Goal: Task Accomplishment & Management: Manage account settings

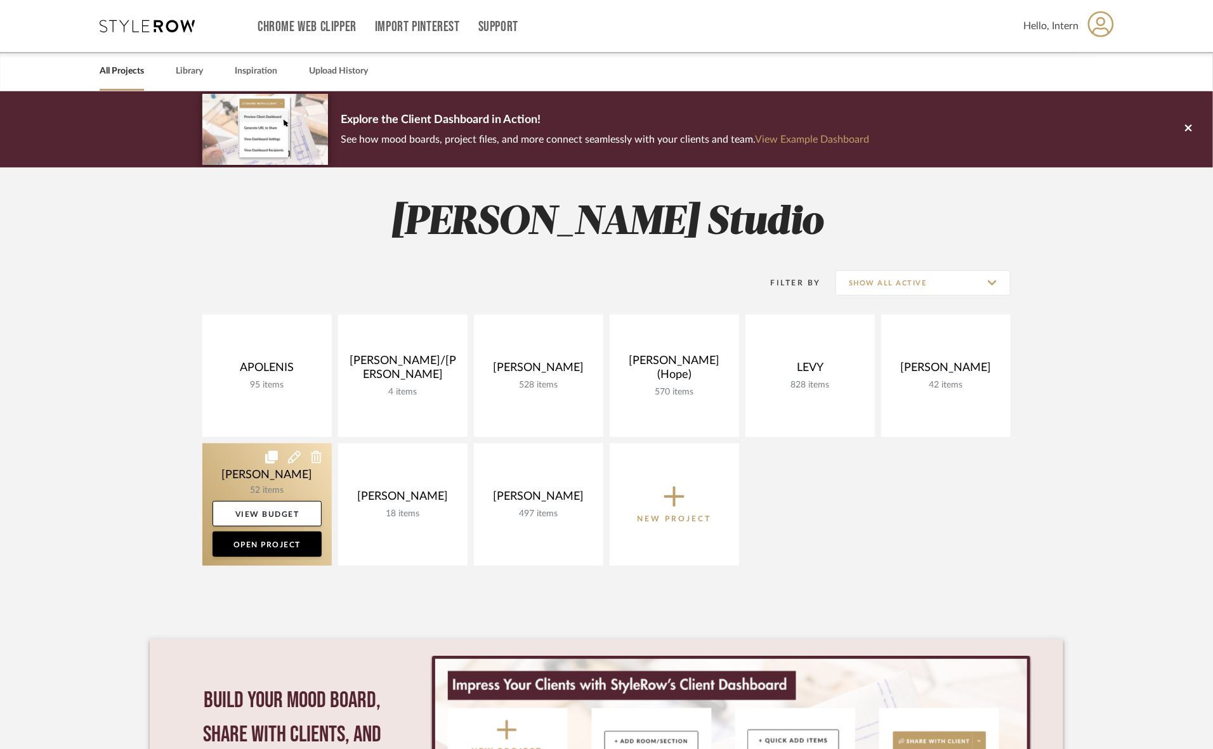
click at [322, 485] on link at bounding box center [266, 504] width 129 height 122
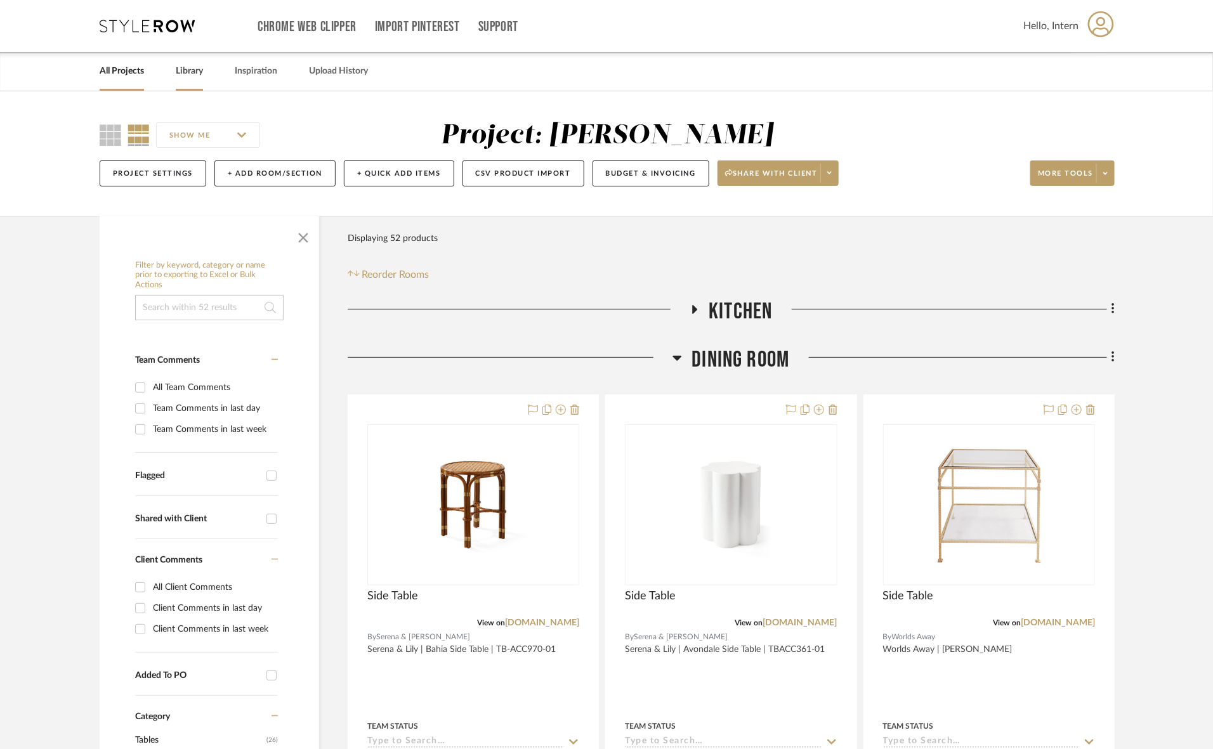
click at [192, 70] on link "Library" at bounding box center [189, 71] width 27 height 17
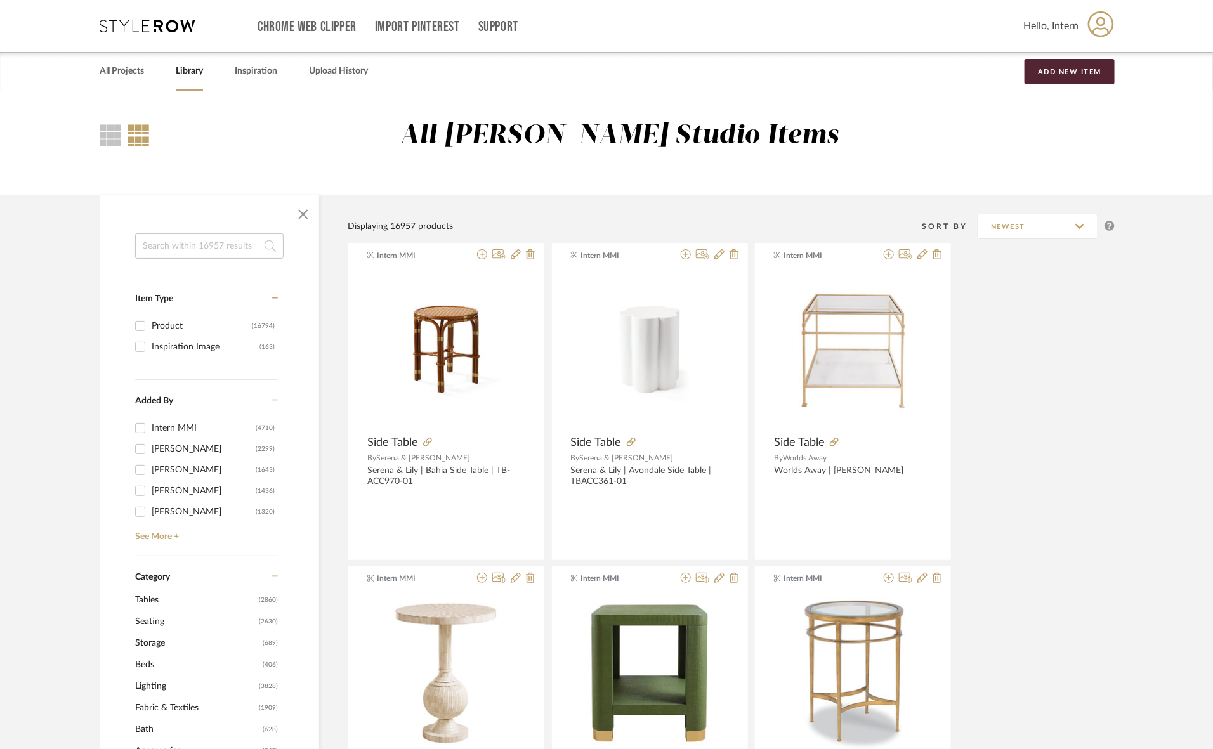
paste input "Dover Buffet Lamp"
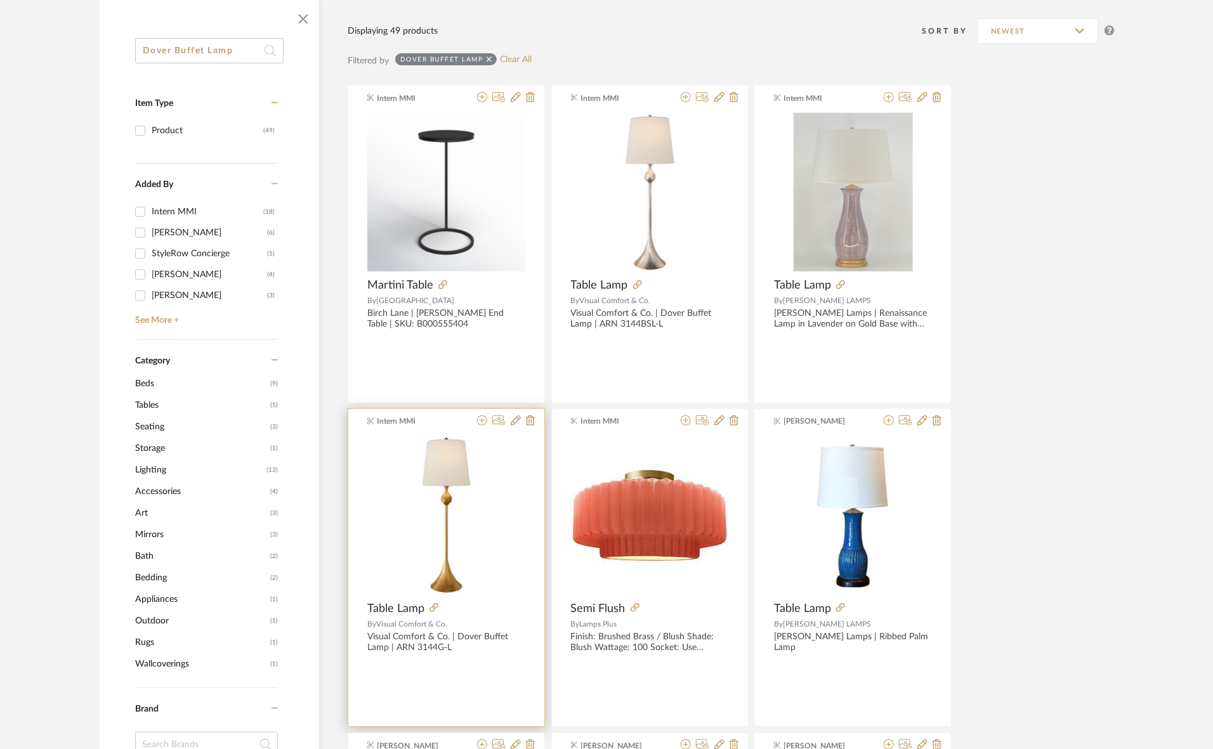
scroll to position [159, 0]
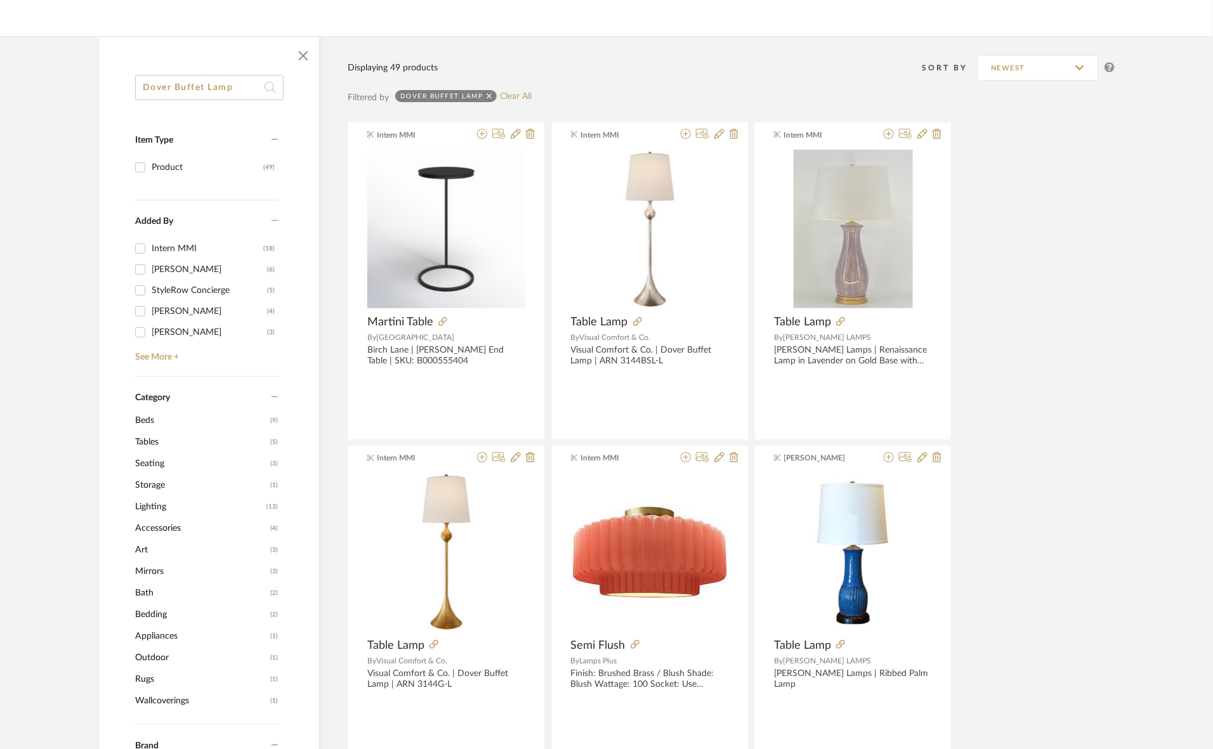
type input "Dover Buffet Lamp"
click at [480, 457] on icon at bounding box center [482, 457] width 10 height 10
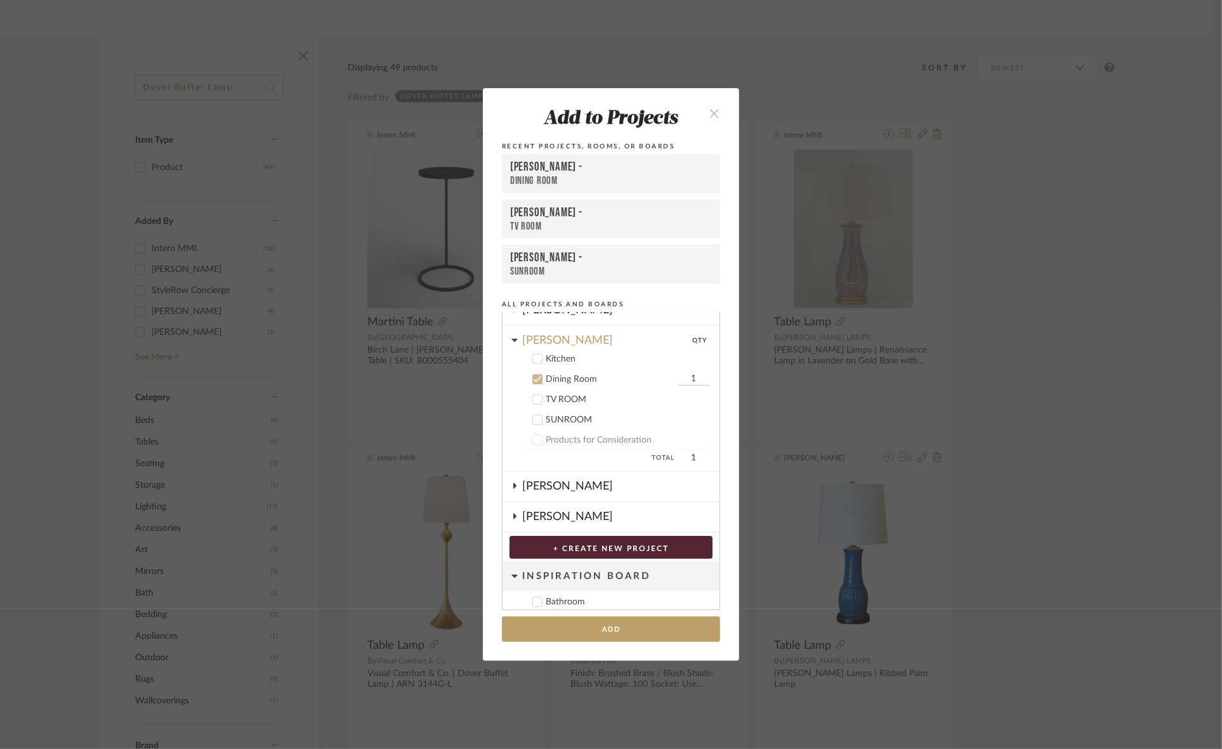
scroll to position [206, 0]
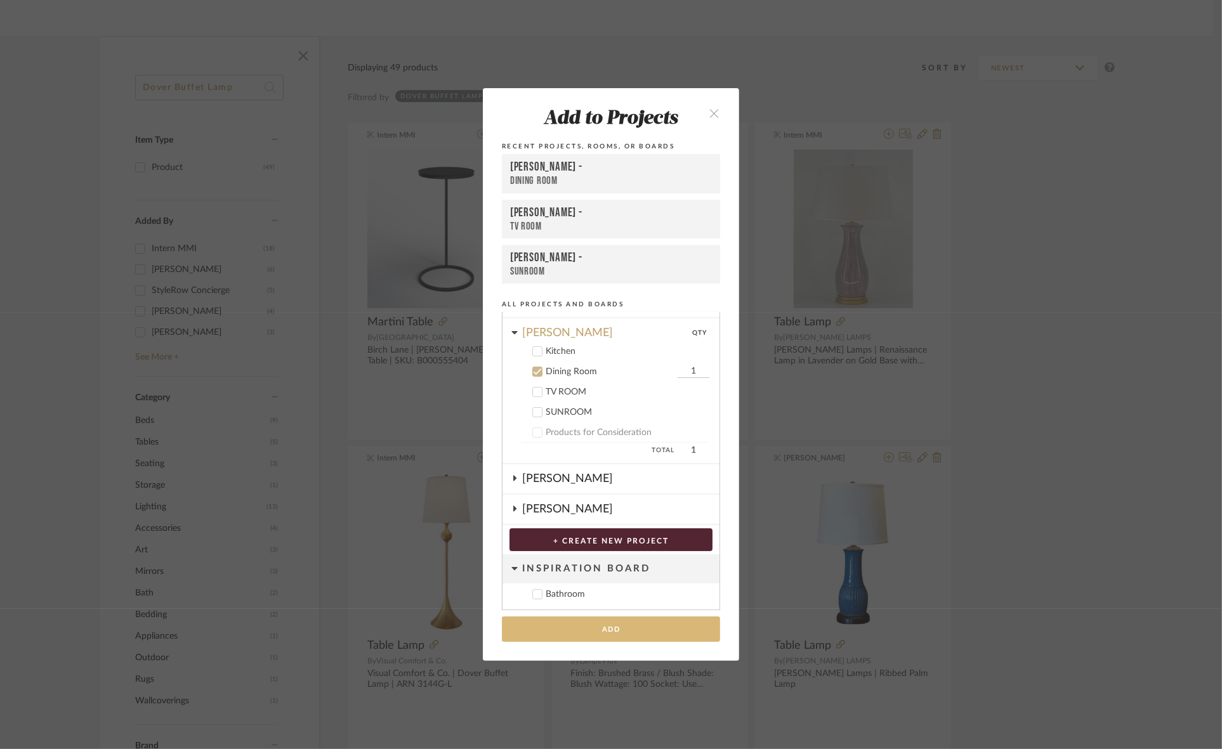
click at [598, 625] on button "Add" at bounding box center [611, 630] width 218 height 26
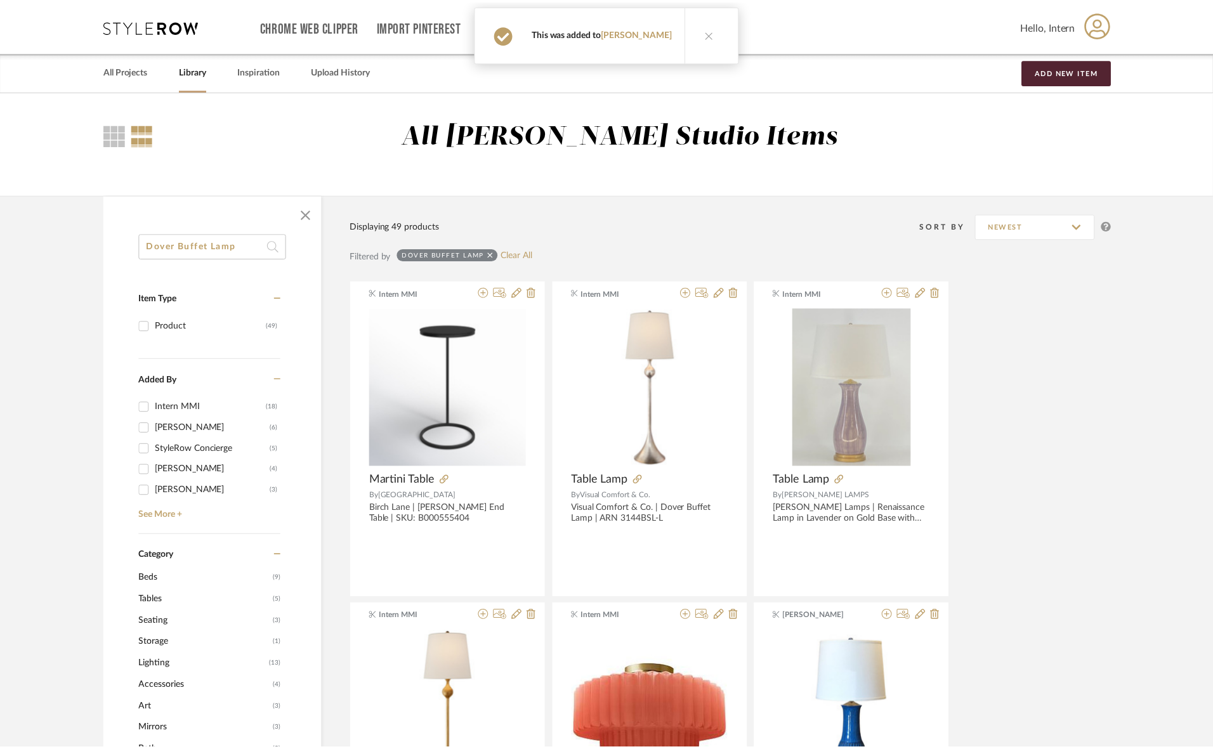
scroll to position [159, 0]
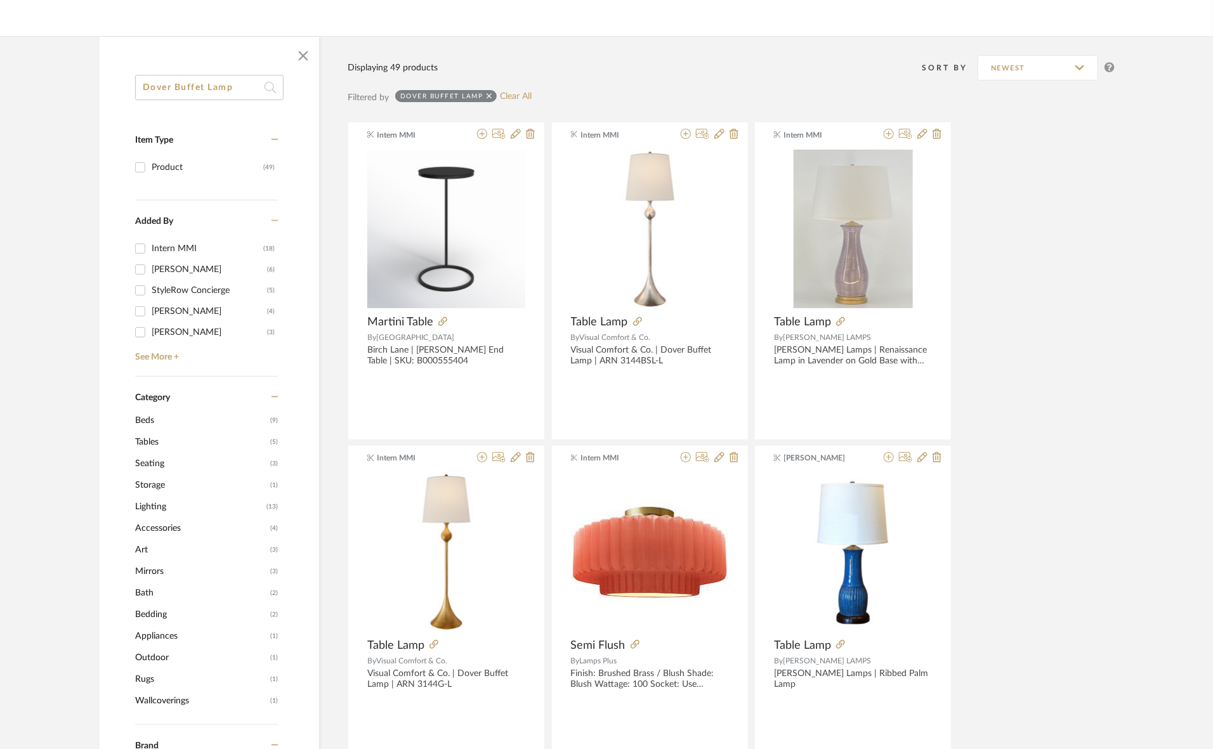
click at [487, 94] on icon at bounding box center [490, 96] width 6 height 6
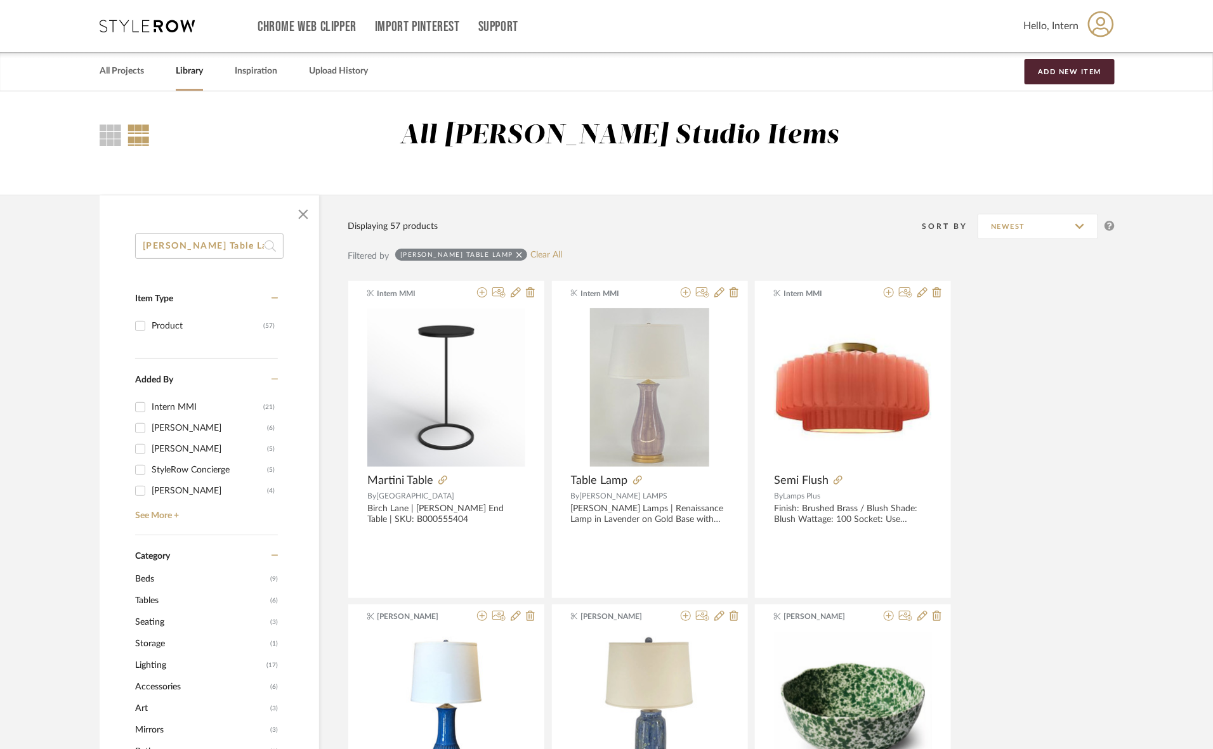
type input "Hackney Table Lamp"
click at [516, 251] on icon at bounding box center [519, 255] width 6 height 9
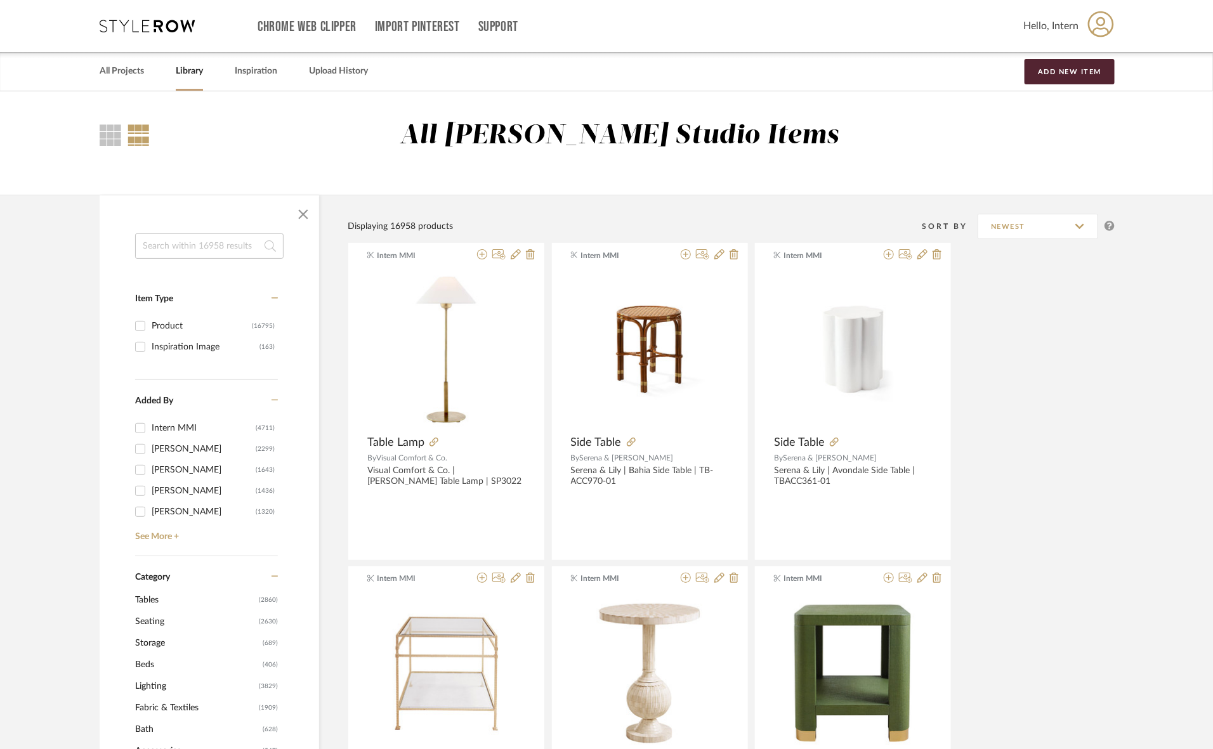
paste input "Comtesse Medium Table Lamp"
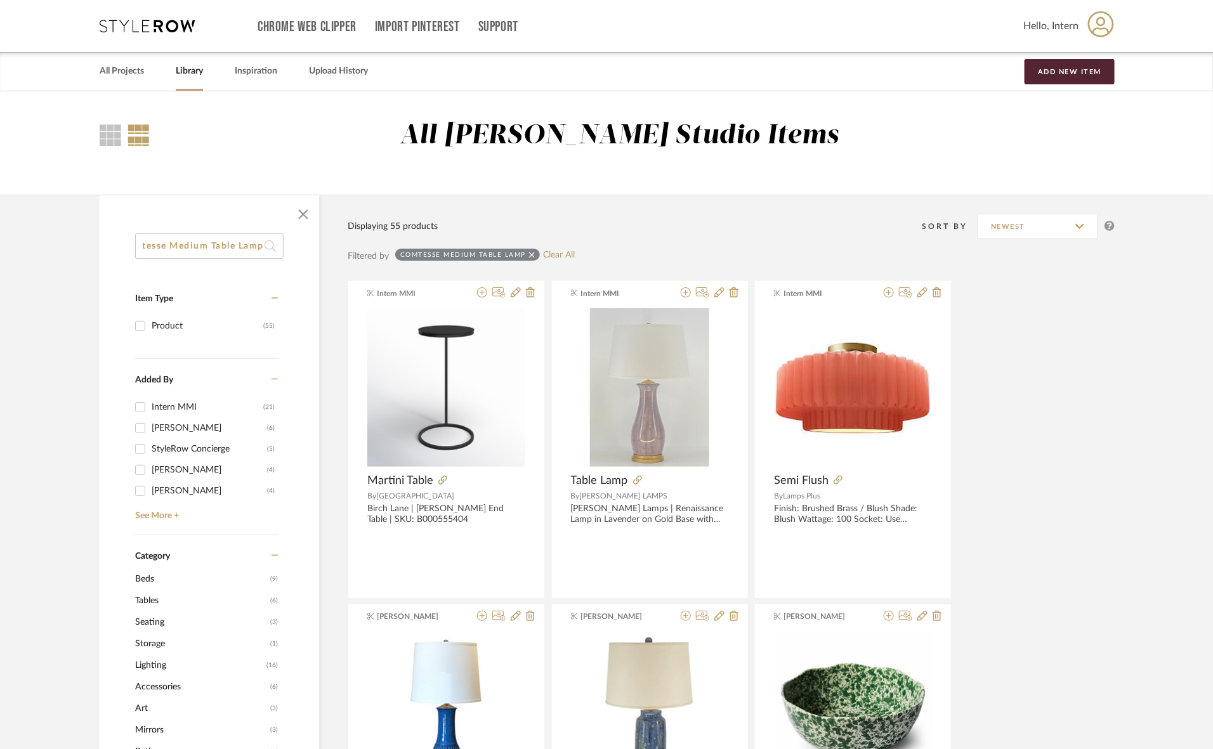
type input "Comtesse Medium Table Lamp"
click at [658, 407] on img "0" at bounding box center [649, 387] width 119 height 159
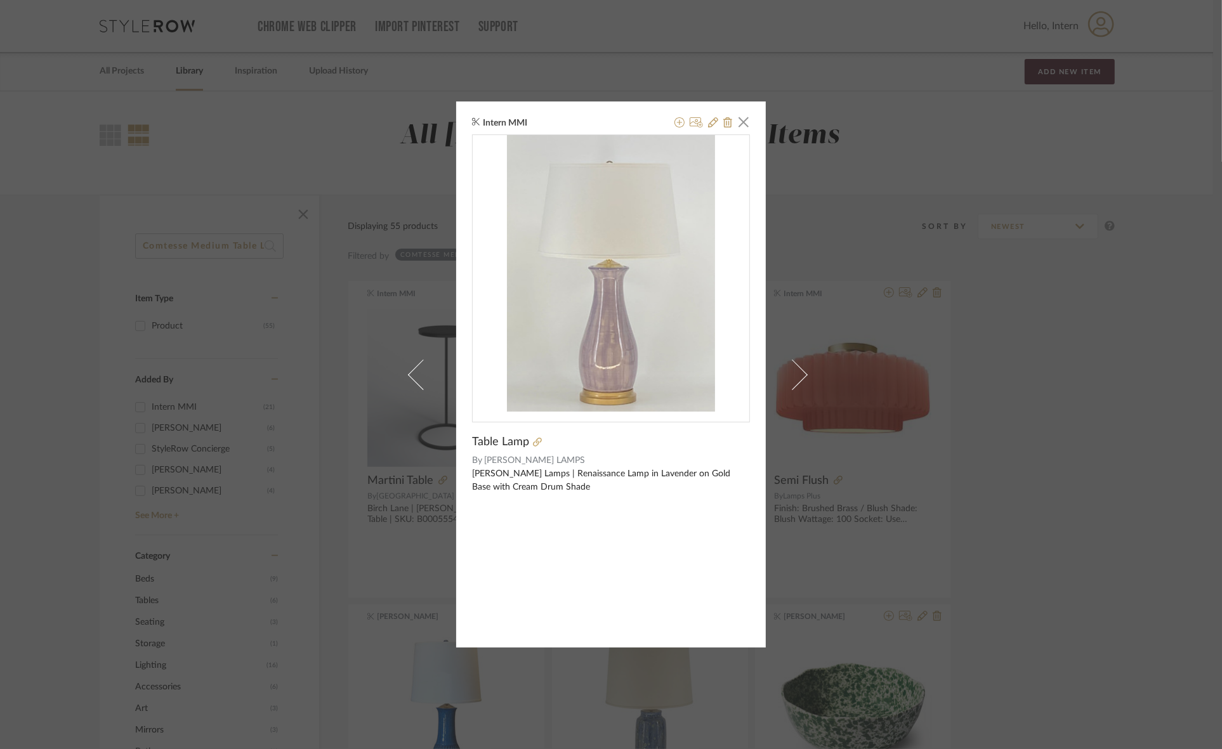
click at [1026, 468] on div "Intern MMI × Table Lamp By CHARLIE WEST LAMPS Charlie West Lamps | Renaissance …" at bounding box center [611, 374] width 1222 height 749
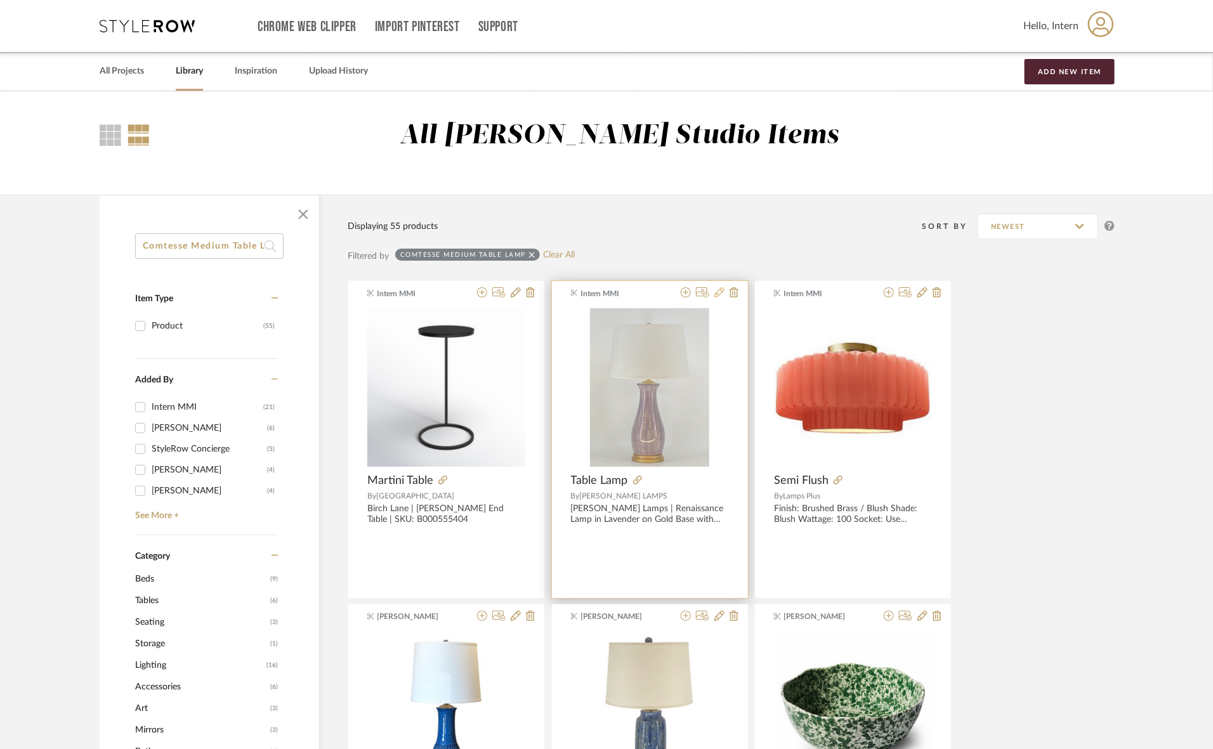
click at [717, 290] on icon at bounding box center [719, 292] width 10 height 10
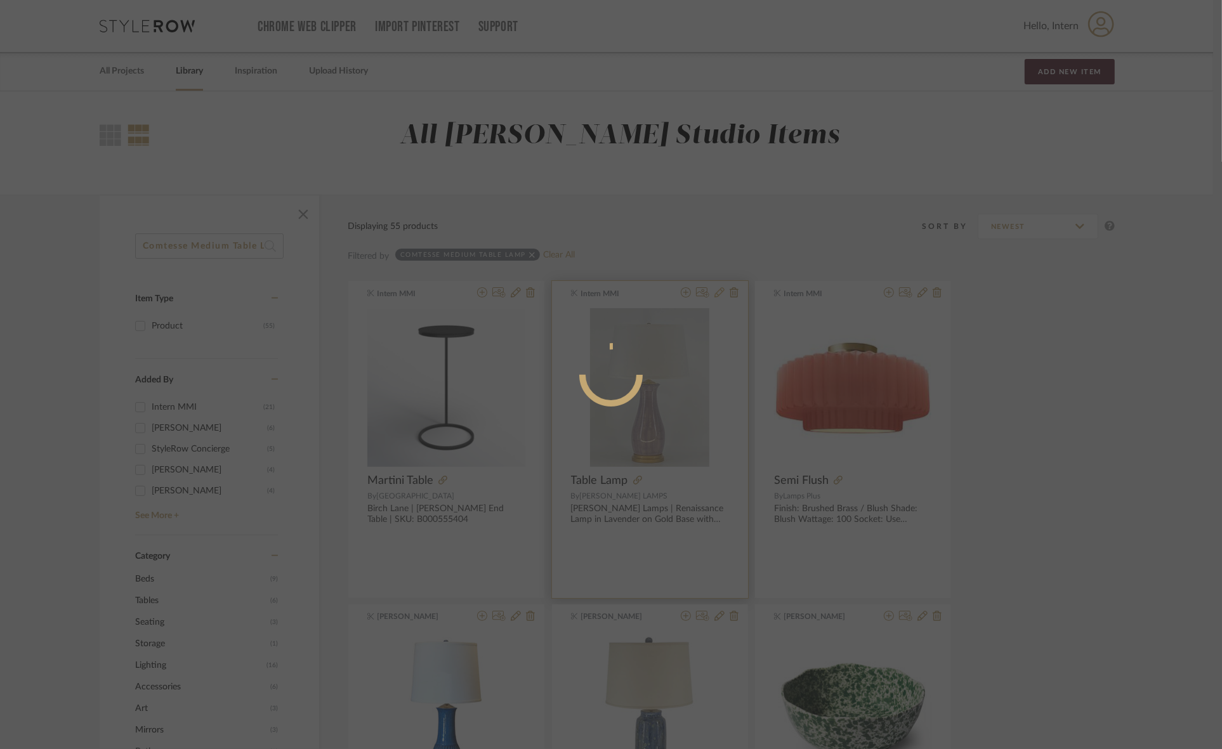
radio input "true"
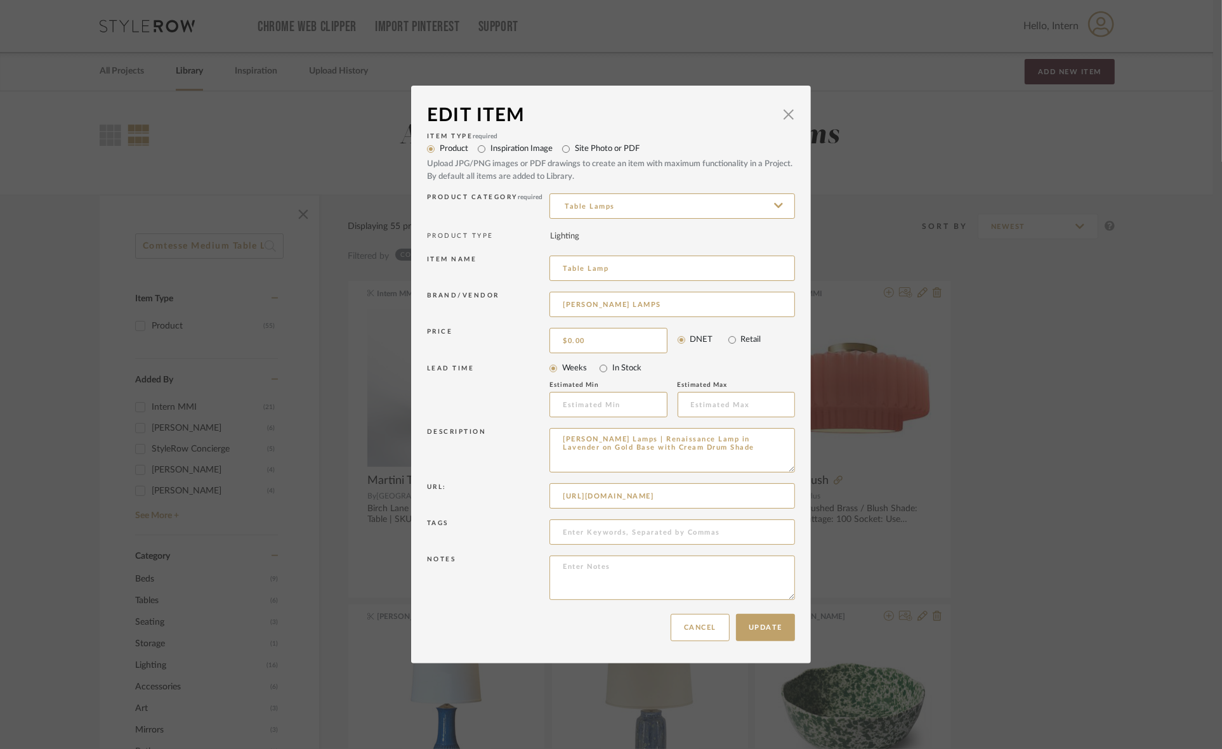
click at [0, 395] on div "Edit Item × Item Type required Product Inspiration Image Site Photo or PDF Uplo…" at bounding box center [611, 374] width 1222 height 749
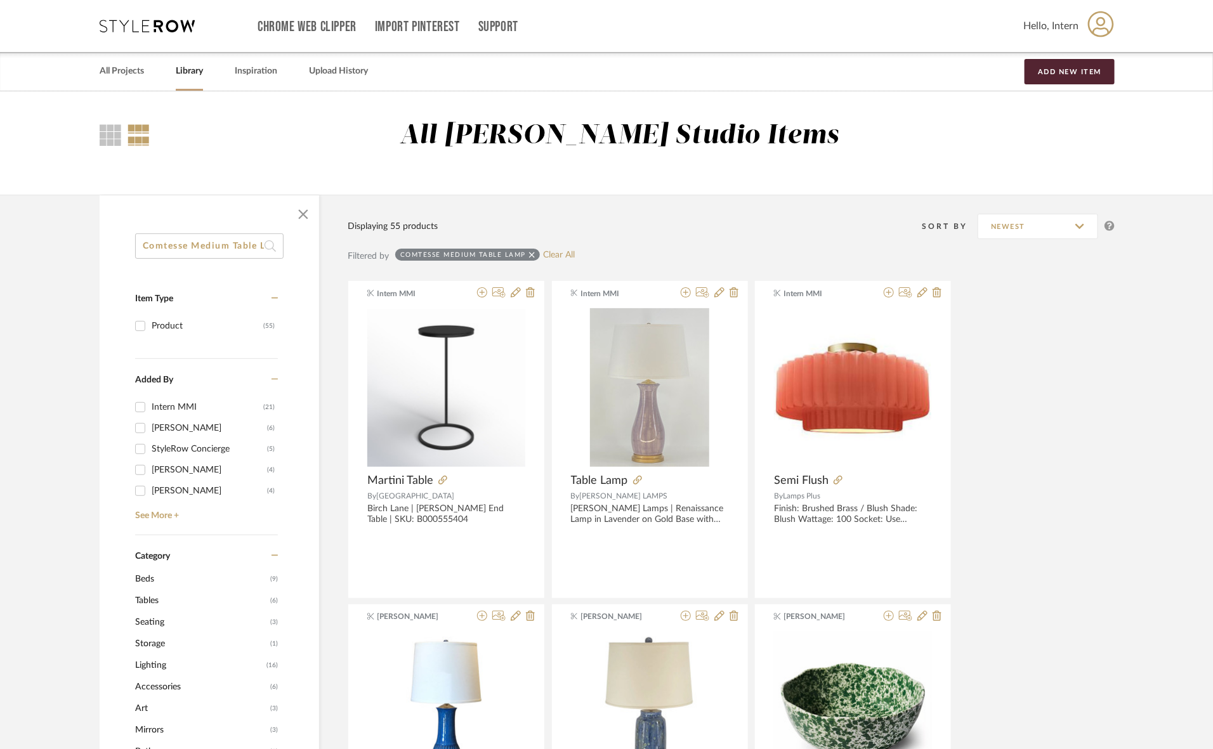
click at [532, 254] on icon at bounding box center [532, 255] width 6 height 6
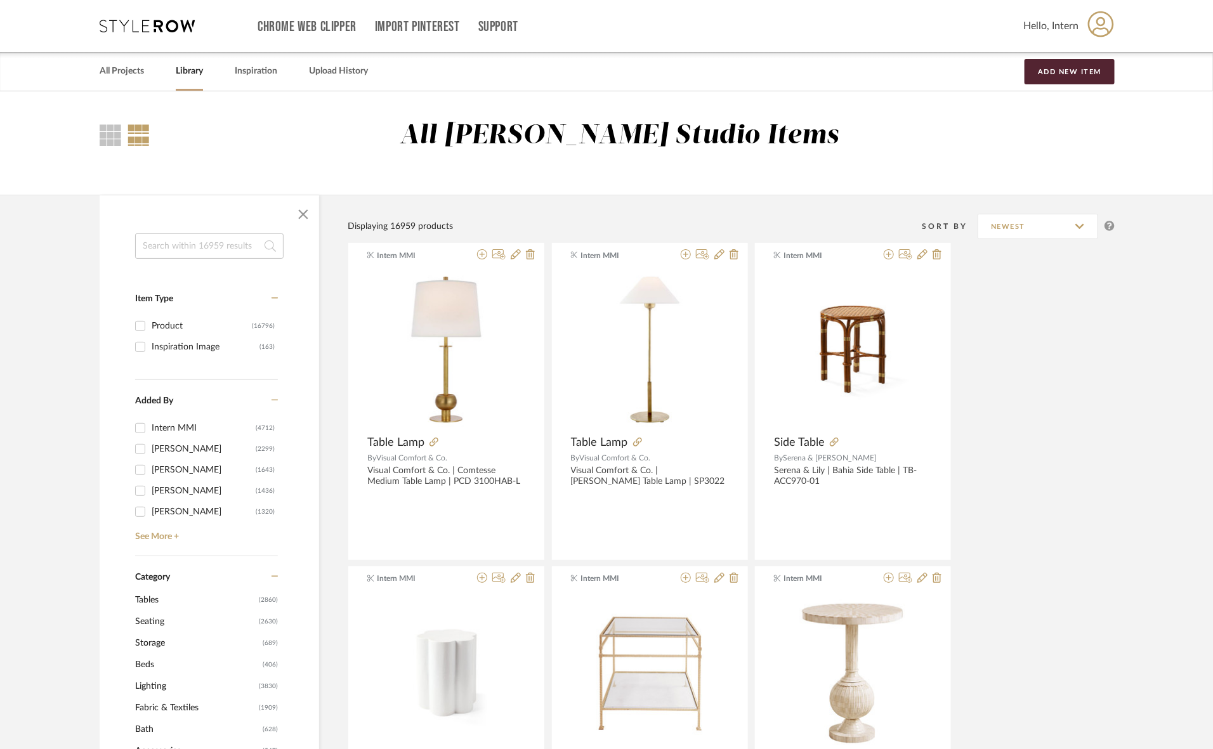
click at [191, 251] on input at bounding box center [209, 245] width 148 height 25
paste input "Provence Lamp Table"
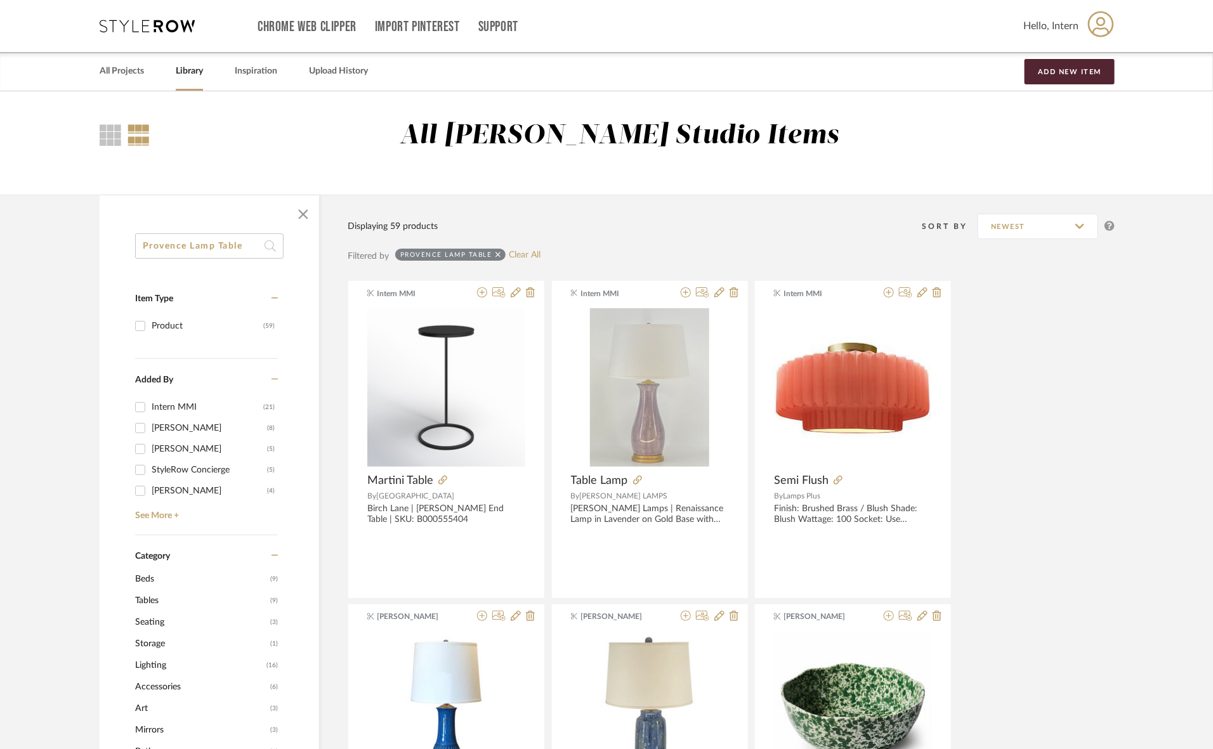
type input "Provence Lamp Table"
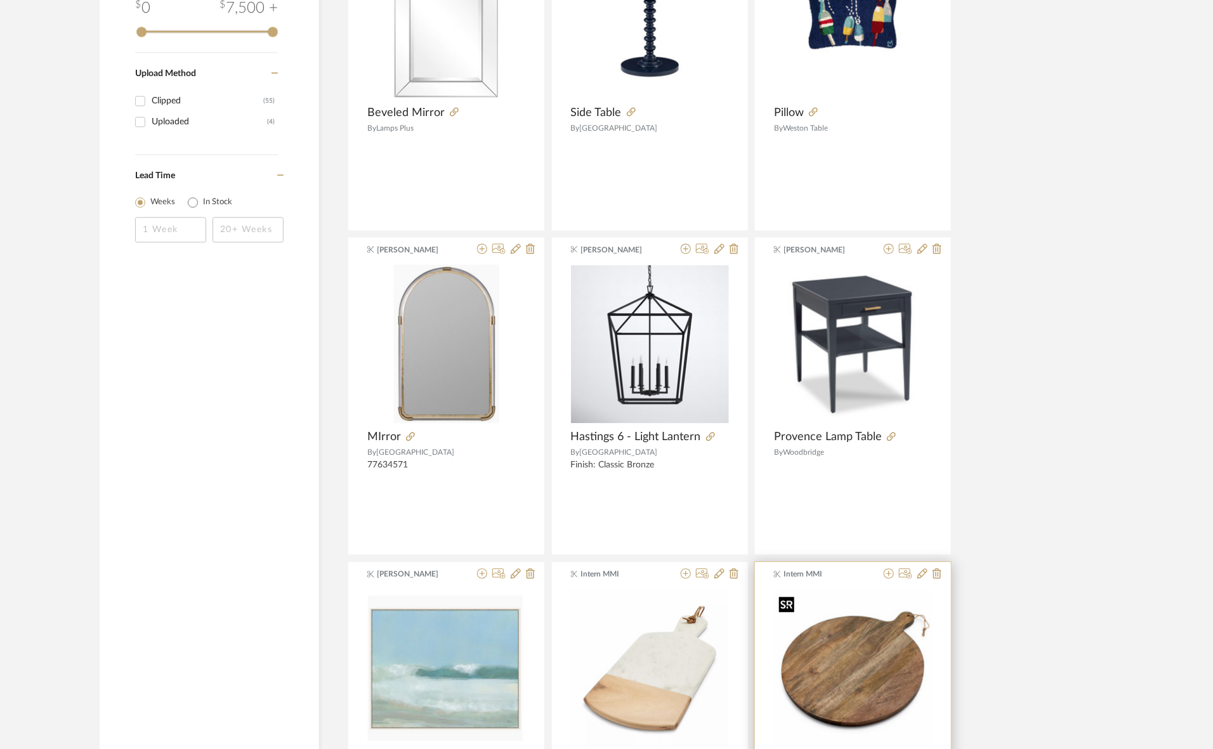
scroll to position [1269, 0]
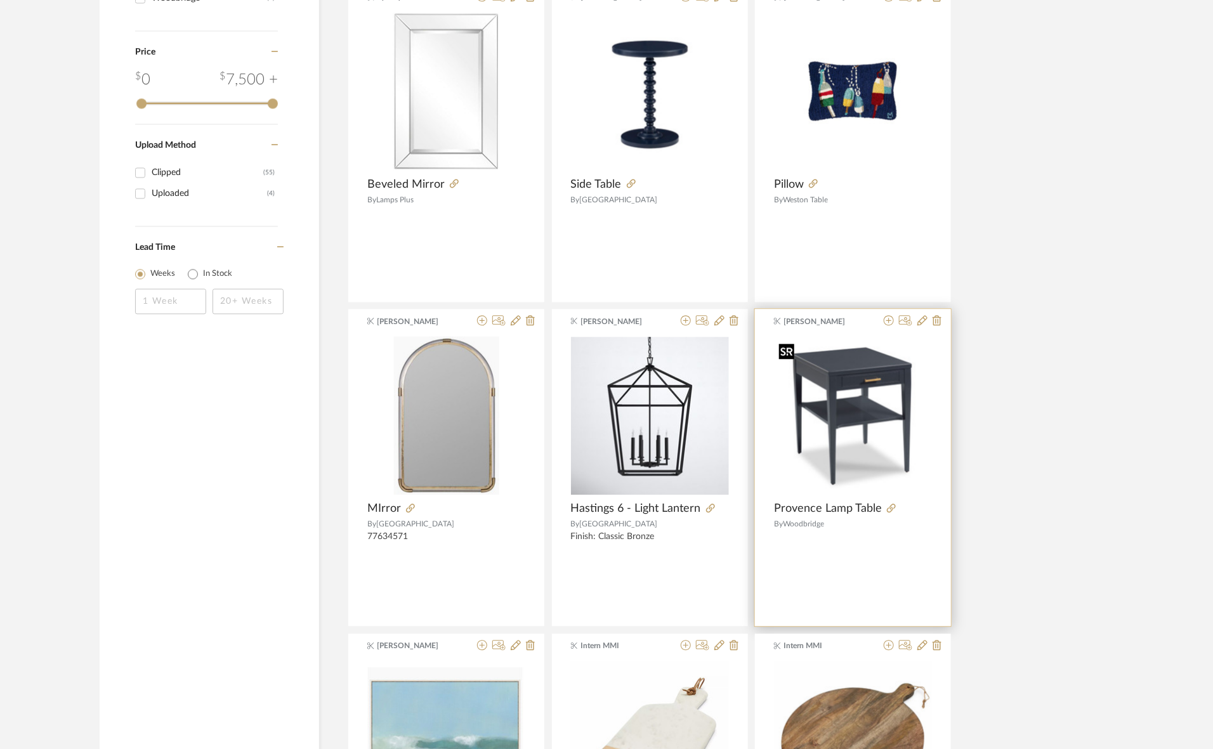
click at [885, 440] on img "0" at bounding box center [853, 416] width 158 height 158
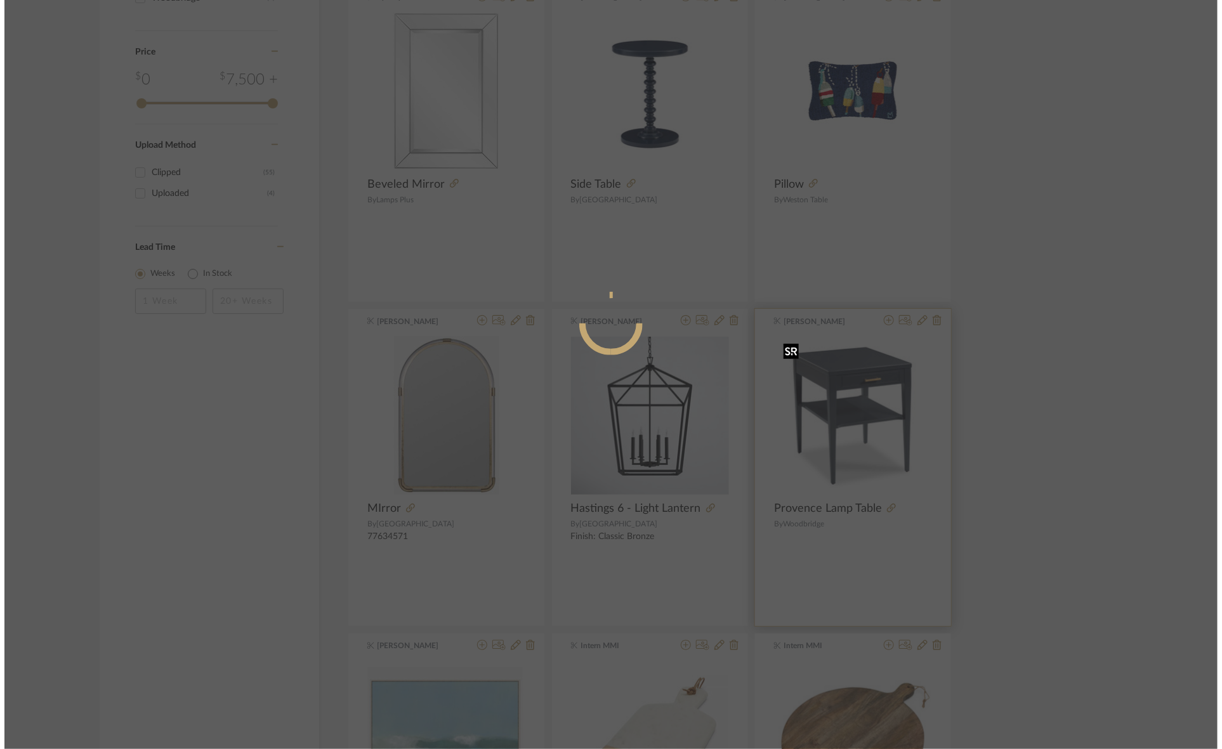
scroll to position [0, 0]
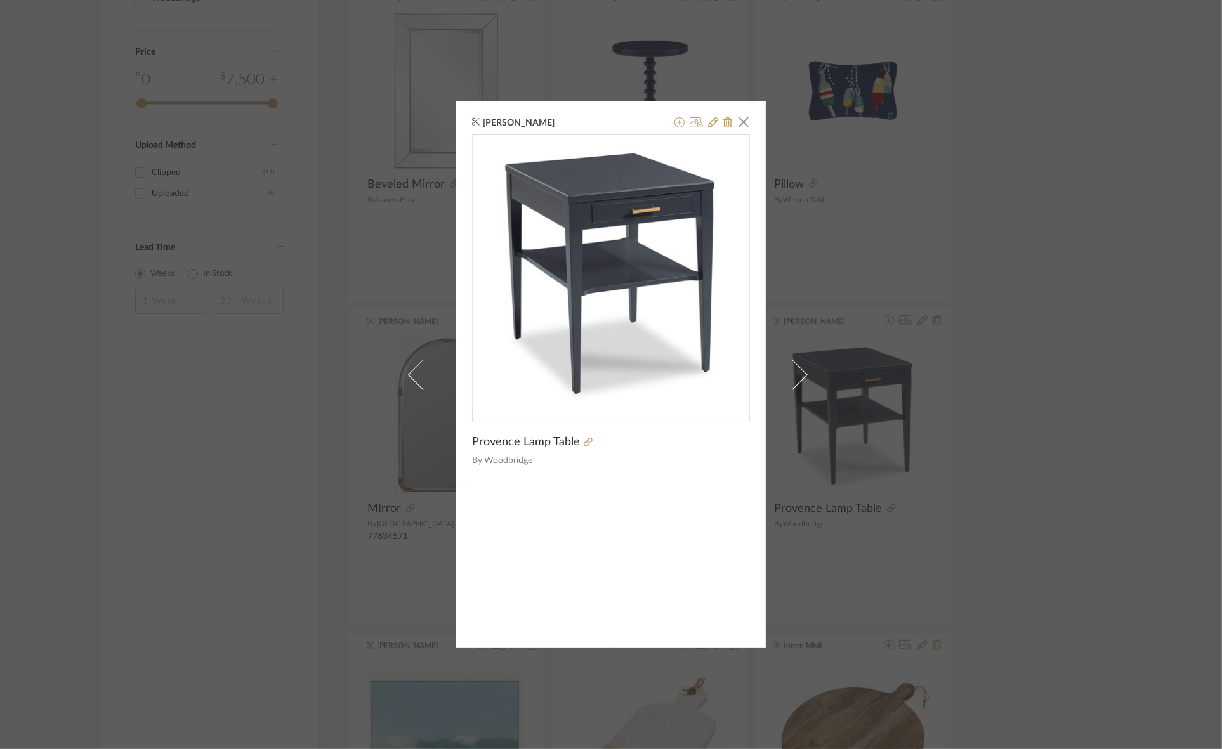
click at [1068, 442] on div "Allison Kappler × Provence Lamp Table By Woodbridge" at bounding box center [611, 374] width 1222 height 749
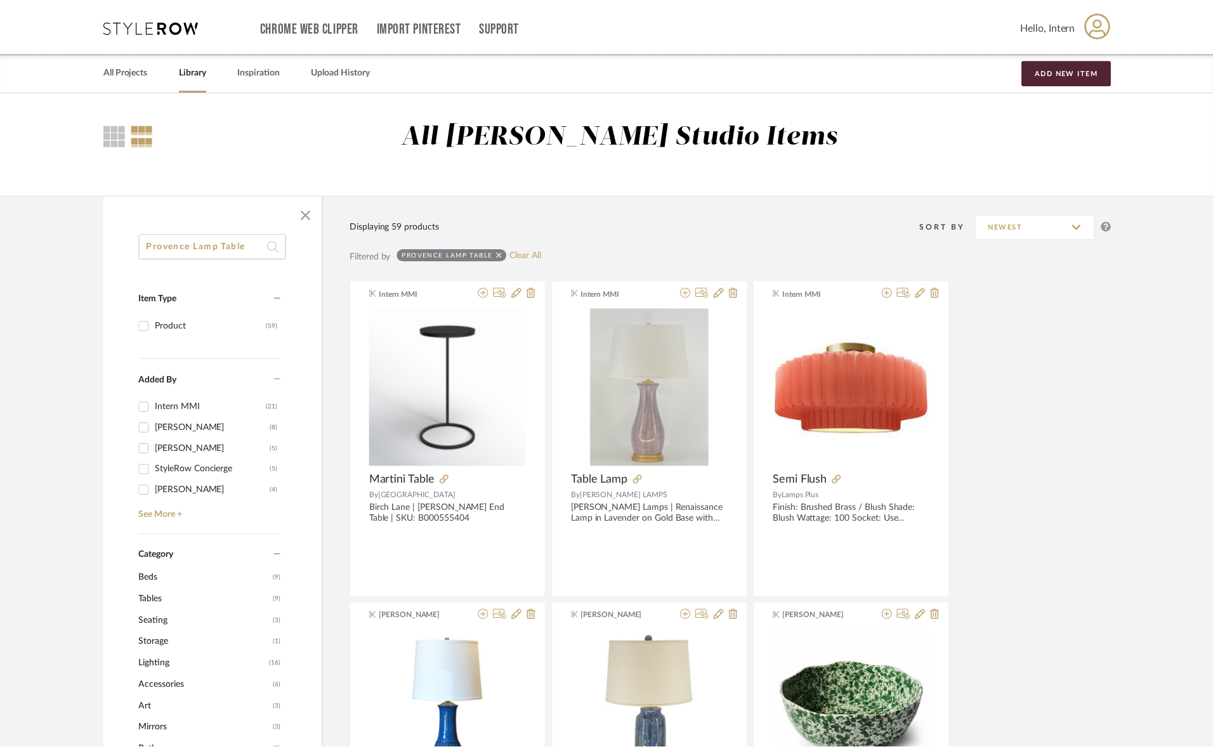
scroll to position [1269, 0]
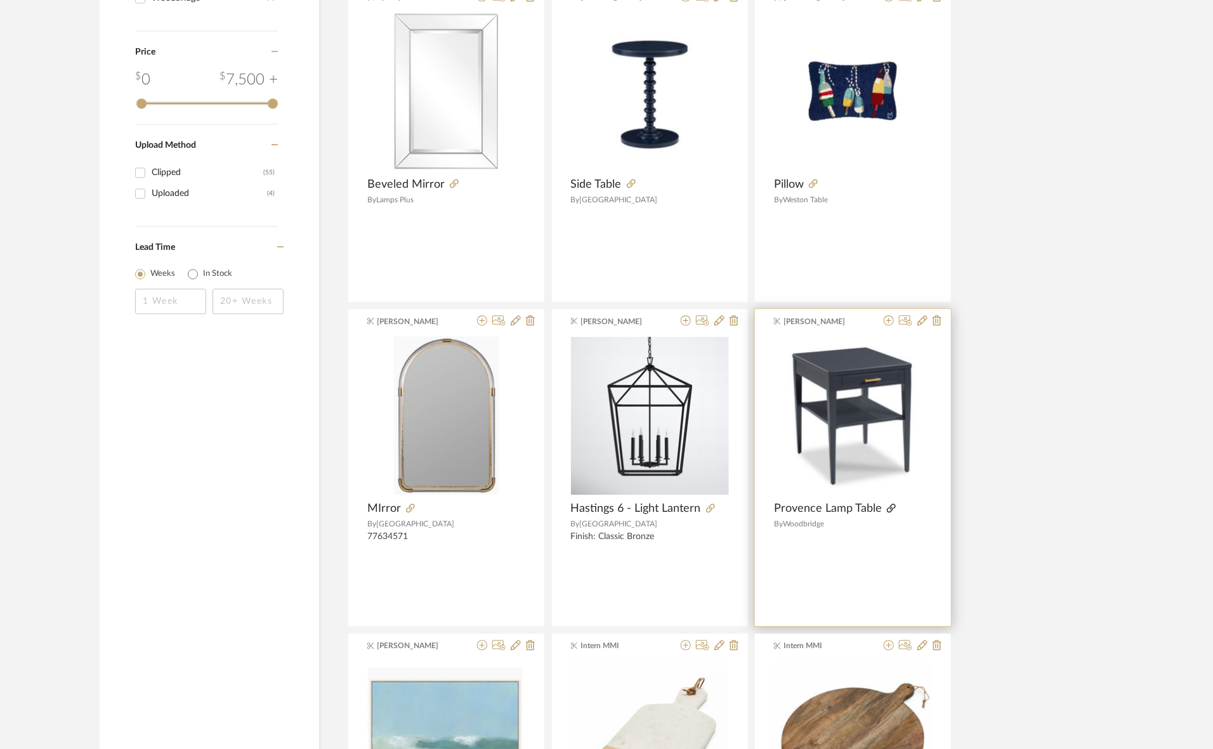
click at [887, 511] on icon at bounding box center [891, 508] width 9 height 9
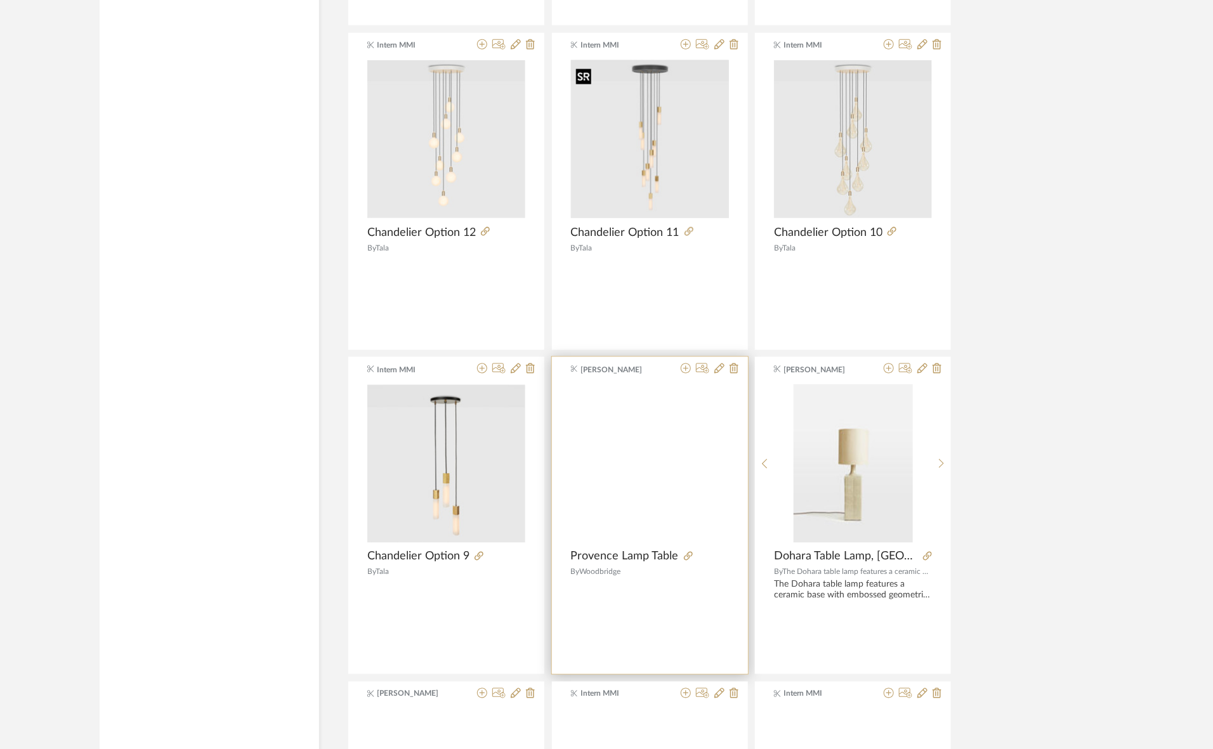
scroll to position [3251, 0]
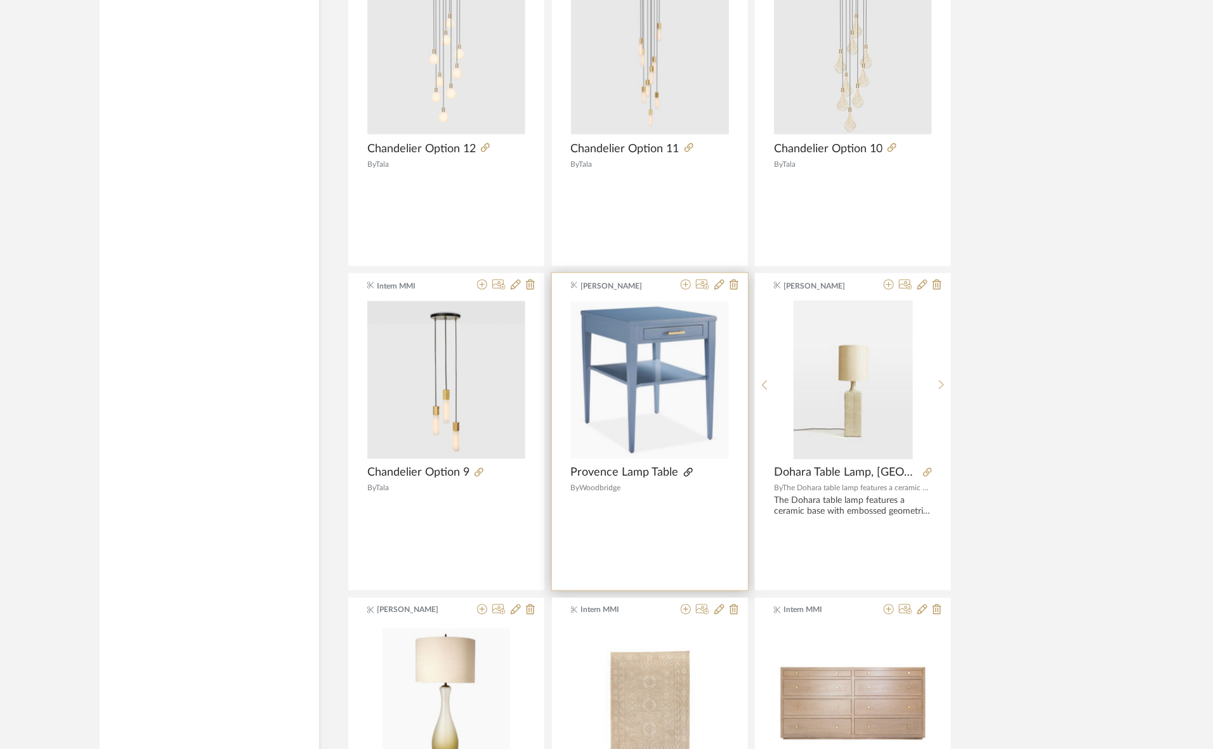
click at [686, 474] on icon at bounding box center [688, 472] width 9 height 9
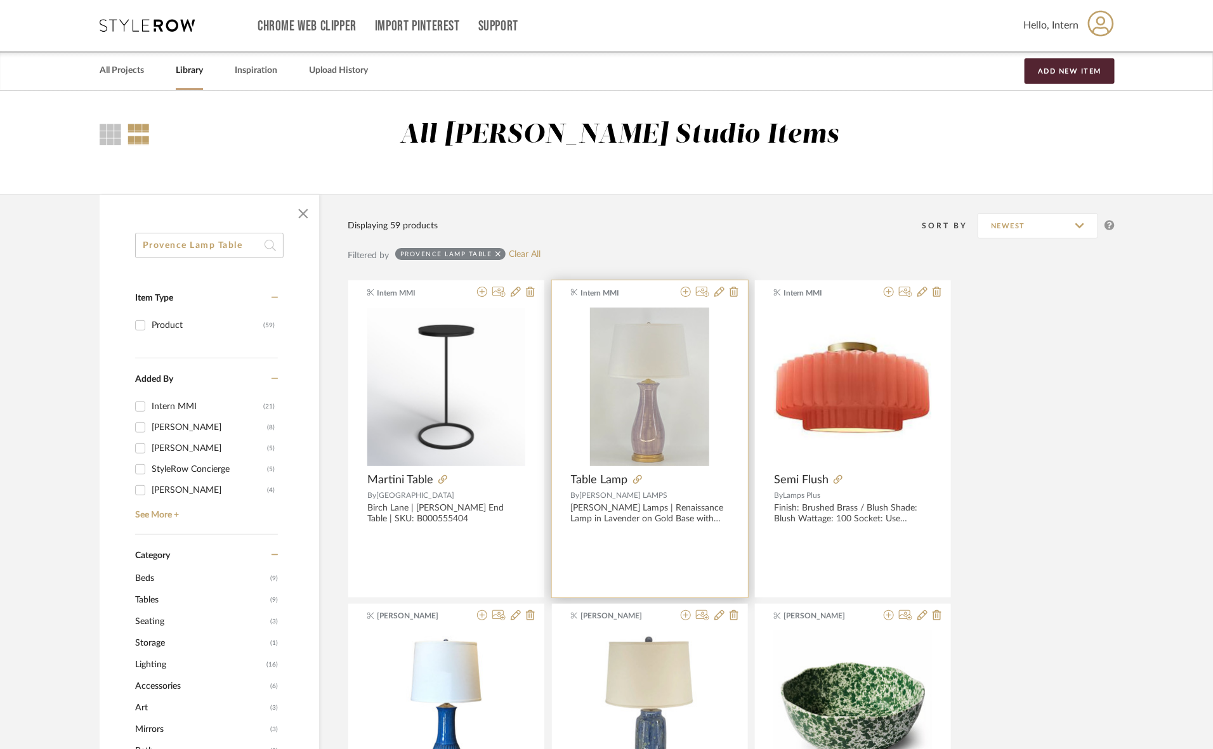
scroll to position [0, 0]
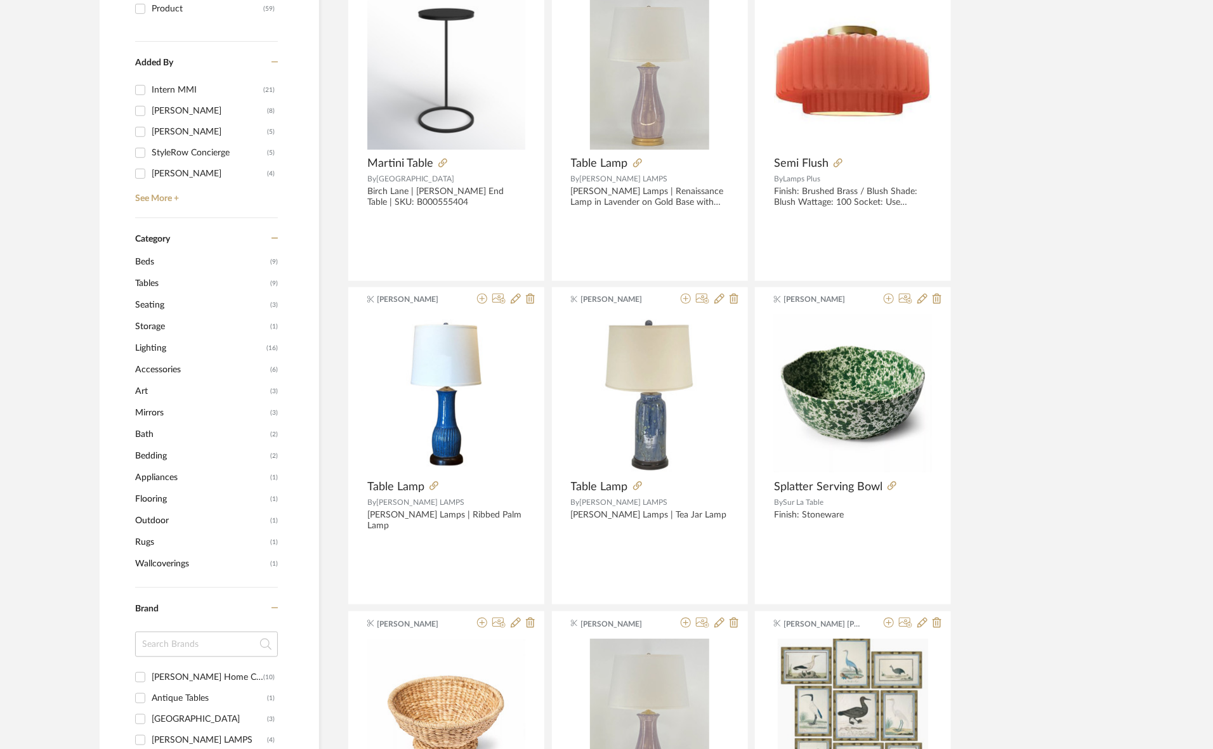
click at [160, 283] on span "Tables" at bounding box center [201, 284] width 132 height 22
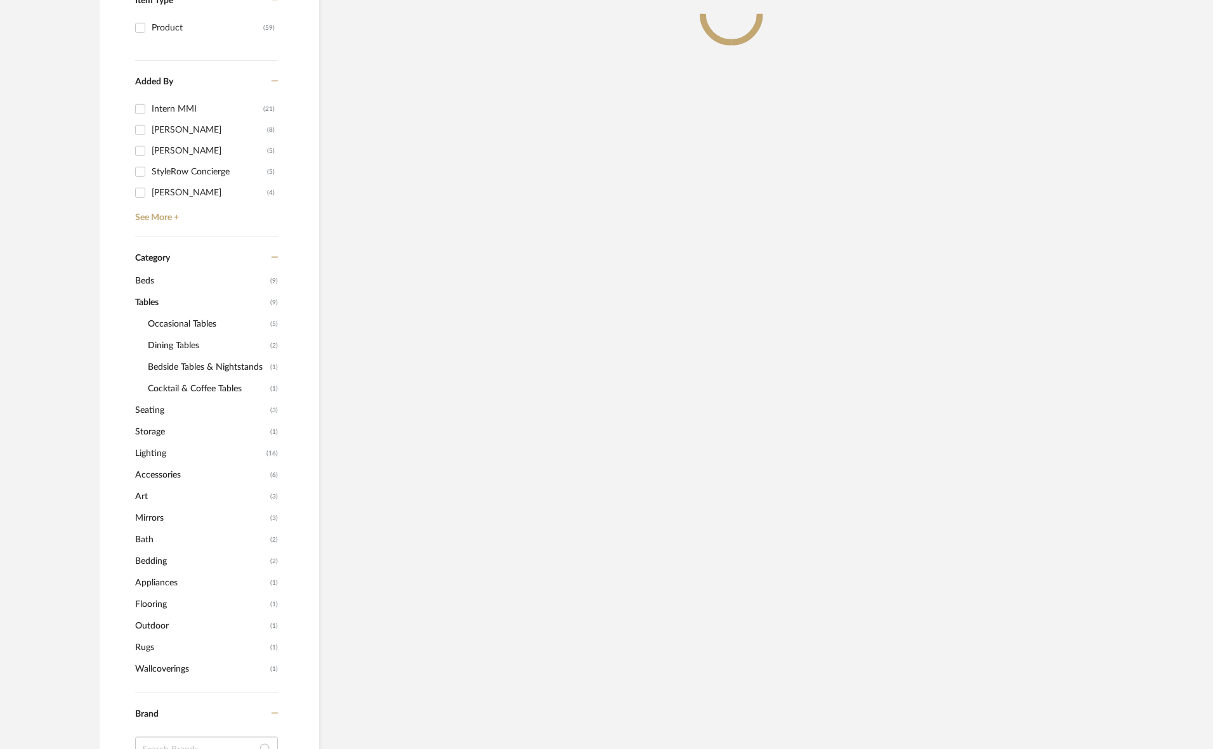
scroll to position [336, 0]
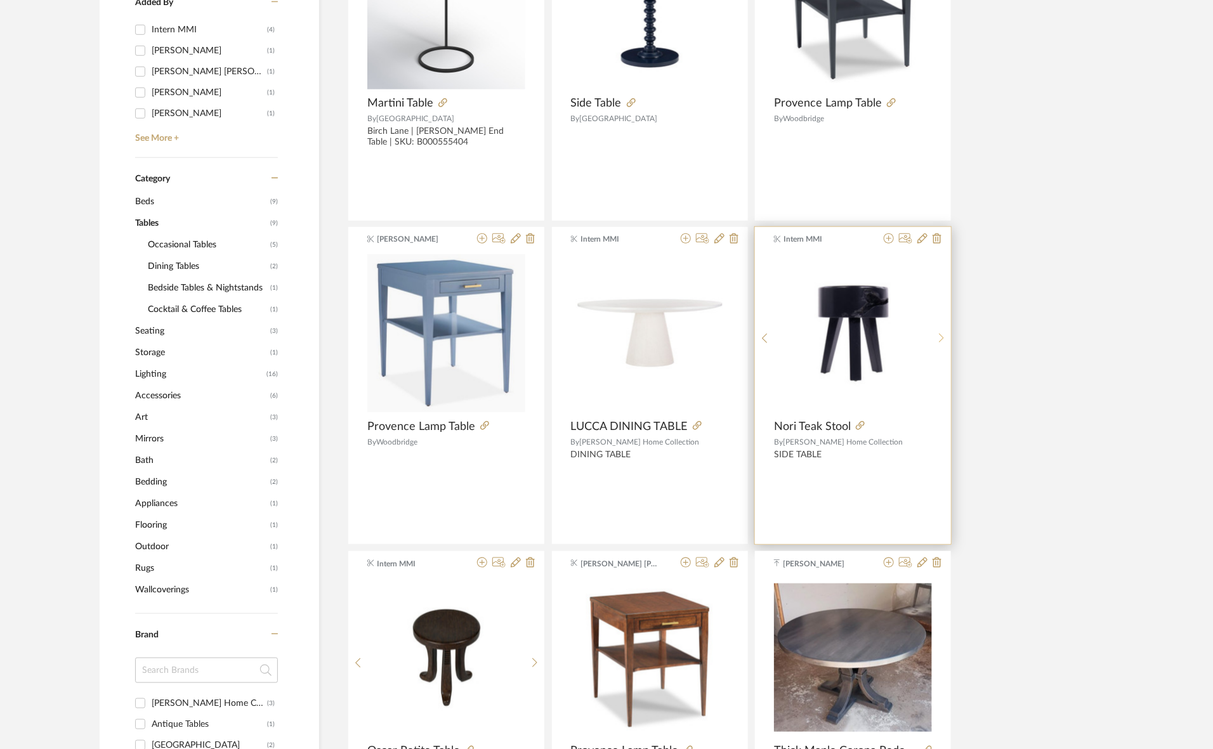
scroll to position [555, 0]
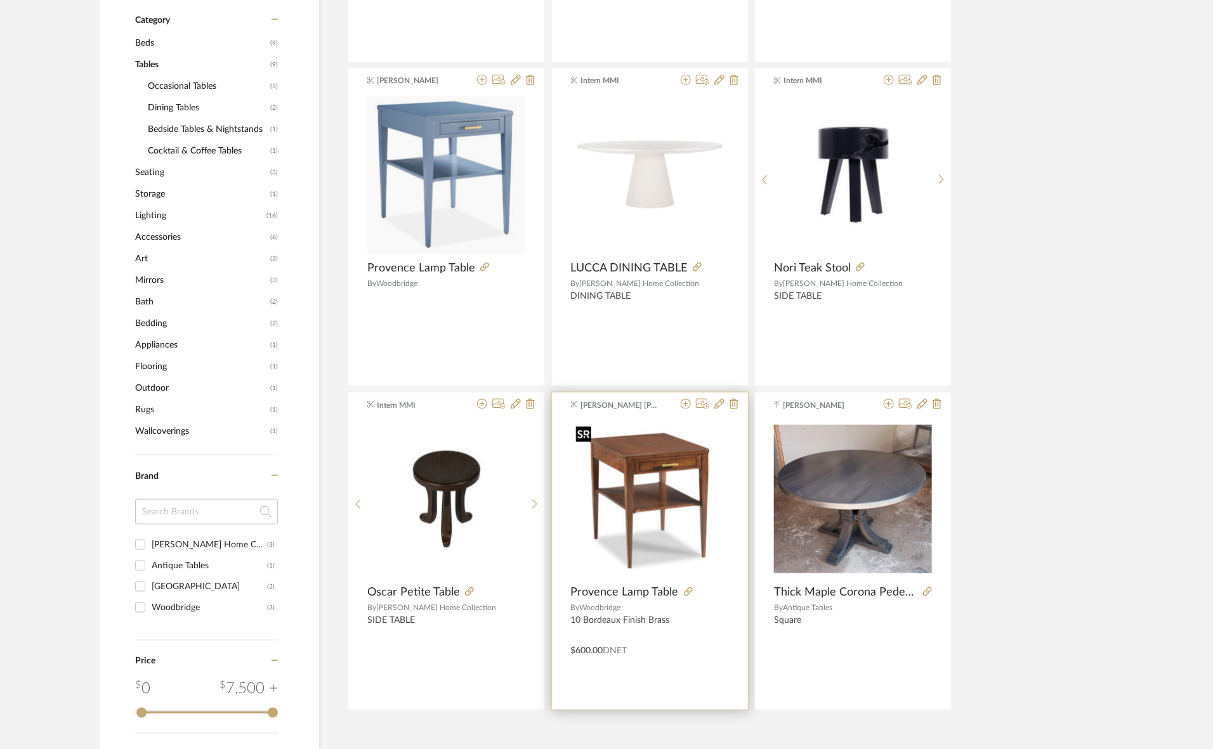
click at [677, 502] on img "0" at bounding box center [650, 500] width 158 height 158
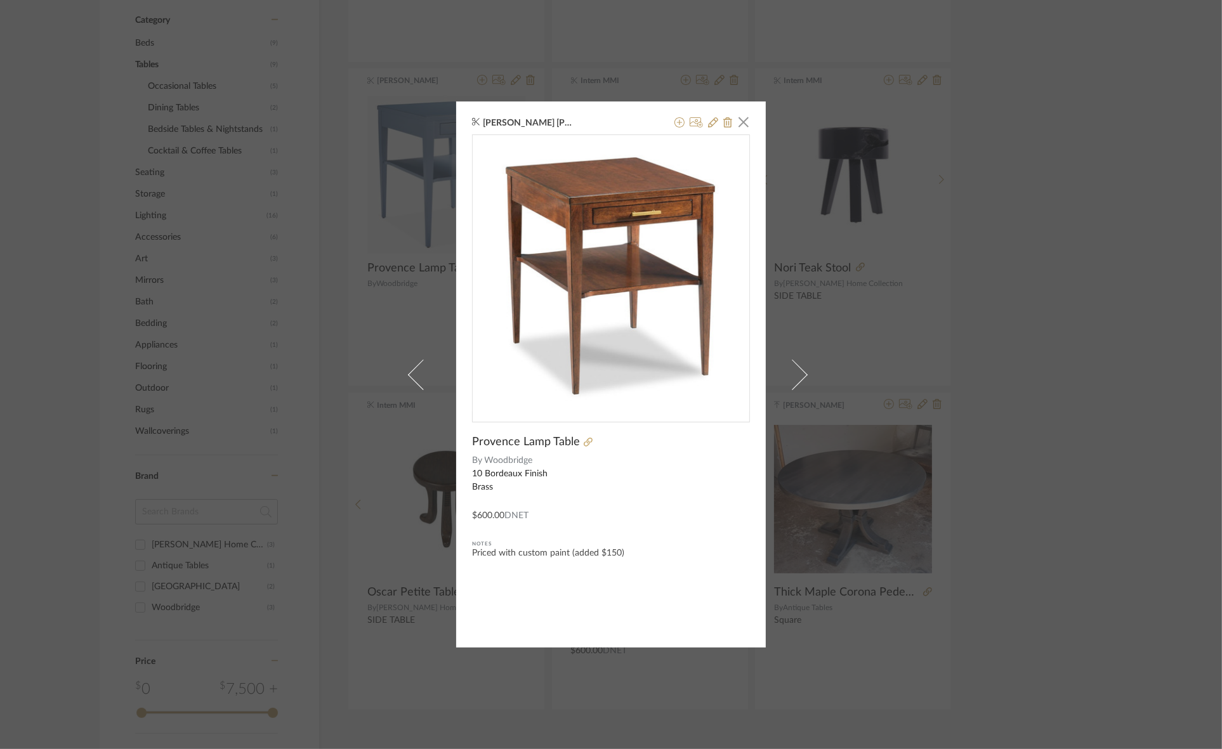
click at [1031, 321] on div "Chesney Lynch × Provence Lamp Table By Woodbridge 10 Bordeaux Finish Brass $600…" at bounding box center [611, 374] width 1222 height 749
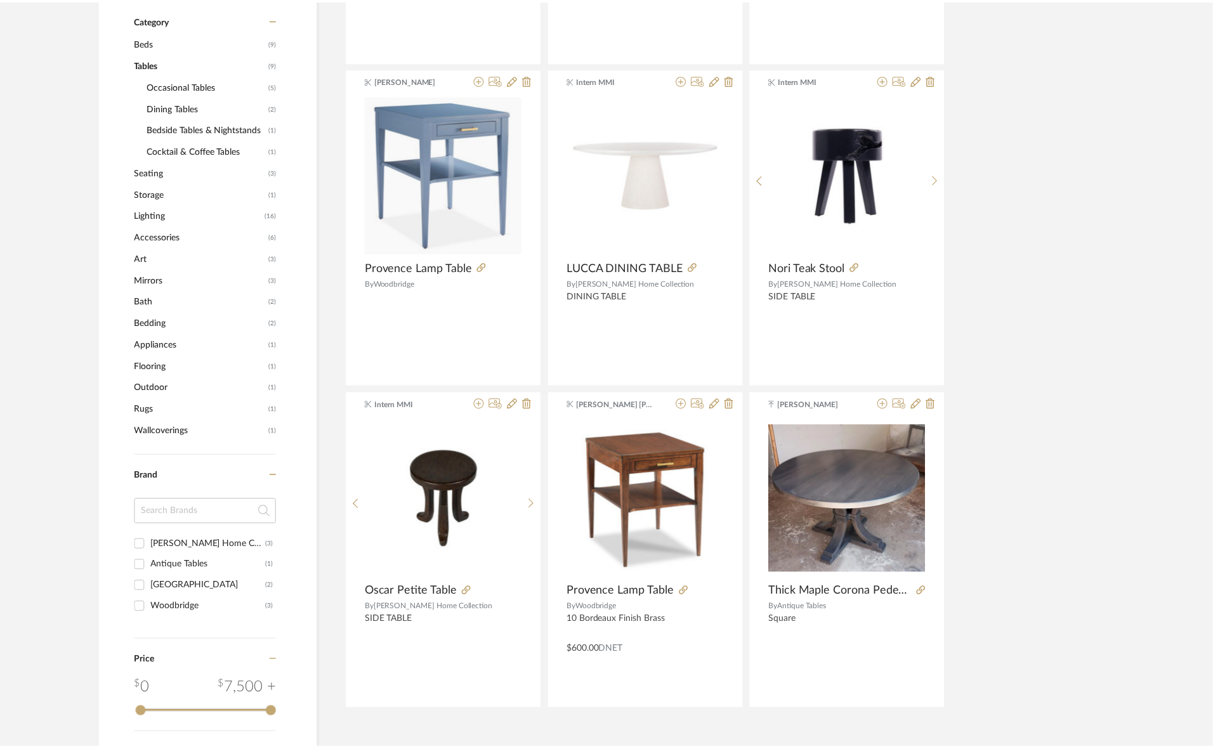
scroll to position [555, 0]
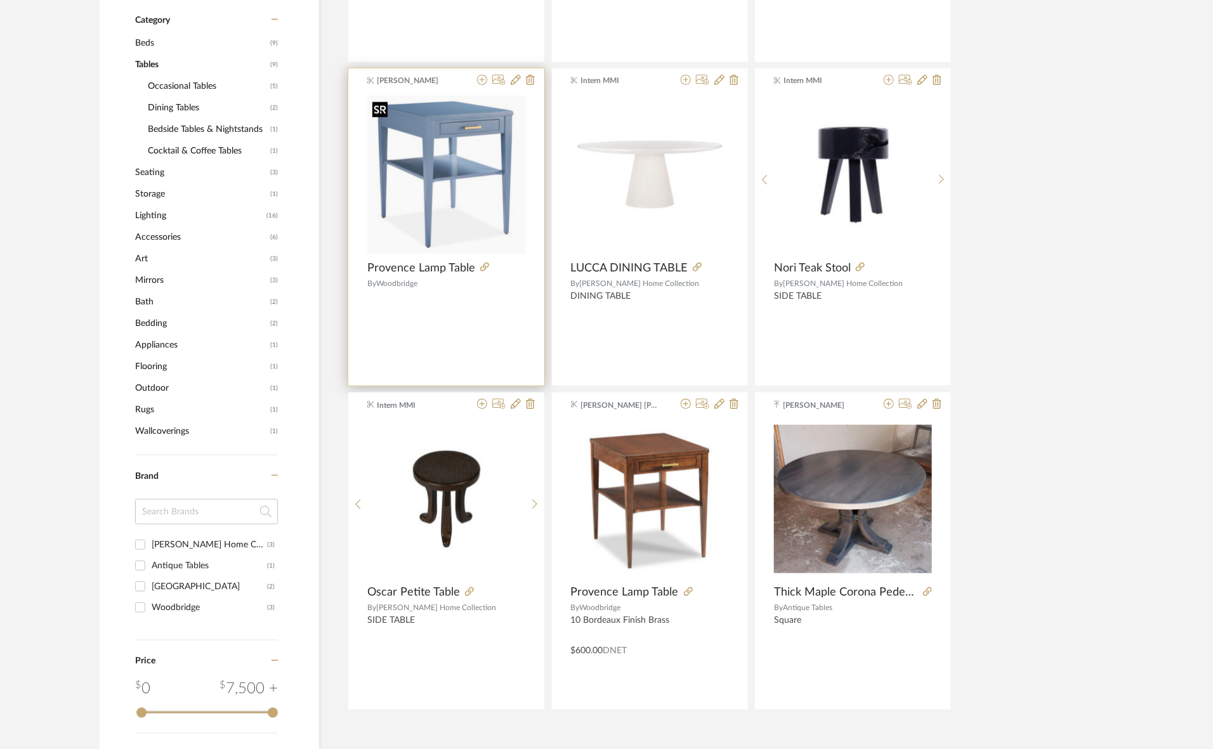
click at [422, 189] on img "0" at bounding box center [446, 175] width 158 height 158
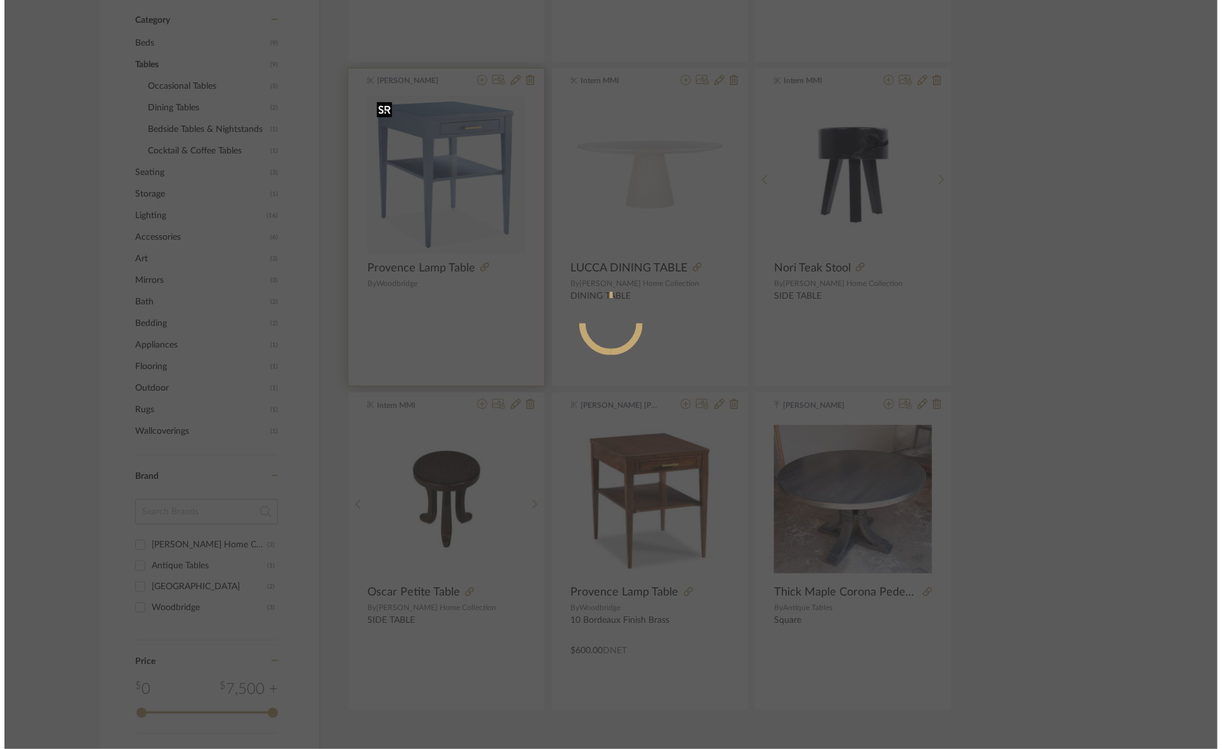
scroll to position [0, 0]
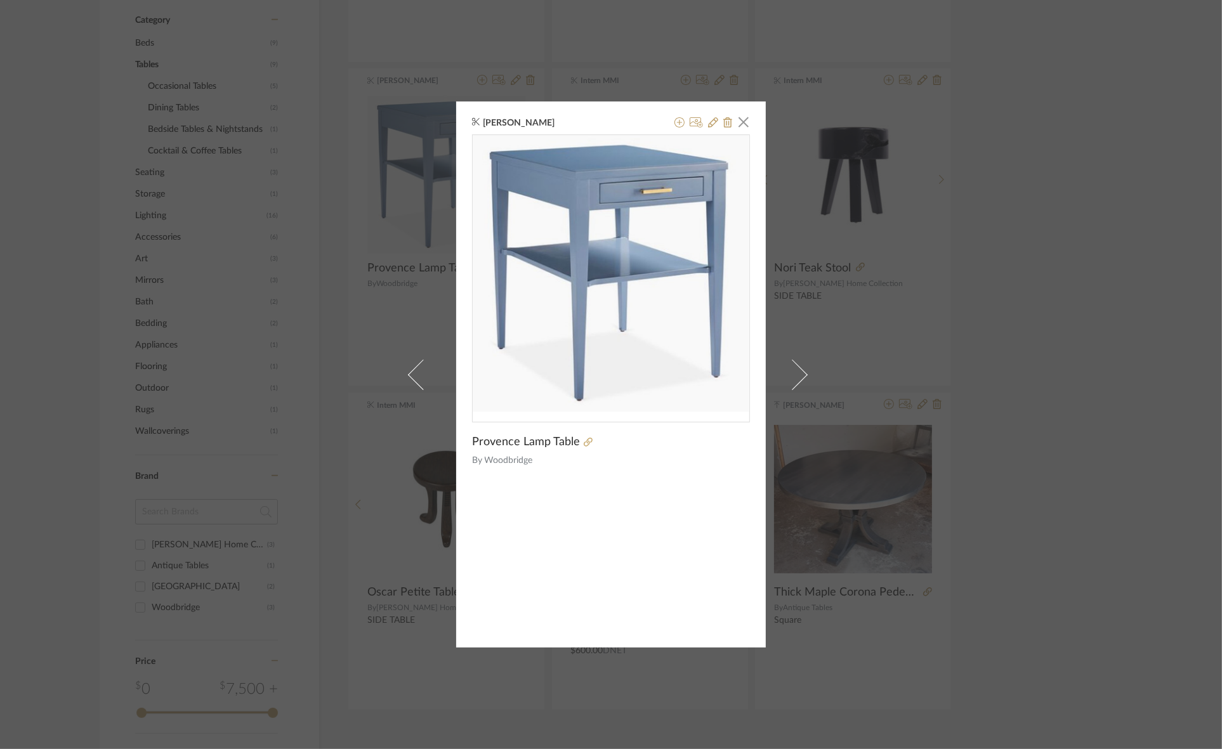
click at [974, 295] on div "Janie Macklin × Provence Lamp Table By Woodbridge" at bounding box center [611, 374] width 1222 height 749
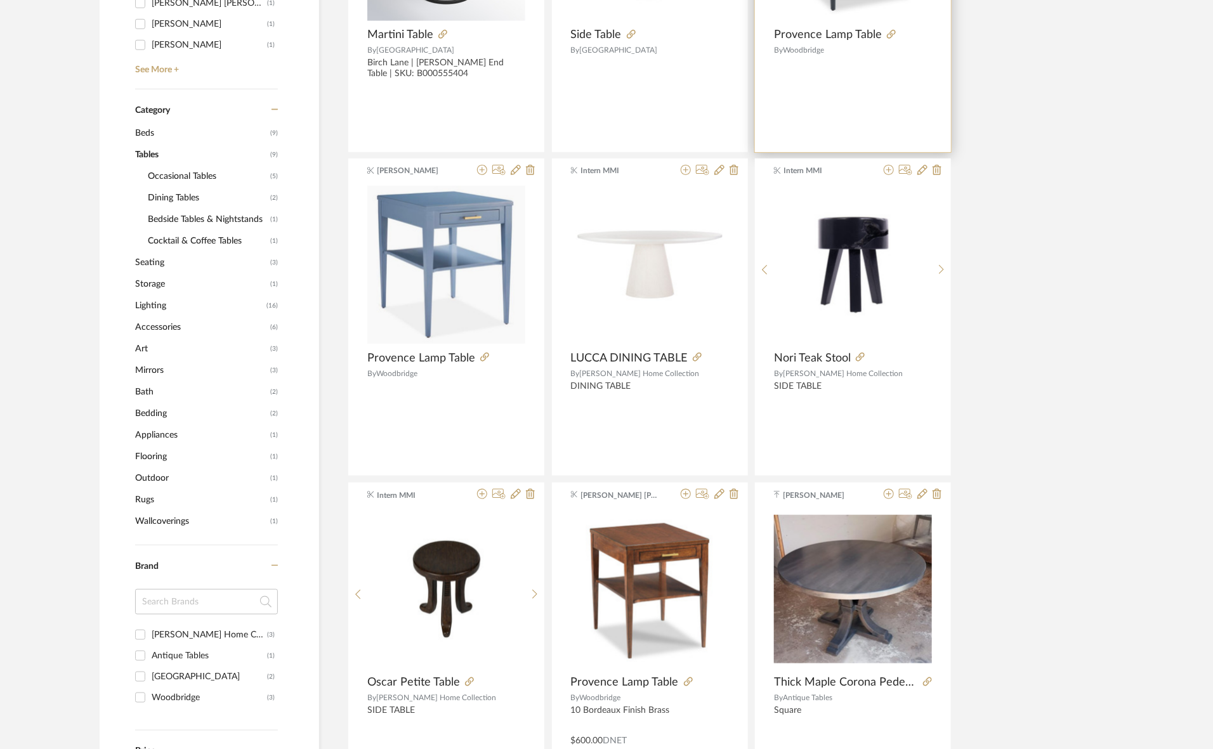
scroll to position [238, 0]
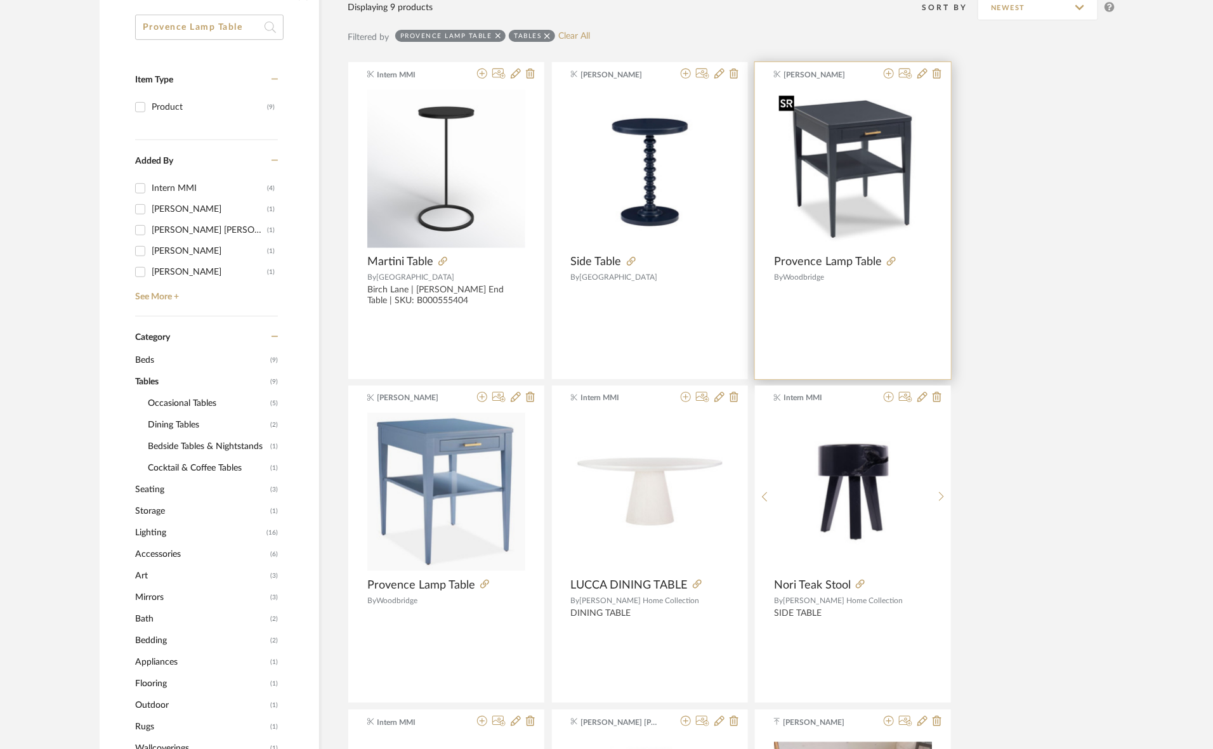
click at [848, 214] on img "0" at bounding box center [853, 169] width 158 height 158
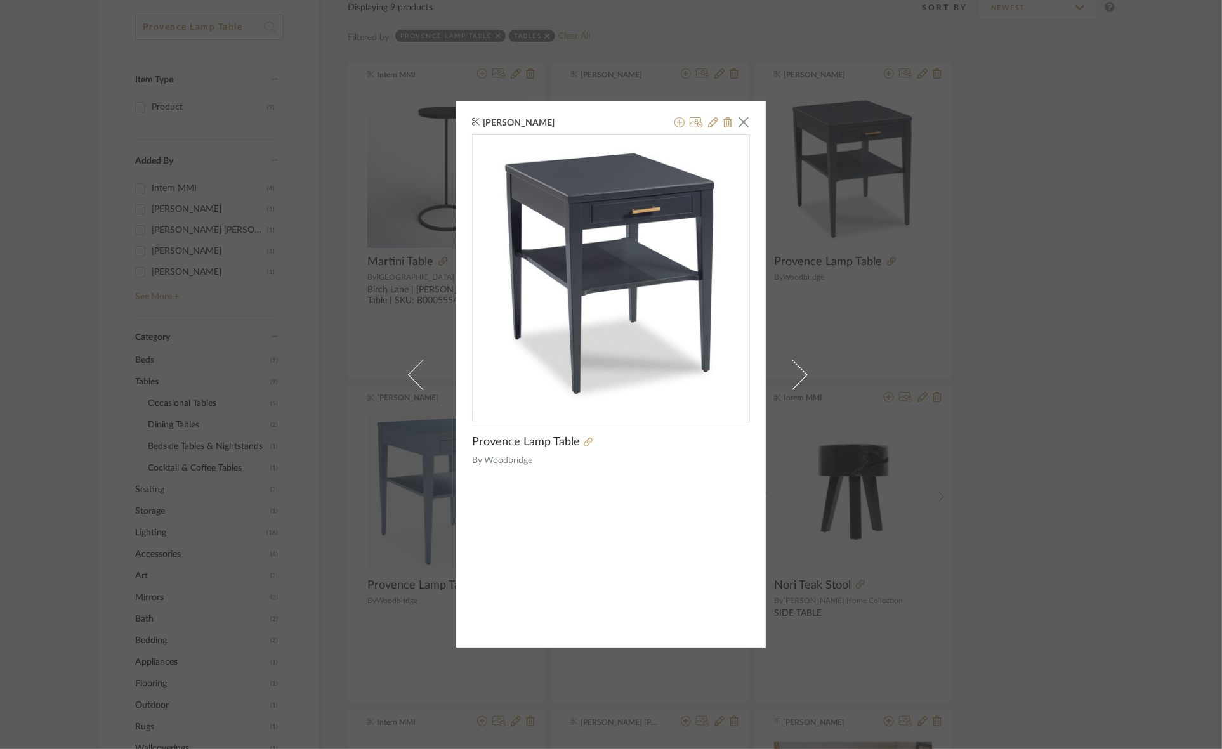
click at [1016, 292] on div "Allison Kappler × Provence Lamp Table By Woodbridge" at bounding box center [611, 374] width 1222 height 749
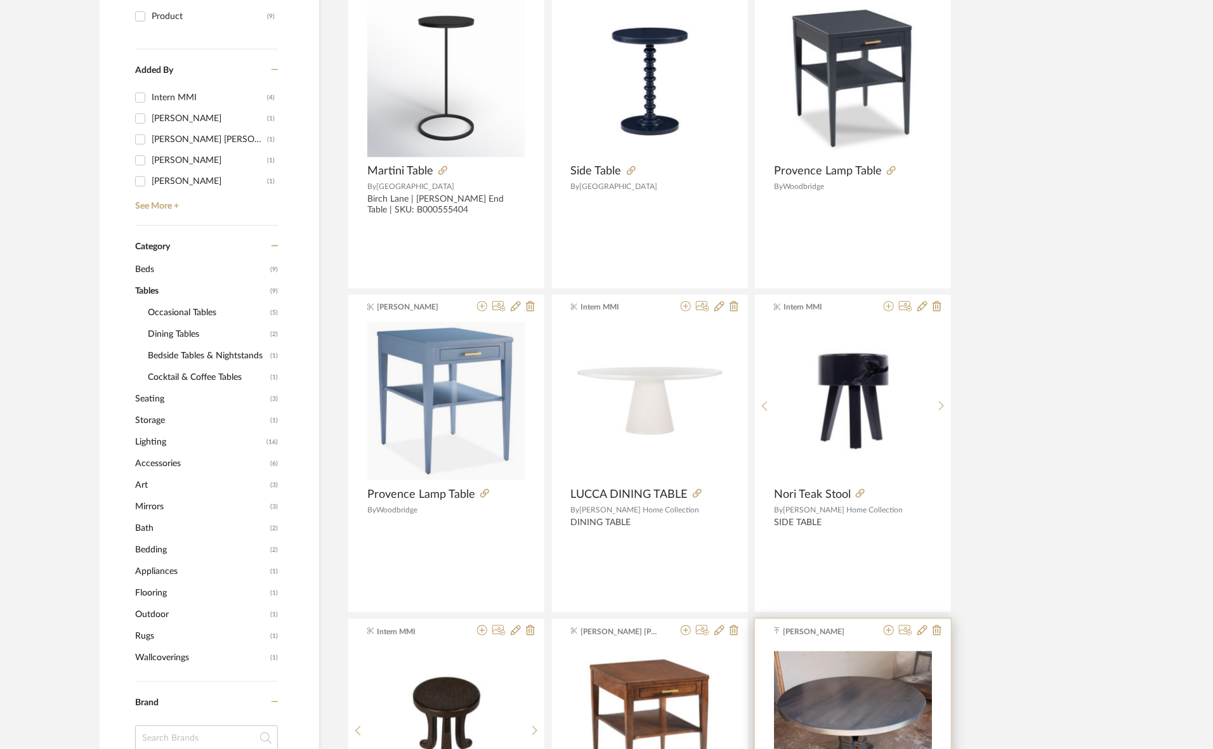
scroll to position [714, 0]
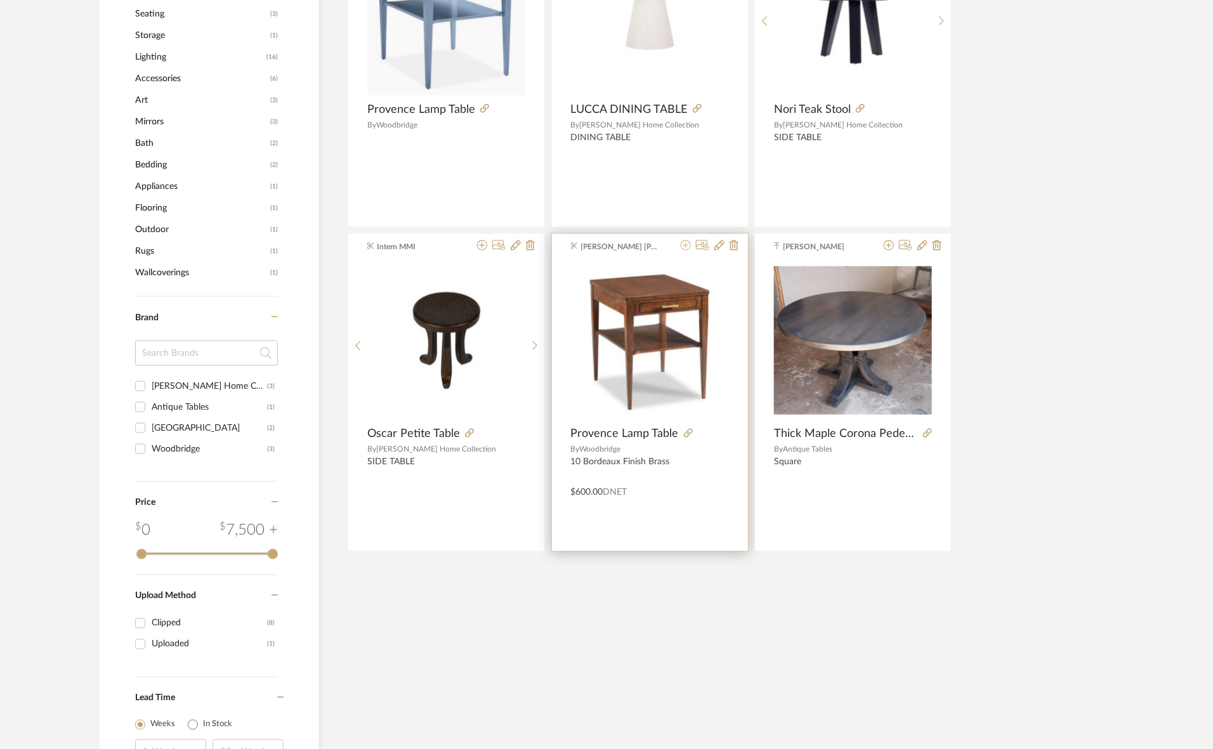
click at [681, 242] on icon at bounding box center [686, 245] width 10 height 10
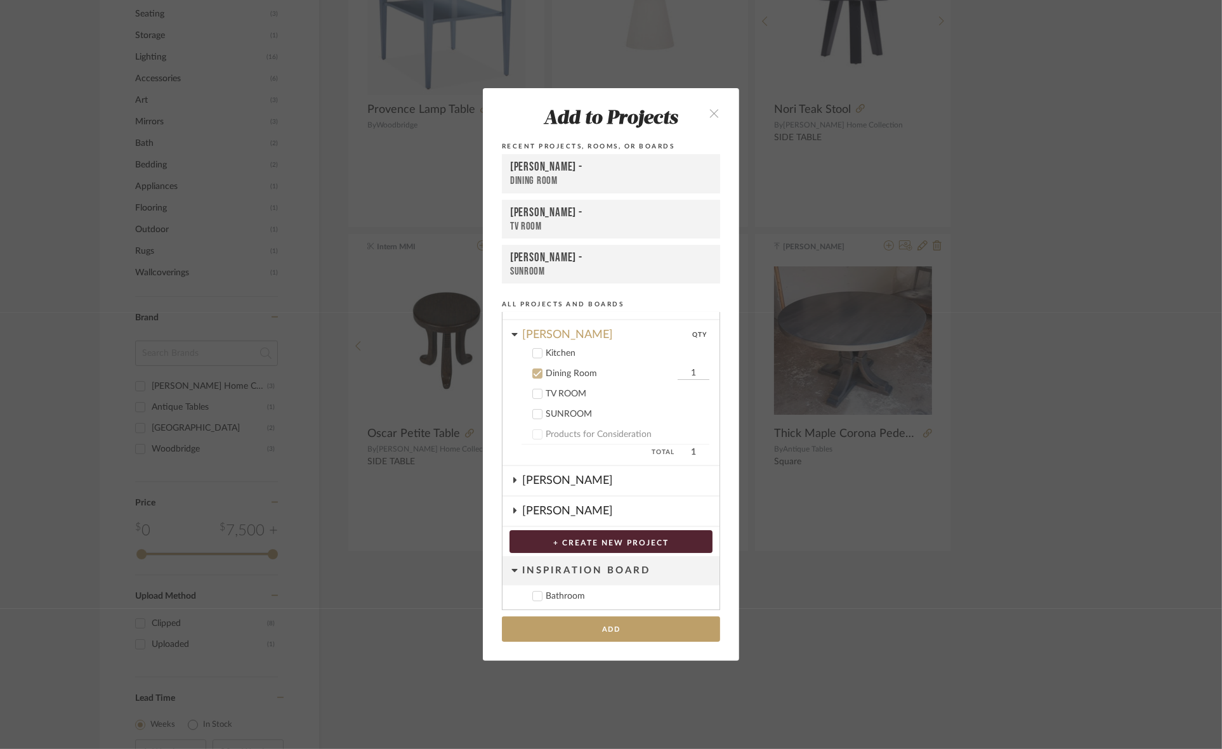
scroll to position [206, 0]
click at [590, 630] on button "Add" at bounding box center [611, 630] width 218 height 26
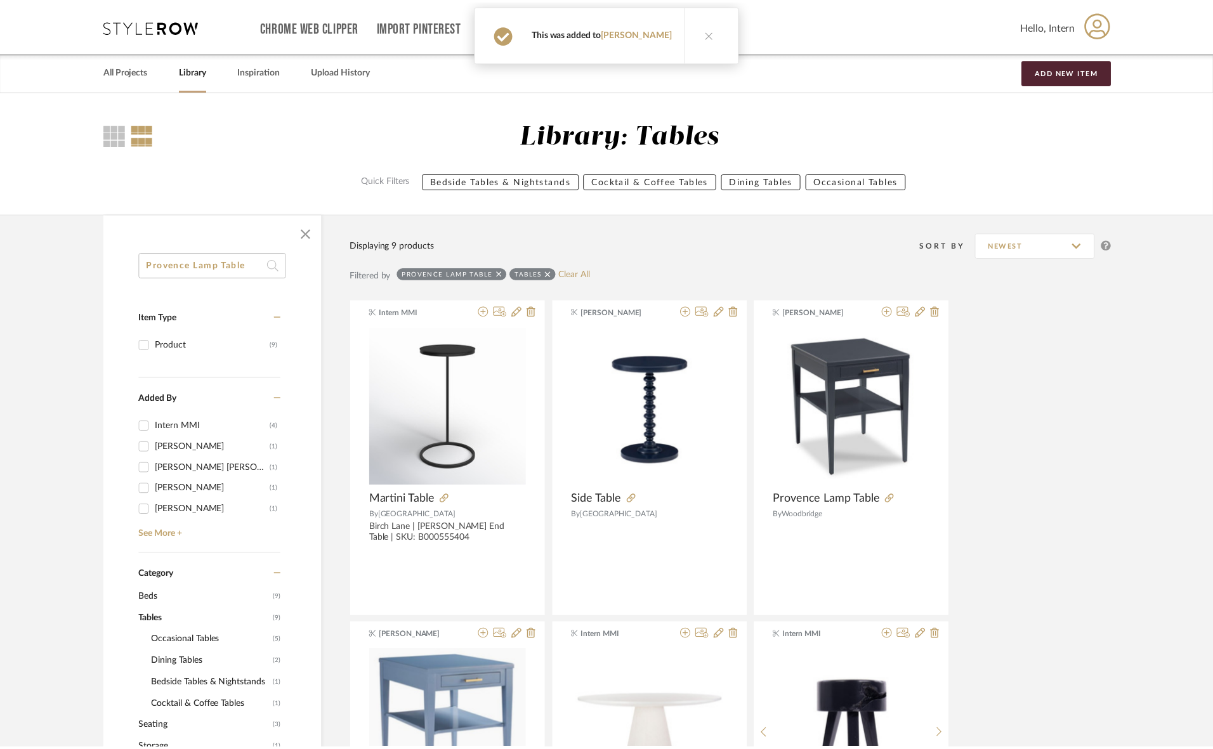
scroll to position [714, 0]
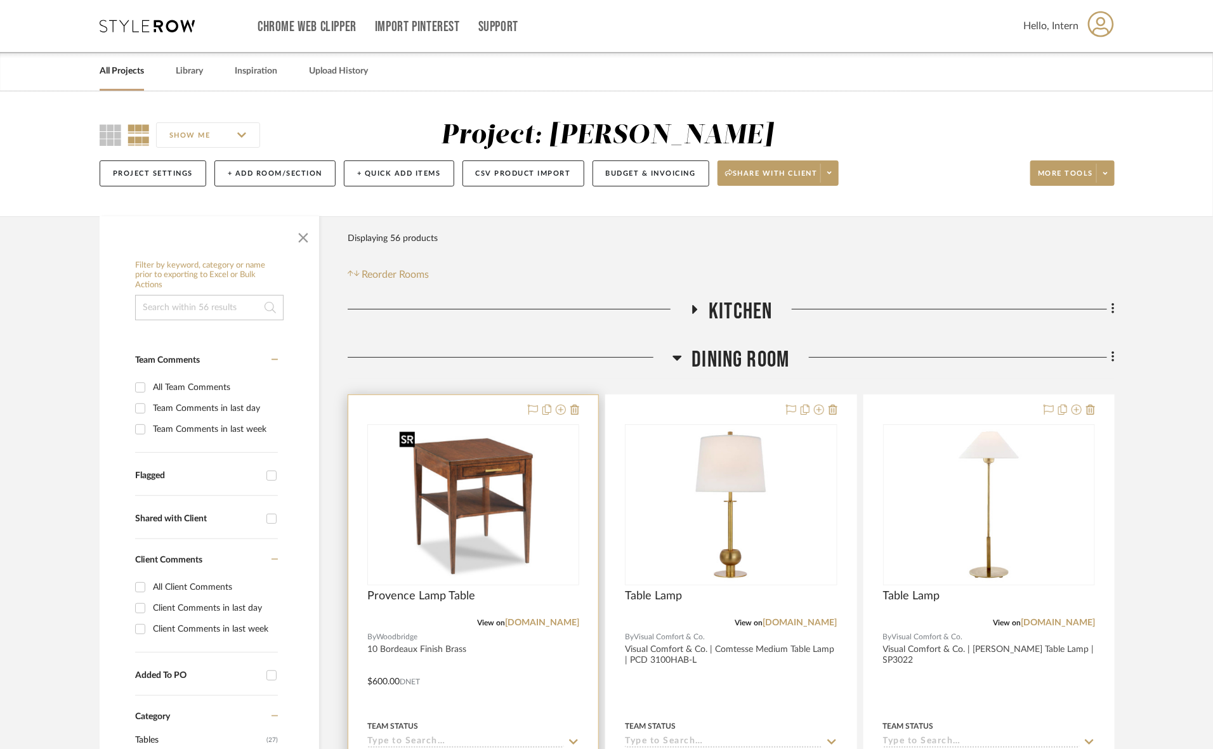
click at [533, 499] on img "0" at bounding box center [473, 505] width 159 height 159
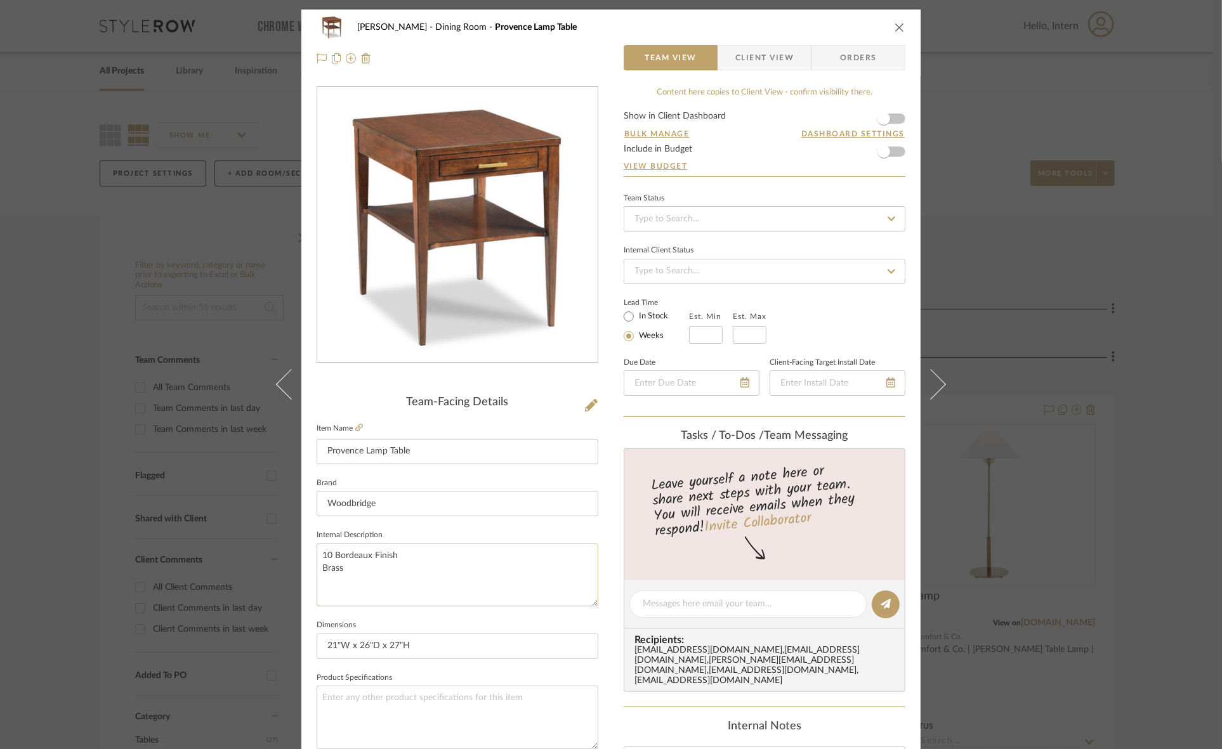
drag, startPoint x: 363, startPoint y: 555, endPoint x: 350, endPoint y: 557, distance: 12.8
click at [350, 557] on textarea "10 Bordeaux Finish Brass" at bounding box center [458, 575] width 282 height 63
click at [322, 570] on textarea "10 Bordeaux Finish Brass" at bounding box center [458, 575] width 282 height 63
click at [317, 570] on textarea "10 Bordeaux Finish Brass" at bounding box center [458, 575] width 282 height 63
drag, startPoint x: 330, startPoint y: 553, endPoint x: 305, endPoint y: 554, distance: 25.4
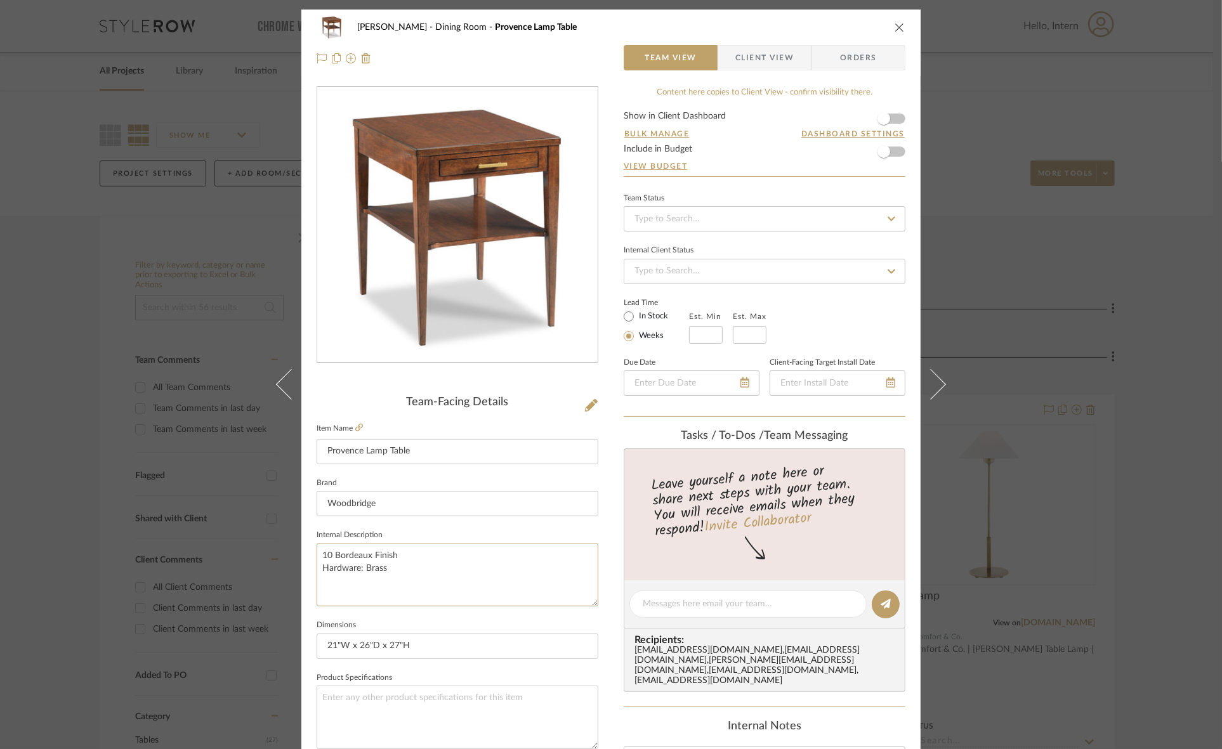
click at [305, 554] on div "Murray Dining Room Provence Lamp Table Team View Client View Orders Team-Facing…" at bounding box center [610, 596] width 619 height 1172
drag, startPoint x: 382, startPoint y: 552, endPoint x: 431, endPoint y: 554, distance: 48.9
click at [431, 554] on textarea "Finish: Bordeaux Finish Hardware: Brass" at bounding box center [458, 575] width 282 height 63
type textarea "Finish: Hardware: Brass"
click at [392, 556] on textarea "Finish: Hardware: Brass" at bounding box center [458, 575] width 282 height 63
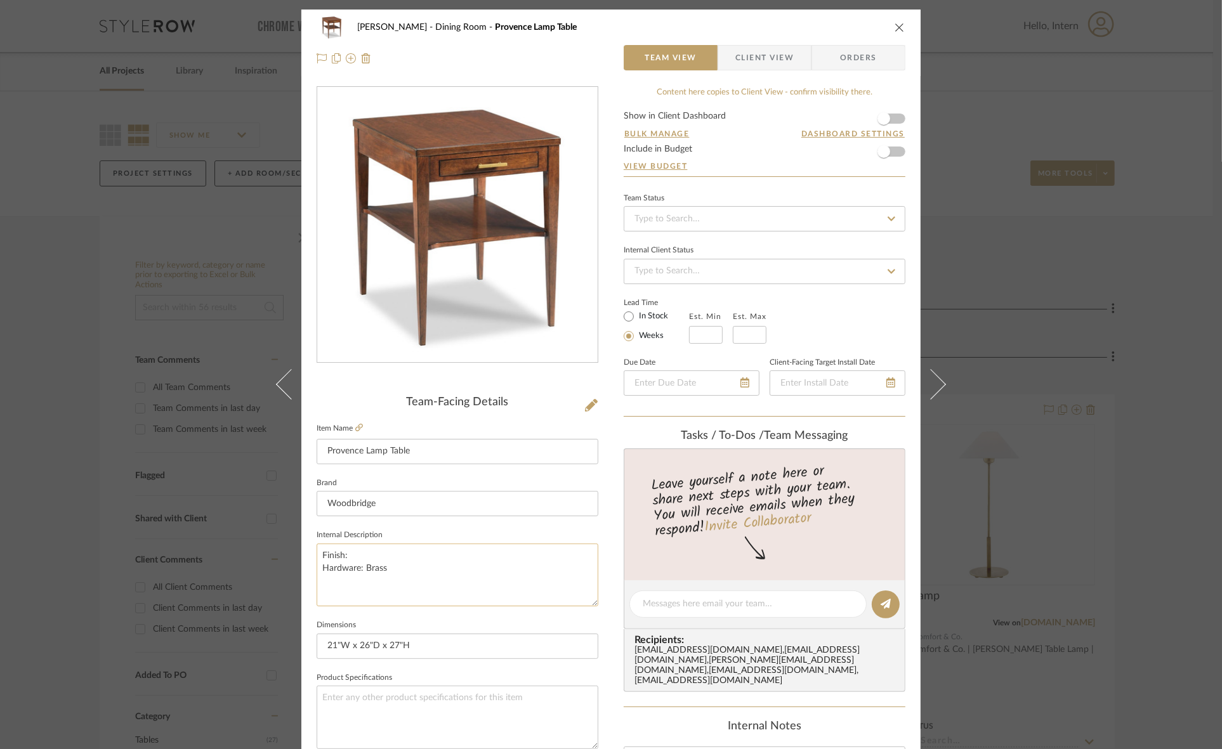
paste textarea "After Midnight WITH GLAZE"
drag, startPoint x: 405, startPoint y: 552, endPoint x: 464, endPoint y: 553, distance: 59.6
click at [464, 553] on textarea "Finish: After Midnight WITH GLAZE Hardware: Brass" at bounding box center [458, 575] width 282 height 63
click at [441, 569] on textarea "Finish: After Midnight with Glaze Hardware: Brass" at bounding box center [458, 575] width 282 height 63
type textarea "Finish: After Midnight with Glaze Hardware: Brass"
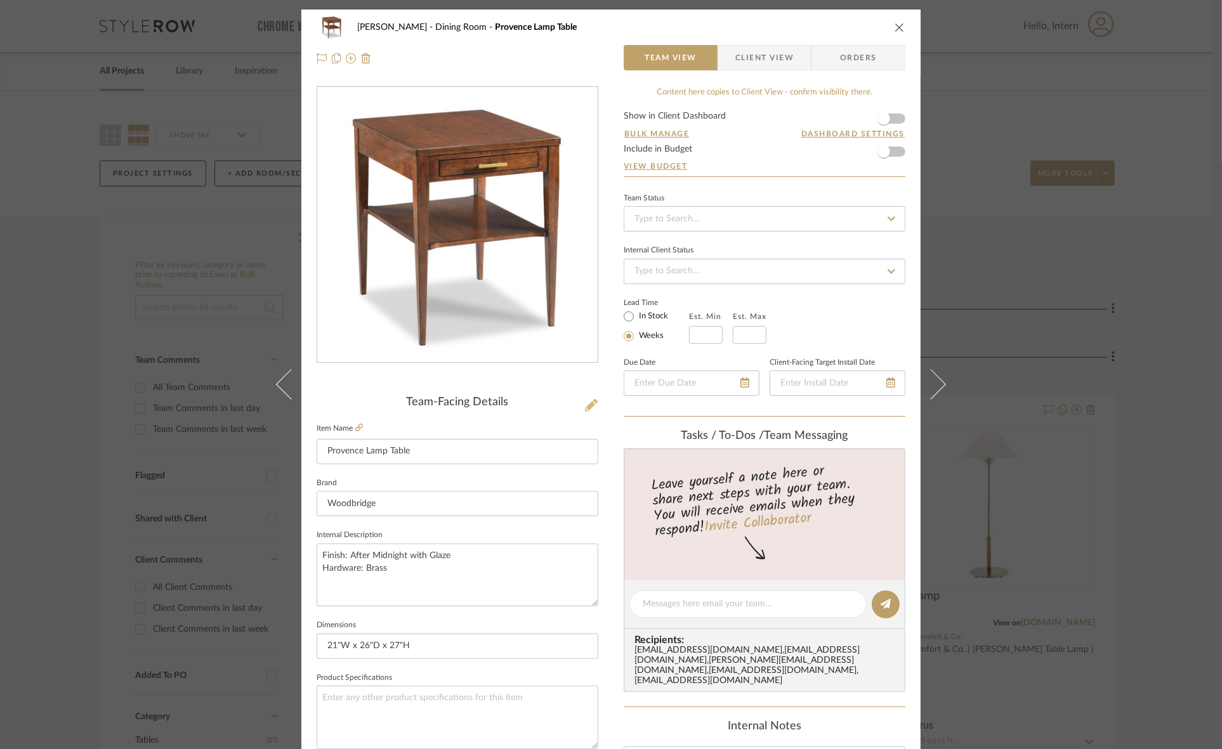
click at [589, 403] on icon at bounding box center [591, 405] width 13 height 13
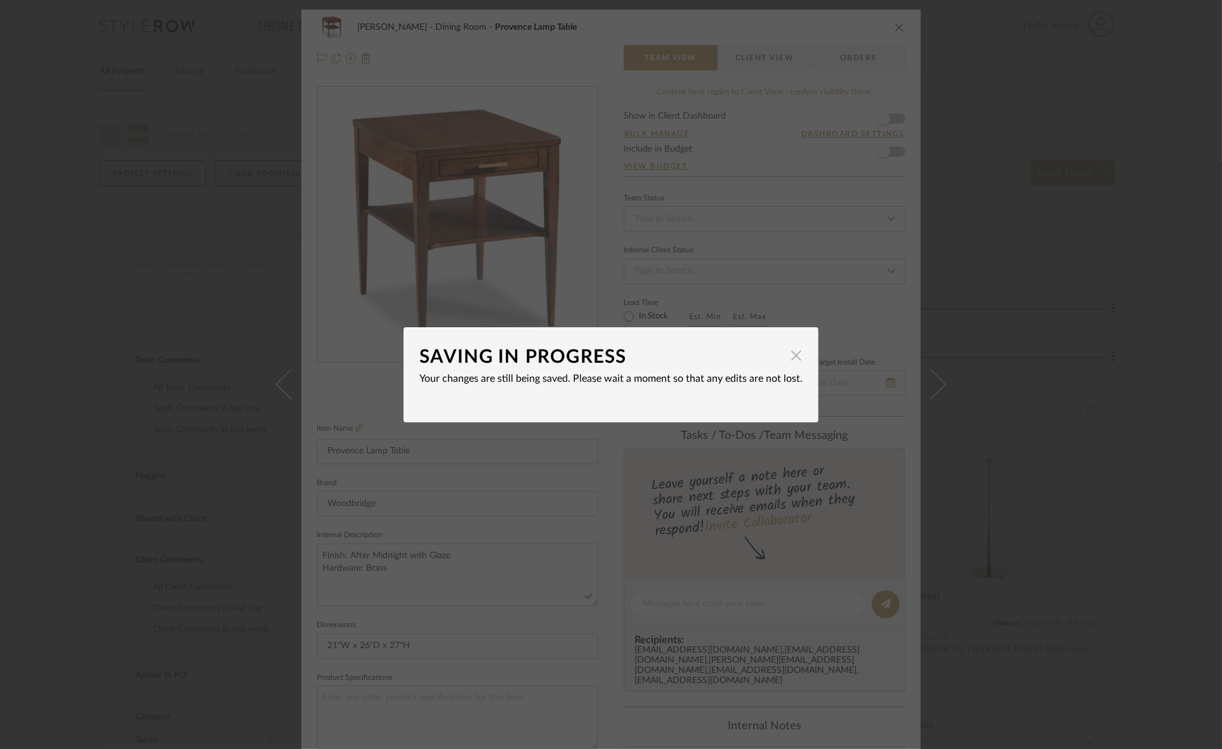
click at [787, 353] on span "button" at bounding box center [795, 355] width 25 height 25
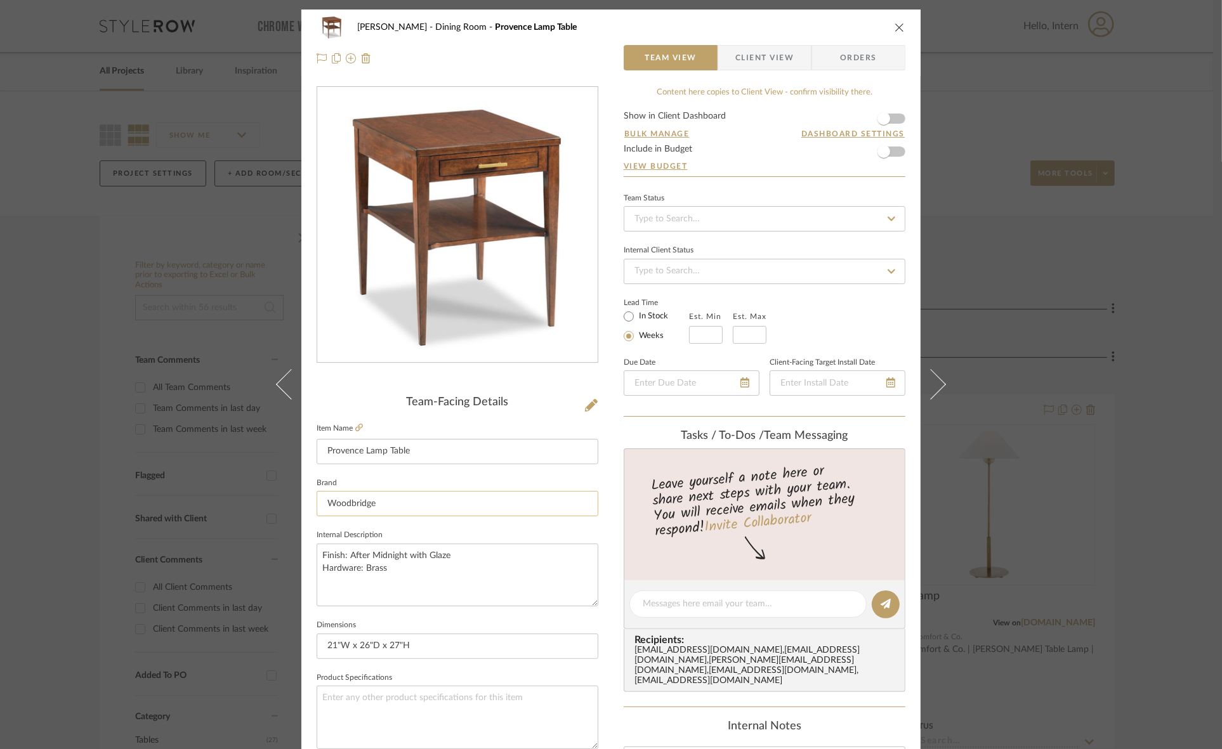
click at [439, 509] on input "Woodbridge" at bounding box center [458, 503] width 282 height 25
click at [445, 575] on textarea "Finish: After Midnight with Glaze Hardware: Brass" at bounding box center [458, 575] width 282 height 63
click at [445, 502] on input "Woodbridge" at bounding box center [458, 503] width 282 height 25
click at [608, 498] on div "Murray Dining Room Provence Lamp Table Team View Client View Orders Team-Facing…" at bounding box center [610, 596] width 619 height 1172
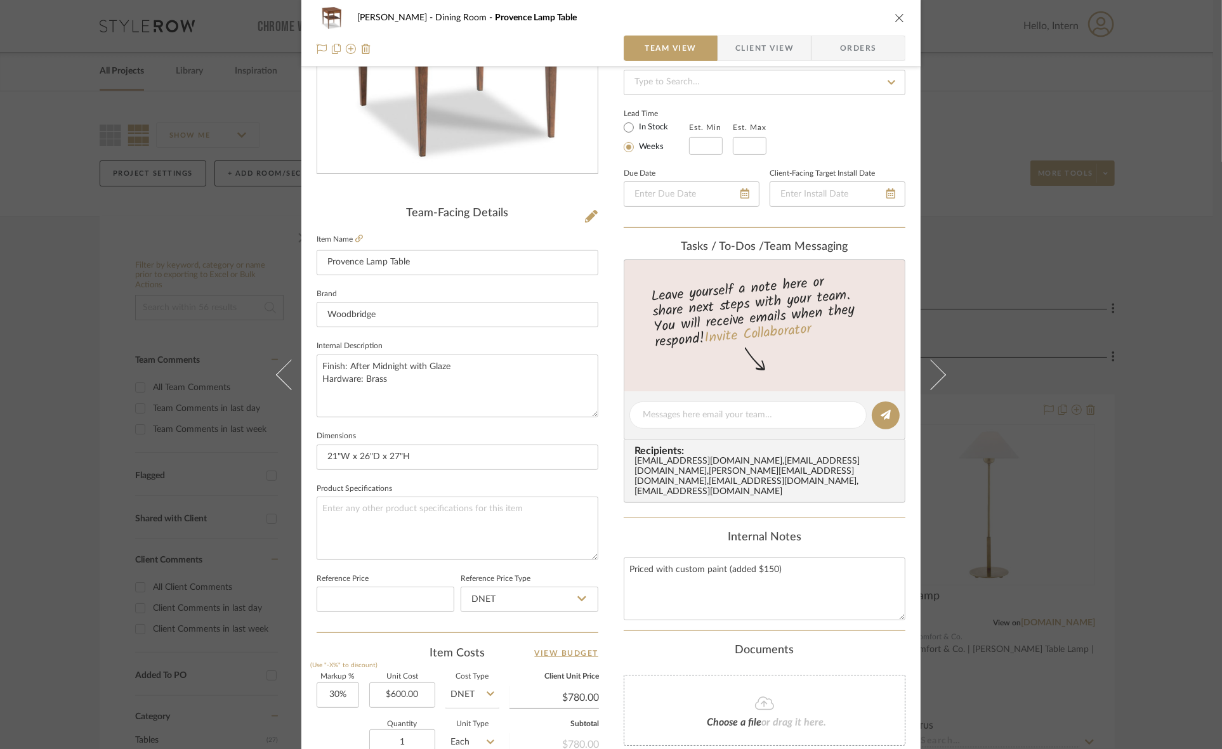
scroll to position [238, 0]
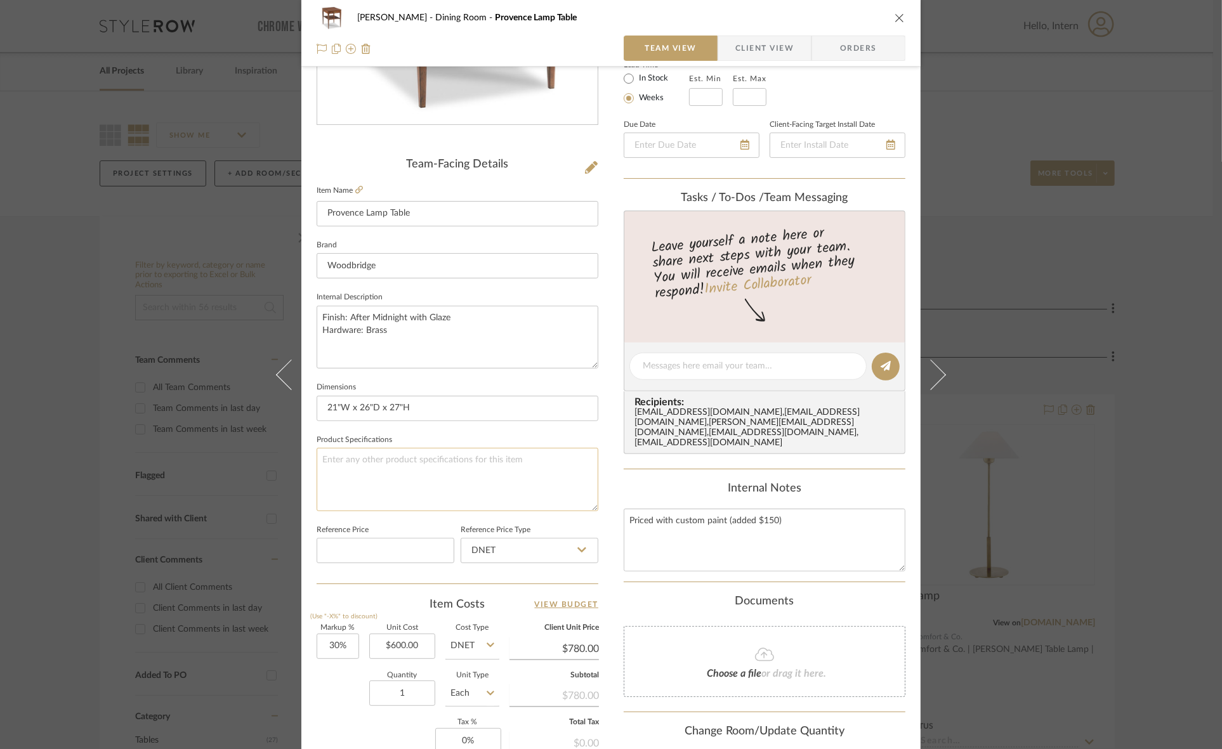
click at [441, 473] on textarea at bounding box center [458, 479] width 282 height 63
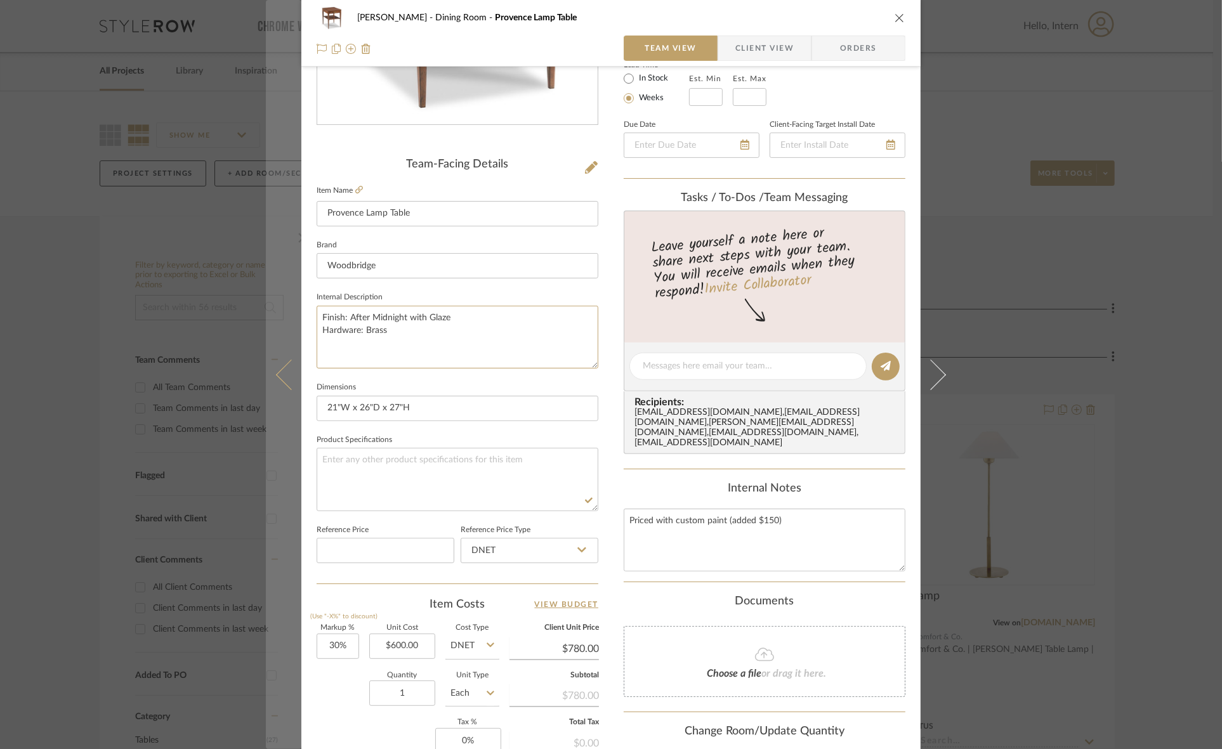
drag, startPoint x: 422, startPoint y: 333, endPoint x: 273, endPoint y: 296, distance: 153.7
click at [273, 296] on mat-dialog-content "Murray Dining Room Provence Lamp Table Team View Client View Orders Team-Facing…" at bounding box center [611, 358] width 690 height 1172
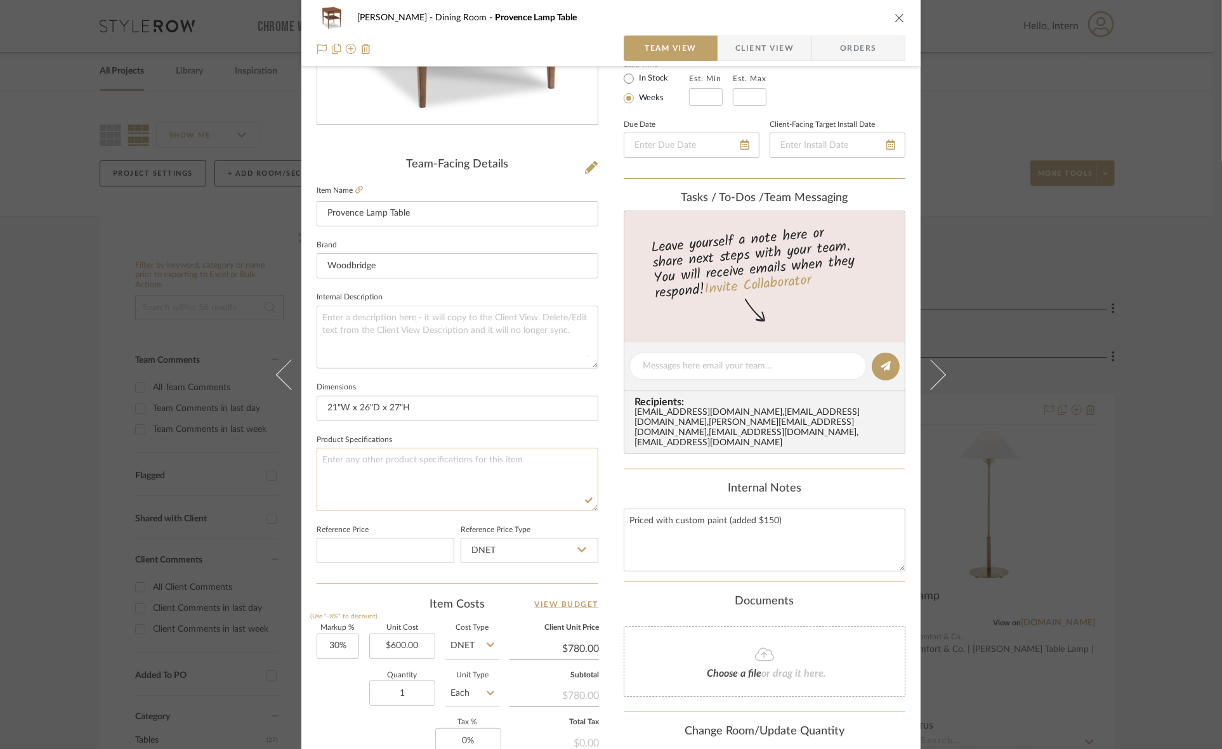
click at [419, 471] on textarea at bounding box center [458, 479] width 282 height 63
paste textarea "Finish: After Midnight with Glaze Hardware: Brass"
type textarea "Finish: After Midnight with Glaze Hardware: Brass"
click at [410, 322] on textarea at bounding box center [458, 337] width 282 height 63
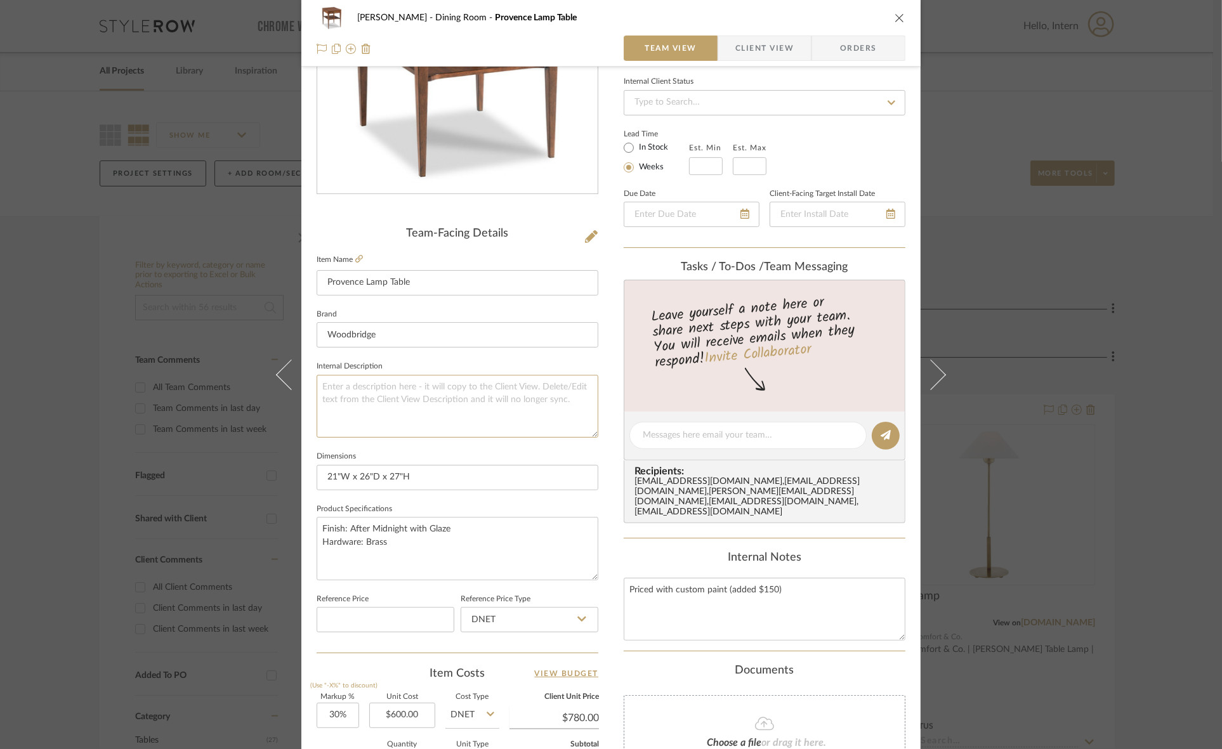
scroll to position [79, 0]
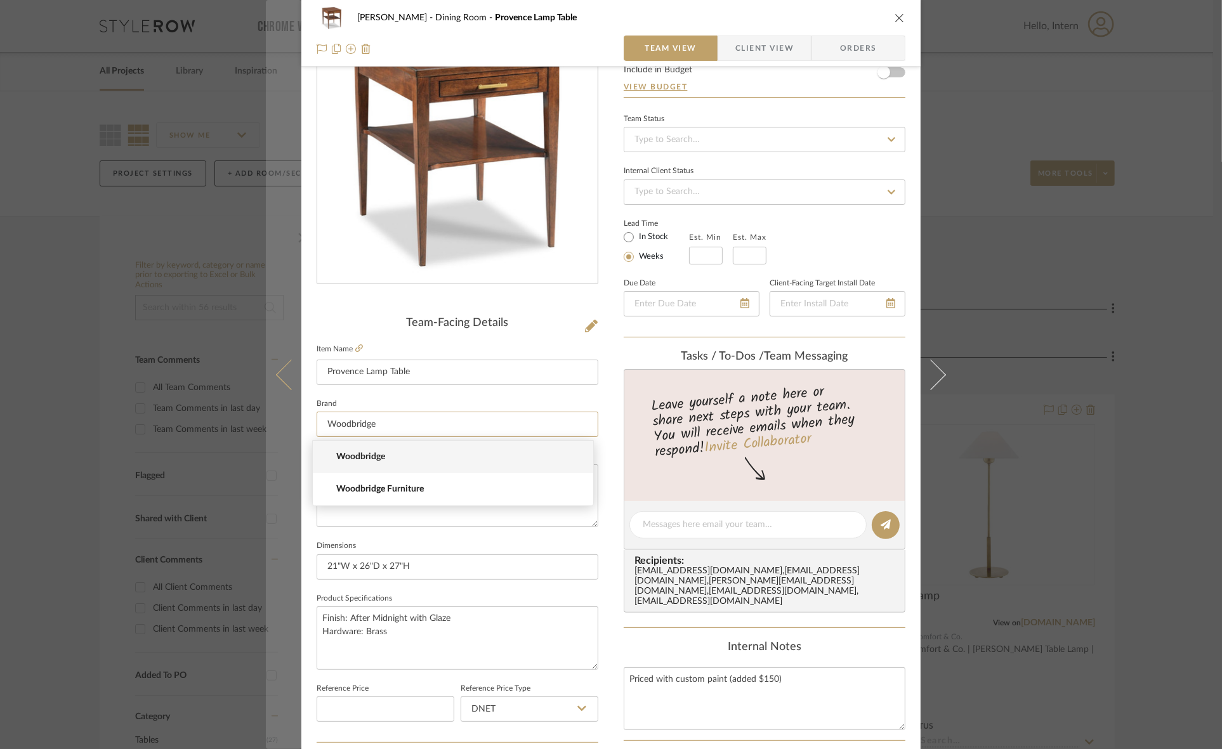
drag, startPoint x: 385, startPoint y: 426, endPoint x: 292, endPoint y: 419, distance: 93.5
click at [292, 419] on mat-dialog-content "Murray Dining Room Provence Lamp Table Team View Client View Orders Team-Facing…" at bounding box center [611, 516] width 690 height 1172
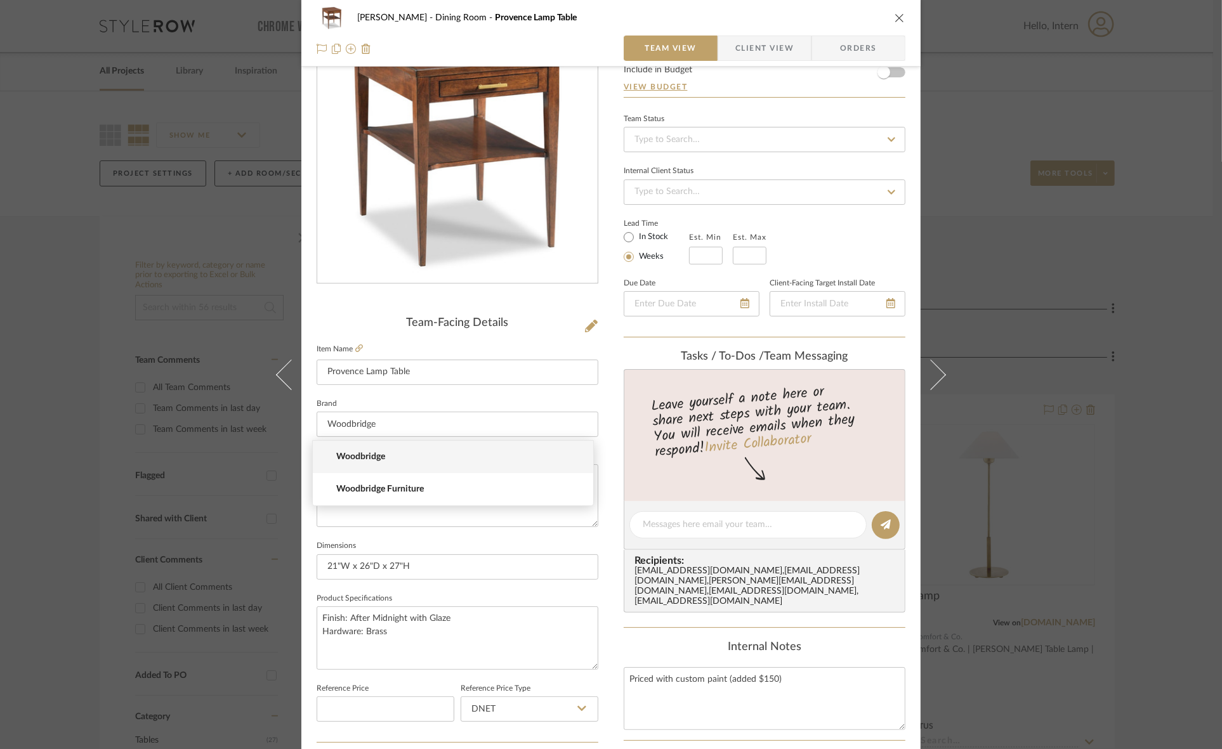
click at [385, 492] on span "Woodbridge Furniture" at bounding box center [458, 489] width 244 height 11
type input "Woodbridge Furniture"
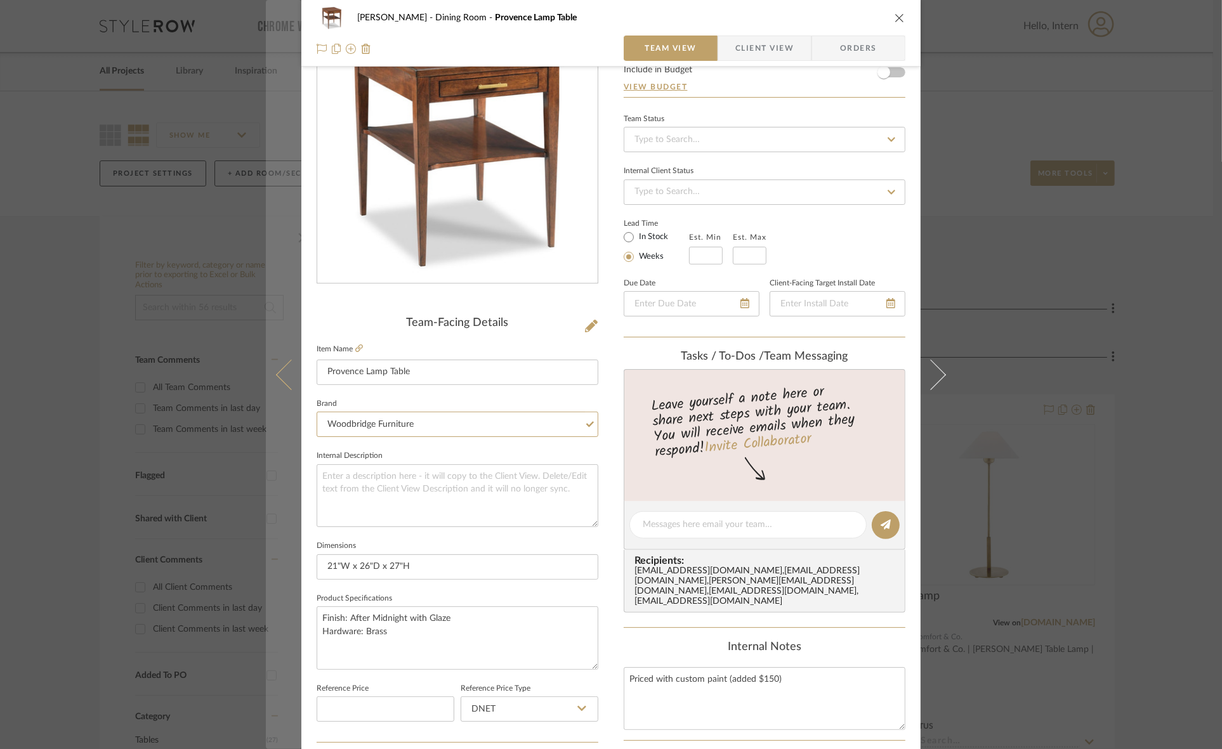
drag, startPoint x: 421, startPoint y: 420, endPoint x: 276, endPoint y: 414, distance: 144.7
click at [276, 414] on mat-dialog-content "Murray Dining Room Provence Lamp Table Team View Client View Orders Team-Facing…" at bounding box center [611, 516] width 690 height 1172
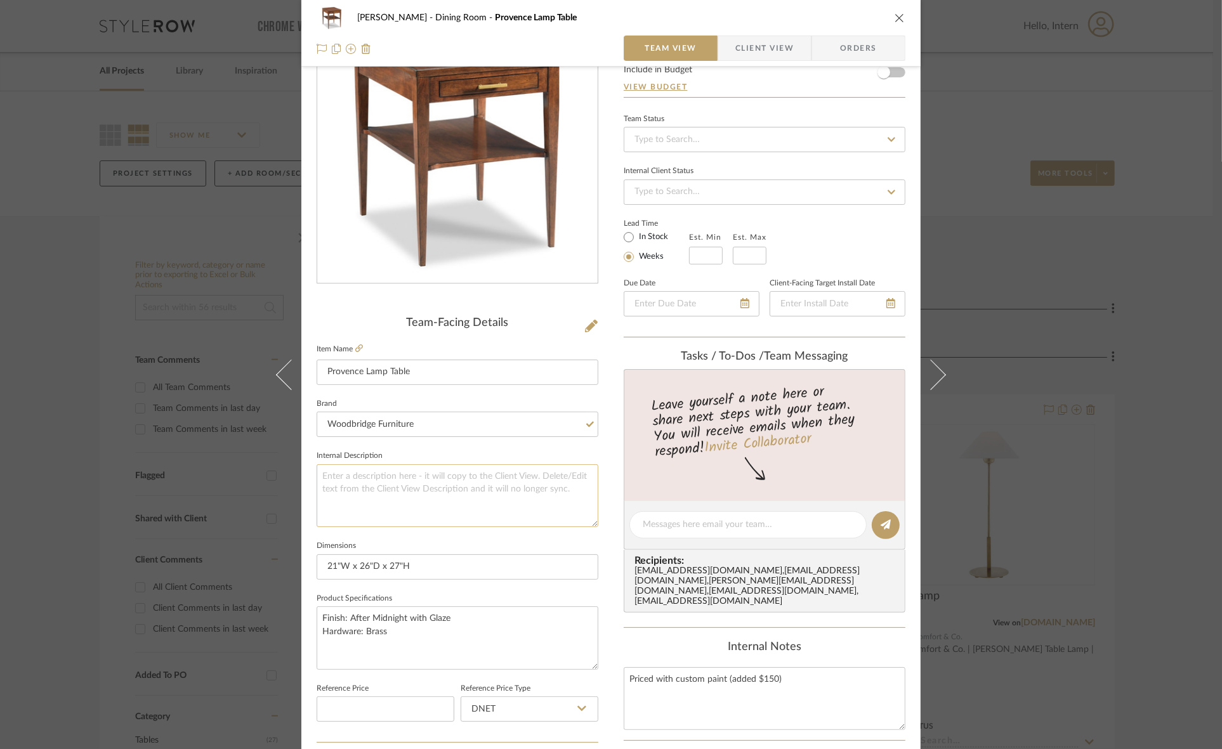
click at [373, 488] on textarea at bounding box center [458, 495] width 282 height 63
paste textarea "Woodbridge Furniture"
type textarea "Woodbridge Furniture"
paste textarea "Woodbridge Furniture"
type textarea "Woodbridge Furniture"
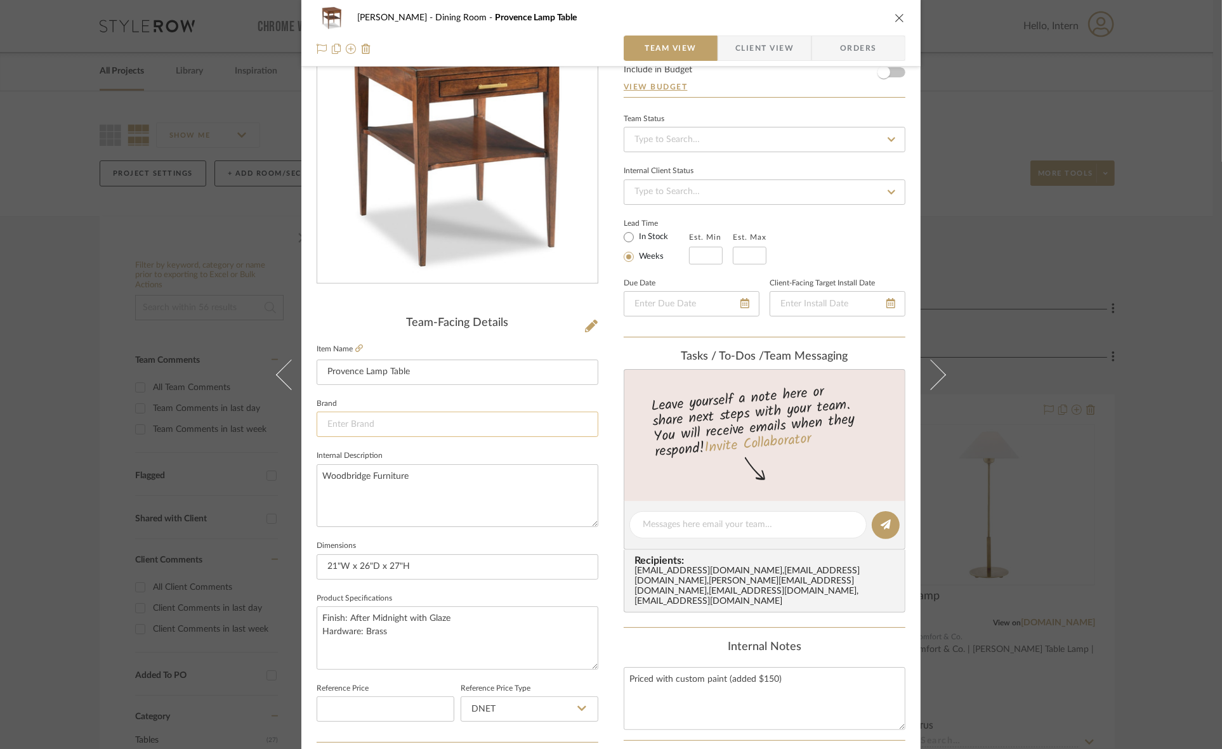
click at [362, 422] on input at bounding box center [458, 424] width 282 height 25
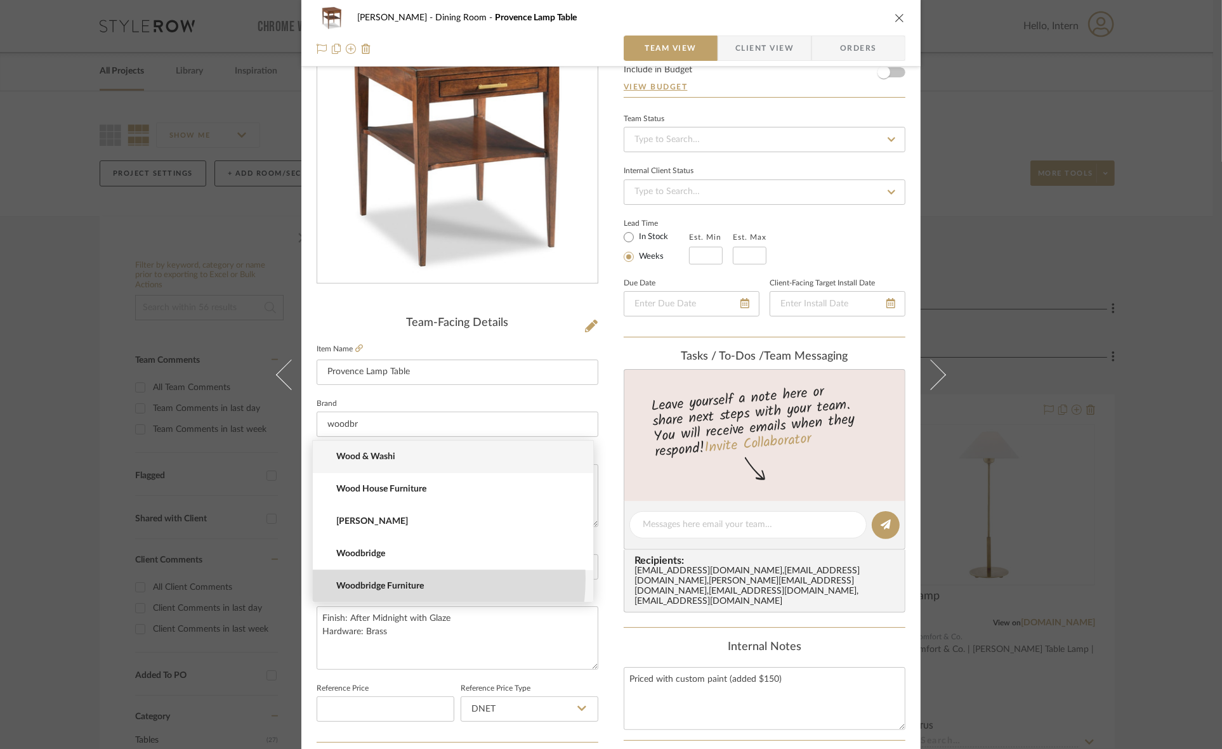
click at [388, 579] on mat-option "Woodbridge Furniture" at bounding box center [453, 586] width 280 height 32
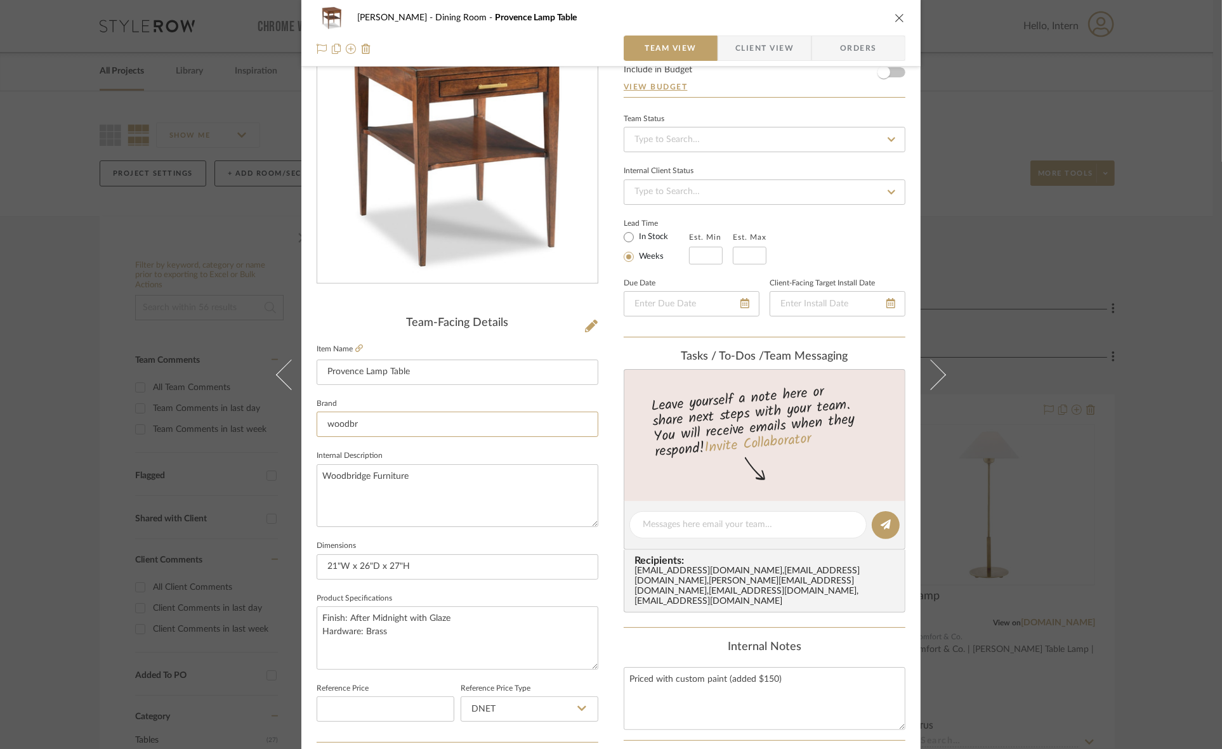
type input "Woodbridge Furniture"
click at [452, 517] on textarea "Woodbridge Furniture" at bounding box center [458, 495] width 282 height 63
type textarea "Woodbridge Furniture |"
click at [442, 474] on textarea "Woodbridge Furniture |" at bounding box center [458, 495] width 282 height 63
paste textarea "Provence Lamp Table"
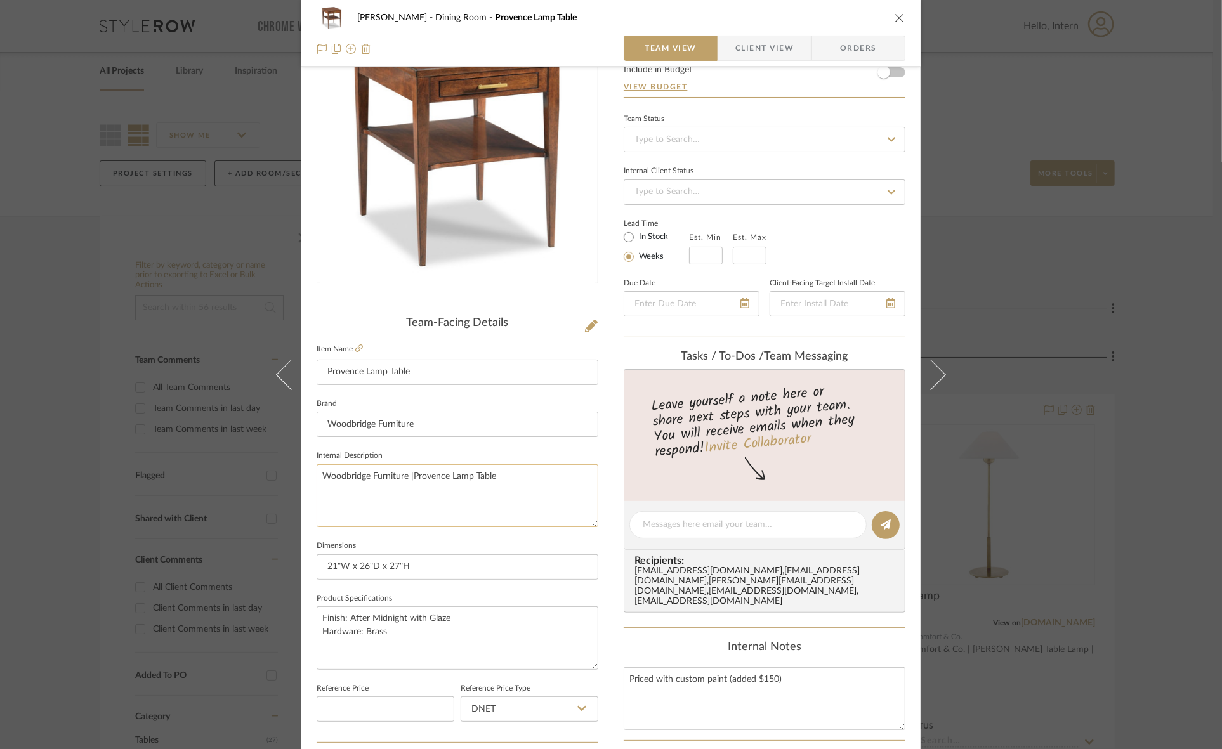
click at [410, 473] on textarea "Woodbridge Furniture |Provence Lamp Table" at bounding box center [458, 495] width 282 height 63
click at [509, 480] on textarea "Woodbridge Furniture | Provence Lamp Table" at bounding box center [458, 495] width 282 height 63
type textarea "Woodbridge Furniture | Provence Lamp Table |"
click at [521, 476] on textarea "Woodbridge Furniture | Provence Lamp Table |" at bounding box center [458, 495] width 282 height 63
paste textarea "SKU 1221-K4-G"
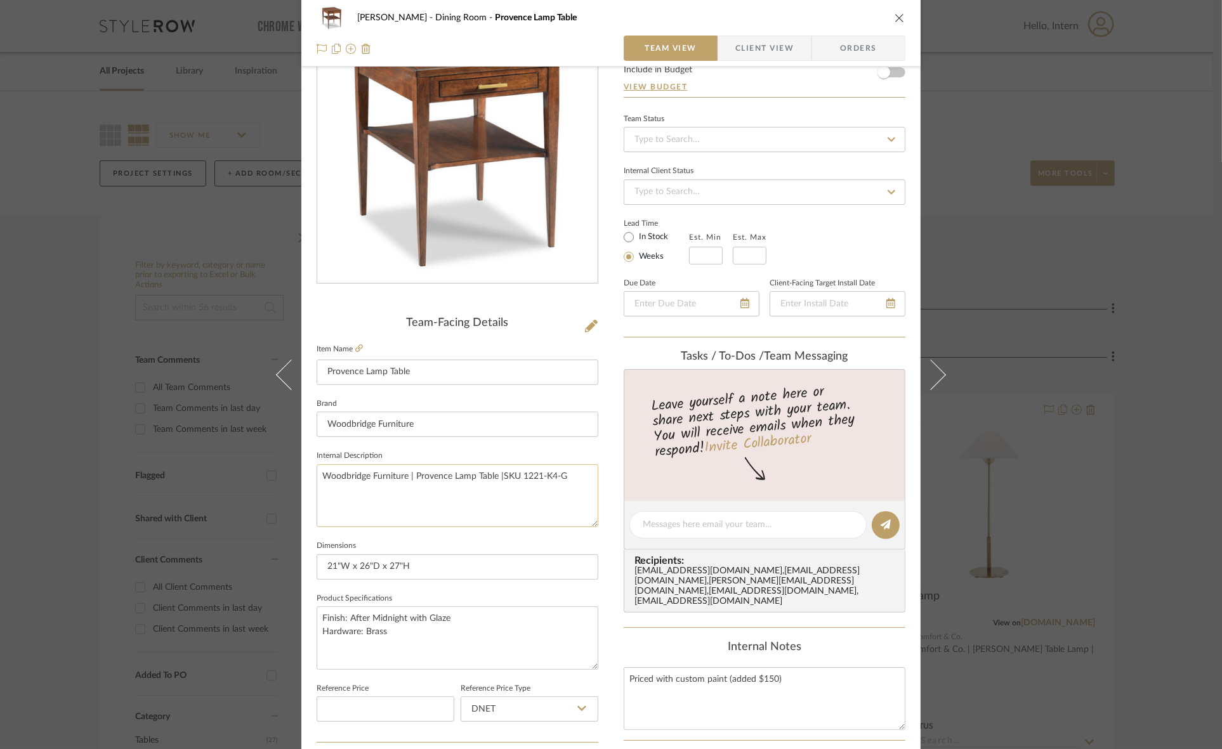
drag, startPoint x: 498, startPoint y: 471, endPoint x: 509, endPoint y: 486, distance: 18.7
click at [499, 471] on textarea "Woodbridge Furniture | Provence Lamp Table |SKU 1221-K4-G" at bounding box center [458, 495] width 282 height 63
type textarea "Woodbridge Furniture | Provence Lamp Table | SKU 1221-K4-G"
click at [445, 428] on input "Woodbridge Furniture" at bounding box center [458, 424] width 282 height 25
click at [451, 563] on input "21"W x 26"D x 27"H" at bounding box center [458, 566] width 282 height 25
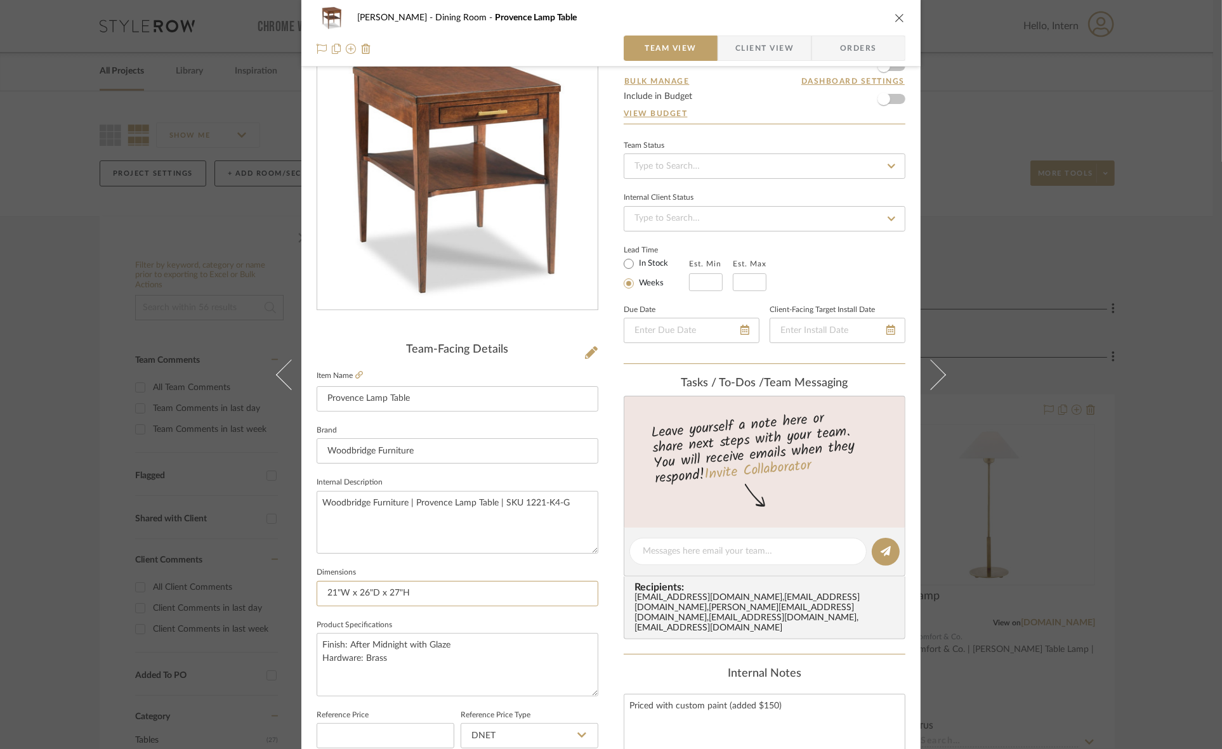
scroll to position [0, 0]
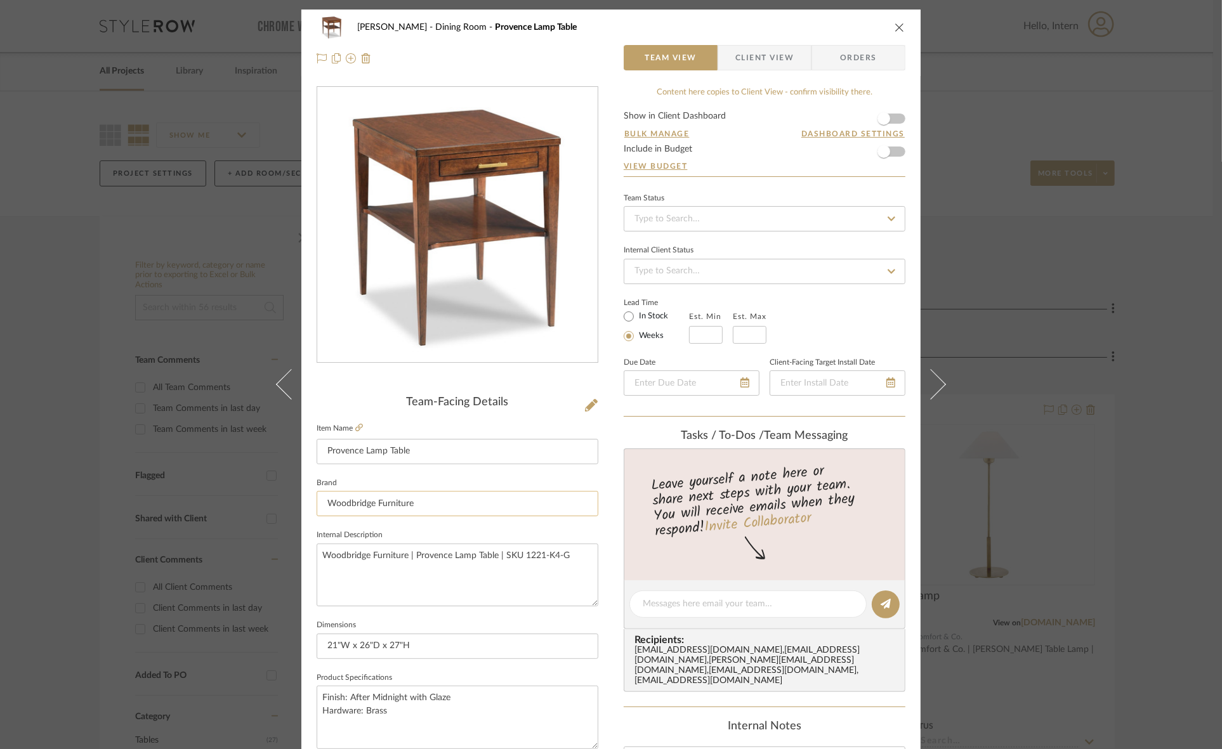
click at [459, 491] on input "Woodbridge Furniture" at bounding box center [458, 503] width 282 height 25
click at [467, 446] on input "Provence Lamp Table" at bounding box center [458, 451] width 282 height 25
click at [467, 560] on textarea "Woodbridge Furniture | Provence Lamp Table | SKU 1221-K4-G" at bounding box center [458, 575] width 282 height 63
click at [474, 634] on input "21"W x 26"D x 27"H" at bounding box center [458, 646] width 282 height 25
click at [398, 647] on input "21"W x 26"D x 27"H" at bounding box center [458, 646] width 282 height 25
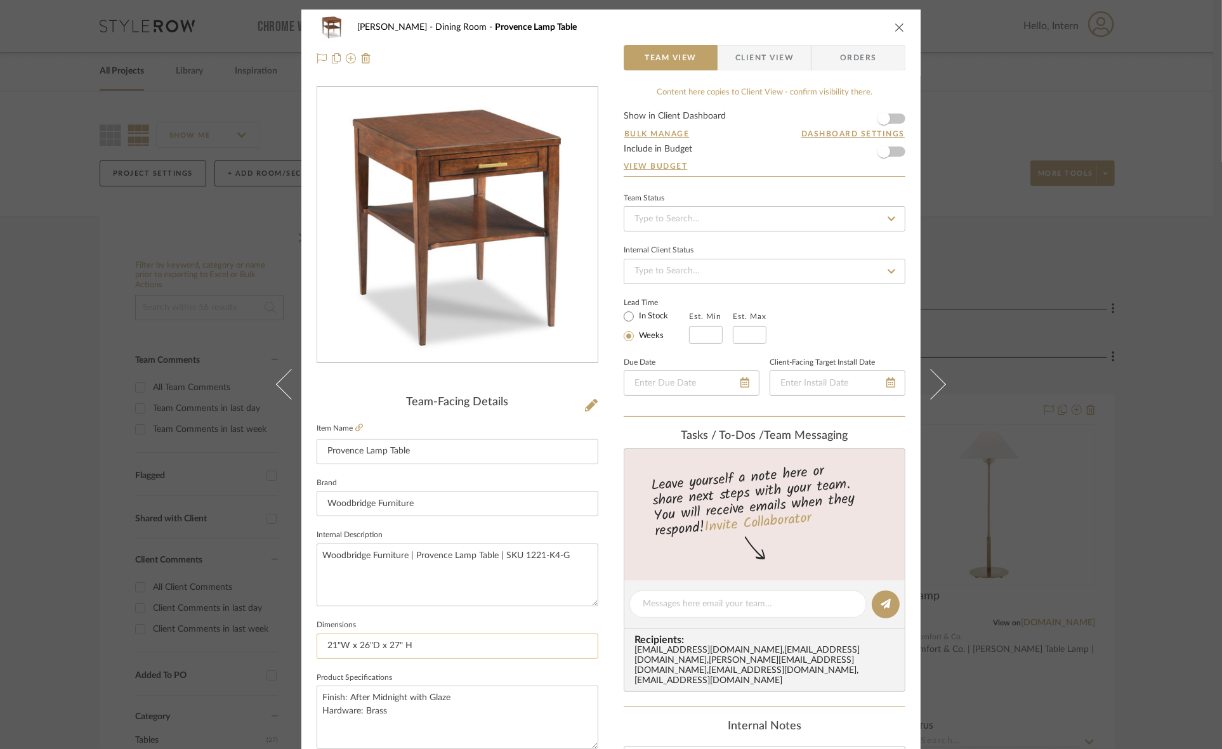
click at [368, 647] on input "21"W x 26"D x 27" H" at bounding box center [458, 646] width 282 height 25
click at [337, 645] on input "21" W x 26" D x 27" H" at bounding box center [458, 646] width 282 height 25
type input "21" W x 26" D x 27" H"
click at [427, 552] on textarea "Woodbridge Furniture | Provence Lamp Table | SKU 1221-K4-G" at bounding box center [458, 575] width 282 height 63
click at [1031, 435] on div "Murray Dining Room Provence Lamp Table Team View Client View Orders Team-Facing…" at bounding box center [611, 374] width 1222 height 749
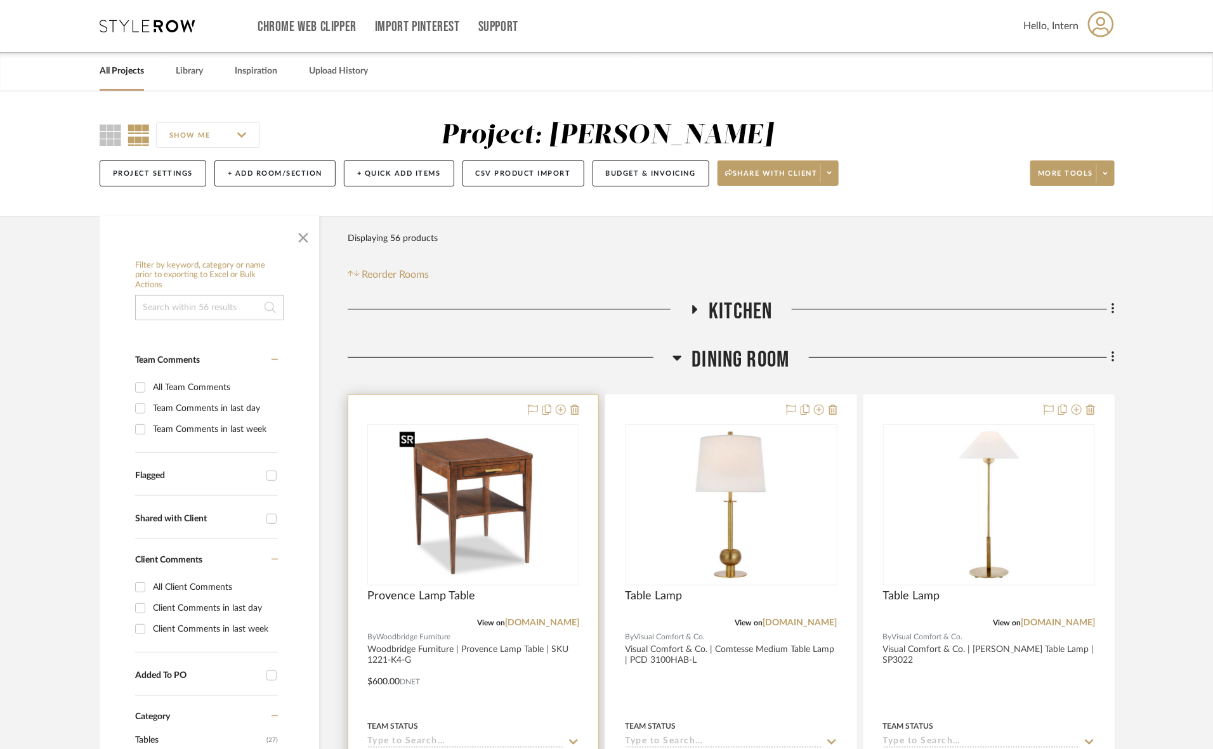
click at [524, 495] on img "0" at bounding box center [473, 505] width 159 height 159
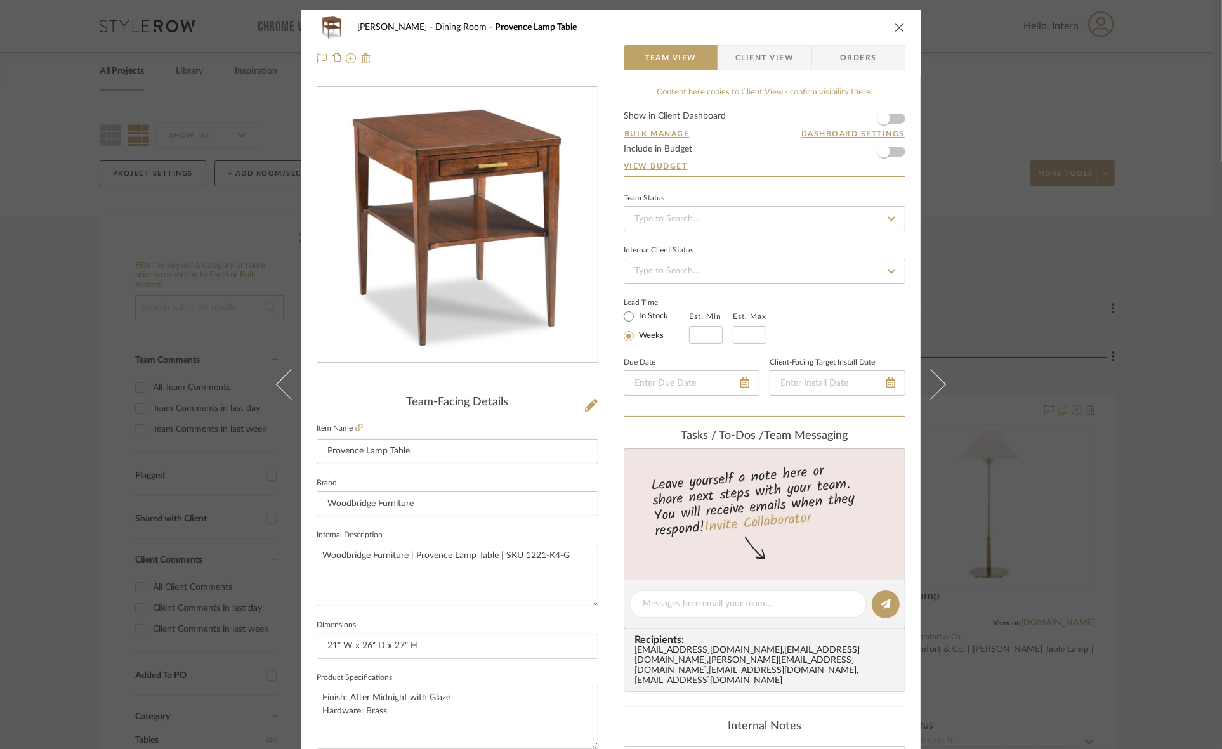
click at [0, 376] on div "Murray Dining Room Provence Lamp Table Team View Client View Orders Team-Facing…" at bounding box center [611, 374] width 1222 height 749
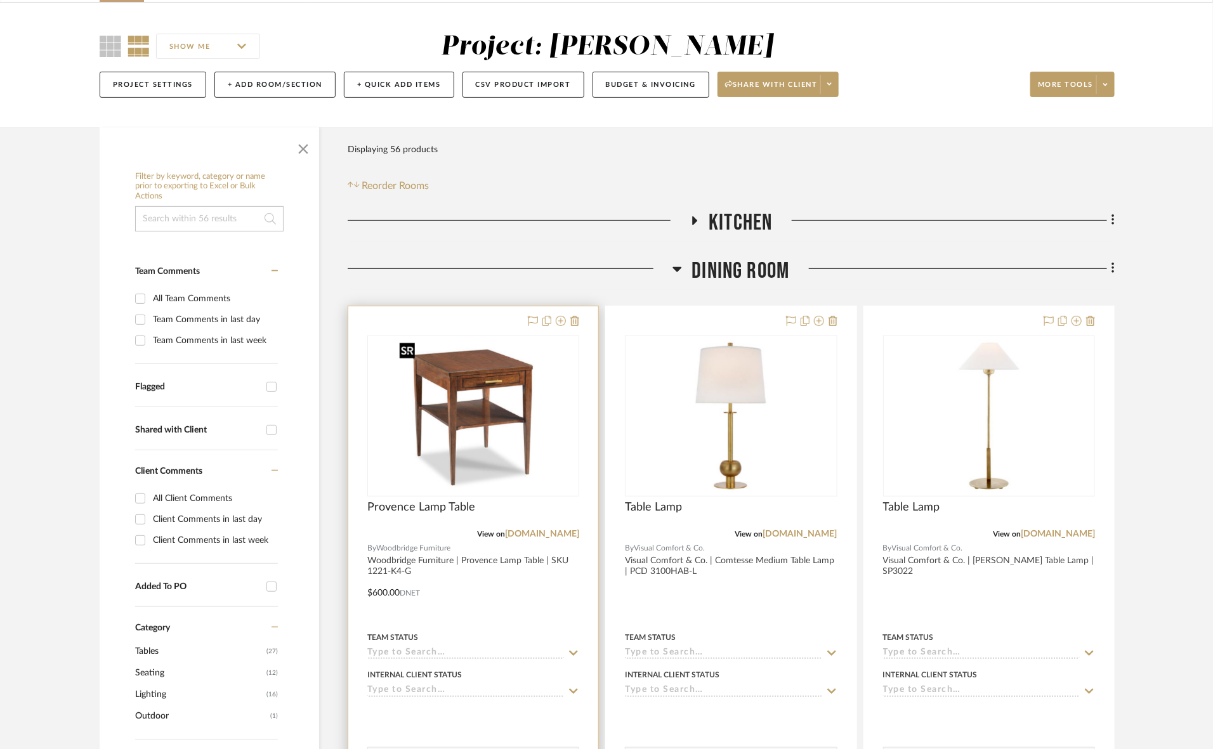
scroll to position [238, 0]
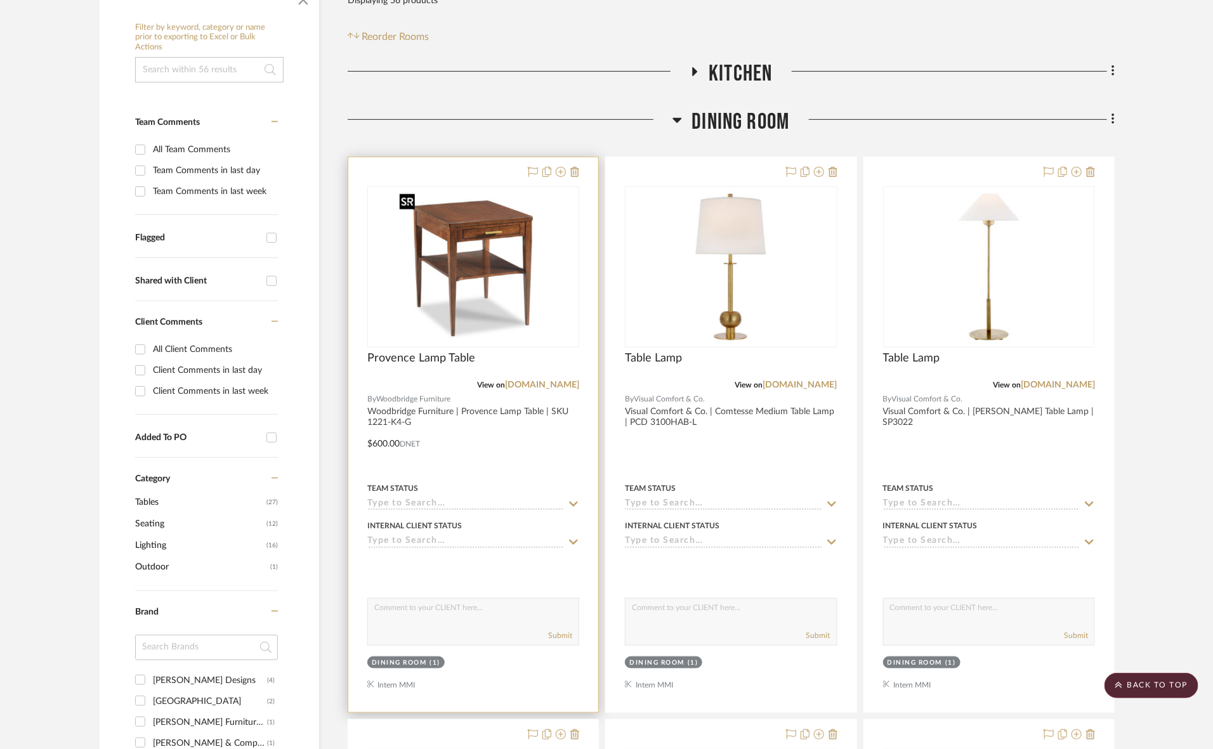
click at [518, 285] on img "0" at bounding box center [473, 267] width 159 height 159
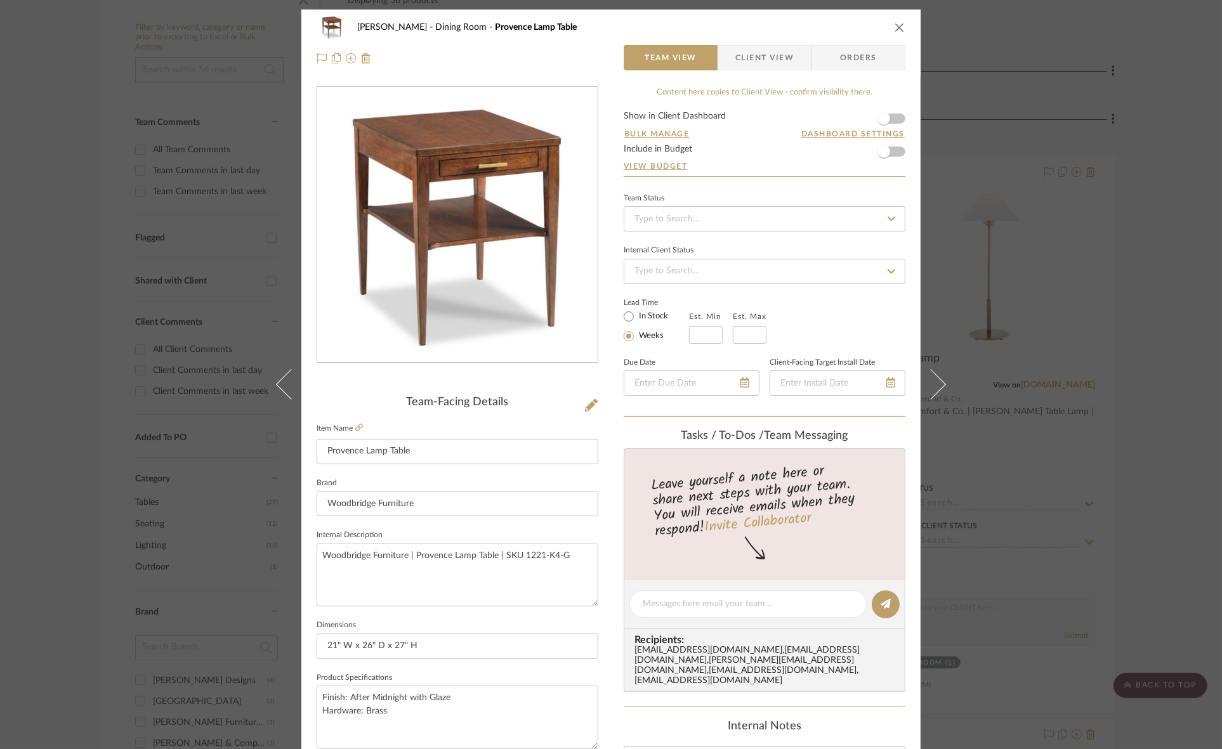
click at [898, 26] on icon "close" at bounding box center [899, 27] width 10 height 10
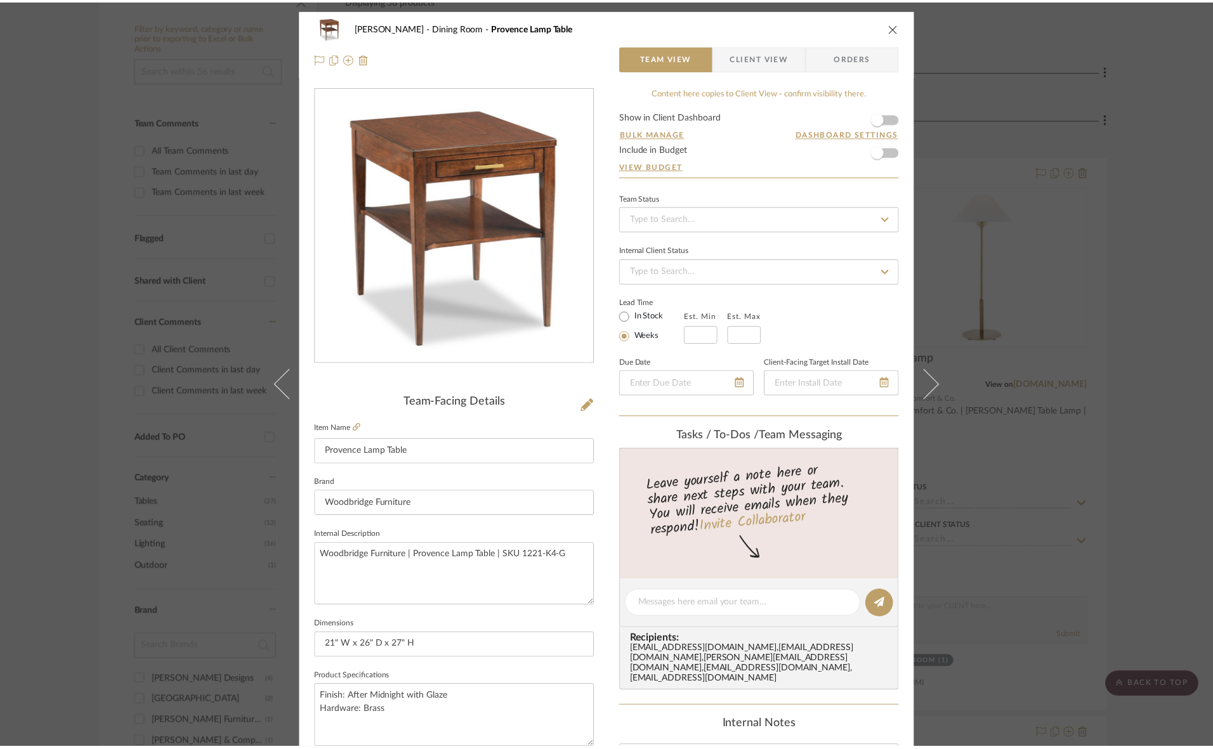
scroll to position [238, 0]
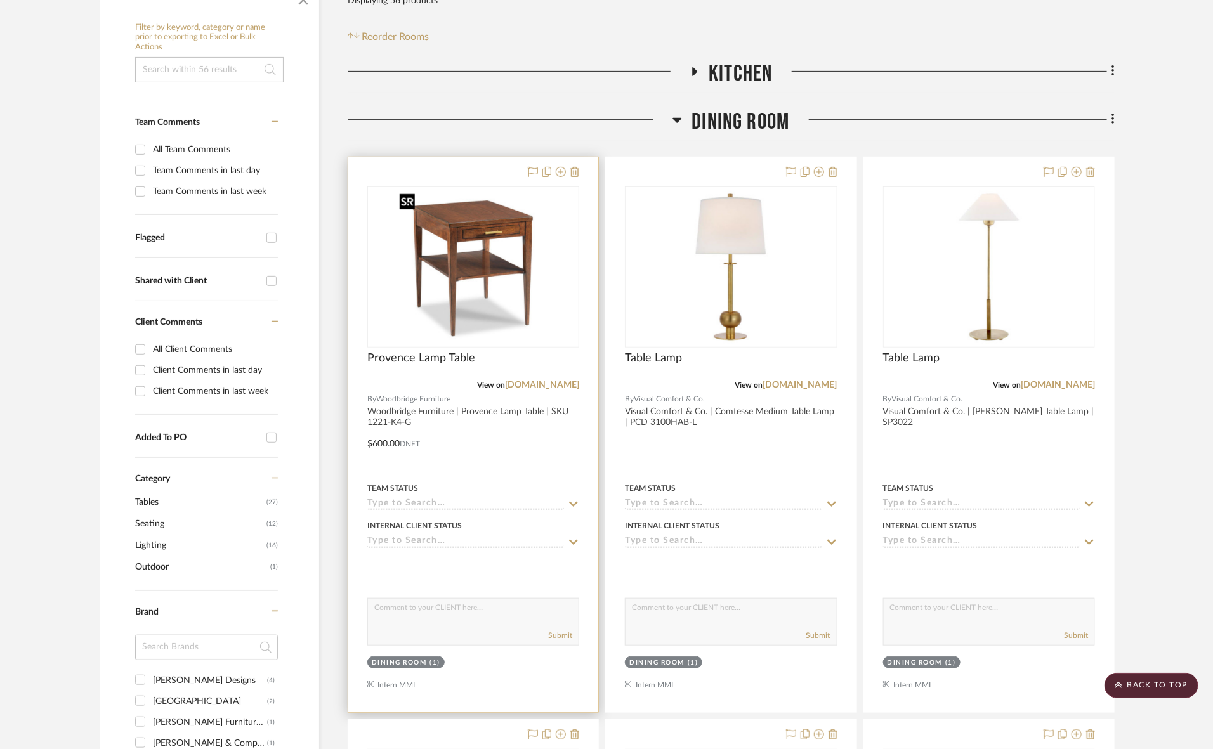
click at [521, 310] on img "0" at bounding box center [473, 267] width 159 height 159
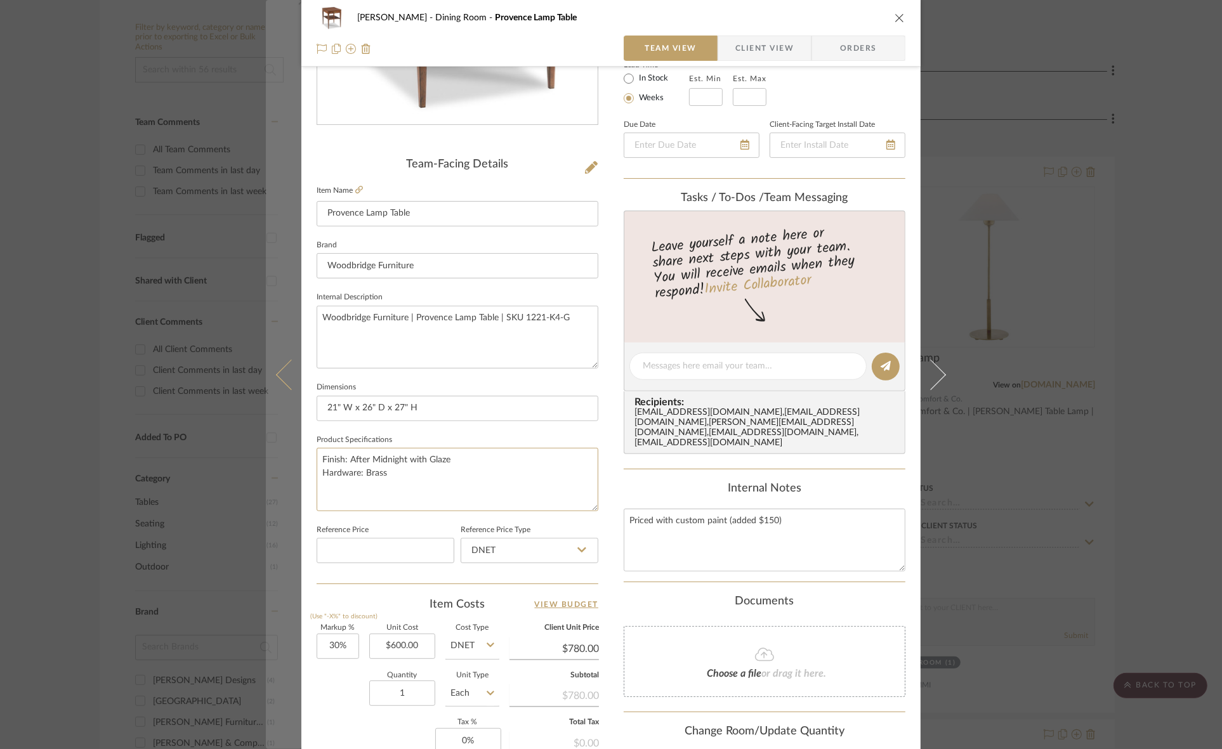
drag, startPoint x: 446, startPoint y: 488, endPoint x: 271, endPoint y: 454, distance: 178.5
click at [271, 454] on mat-dialog-content "Murray Dining Room Provence Lamp Table Team View Client View Orders Team-Facing…" at bounding box center [611, 358] width 690 height 1172
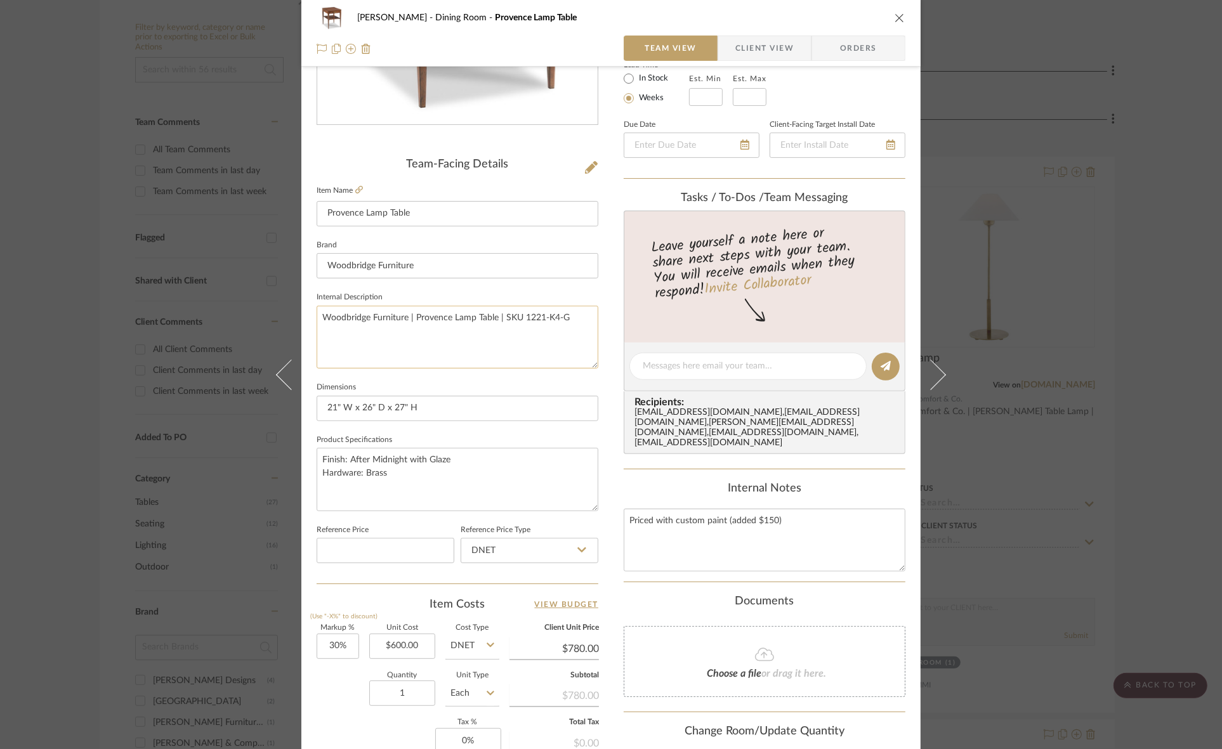
click at [439, 327] on textarea "Woodbridge Furniture | Provence Lamp Table | SKU 1221-K4-G" at bounding box center [458, 337] width 282 height 63
drag, startPoint x: 572, startPoint y: 316, endPoint x: 157, endPoint y: 308, distance: 414.9
click at [157, 308] on div "Murray Dining Room Provence Lamp Table Team View Client View Orders Team-Facing…" at bounding box center [611, 374] width 1222 height 749
drag, startPoint x: 450, startPoint y: 405, endPoint x: 202, endPoint y: 402, distance: 248.7
click at [202, 402] on div "Murray Dining Room Provence Lamp Table Team View Client View Orders Team-Facing…" at bounding box center [611, 374] width 1222 height 749
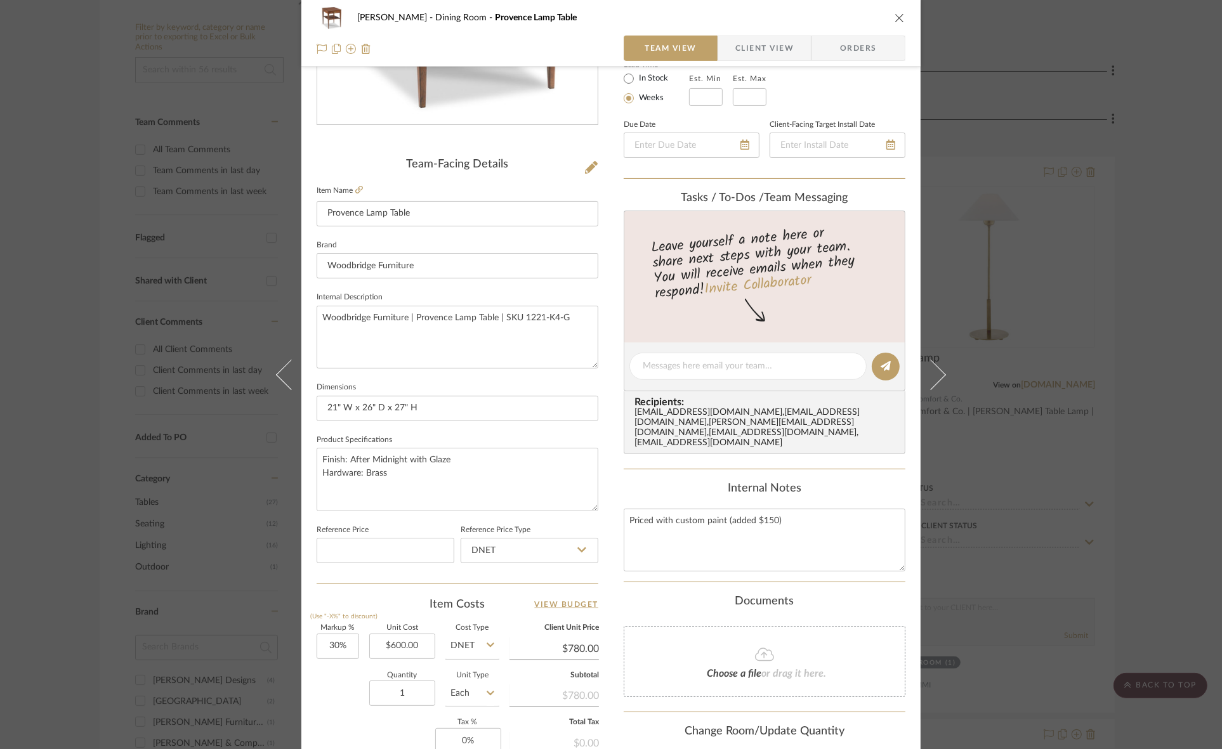
click at [0, 404] on div "Murray Dining Room Provence Lamp Table Team View Client View Orders Team-Facing…" at bounding box center [611, 374] width 1222 height 749
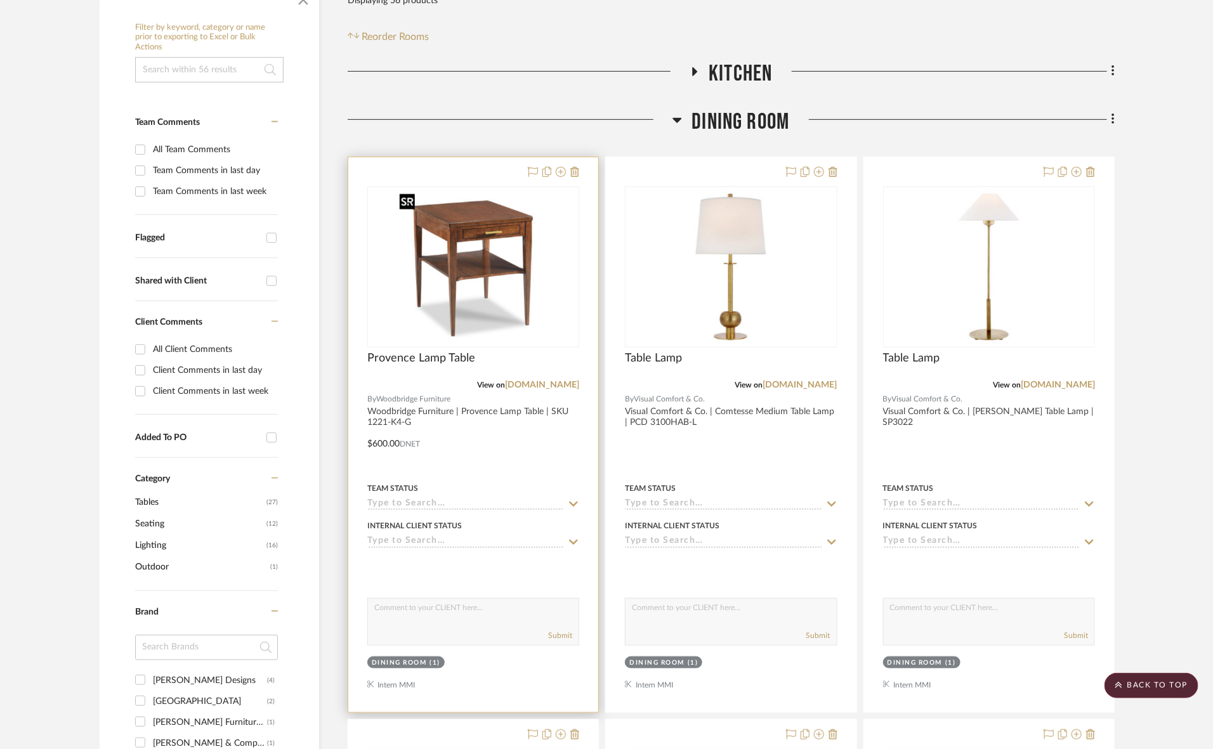
click at [502, 299] on img "0" at bounding box center [473, 267] width 159 height 159
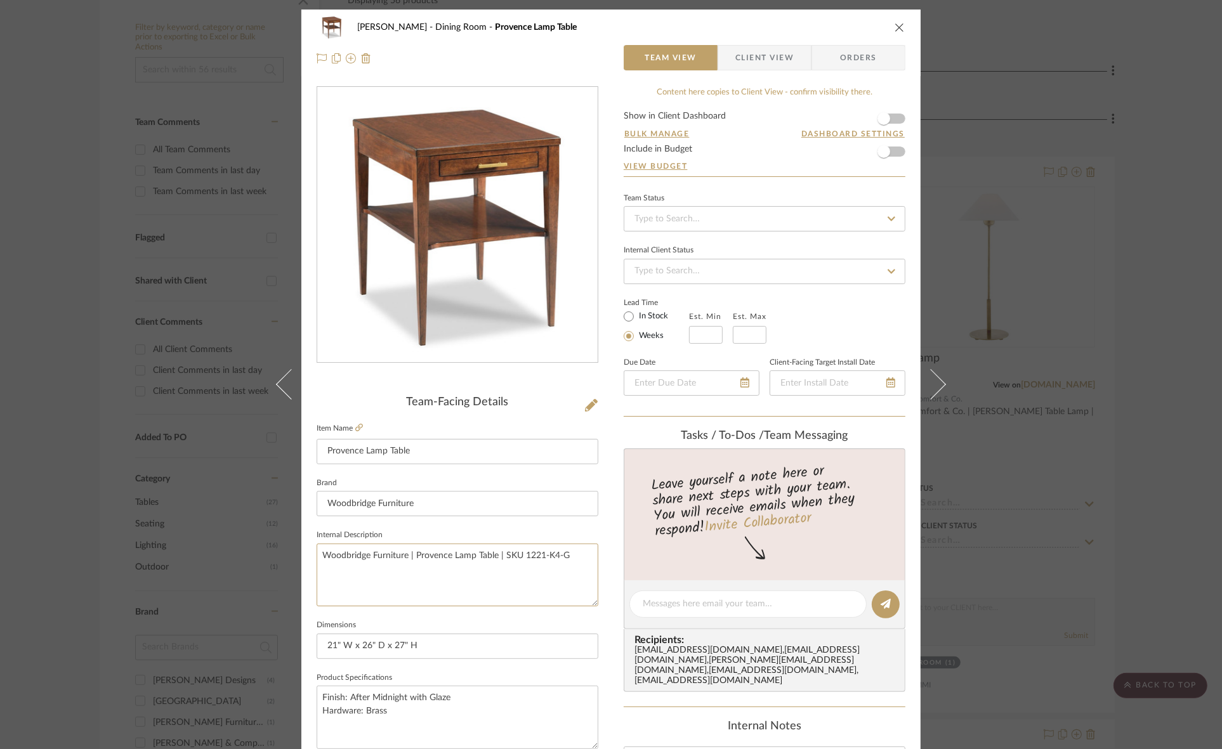
drag, startPoint x: 502, startPoint y: 554, endPoint x: 605, endPoint y: 554, distance: 102.8
click at [605, 554] on div "Murray Dining Room Provence Lamp Table Team View Client View Orders Team-Facing…" at bounding box center [610, 596] width 619 height 1172
paste textarea "10"
type textarea "Woodbridge Furniture | Provence Lamp Table | SKU 1221-10"
click at [449, 505] on input "Woodbridge Furniture" at bounding box center [458, 503] width 282 height 25
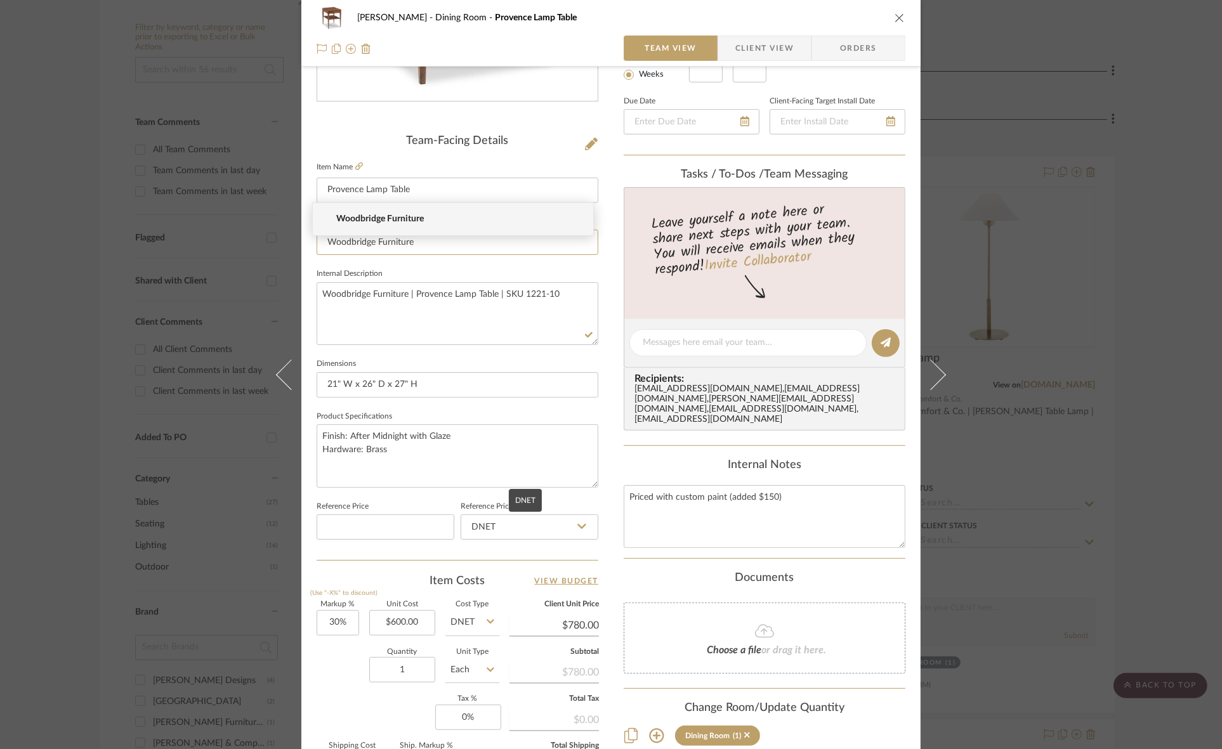
scroll to position [317, 0]
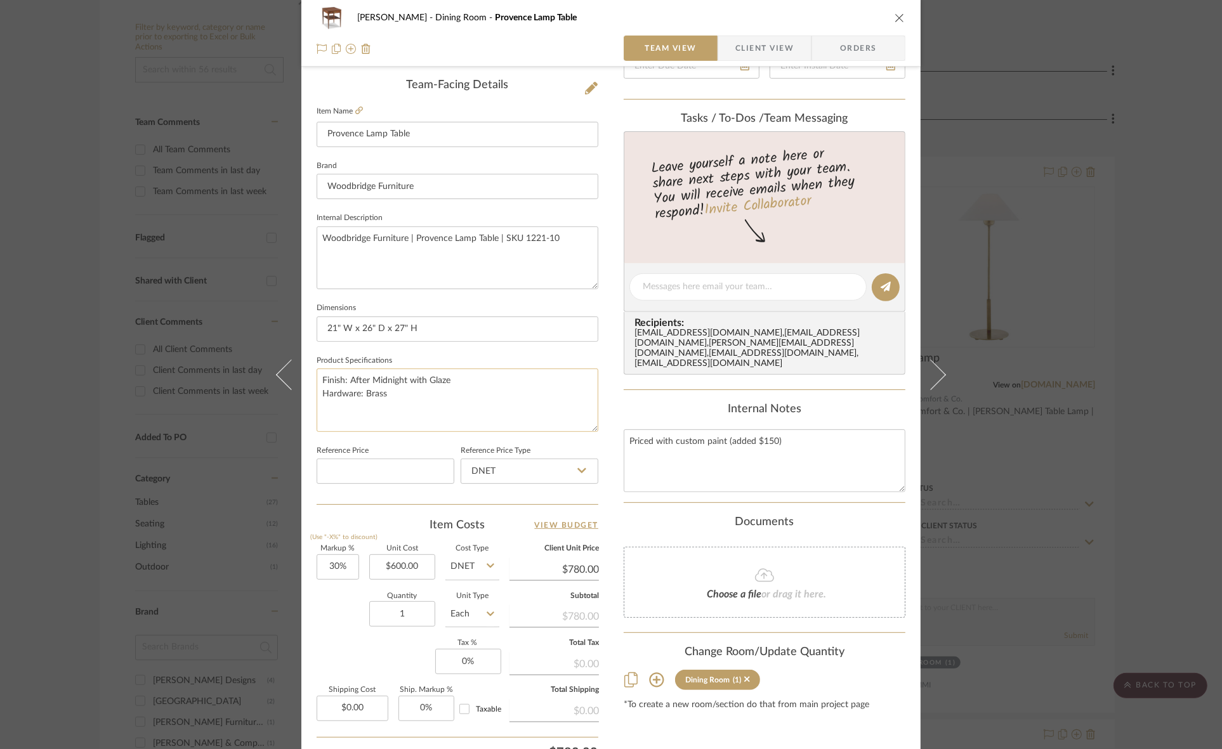
drag, startPoint x: 349, startPoint y: 379, endPoint x: 455, endPoint y: 381, distance: 105.9
click at [455, 381] on textarea "Finish: After Midnight with Glaze Hardware: Brass" at bounding box center [458, 400] width 282 height 63
paste textarea "Bordeaux"
type textarea "Finish: Bordeaux Hardware: Brass"
click at [448, 325] on input "21" W x 26" D x 27" H" at bounding box center [458, 329] width 282 height 25
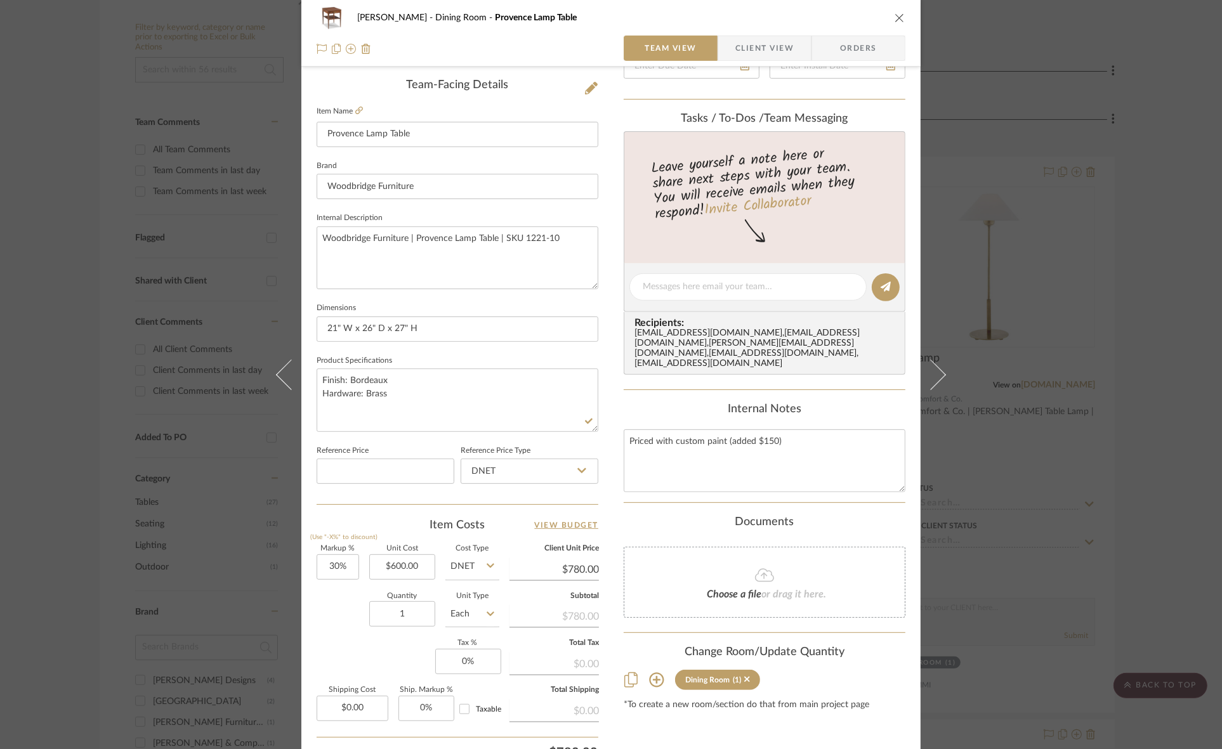
click at [0, 375] on div "Murray Dining Room Provence Lamp Table Team View Client View Orders Team-Facing…" at bounding box center [611, 374] width 1222 height 749
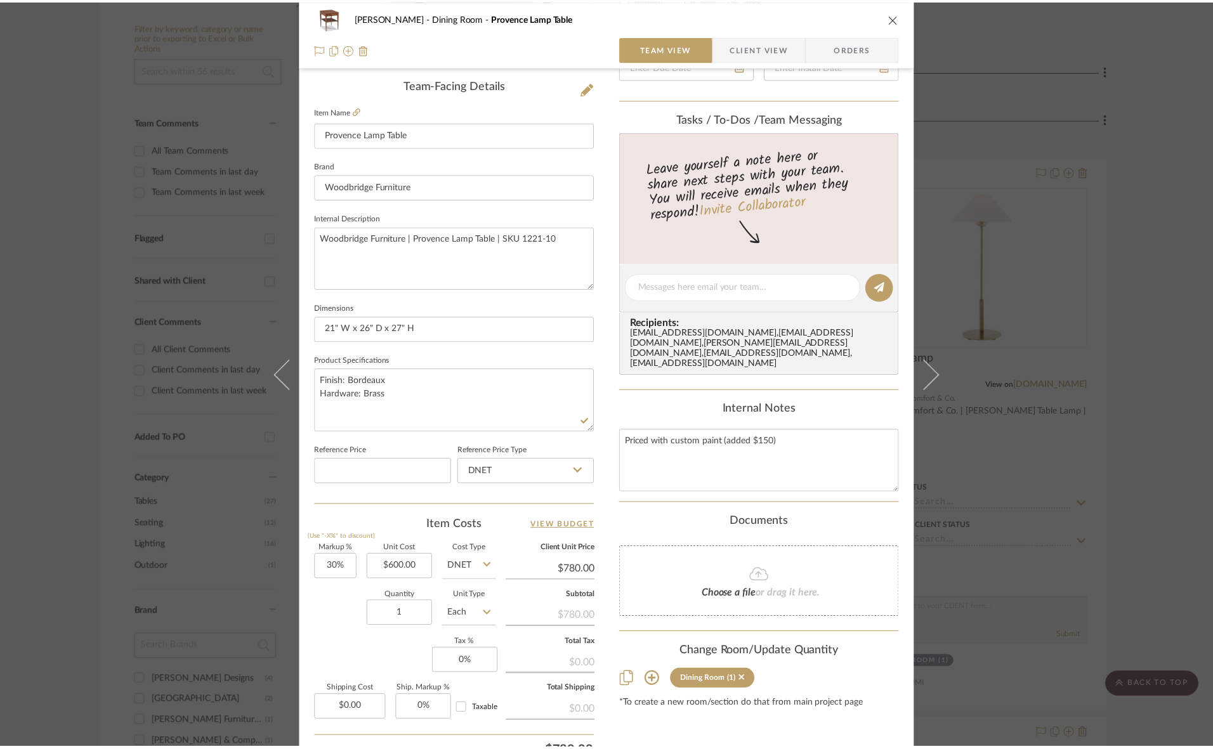
scroll to position [238, 0]
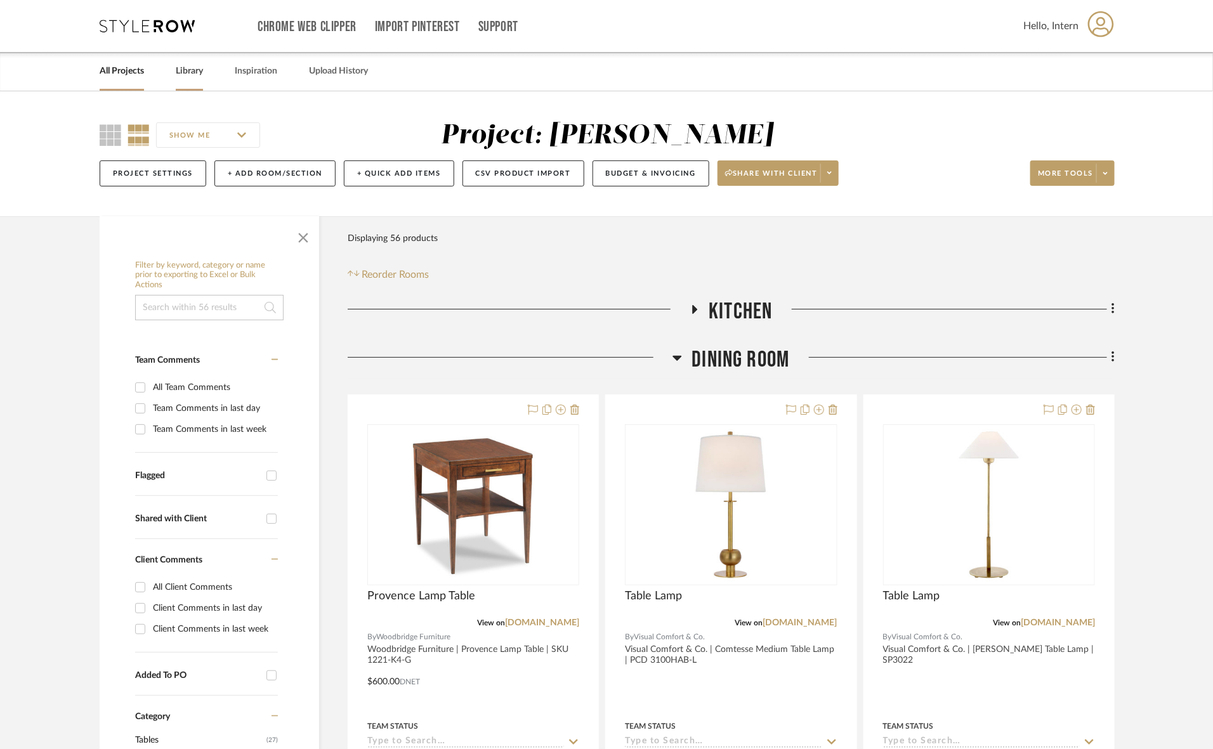
click at [186, 69] on link "Library" at bounding box center [189, 71] width 27 height 17
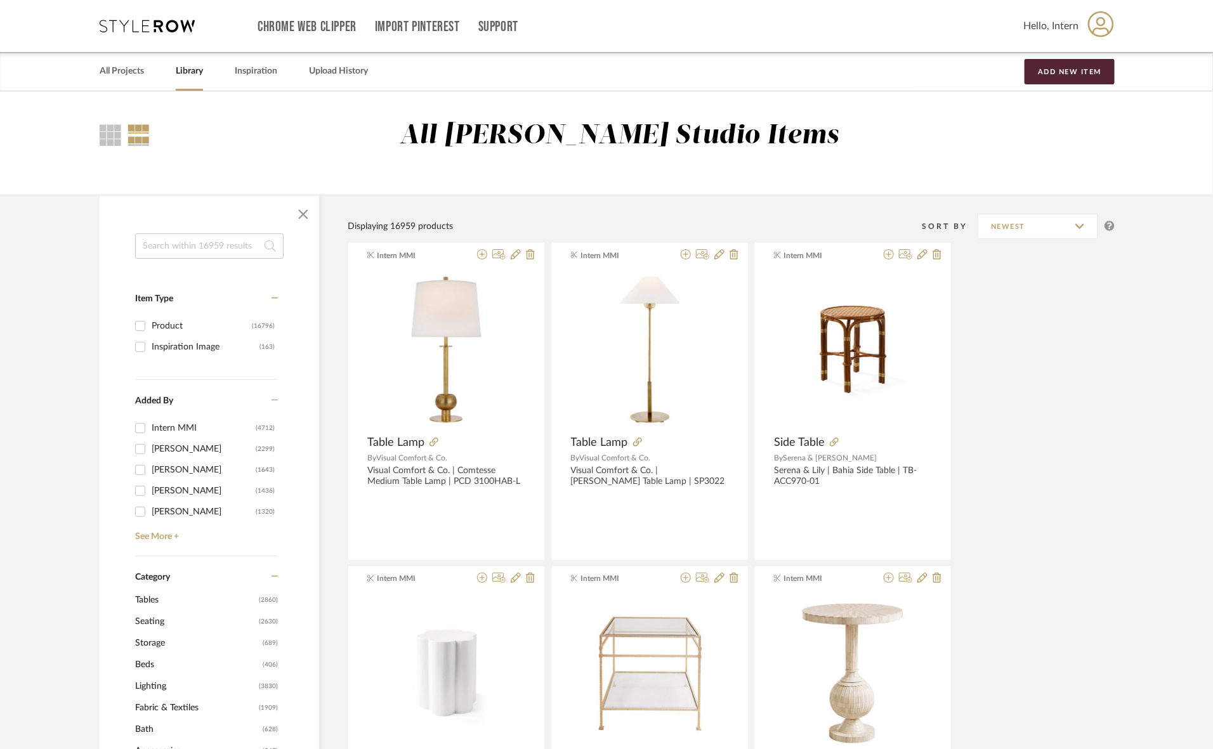
paste input "Provence Lamp Table"
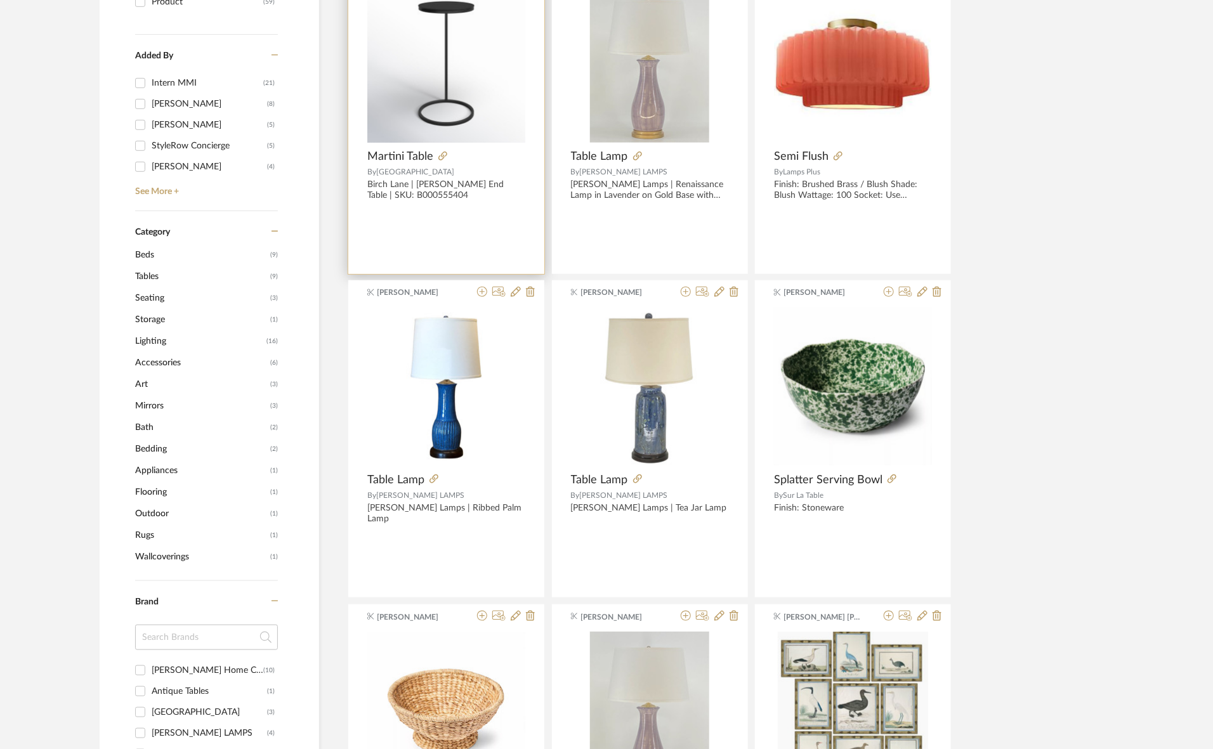
scroll to position [159, 0]
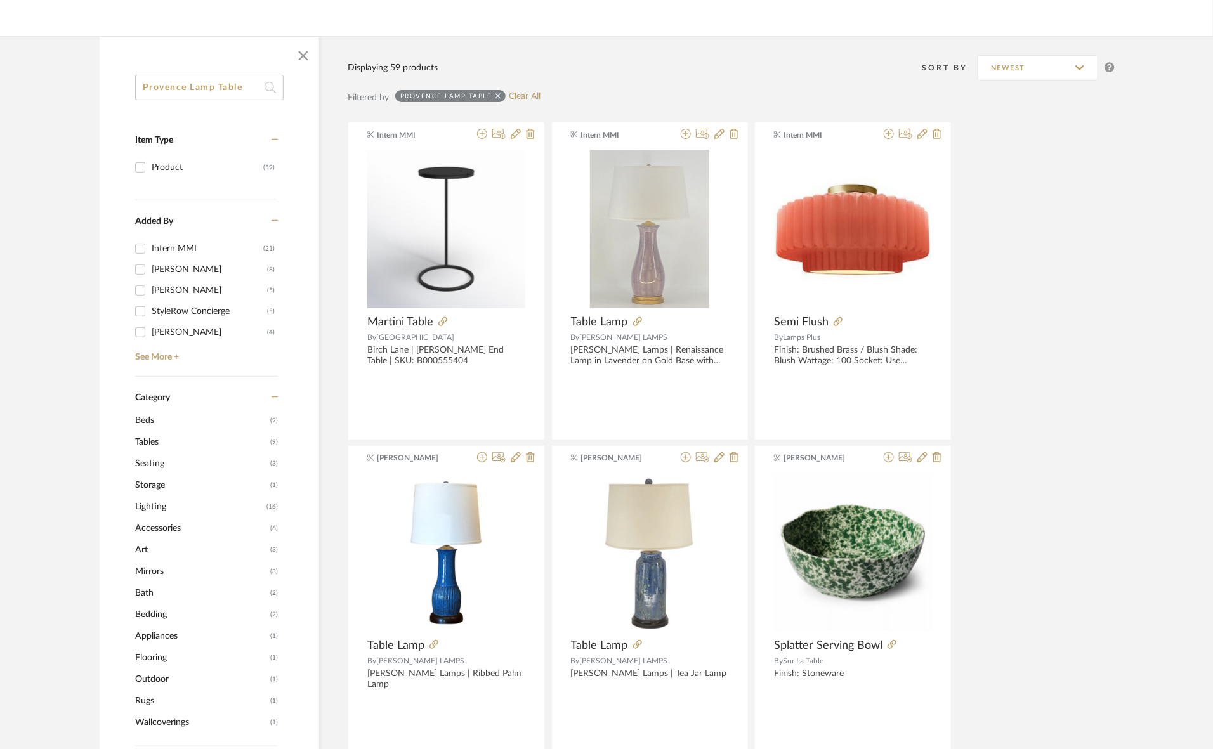
type input "Provence Lamp Table"
click at [159, 440] on span "Tables" at bounding box center [201, 442] width 132 height 22
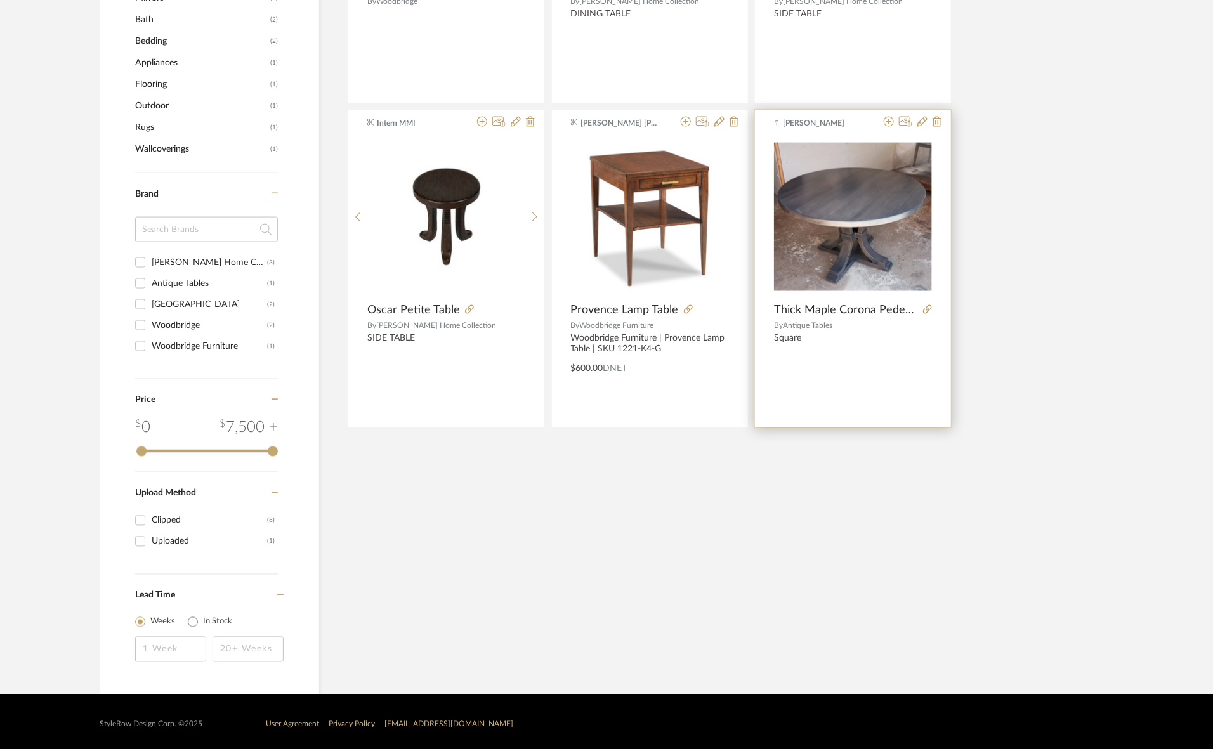
scroll to position [525, 0]
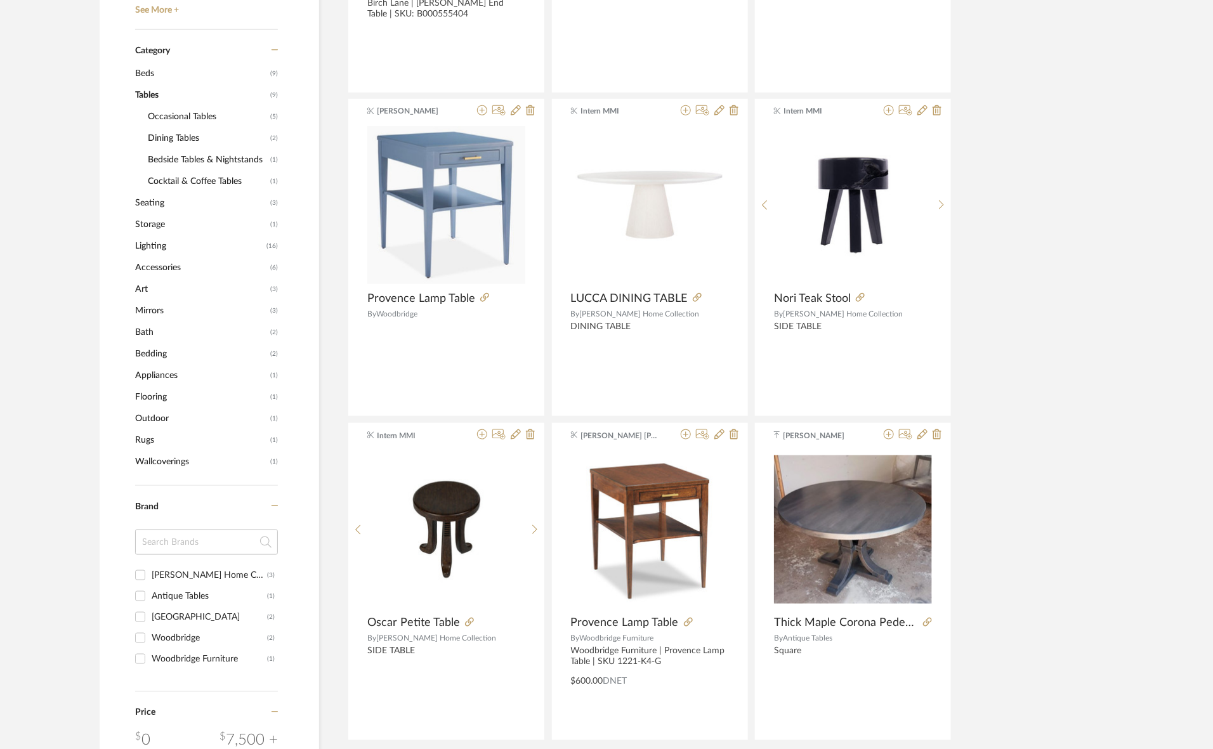
click at [1037, 449] on div "Intern MMI Martini Table By Birch Lane Birch Lane | Addie End Table | SKU: B000…" at bounding box center [731, 258] width 767 height 966
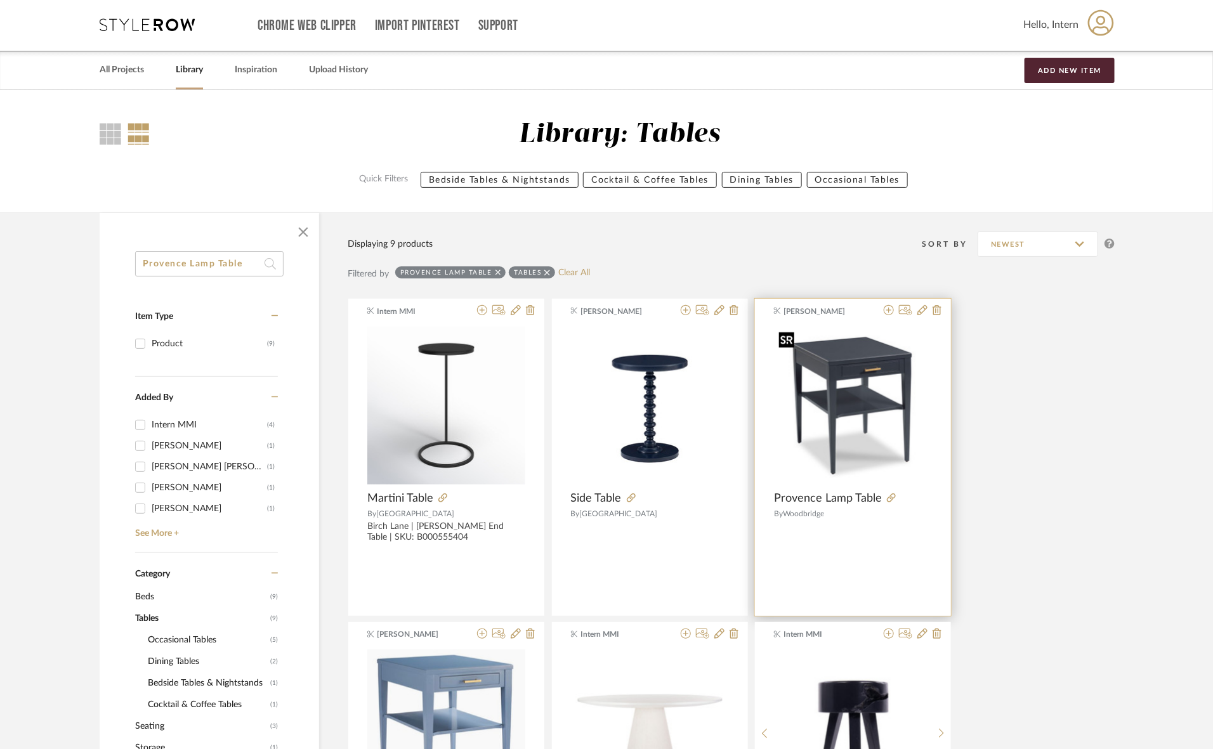
scroll to position [0, 0]
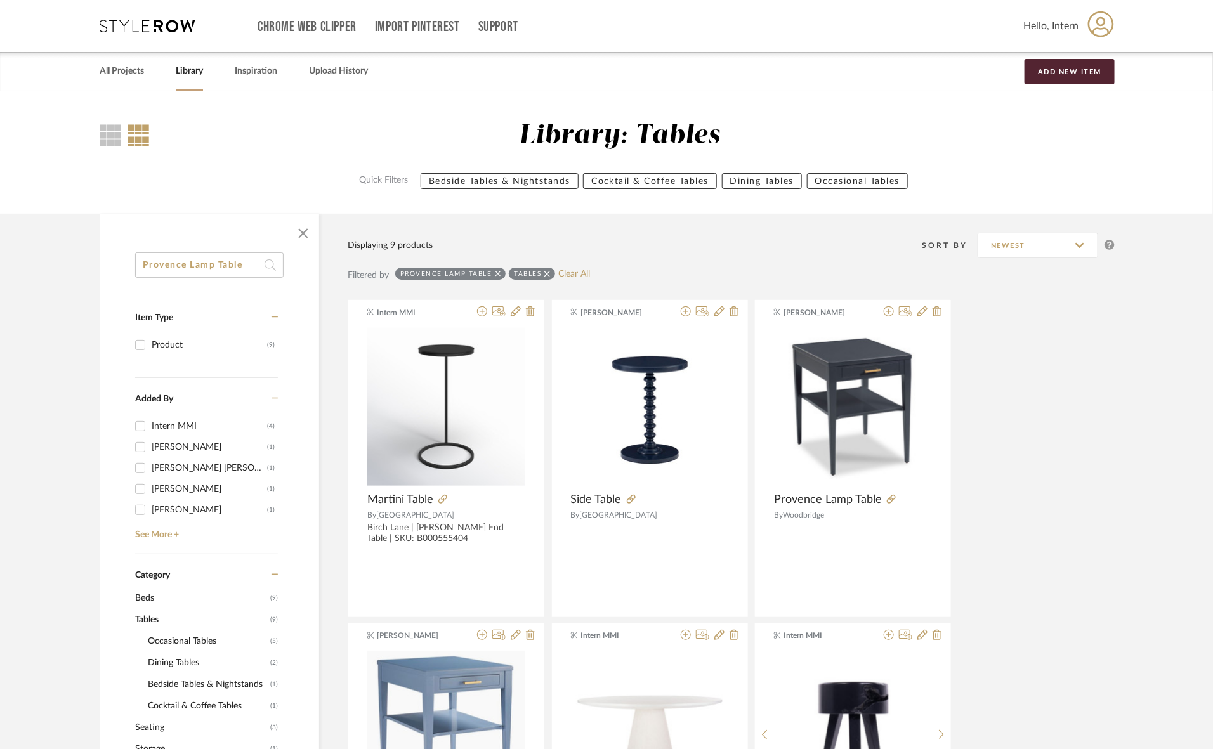
click at [497, 270] on icon at bounding box center [498, 274] width 6 height 9
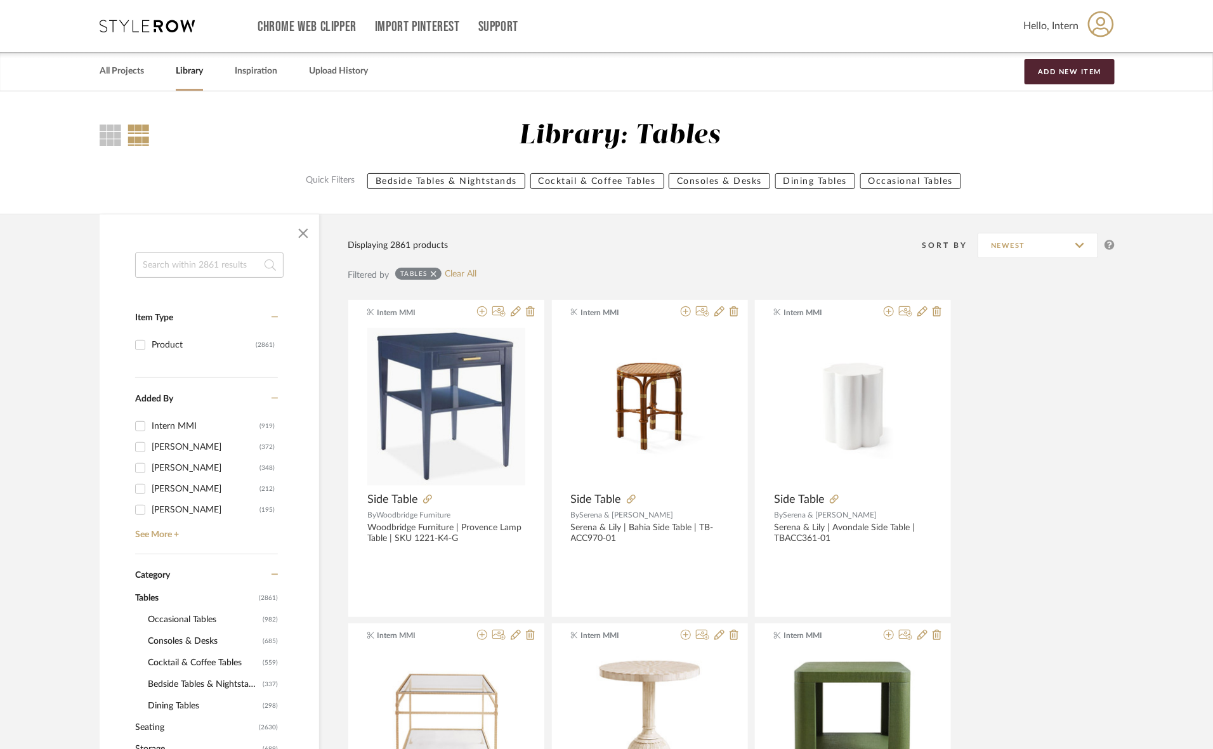
click at [433, 273] on icon at bounding box center [434, 274] width 6 height 6
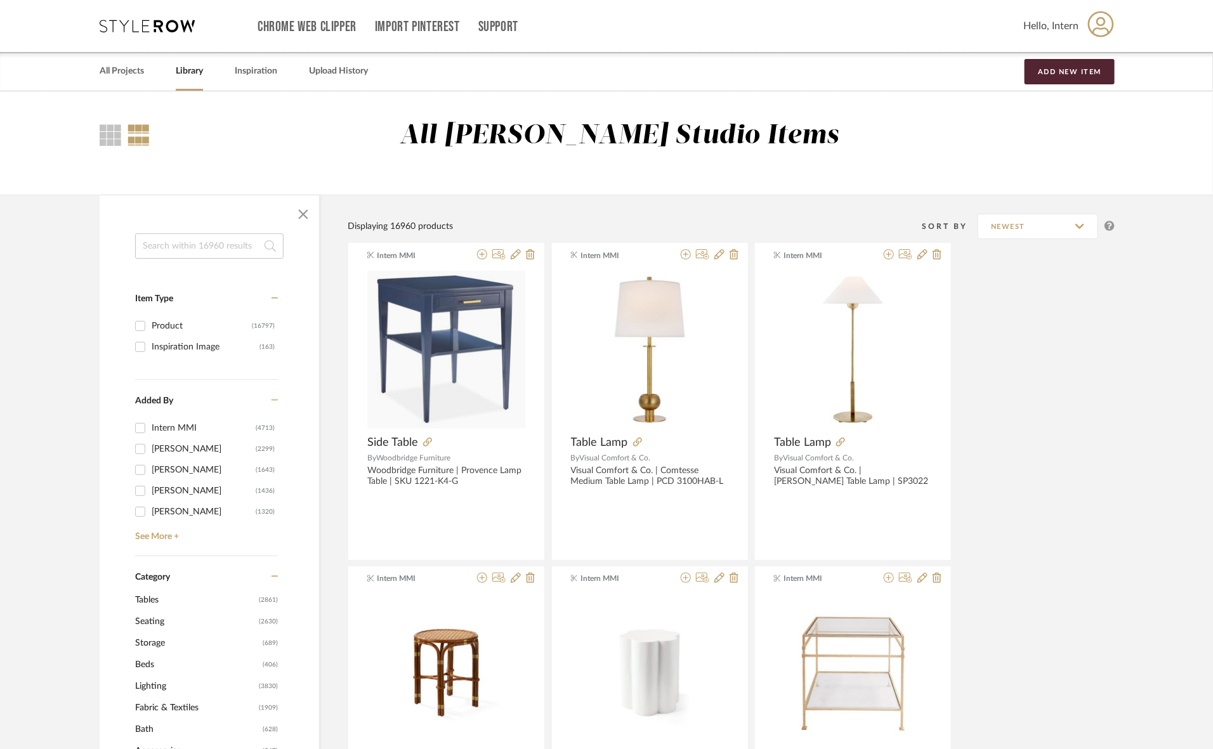
click at [199, 247] on input at bounding box center [209, 245] width 148 height 25
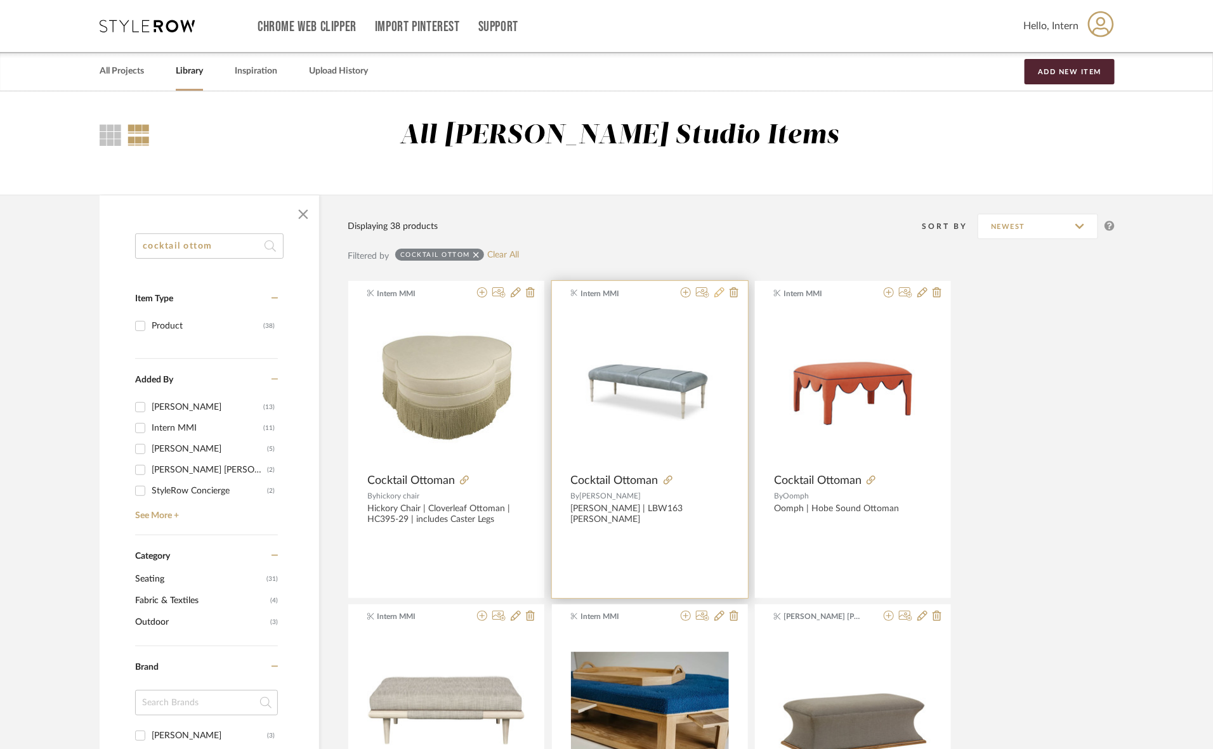
type input "cocktail ottom"
click at [719, 296] on icon at bounding box center [719, 292] width 10 height 10
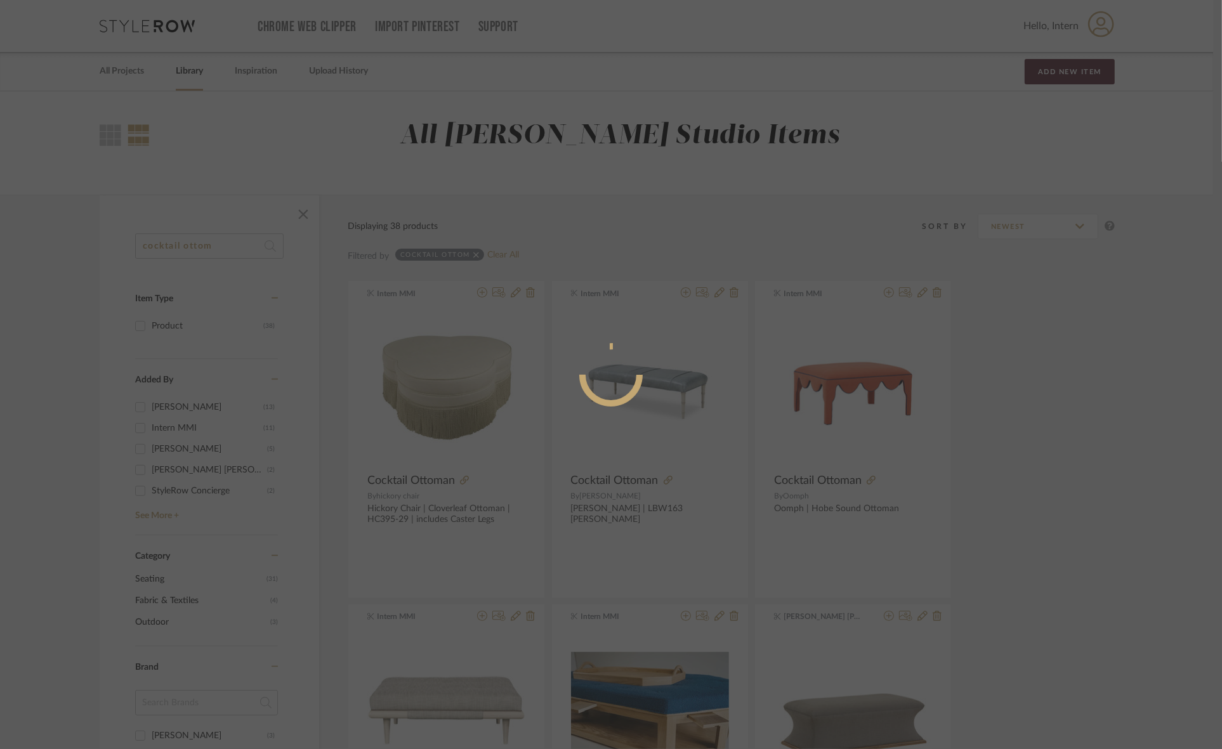
radio input "true"
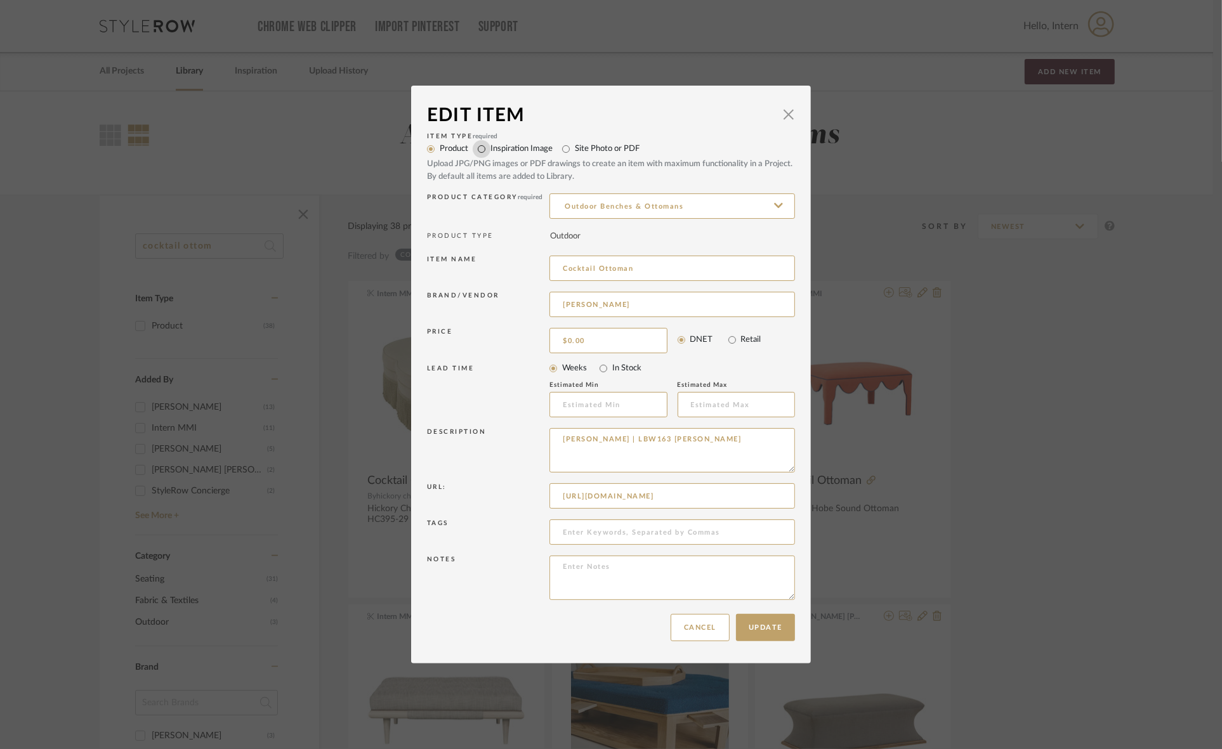
click at [480, 148] on input "Inspiration Image" at bounding box center [482, 149] width 18 height 18
radio input "true"
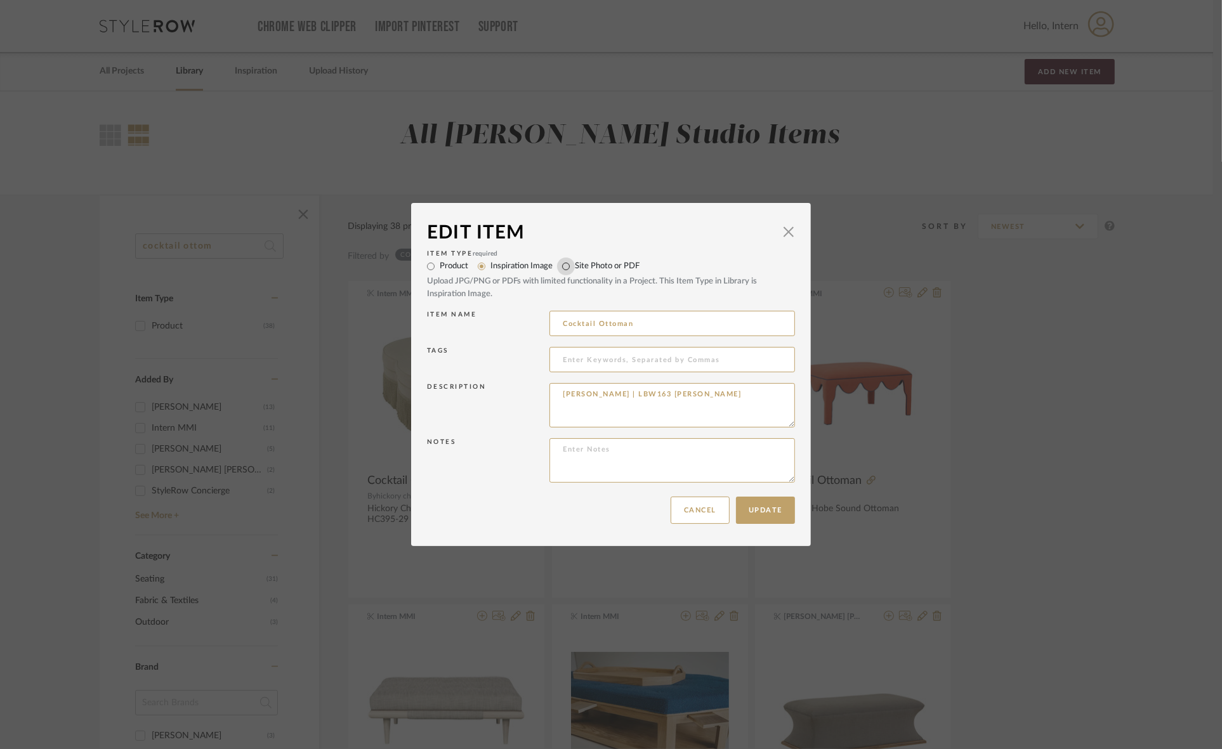
click at [559, 265] on input "Site Photo or PDF" at bounding box center [566, 267] width 18 height 18
radio input "true"
click at [427, 263] on input "Product" at bounding box center [431, 267] width 18 height 18
radio input "true"
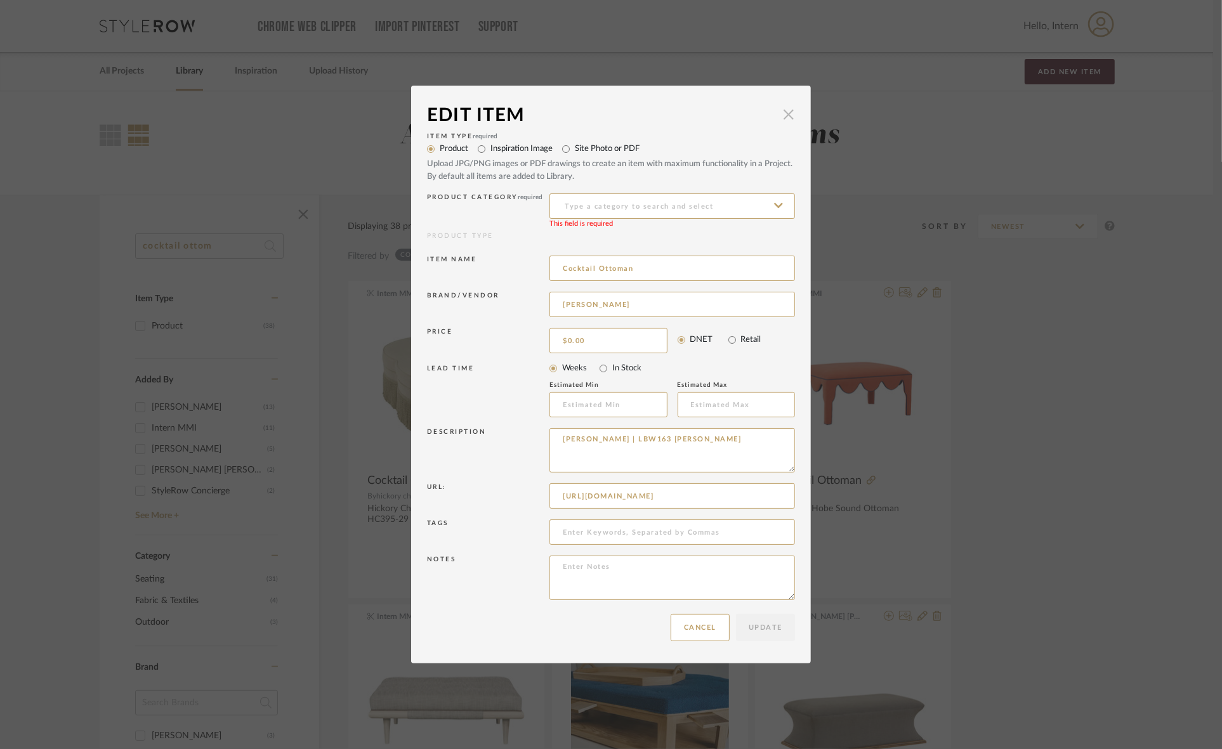
click at [784, 113] on span "button" at bounding box center [788, 113] width 25 height 25
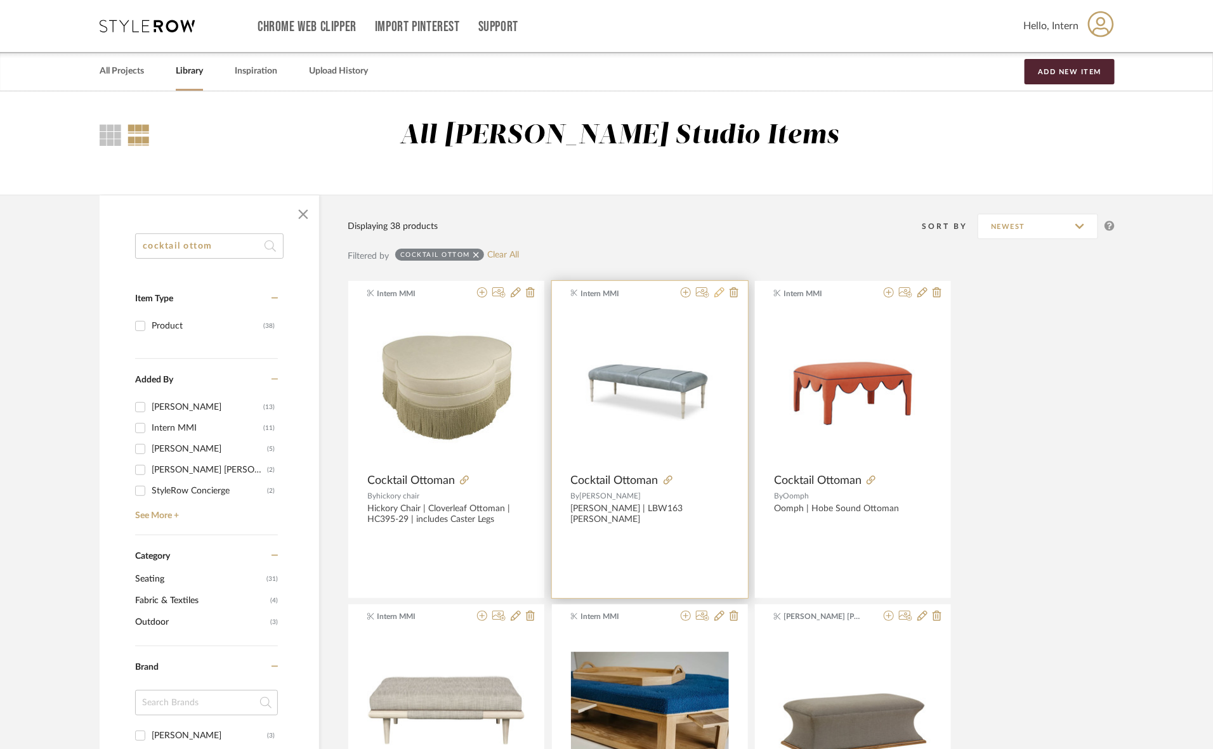
click at [717, 295] on icon at bounding box center [719, 292] width 10 height 10
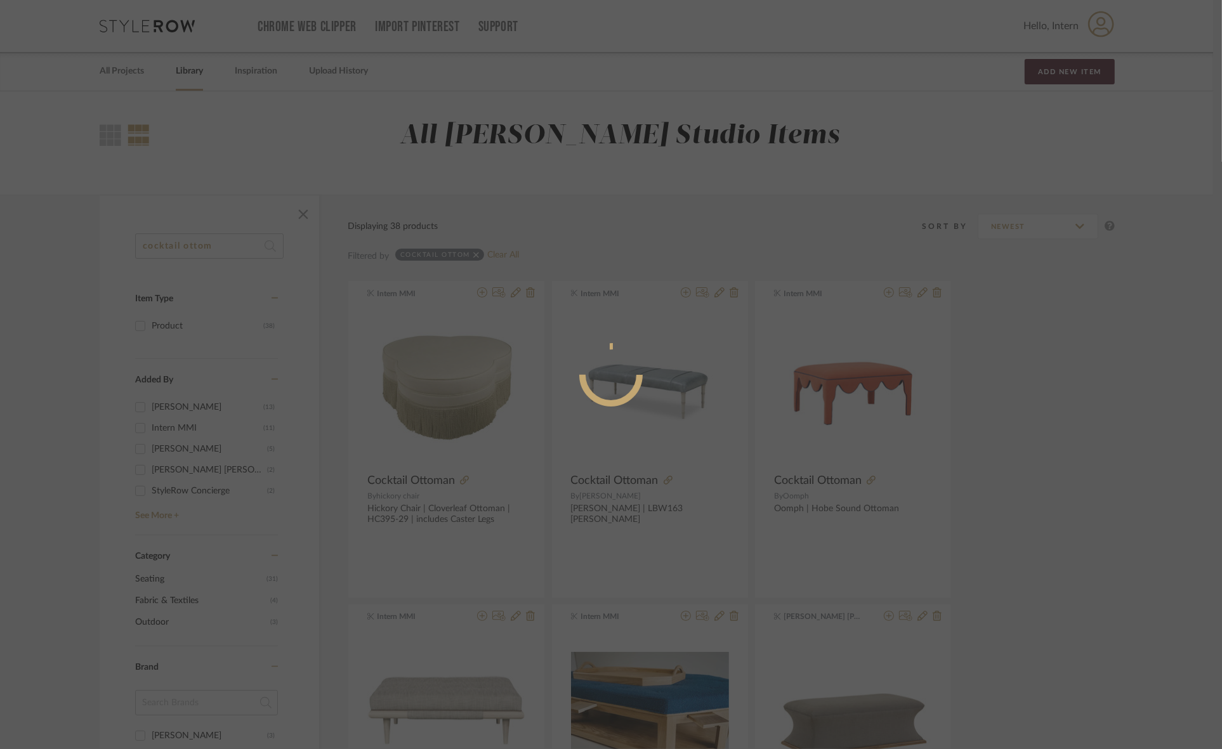
radio input "true"
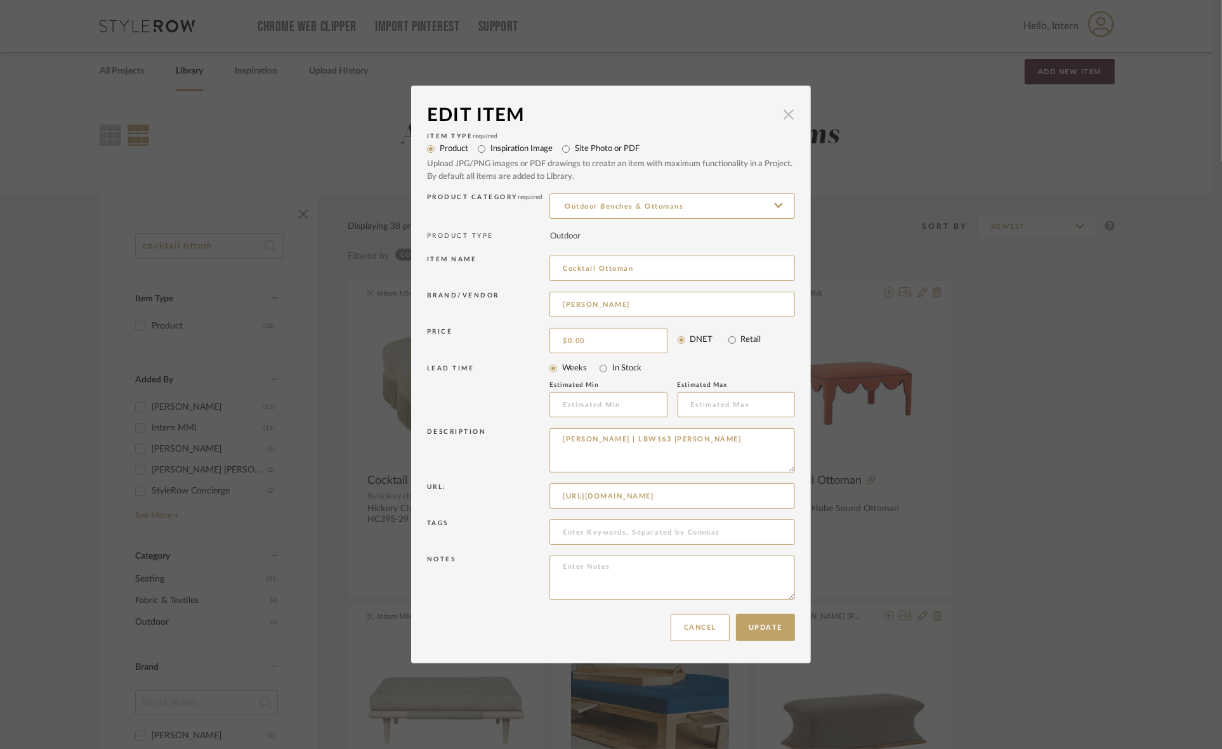
click at [787, 114] on span "button" at bounding box center [788, 113] width 25 height 25
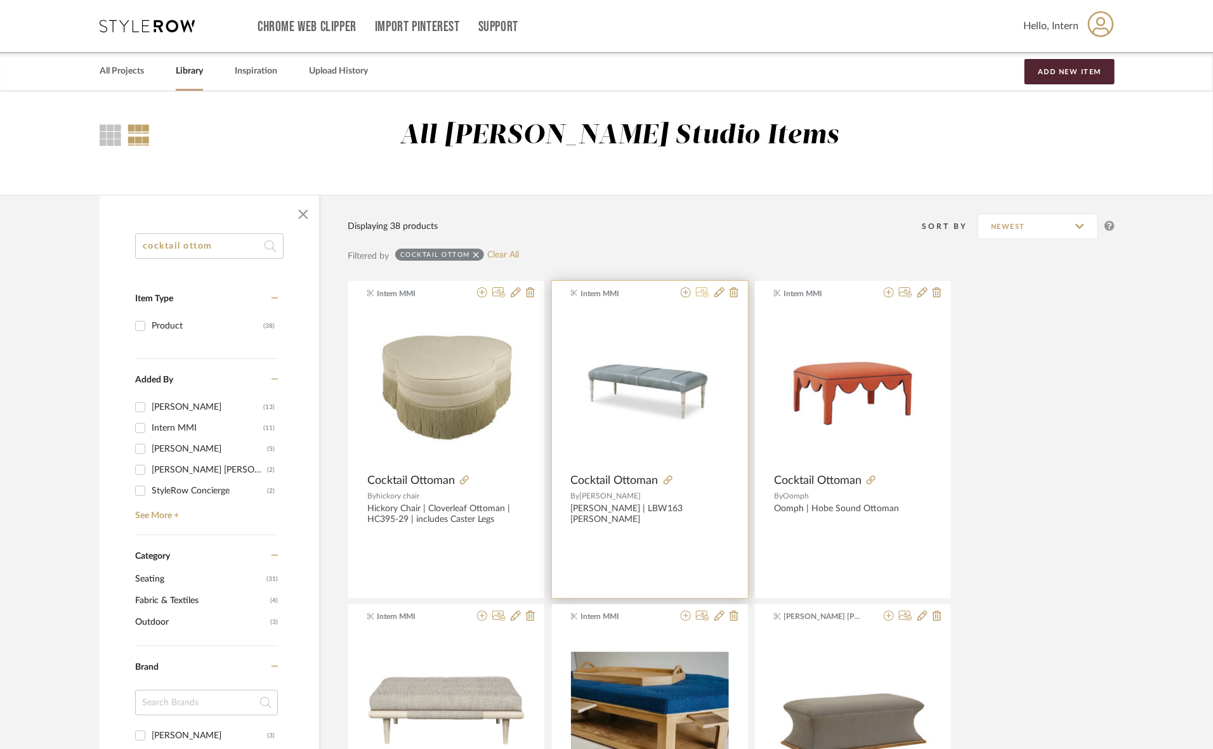
click at [702, 291] on icon at bounding box center [702, 292] width 13 height 10
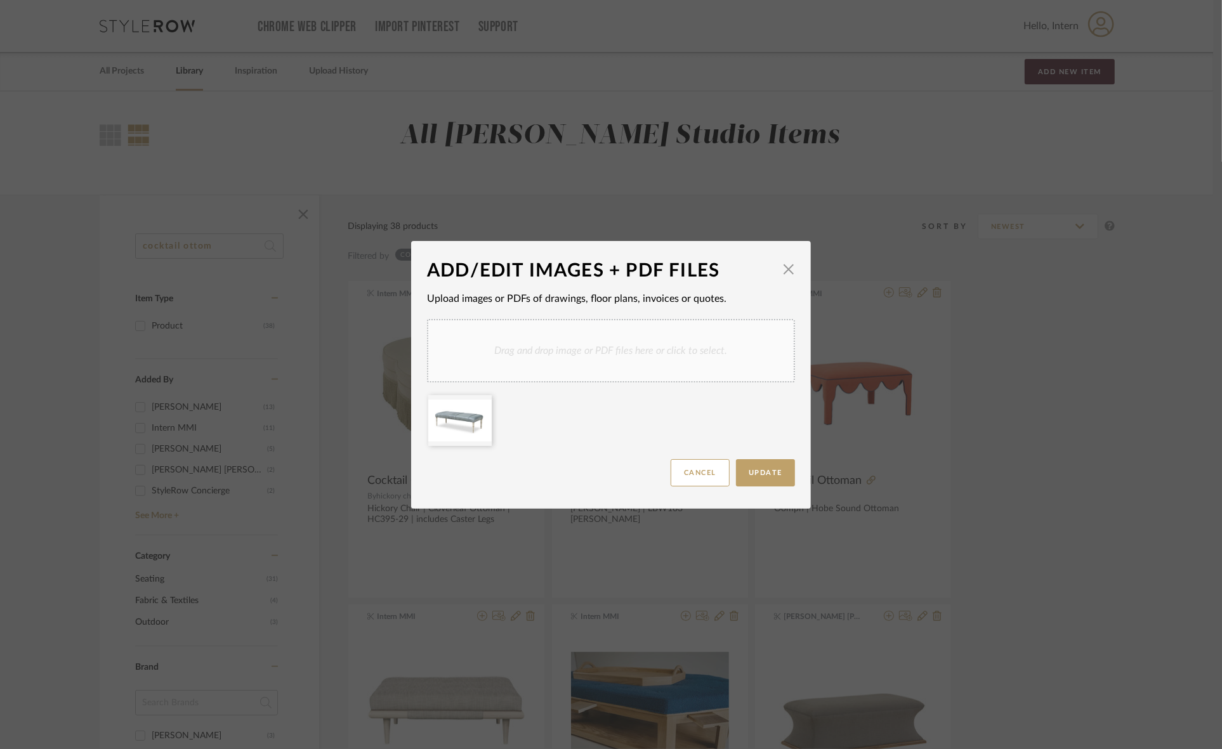
click at [597, 367] on div "Drag and drop image or PDF files here or click to select." at bounding box center [611, 350] width 368 height 63
click at [478, 402] on icon at bounding box center [482, 403] width 9 height 10
click at [749, 469] on span "Update" at bounding box center [766, 472] width 34 height 7
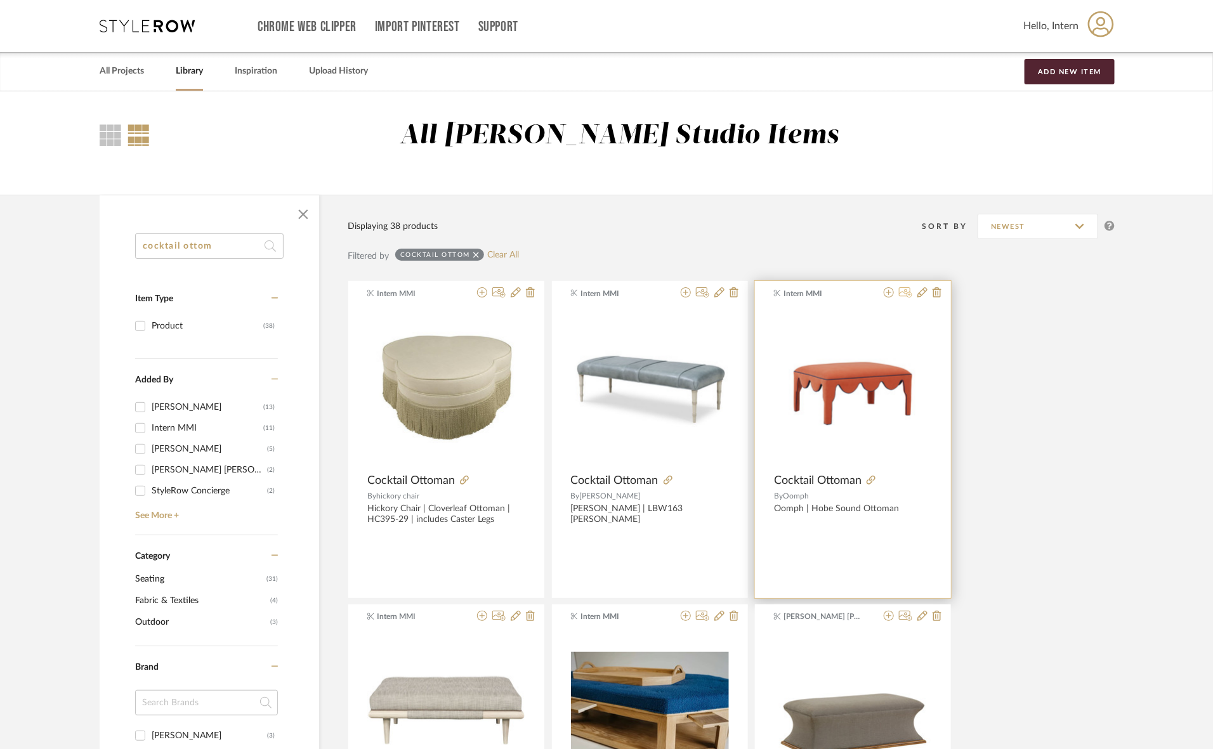
click at [902, 292] on icon at bounding box center [905, 292] width 13 height 10
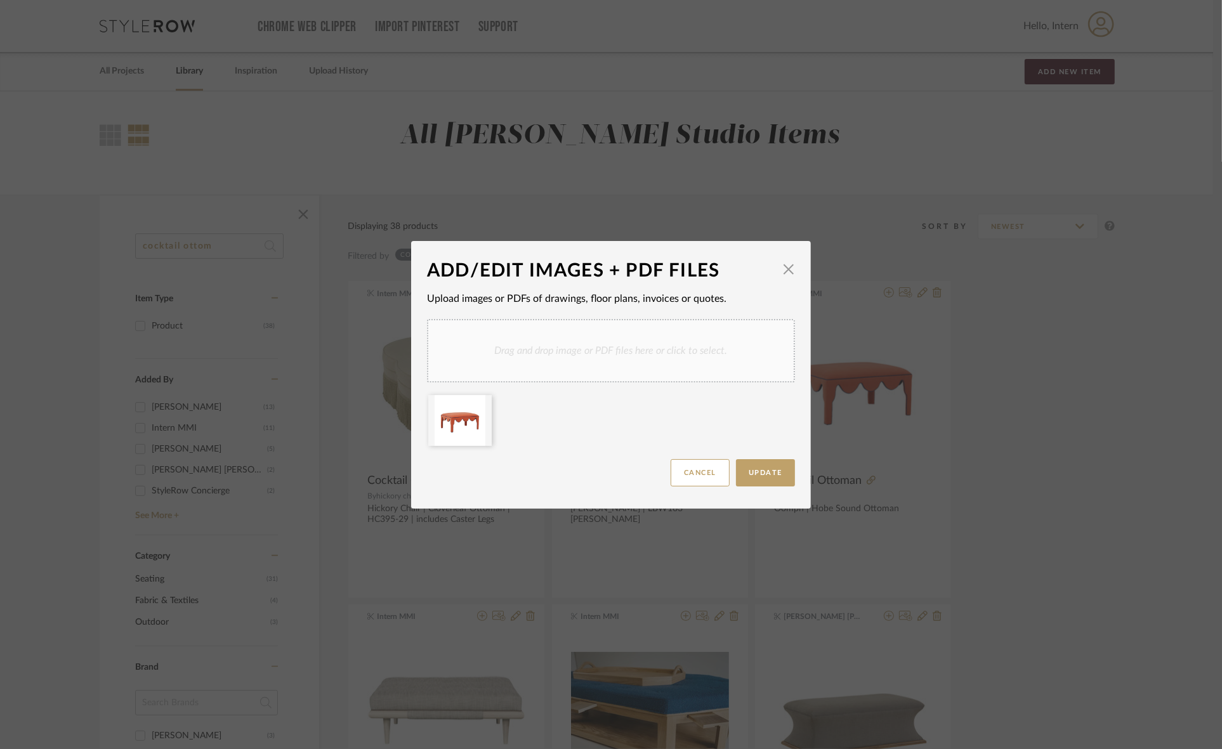
drag, startPoint x: 486, startPoint y: 347, endPoint x: 542, endPoint y: 330, distance: 59.0
click at [542, 330] on div "Drag and drop image or PDF files here or click to select." at bounding box center [611, 350] width 368 height 63
click at [532, 353] on div "Drag and drop image or PDF files here or click to select." at bounding box center [611, 350] width 368 height 63
click at [478, 402] on icon at bounding box center [482, 403] width 9 height 10
click at [769, 473] on span "Update" at bounding box center [766, 472] width 34 height 7
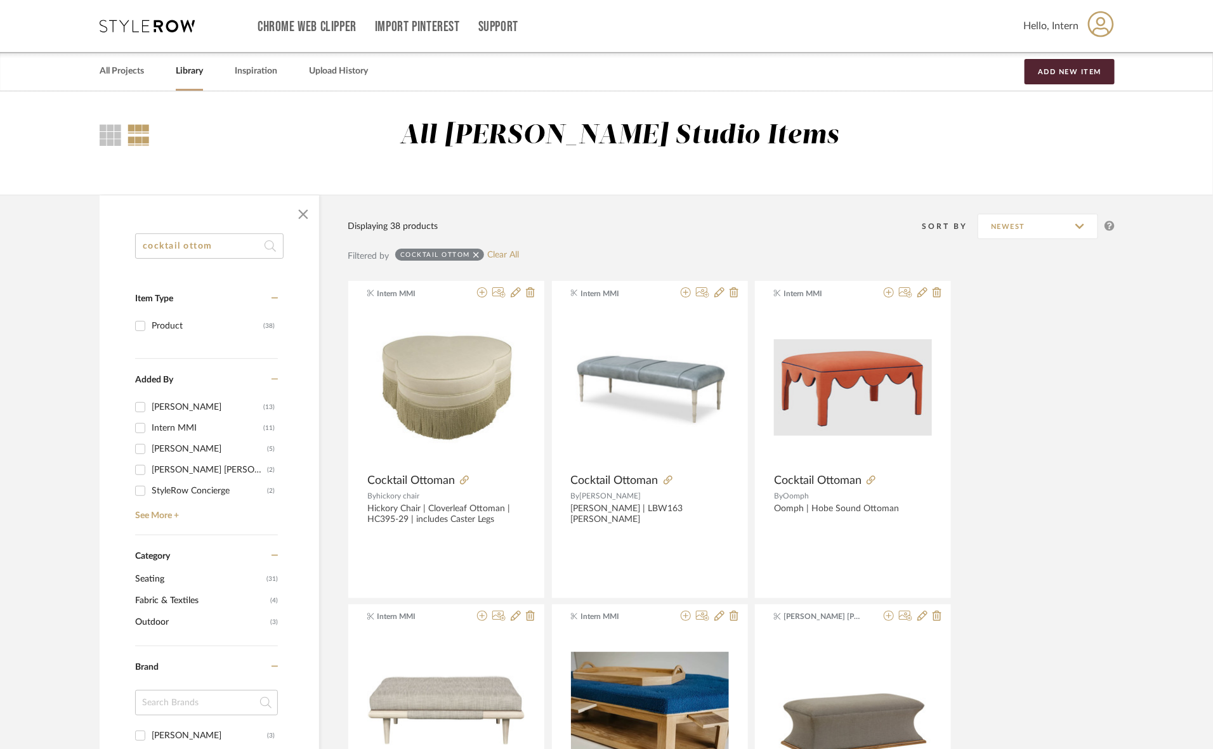
click at [473, 252] on icon at bounding box center [476, 255] width 6 height 6
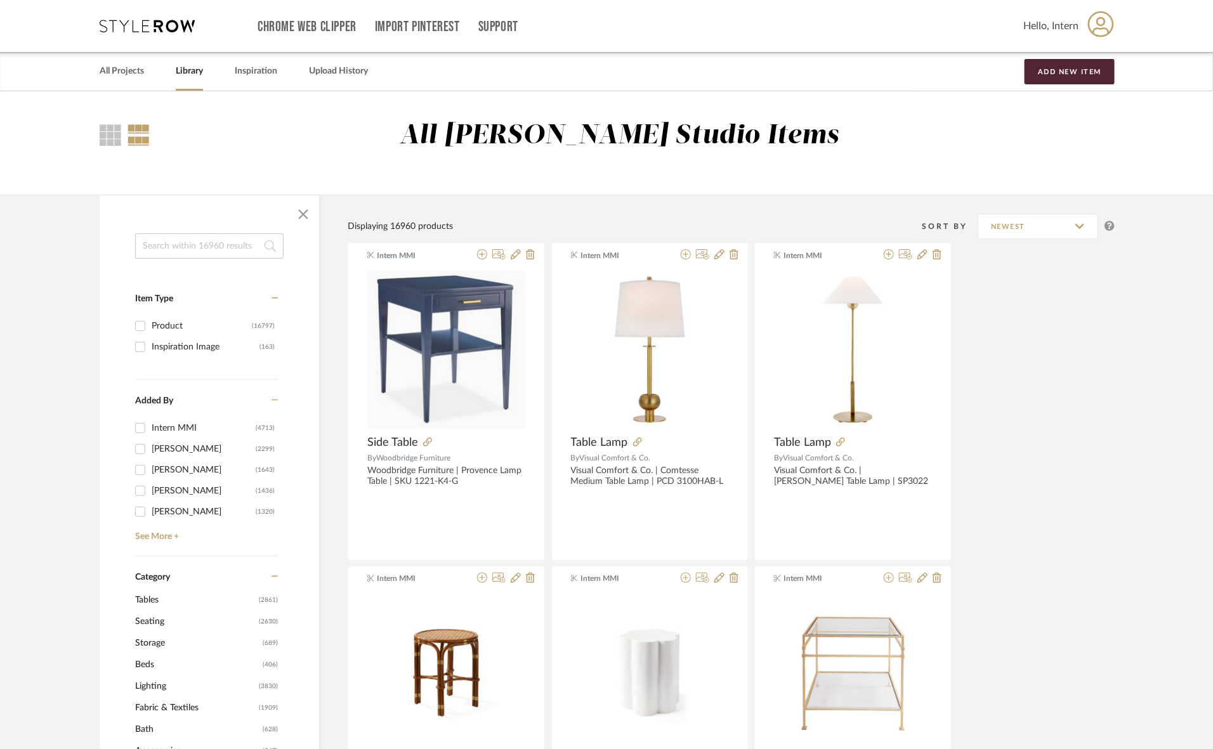
click at [225, 254] on input at bounding box center [209, 245] width 148 height 25
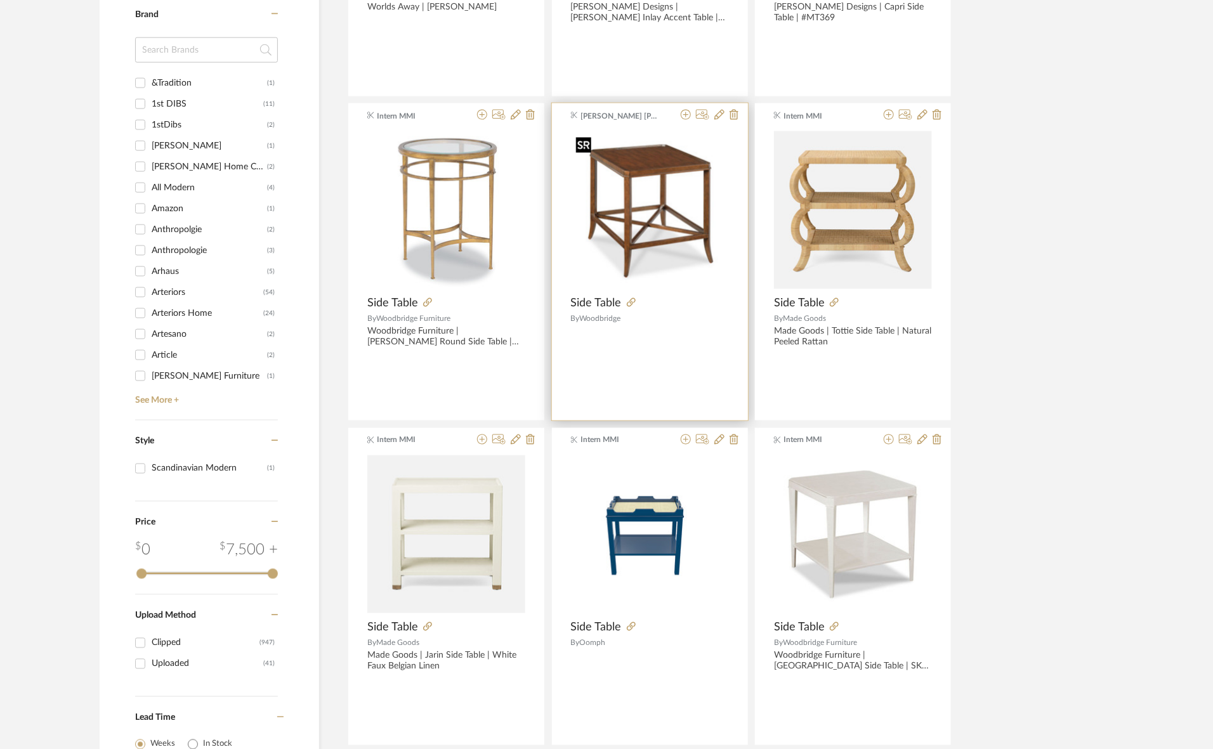
scroll to position [1110, 0]
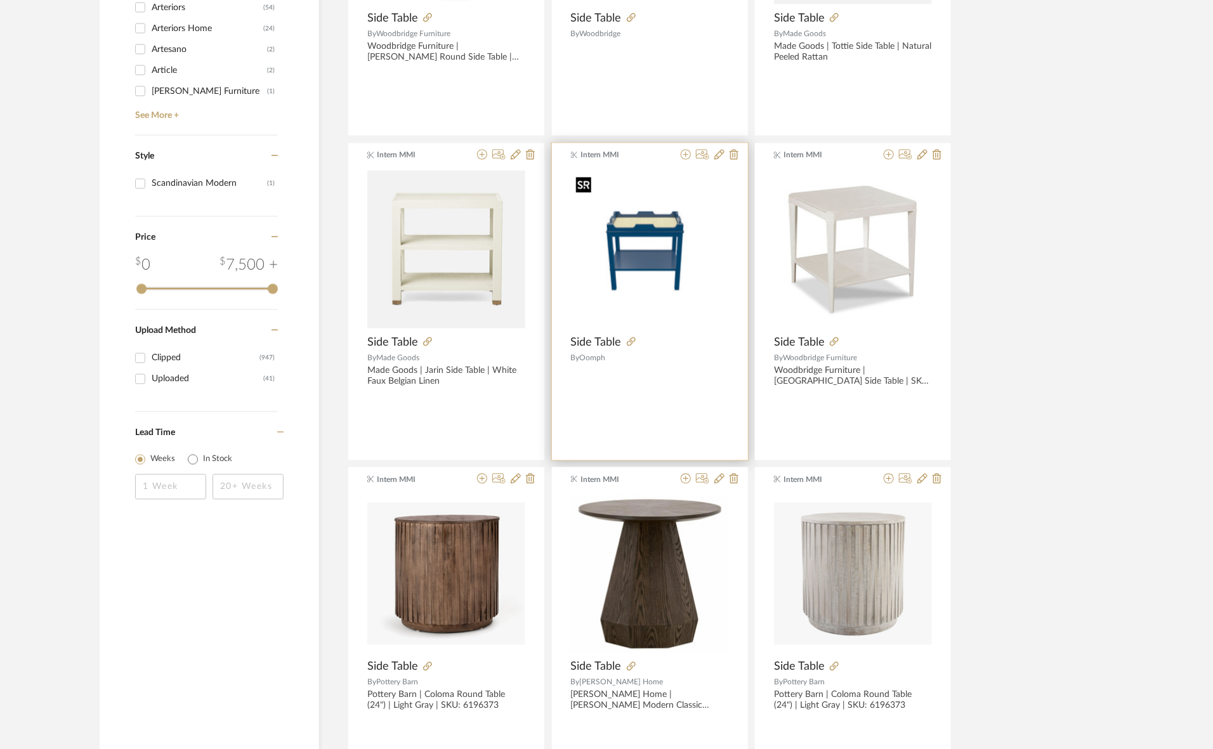
type input "side tab"
click at [658, 280] on img "0" at bounding box center [650, 250] width 158 height 158
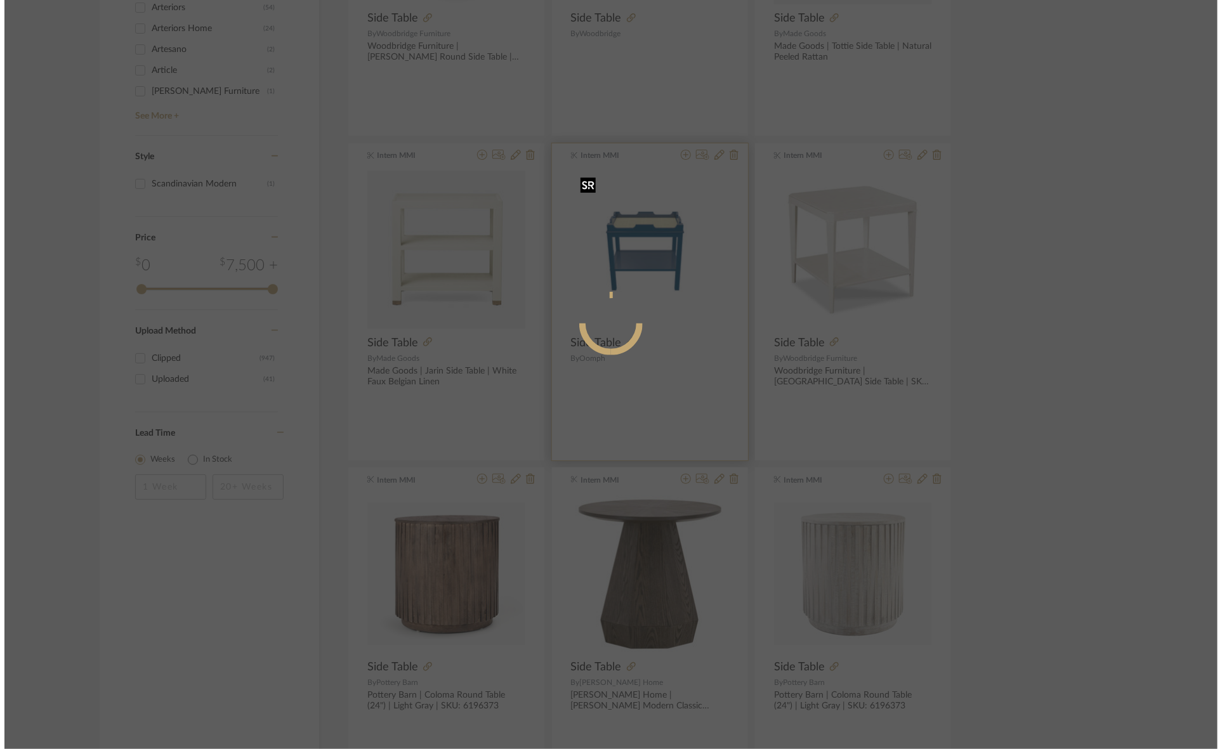
scroll to position [0, 0]
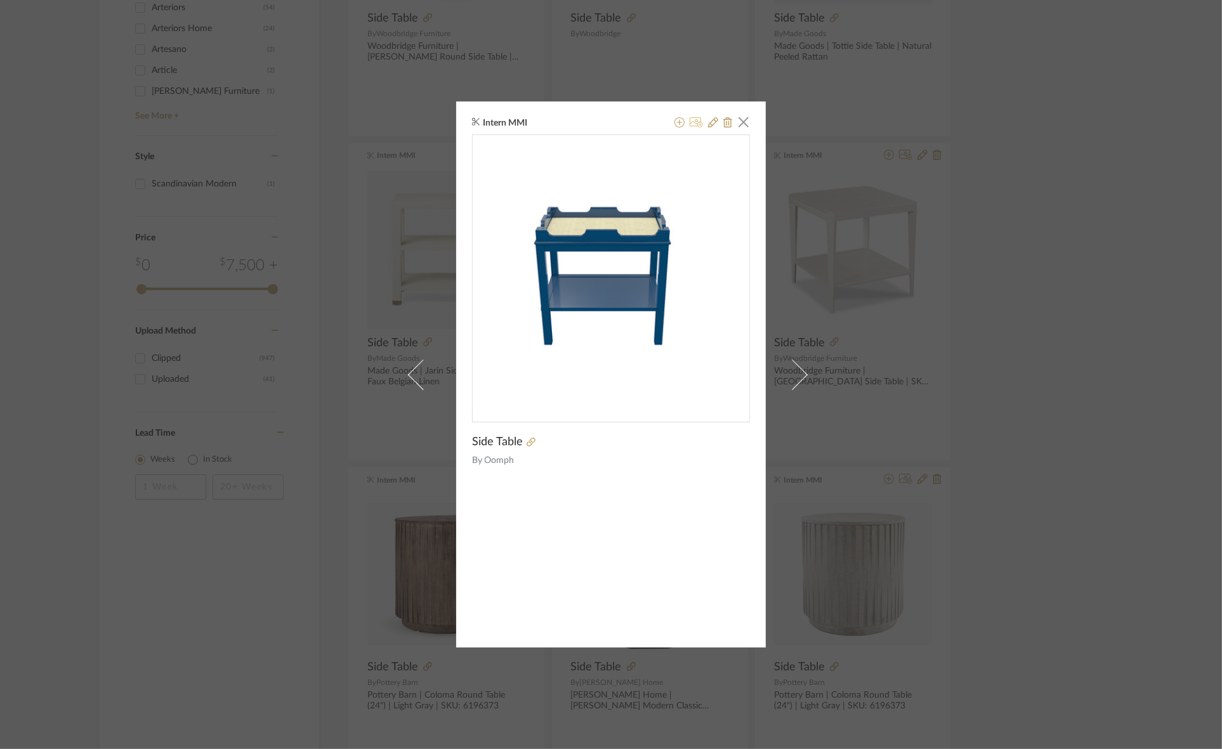
click at [692, 124] on icon at bounding box center [696, 122] width 13 height 10
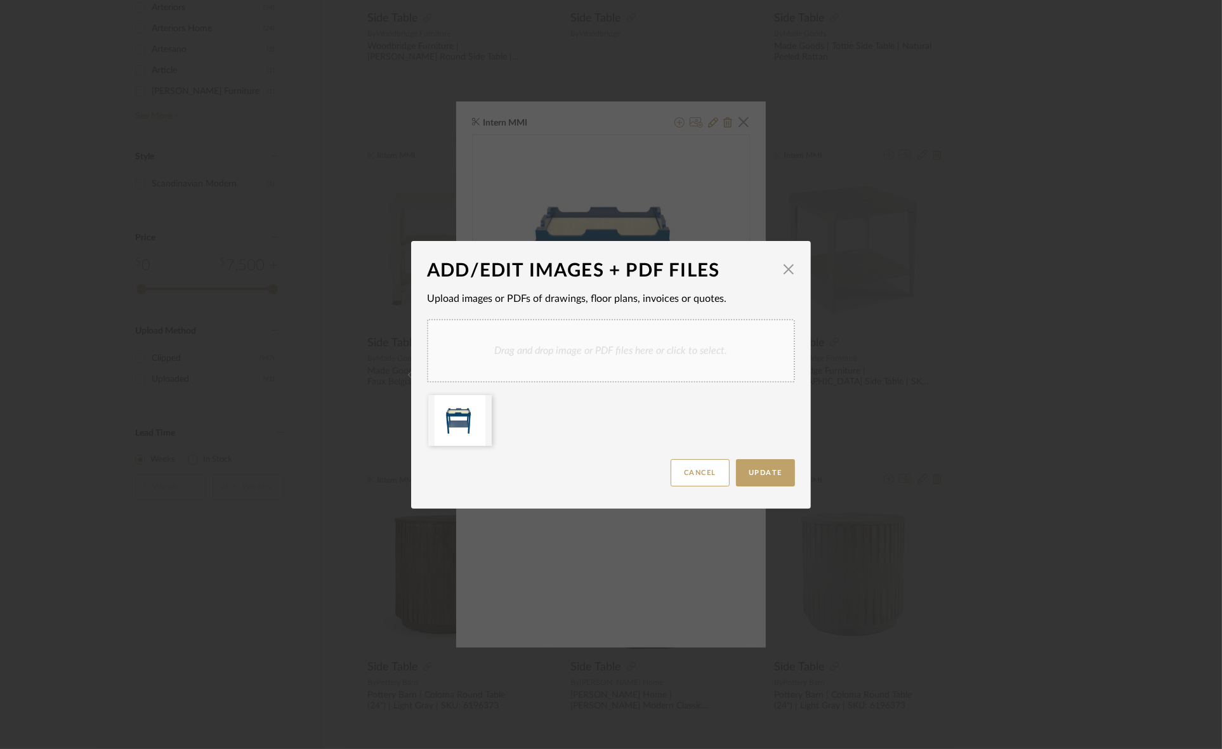
click at [506, 350] on div "Drag and drop image or PDF files here or click to select." at bounding box center [611, 350] width 368 height 63
click at [549, 398] on icon at bounding box center [553, 403] width 9 height 10
click at [508, 355] on div "Drag and drop image or PDF files here or click to select." at bounding box center [611, 350] width 368 height 63
click at [478, 404] on icon at bounding box center [482, 403] width 9 height 10
click at [741, 468] on button "Update" at bounding box center [765, 472] width 59 height 27
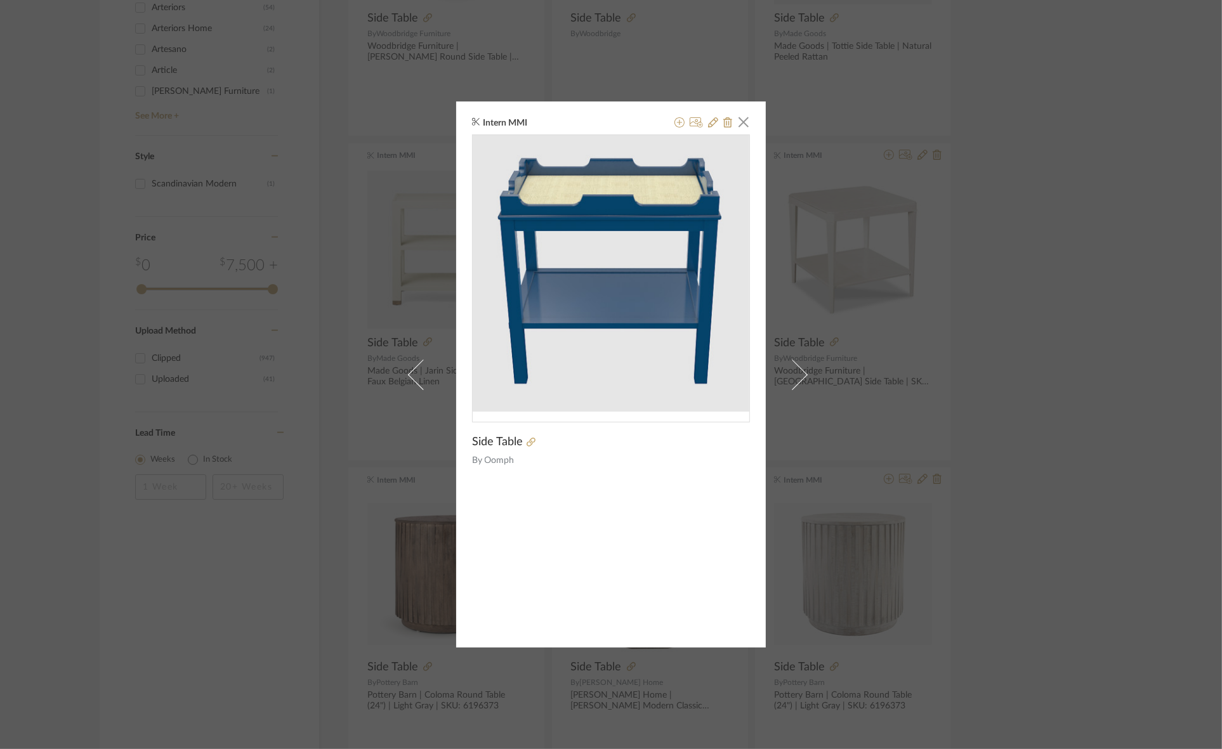
click at [1047, 277] on div "Intern MMI × Side Table By Oomph" at bounding box center [611, 374] width 1222 height 749
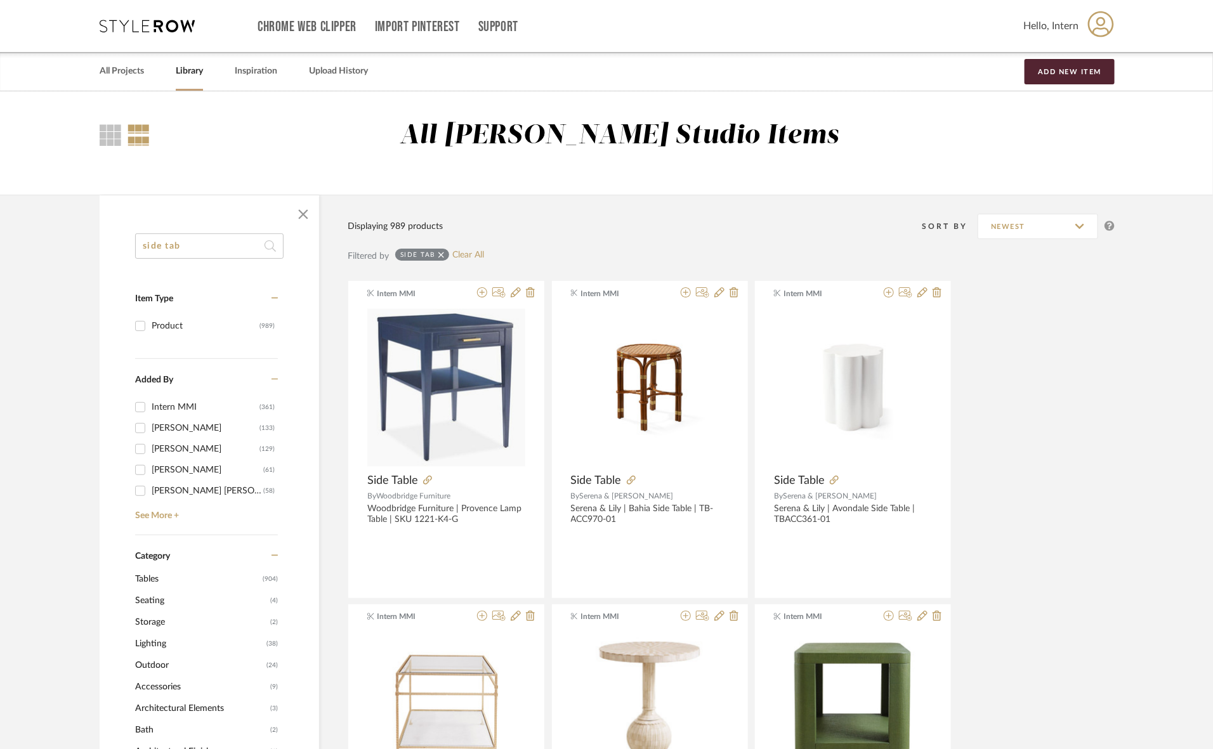
click at [441, 254] on icon at bounding box center [441, 255] width 6 height 6
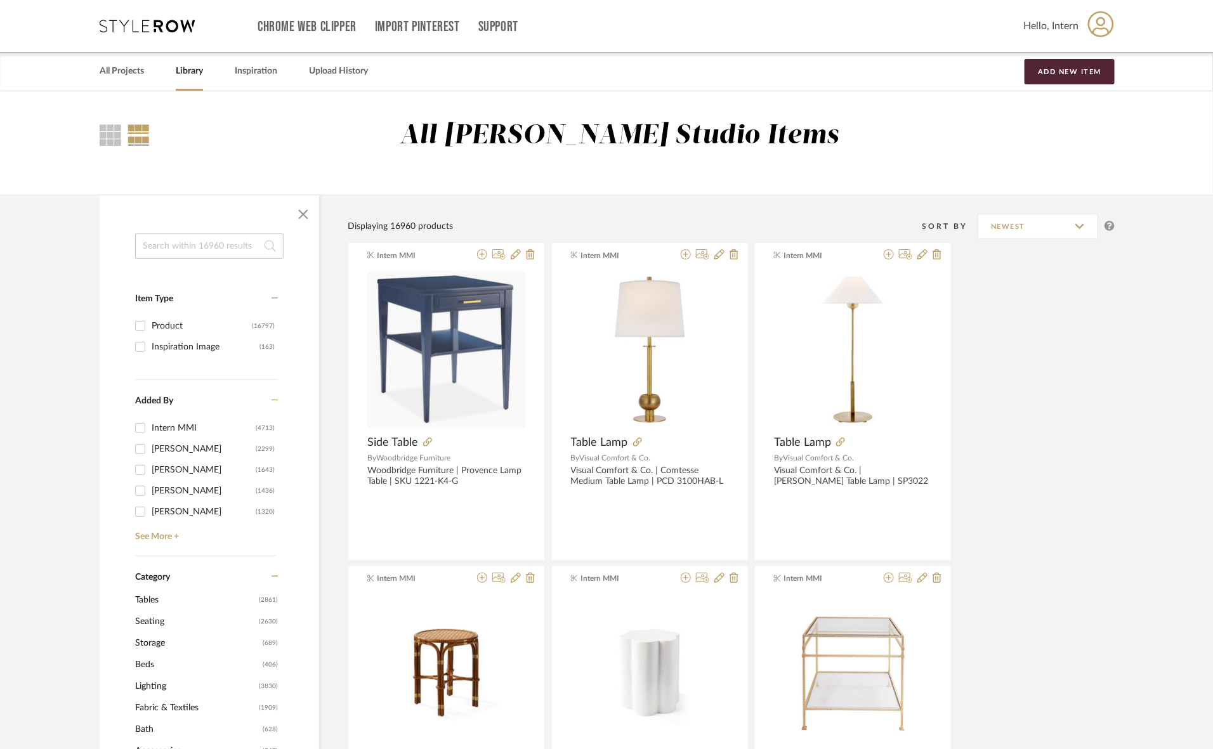
click at [200, 247] on input at bounding box center [209, 245] width 148 height 25
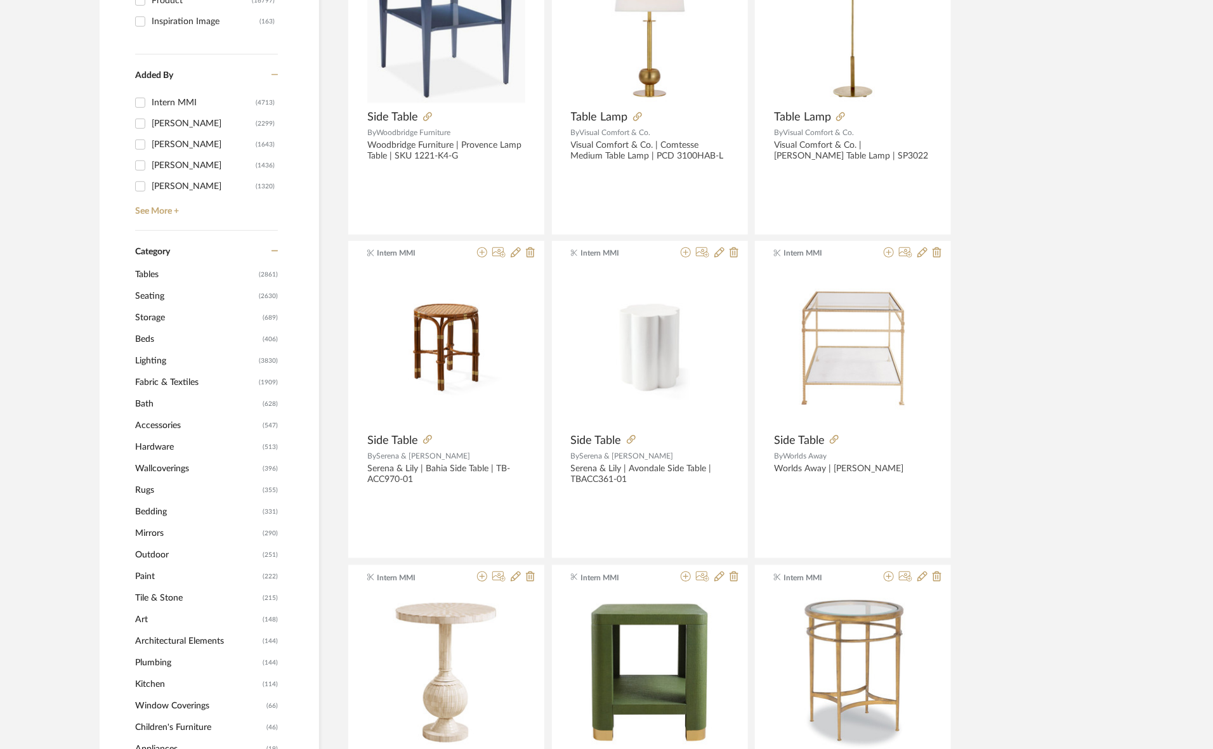
scroll to position [159, 0]
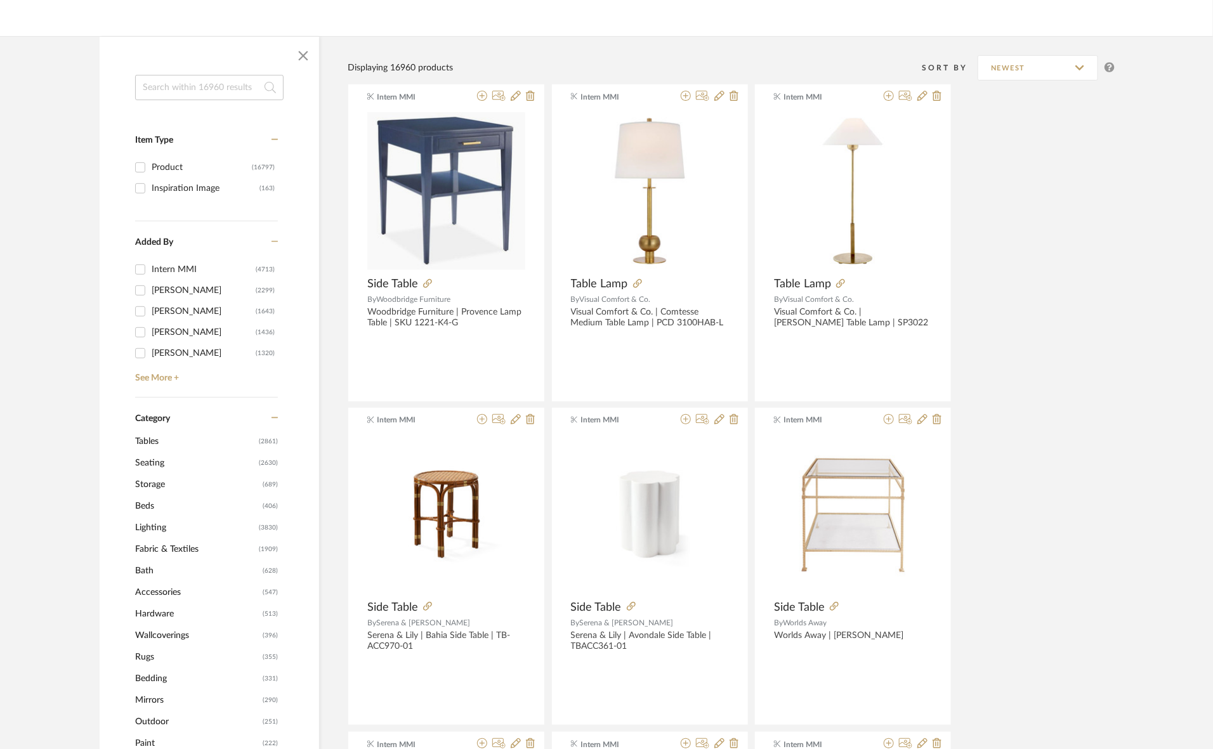
click at [141, 270] on input "Intern MMI (4713)" at bounding box center [140, 269] width 20 height 20
checkbox input "true"
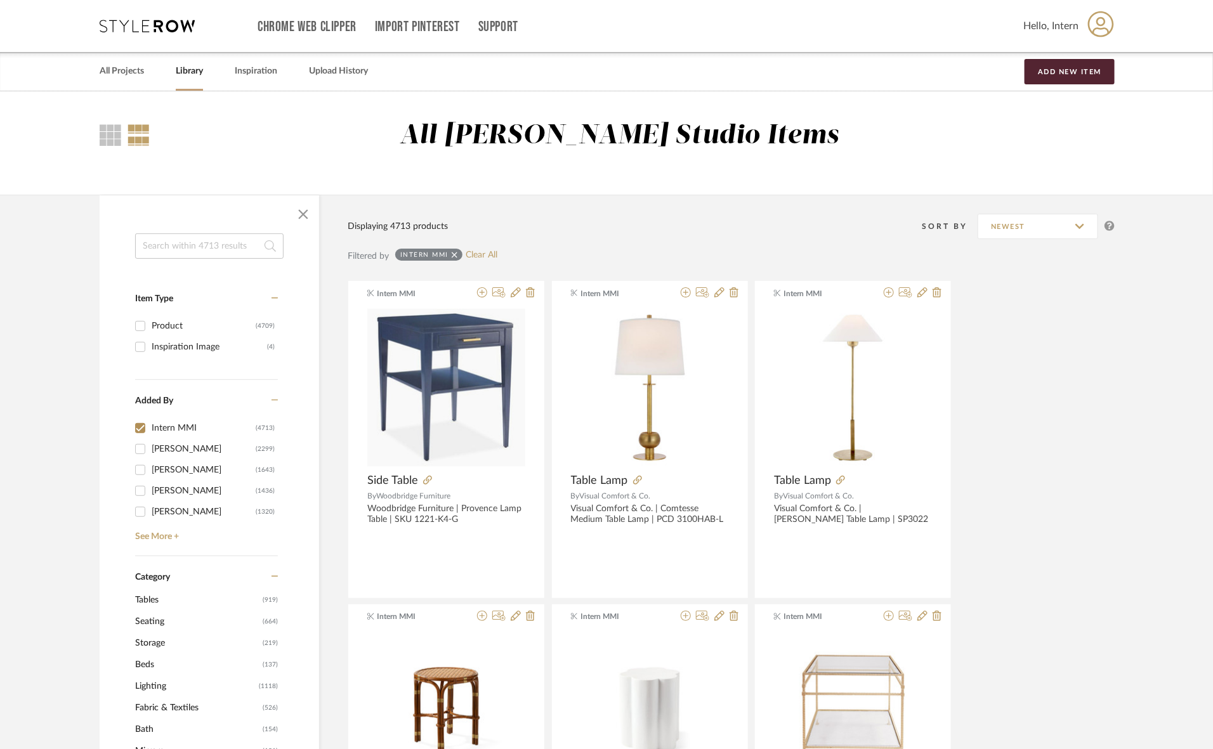
click at [185, 245] on input at bounding box center [209, 245] width 148 height 25
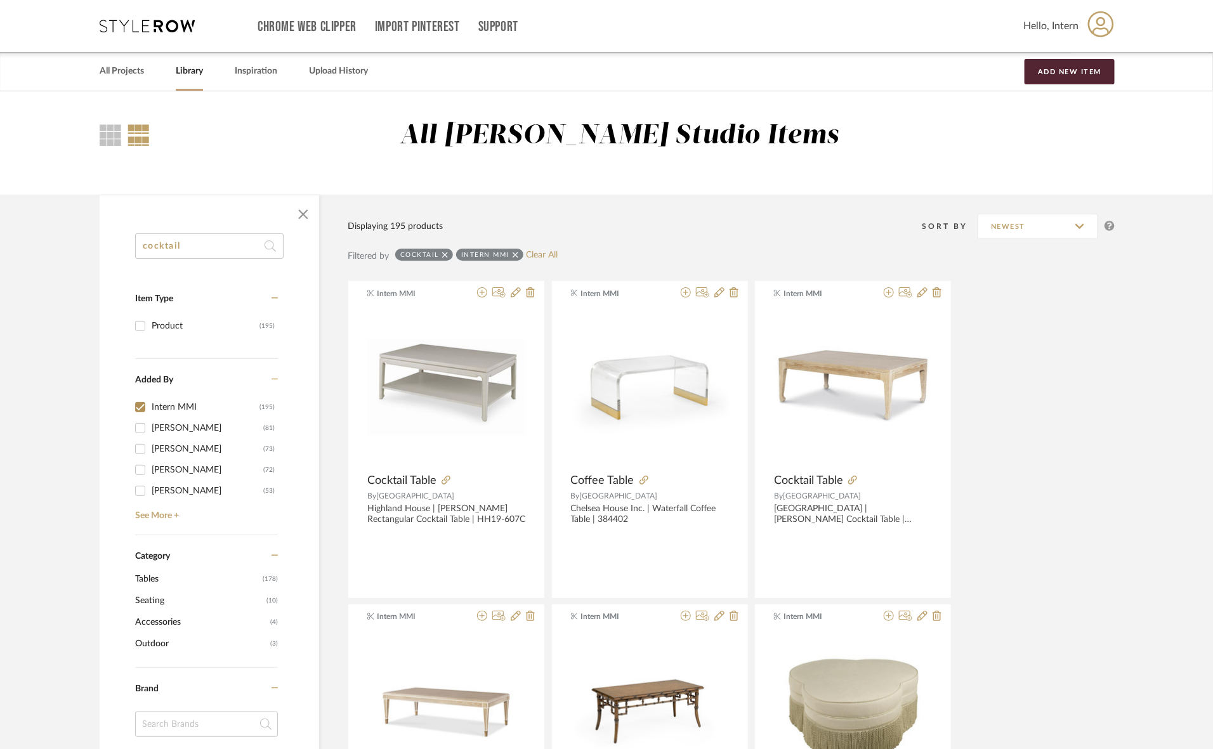
type input "cocktail"
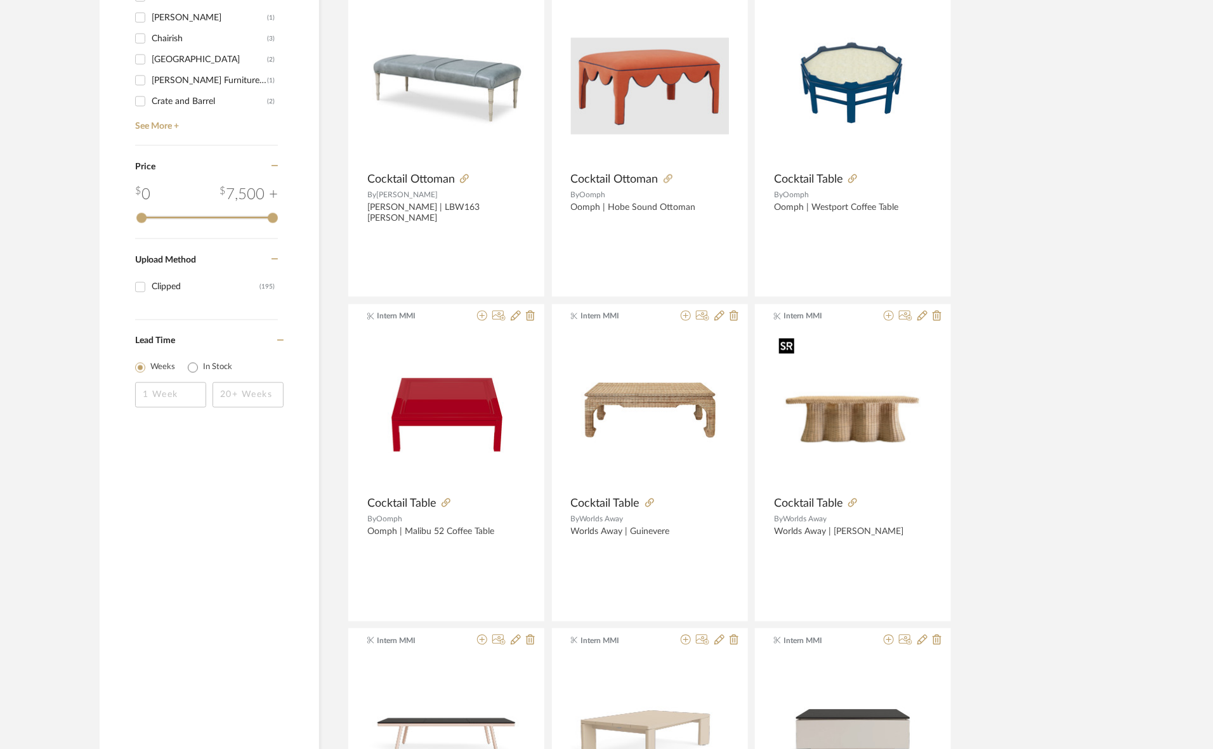
scroll to position [951, 0]
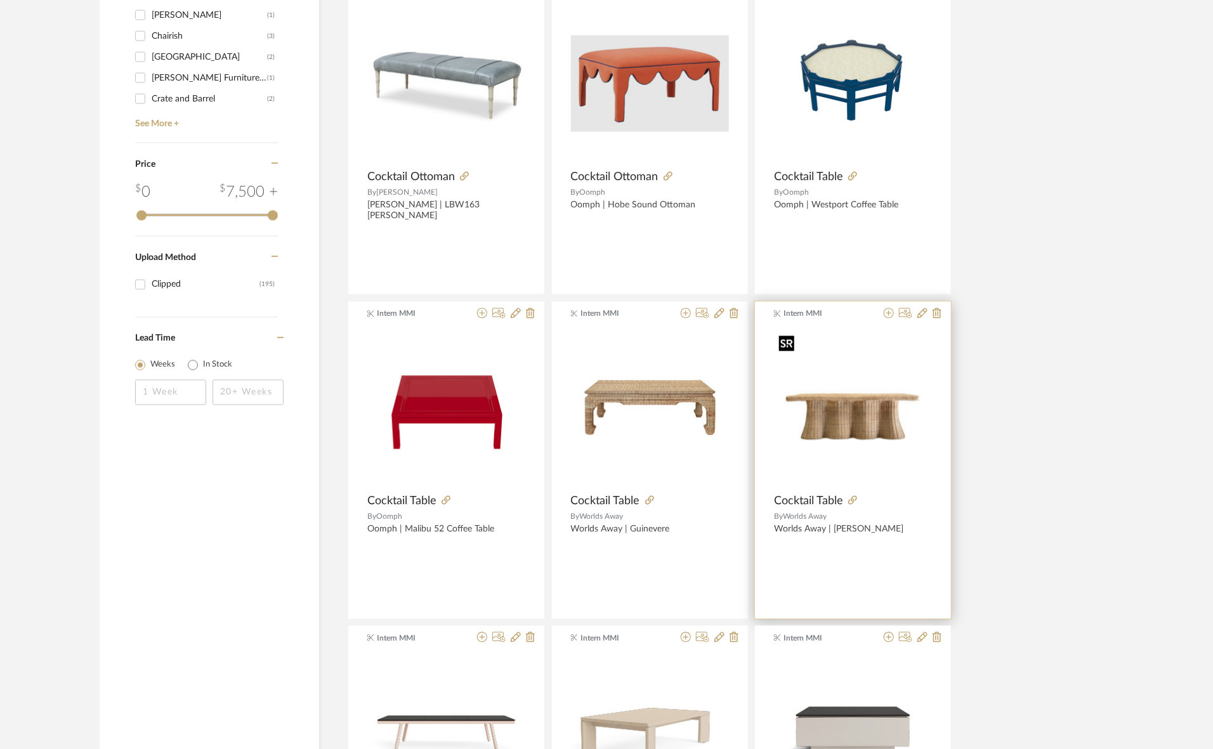
click at [911, 433] on img "0" at bounding box center [853, 408] width 158 height 158
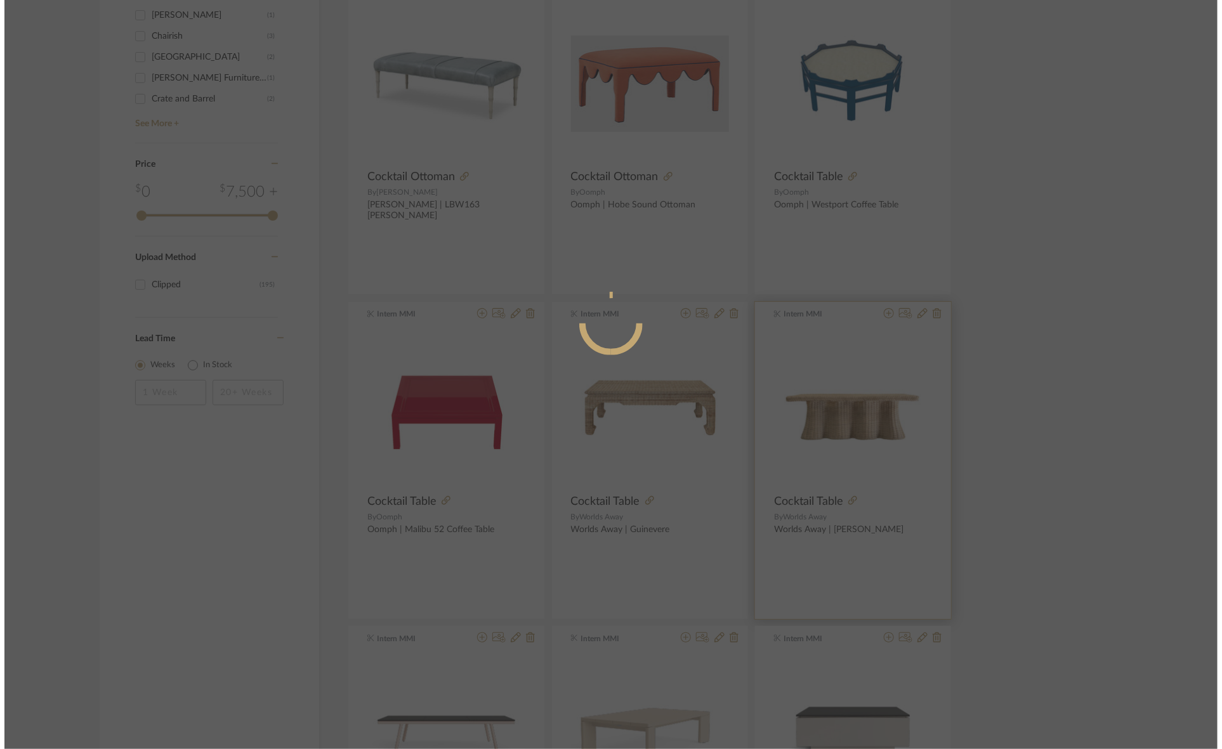
scroll to position [0, 0]
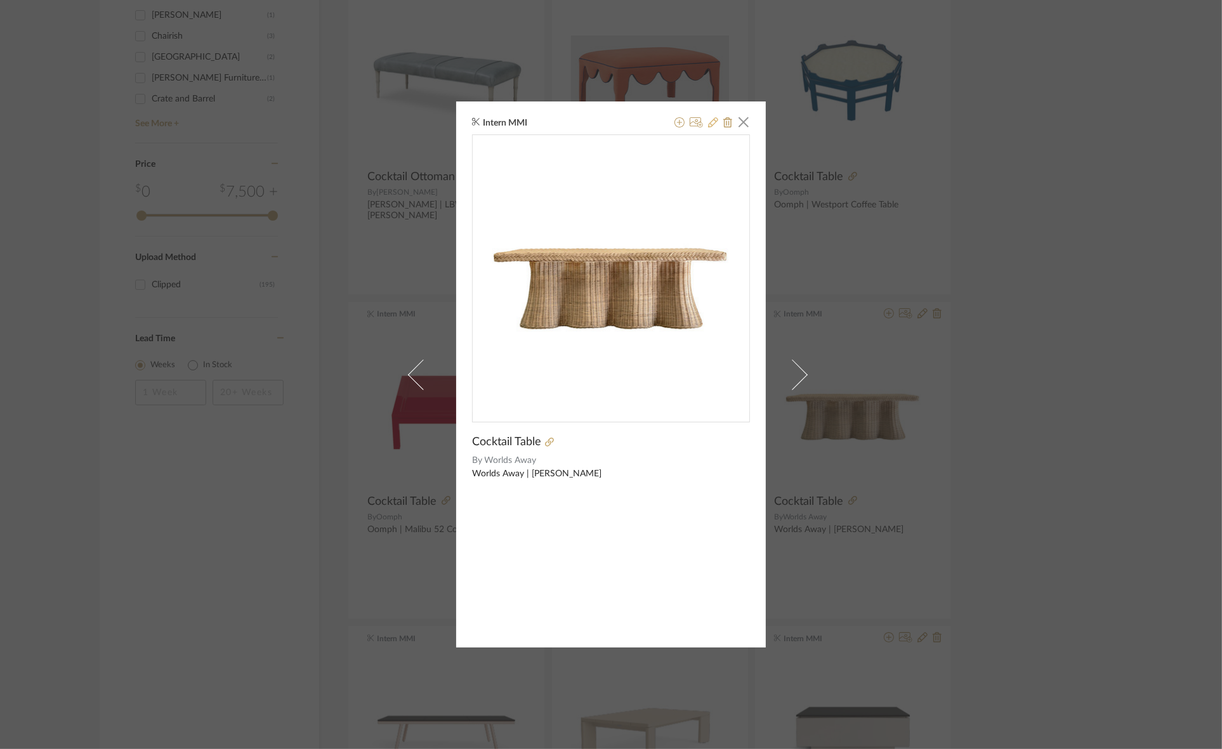
click at [708, 124] on icon at bounding box center [713, 122] width 10 height 10
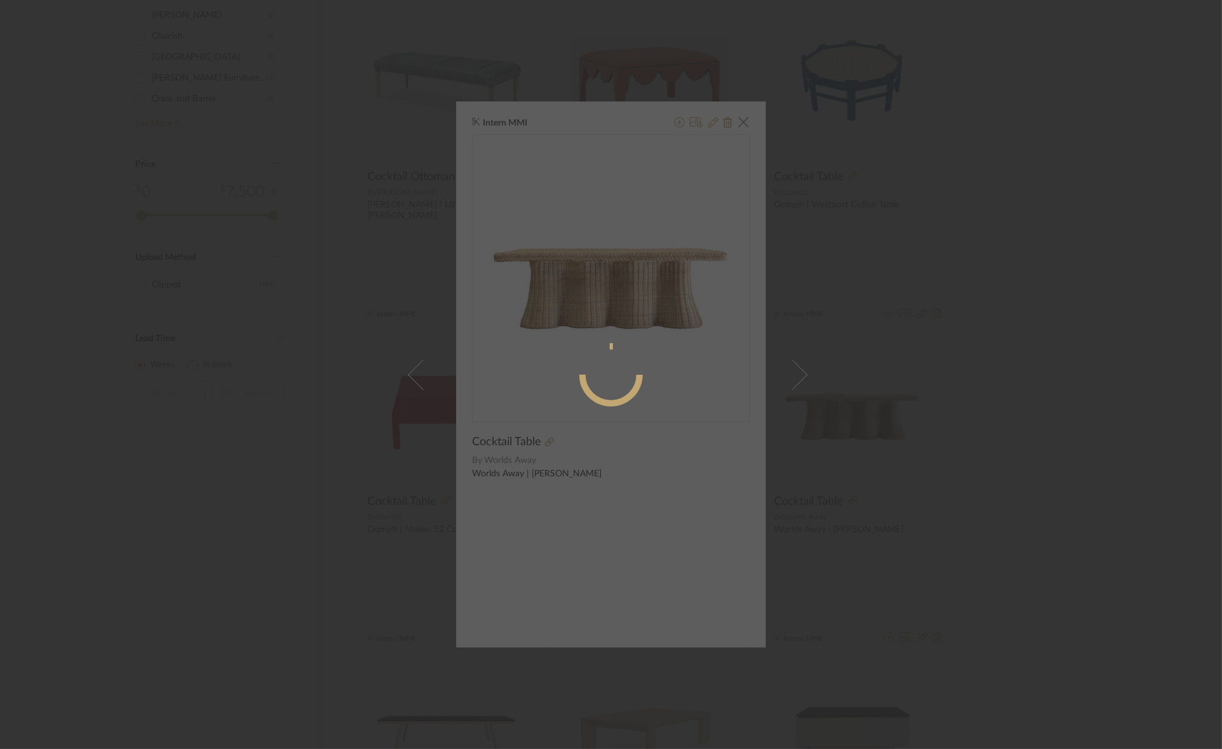
radio input "true"
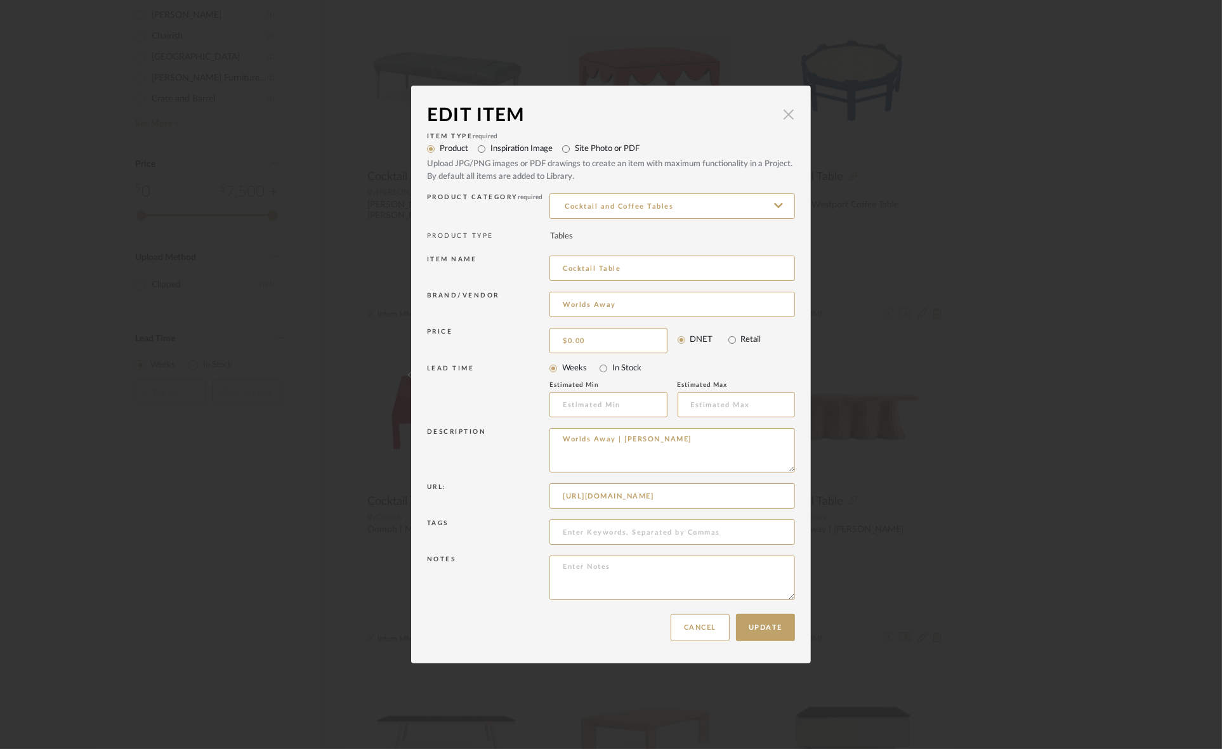
click at [781, 112] on span "button" at bounding box center [788, 113] width 25 height 25
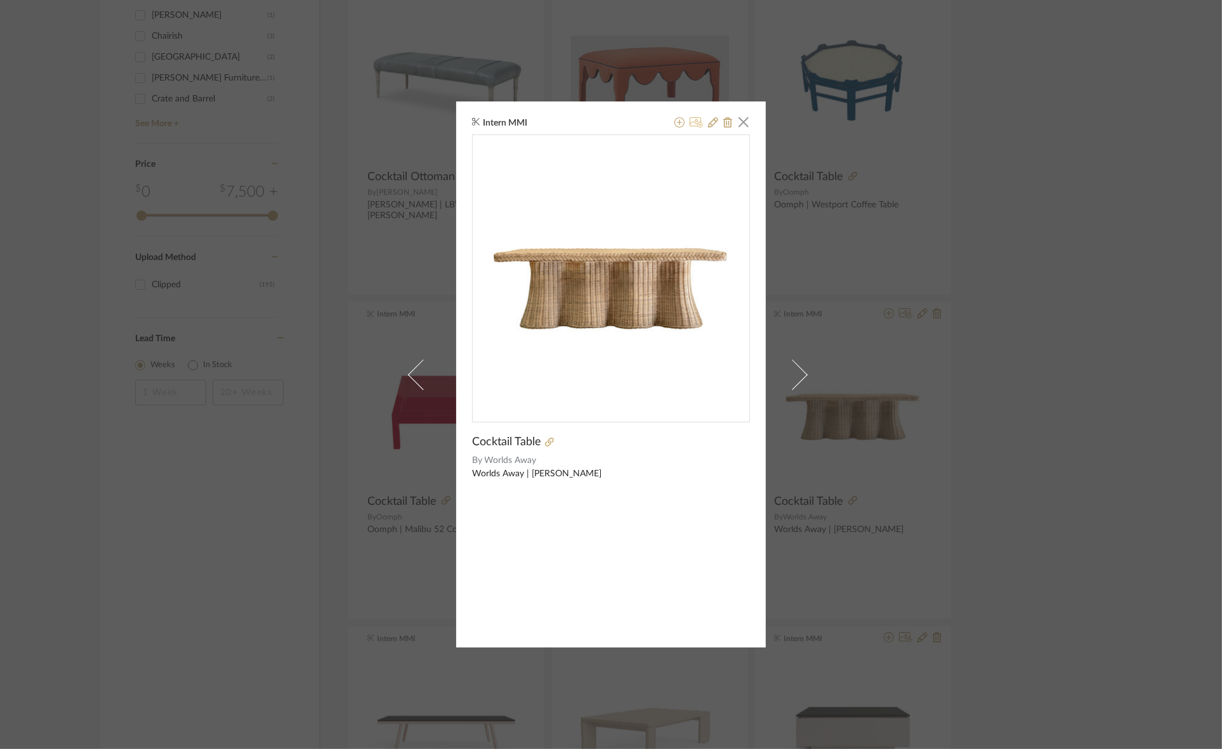
click at [691, 122] on icon at bounding box center [696, 122] width 13 height 10
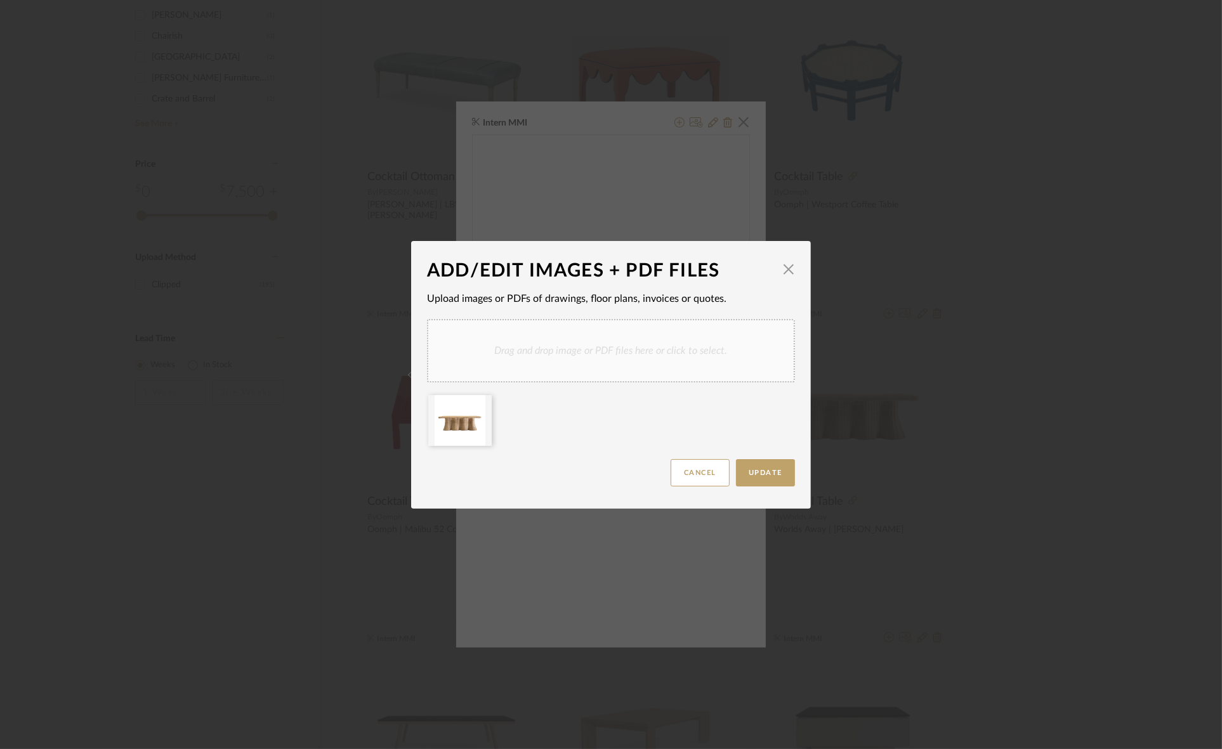
click at [521, 362] on div "Drag and drop image or PDF files here or click to select." at bounding box center [611, 350] width 368 height 63
click at [771, 474] on span "Update" at bounding box center [766, 472] width 34 height 7
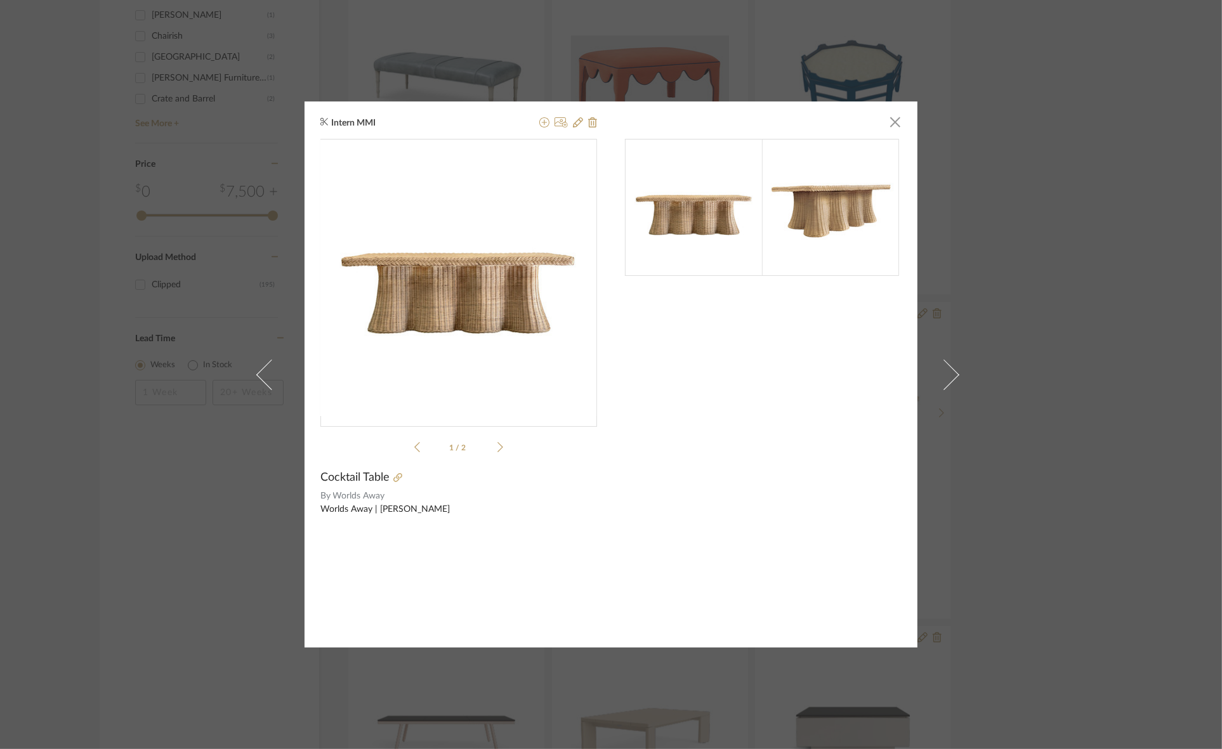
click at [803, 189] on img at bounding box center [830, 207] width 137 height 137
click at [497, 449] on icon at bounding box center [500, 446] width 6 height 11
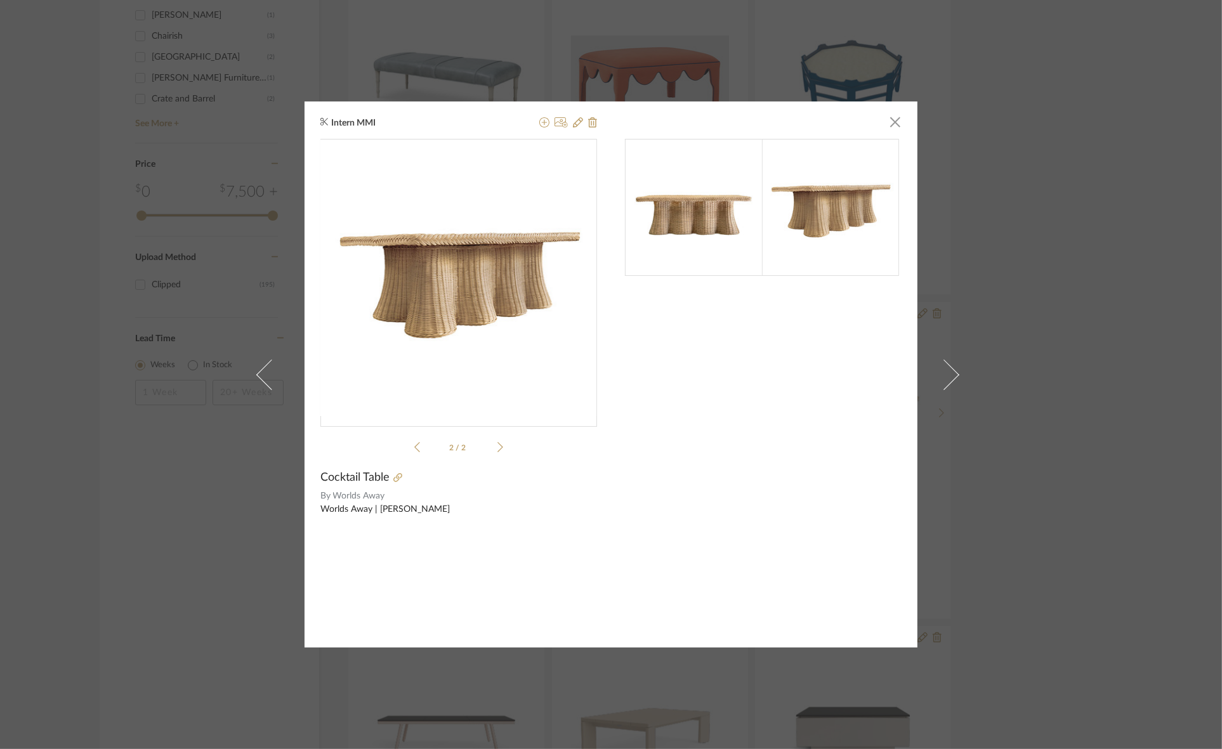
click at [414, 446] on icon at bounding box center [417, 446] width 6 height 11
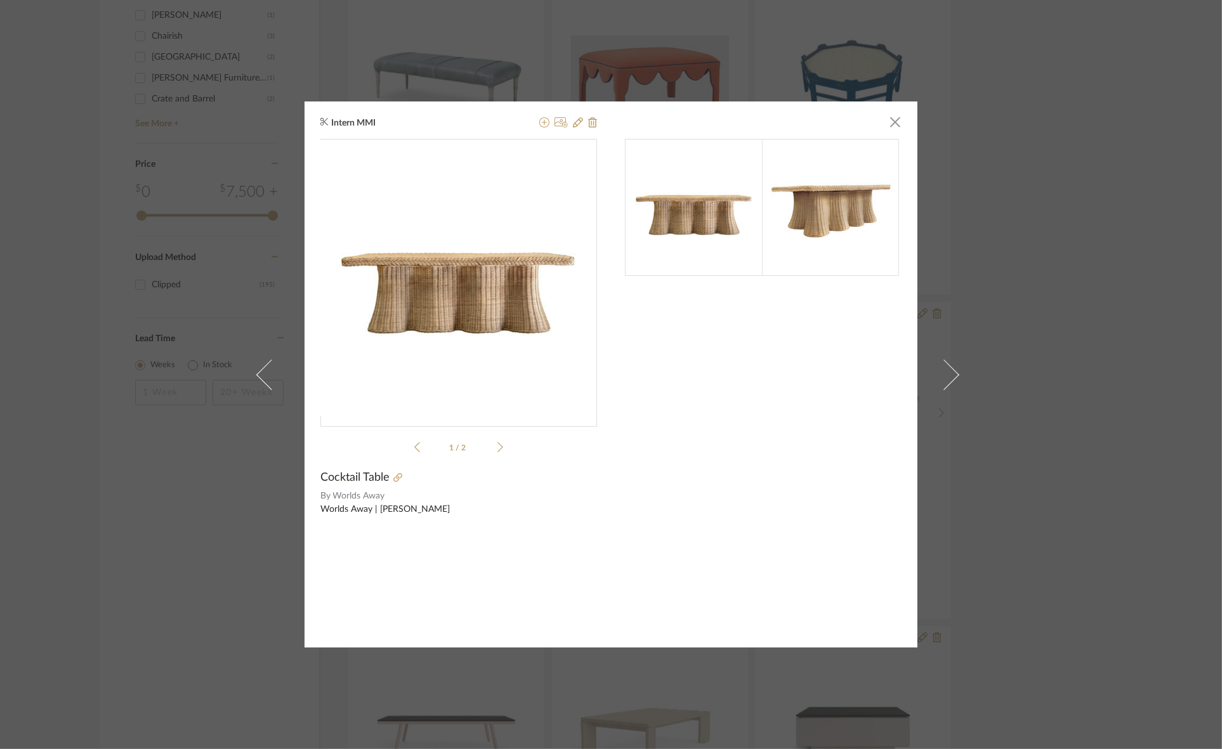
click at [714, 207] on img at bounding box center [693, 207] width 137 height 137
click at [556, 122] on icon at bounding box center [560, 122] width 13 height 10
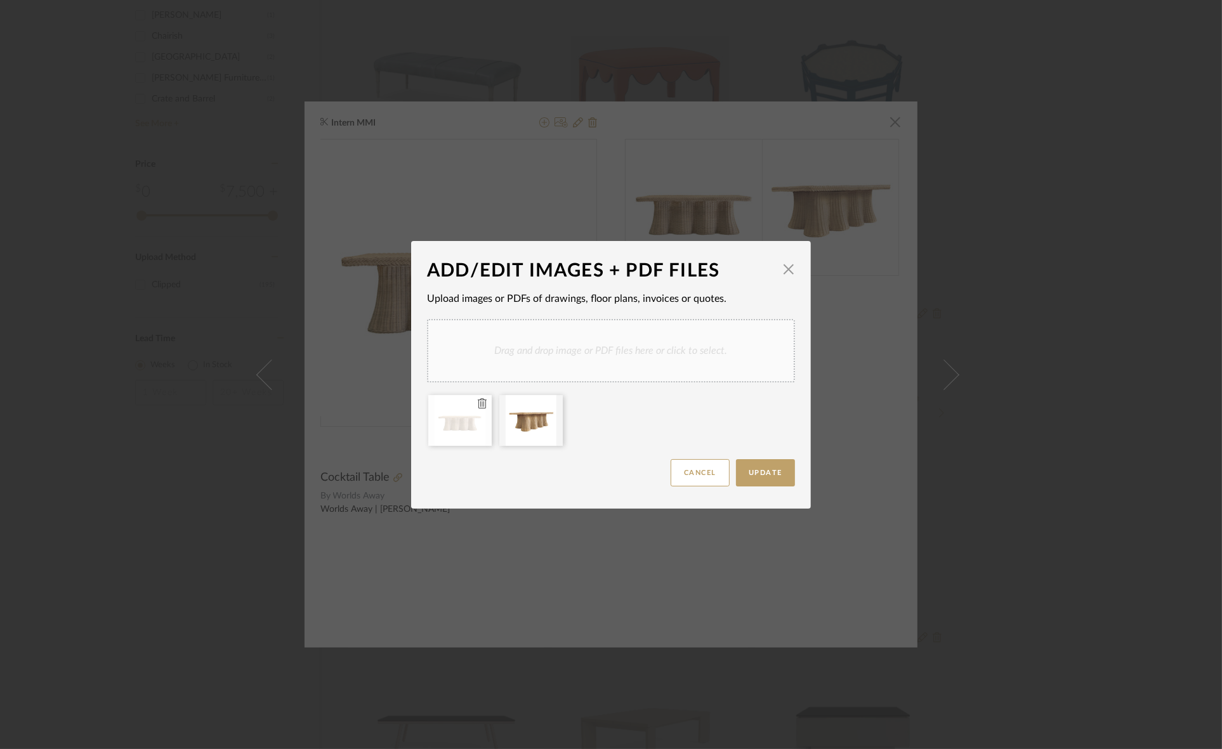
click at [478, 403] on icon at bounding box center [482, 403] width 9 height 10
click at [766, 466] on button "Update" at bounding box center [765, 472] width 59 height 27
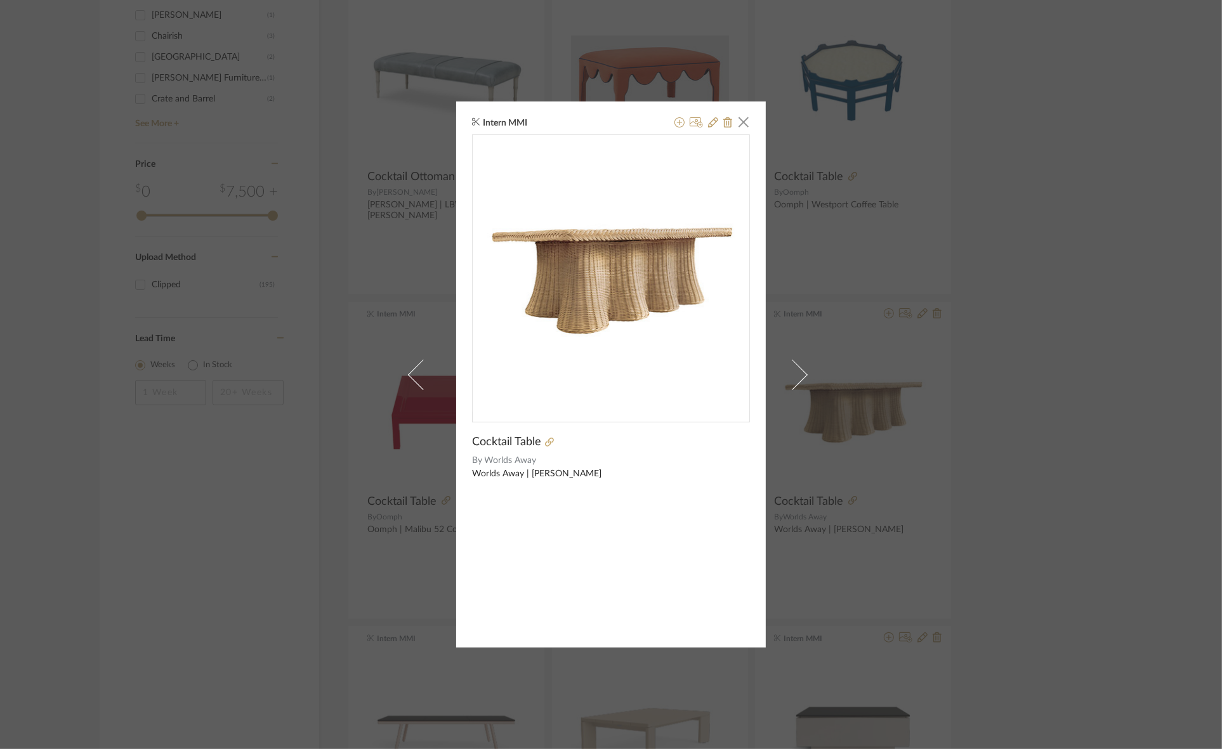
click at [1085, 352] on div "Intern MMI × Cocktail Table By Worlds Away Worlds Away | Britney" at bounding box center [611, 374] width 1222 height 749
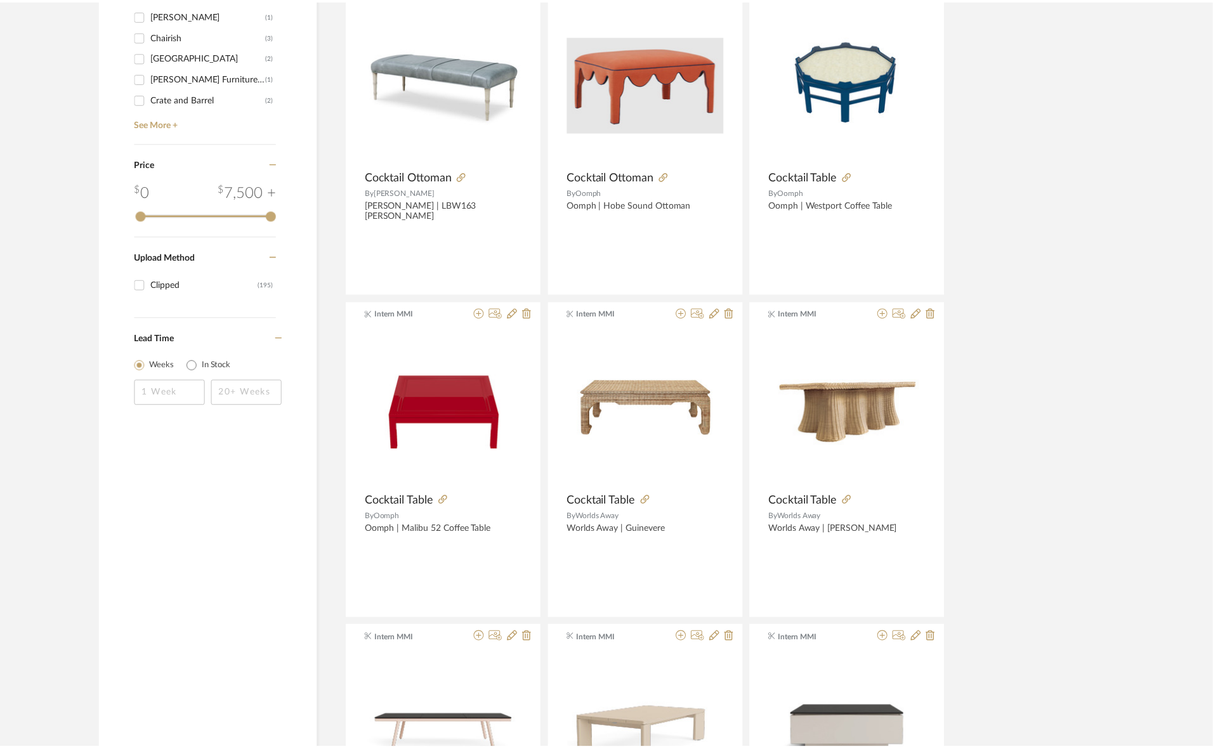
scroll to position [951, 0]
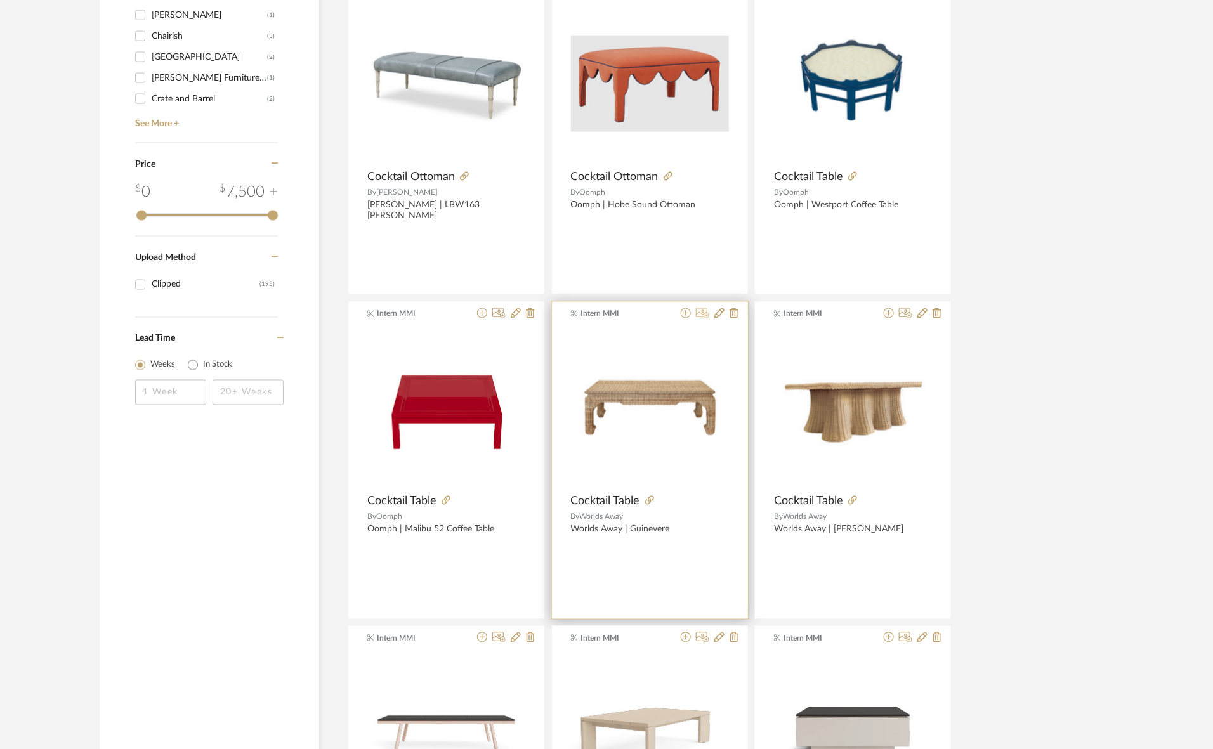
click at [704, 314] on icon at bounding box center [702, 313] width 13 height 10
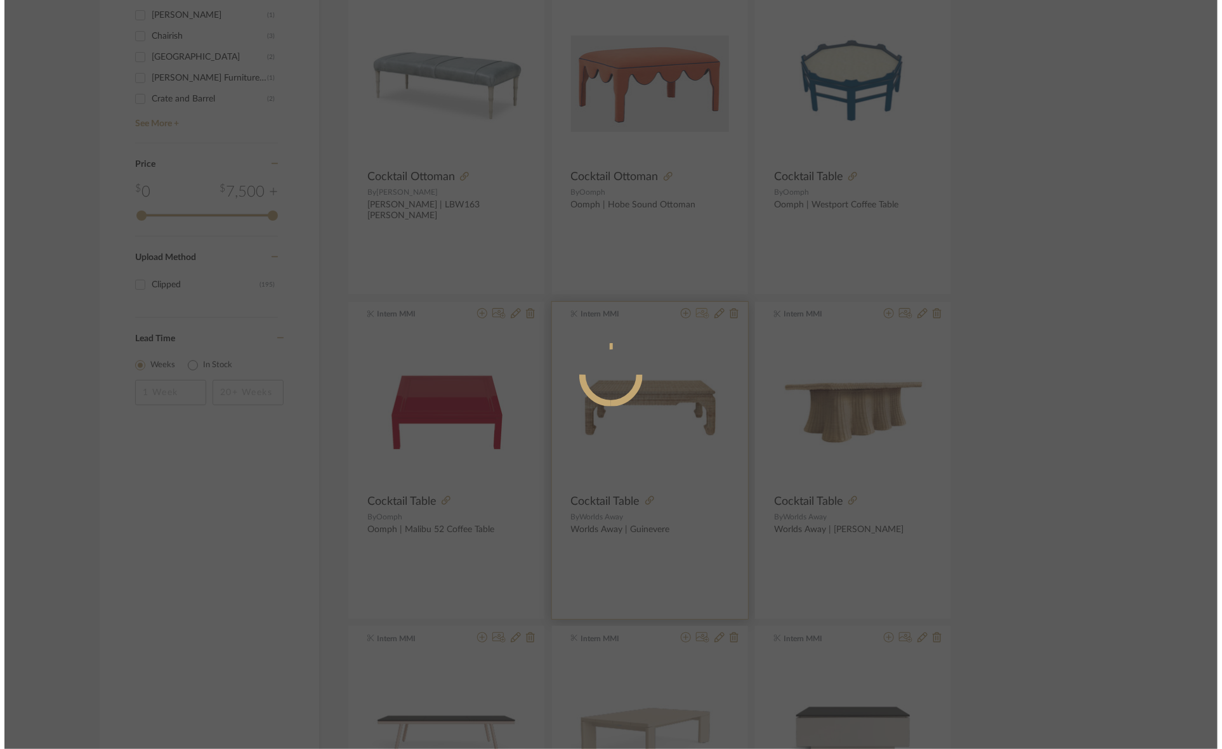
scroll to position [0, 0]
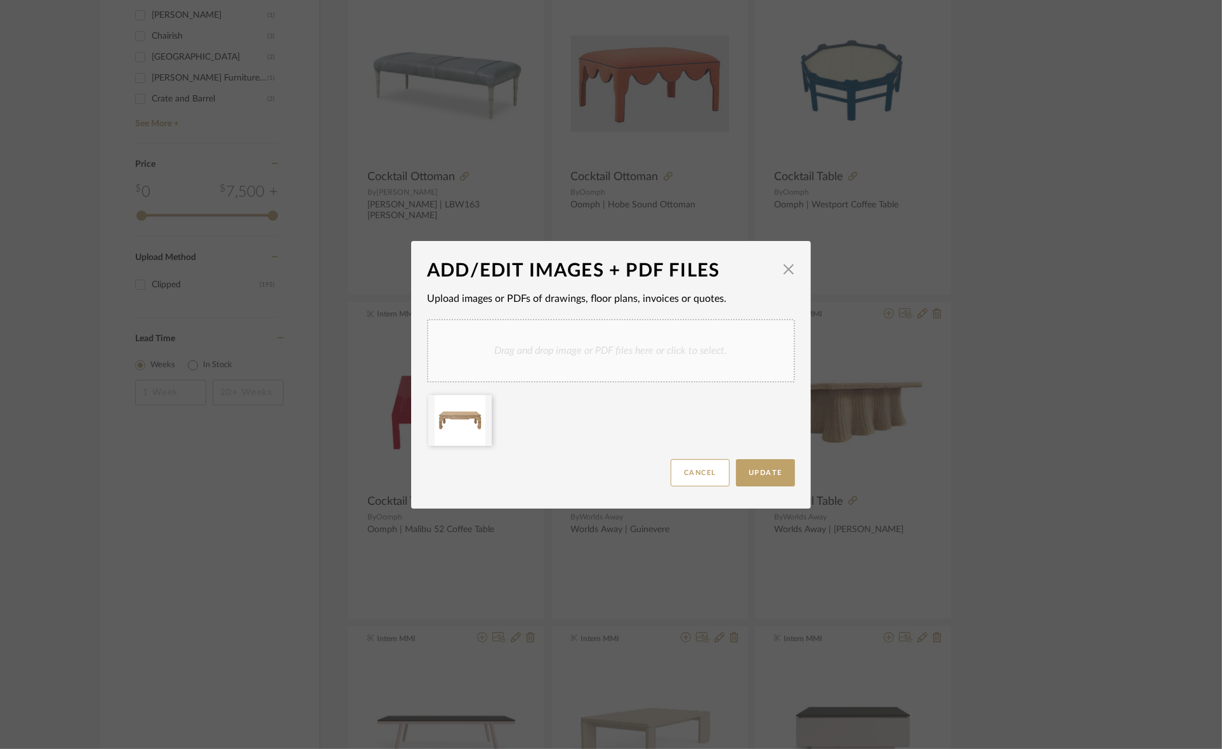
click at [566, 351] on div "Drag and drop image or PDF files here or click to select." at bounding box center [611, 350] width 368 height 63
click at [1112, 175] on div "ADD/EDIT IMAGES + PDF FILES × Upload images or PDFs of drawings, floor plans, i…" at bounding box center [611, 374] width 1222 height 749
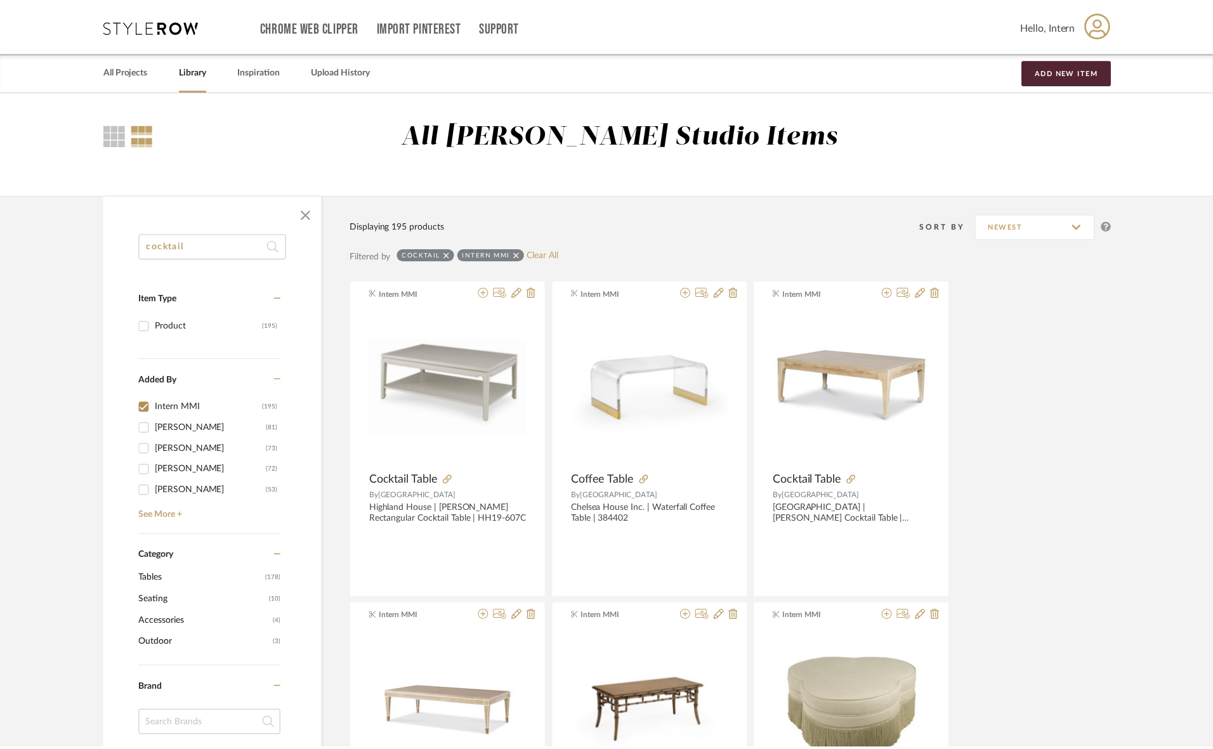
scroll to position [951, 0]
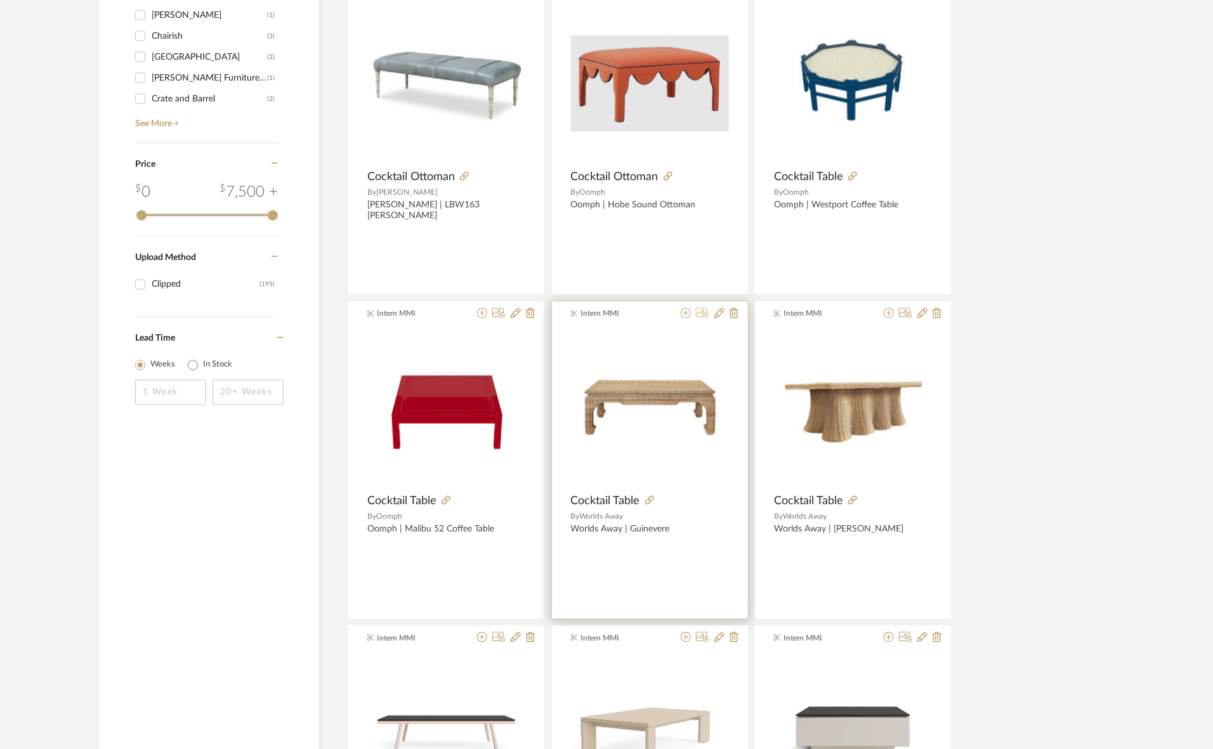
click at [701, 315] on icon at bounding box center [702, 313] width 13 height 10
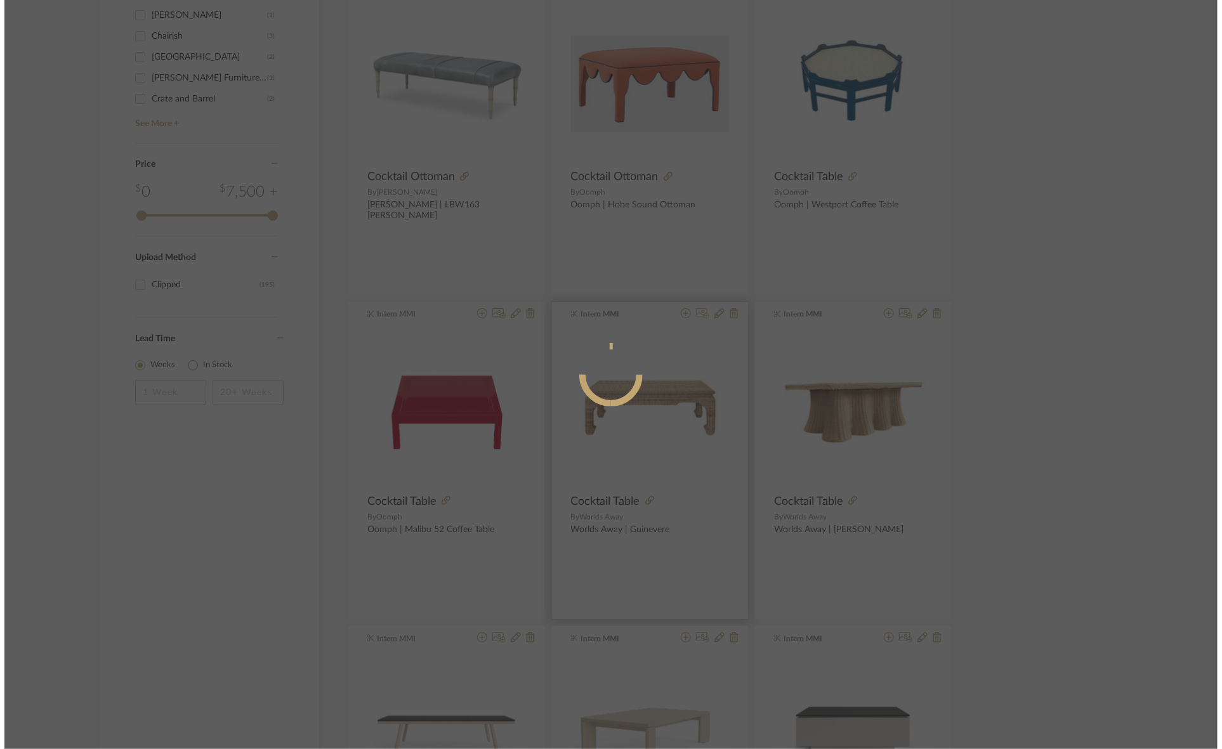
scroll to position [0, 0]
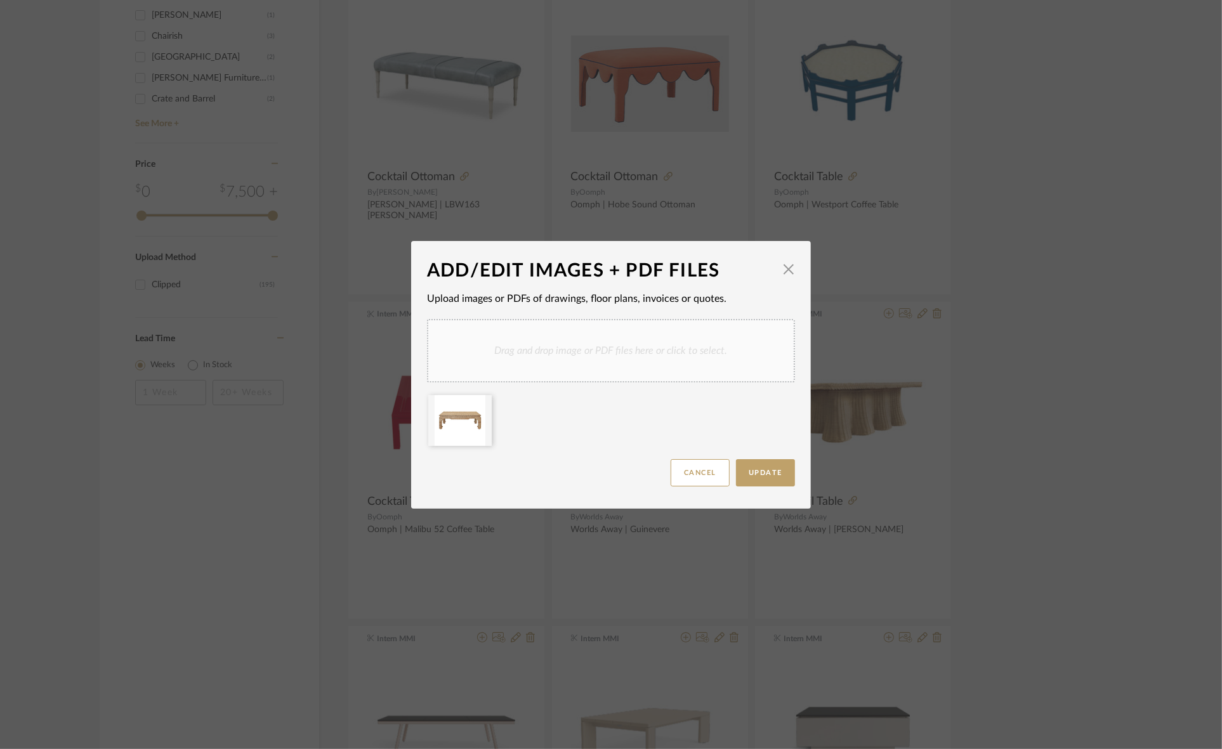
click at [530, 353] on div "Drag and drop image or PDF files here or click to select." at bounding box center [611, 350] width 368 height 63
click at [480, 400] on icon at bounding box center [482, 403] width 9 height 10
click at [766, 471] on span "Update" at bounding box center [766, 472] width 34 height 7
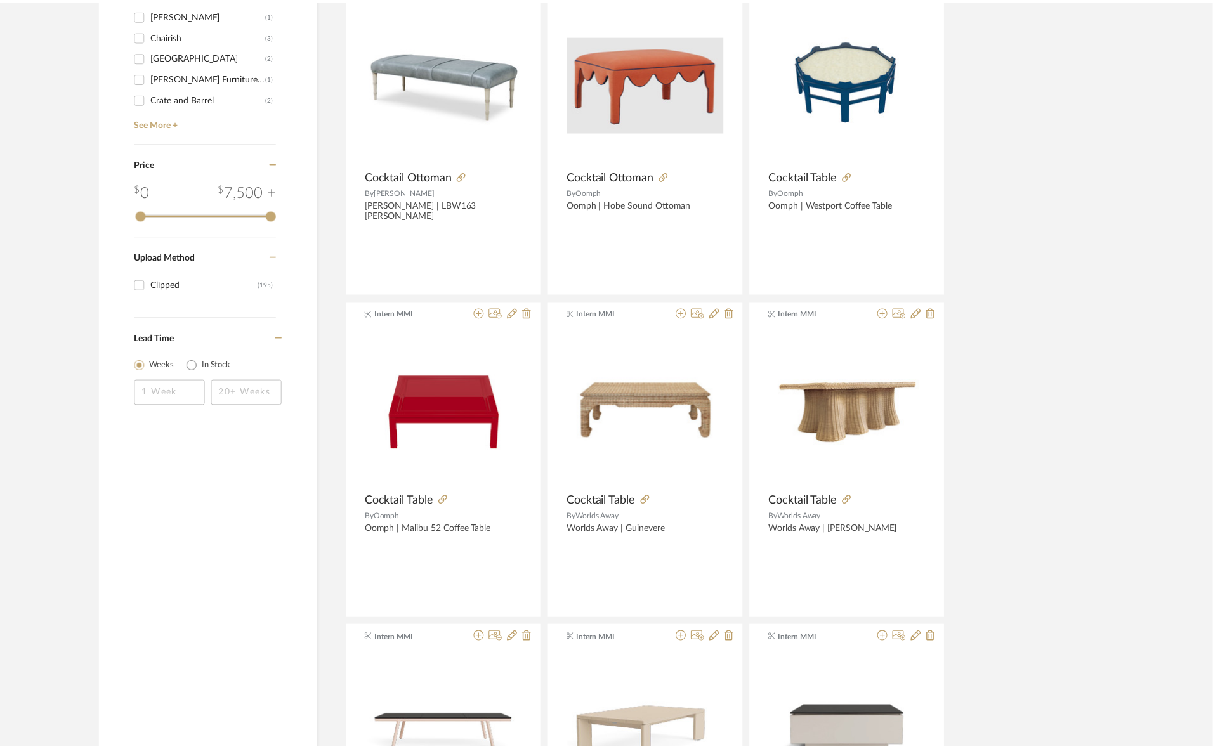
scroll to position [951, 0]
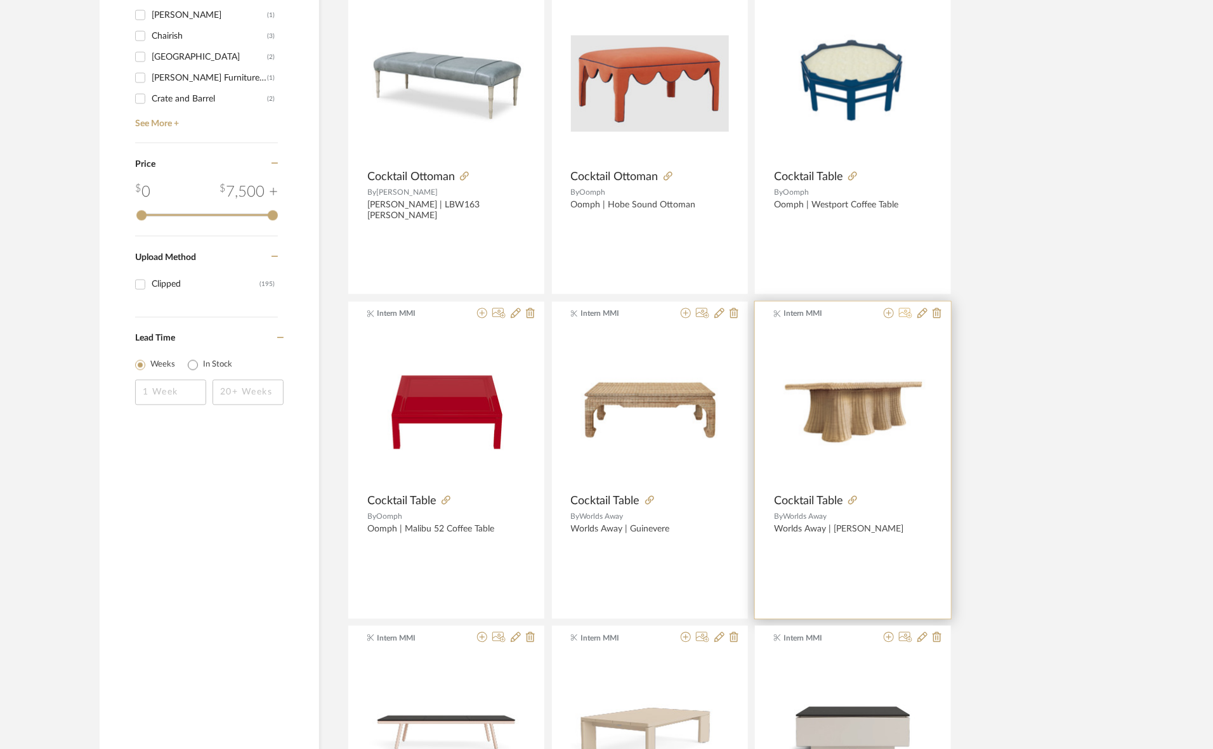
click at [905, 312] on icon at bounding box center [905, 313] width 13 height 10
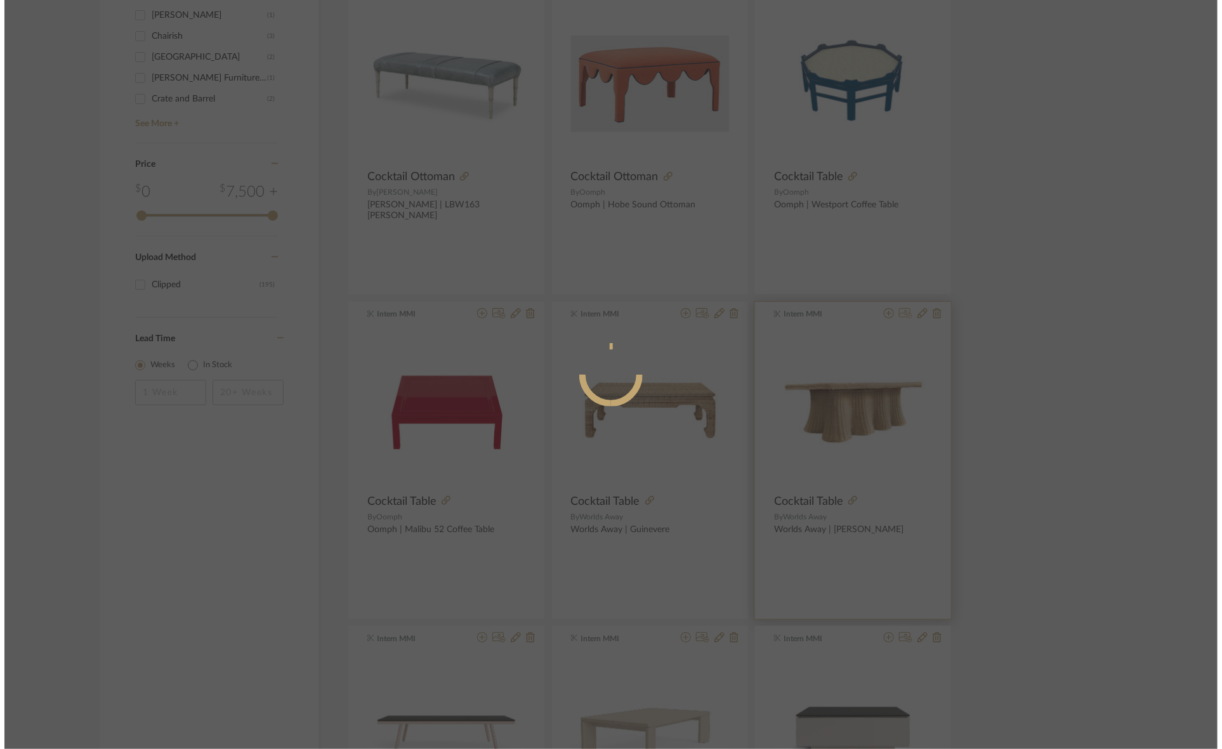
scroll to position [0, 0]
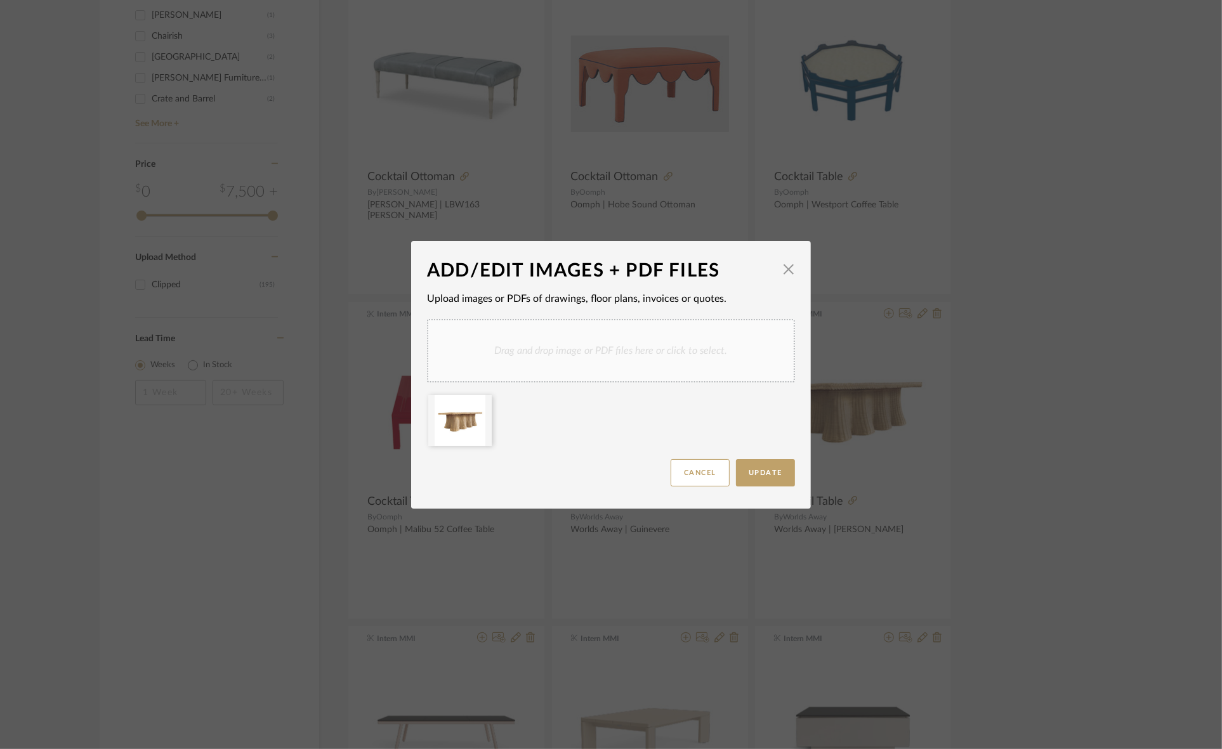
click at [611, 371] on div "Drag and drop image or PDF files here or click to select." at bounding box center [611, 350] width 368 height 63
click at [479, 403] on icon at bounding box center [482, 403] width 9 height 10
click at [740, 471] on button "Update" at bounding box center [765, 472] width 59 height 27
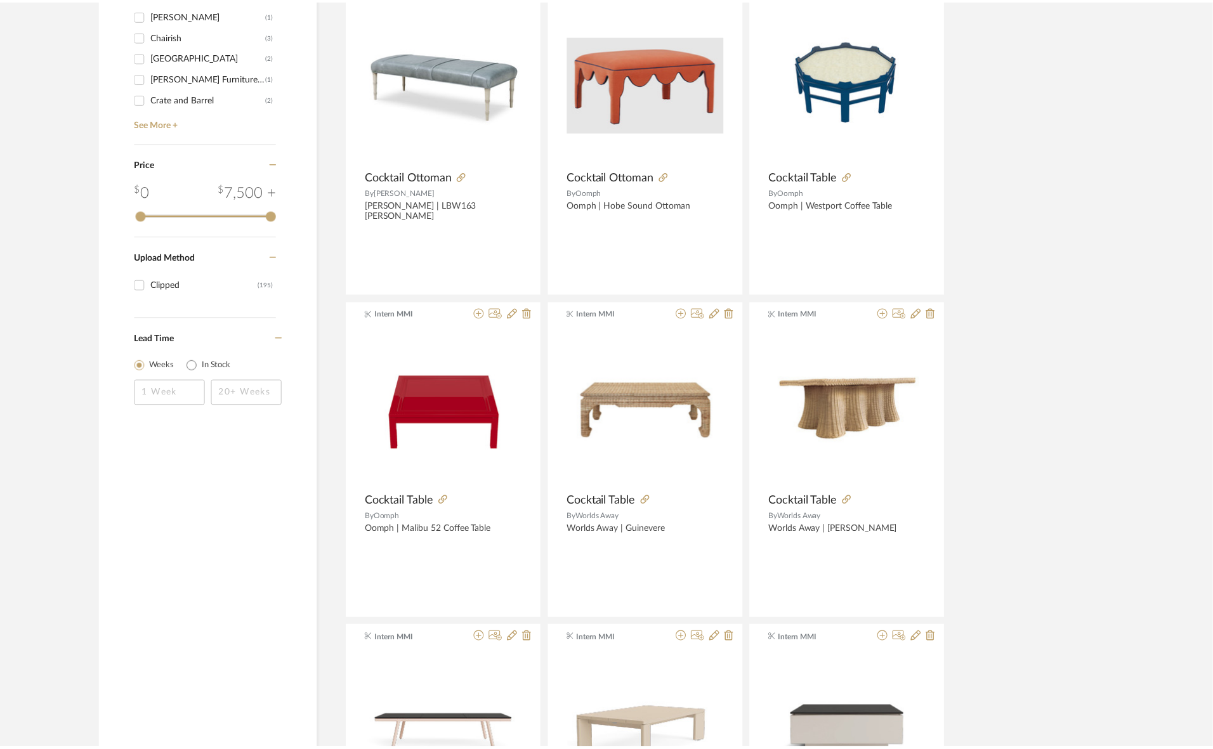
scroll to position [951, 0]
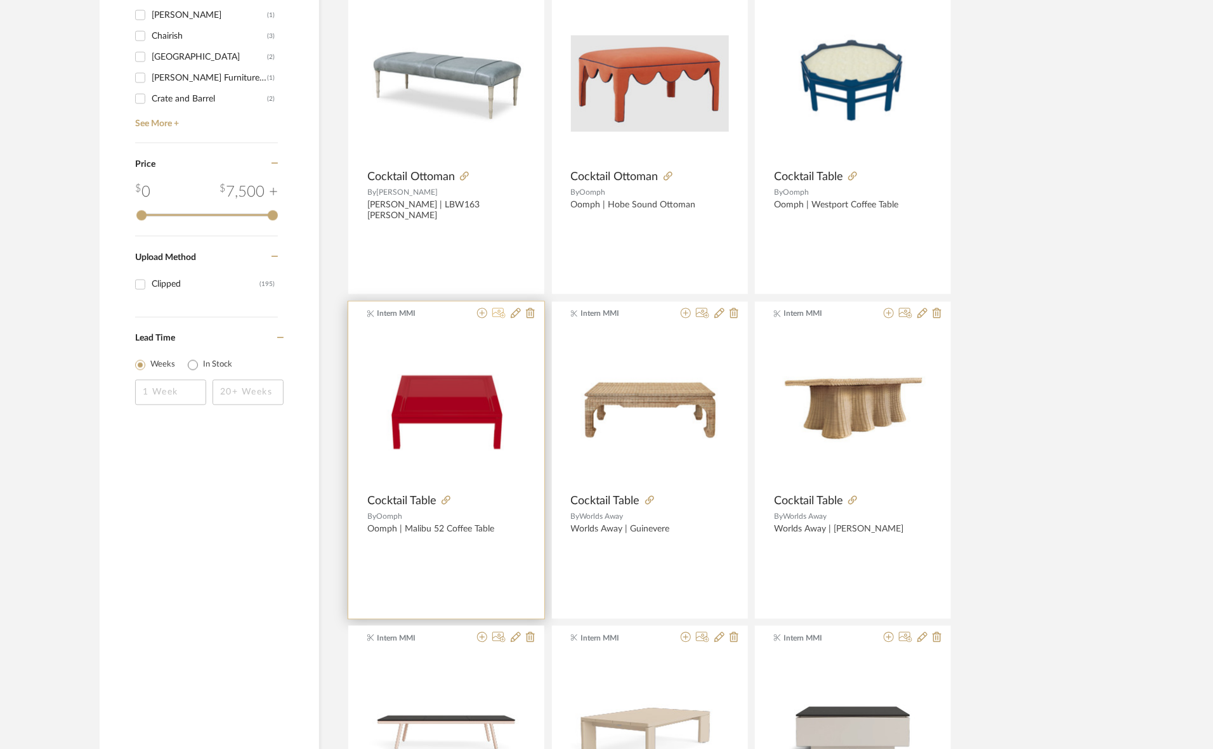
click at [498, 311] on icon at bounding box center [498, 313] width 13 height 10
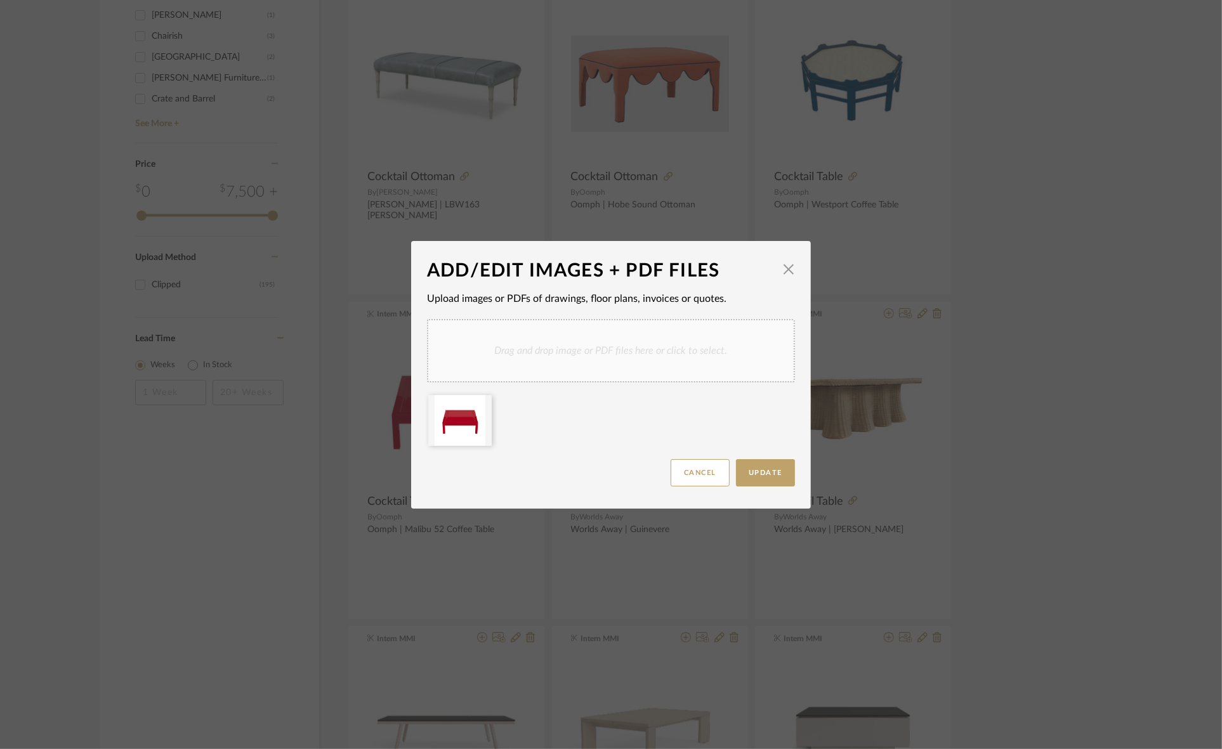
click at [534, 363] on div "Drag and drop image or PDF files here or click to select." at bounding box center [611, 350] width 368 height 63
click at [478, 402] on icon at bounding box center [482, 403] width 9 height 10
click at [766, 462] on button "Update" at bounding box center [765, 472] width 59 height 27
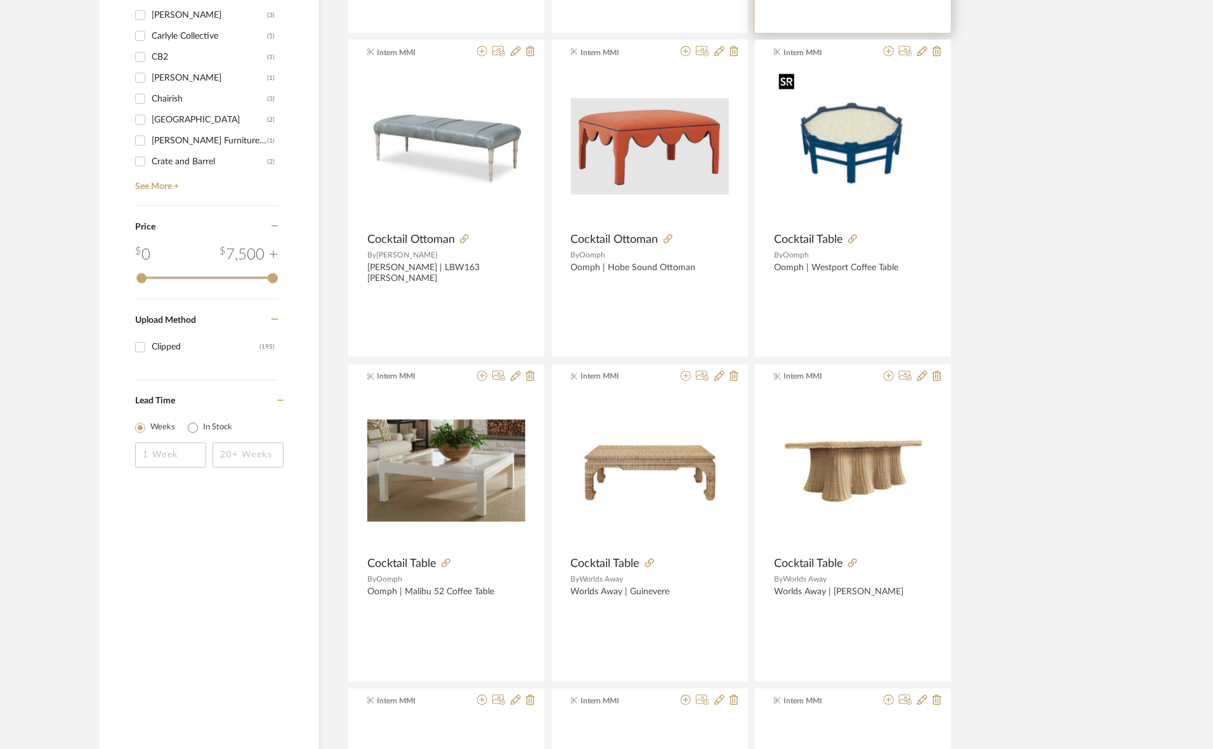
scroll to position [793, 0]
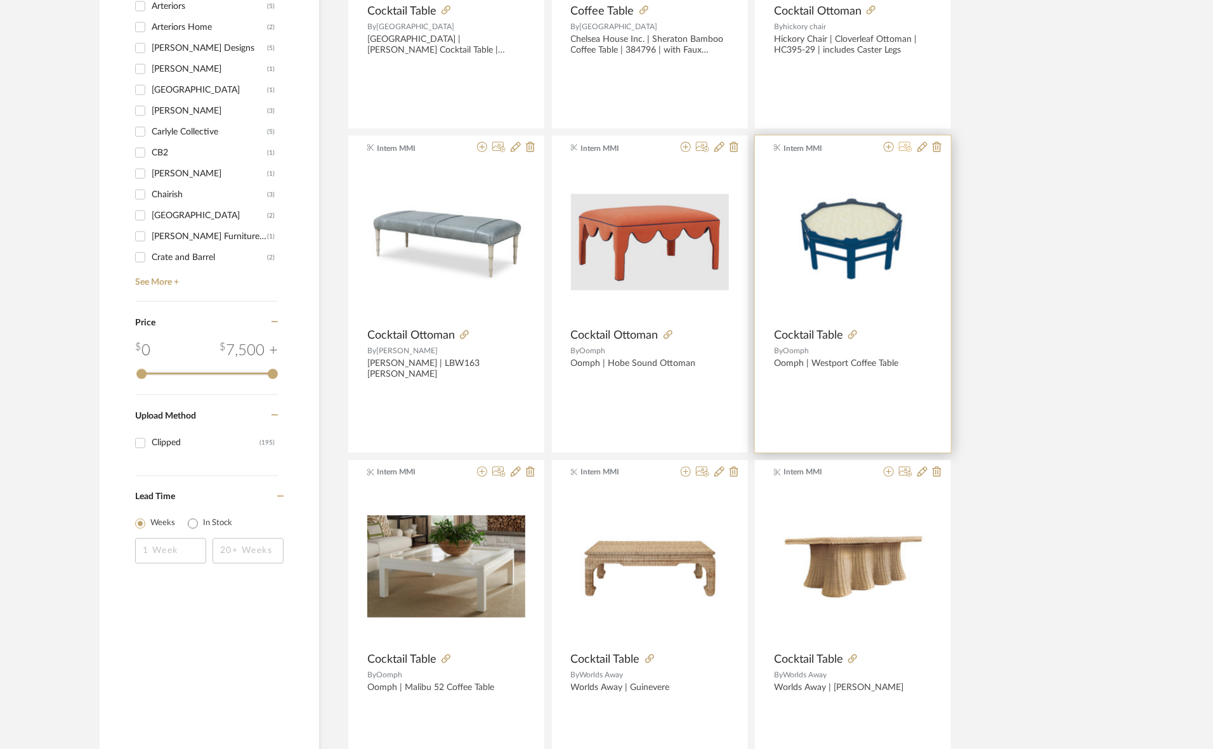
click at [903, 150] on icon at bounding box center [905, 147] width 13 height 10
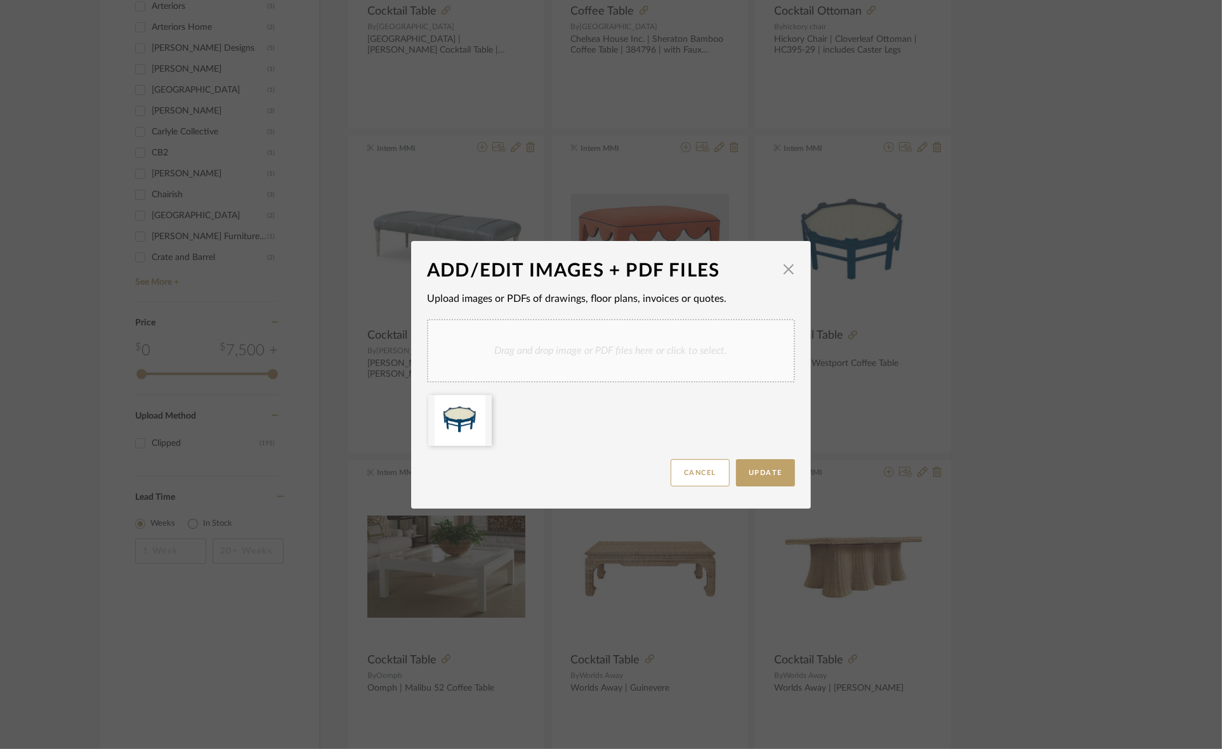
click at [544, 363] on div "Drag and drop image or PDF files here or click to select." at bounding box center [611, 350] width 368 height 63
click at [478, 403] on icon at bounding box center [482, 403] width 9 height 10
click at [775, 464] on button "Update" at bounding box center [765, 472] width 59 height 27
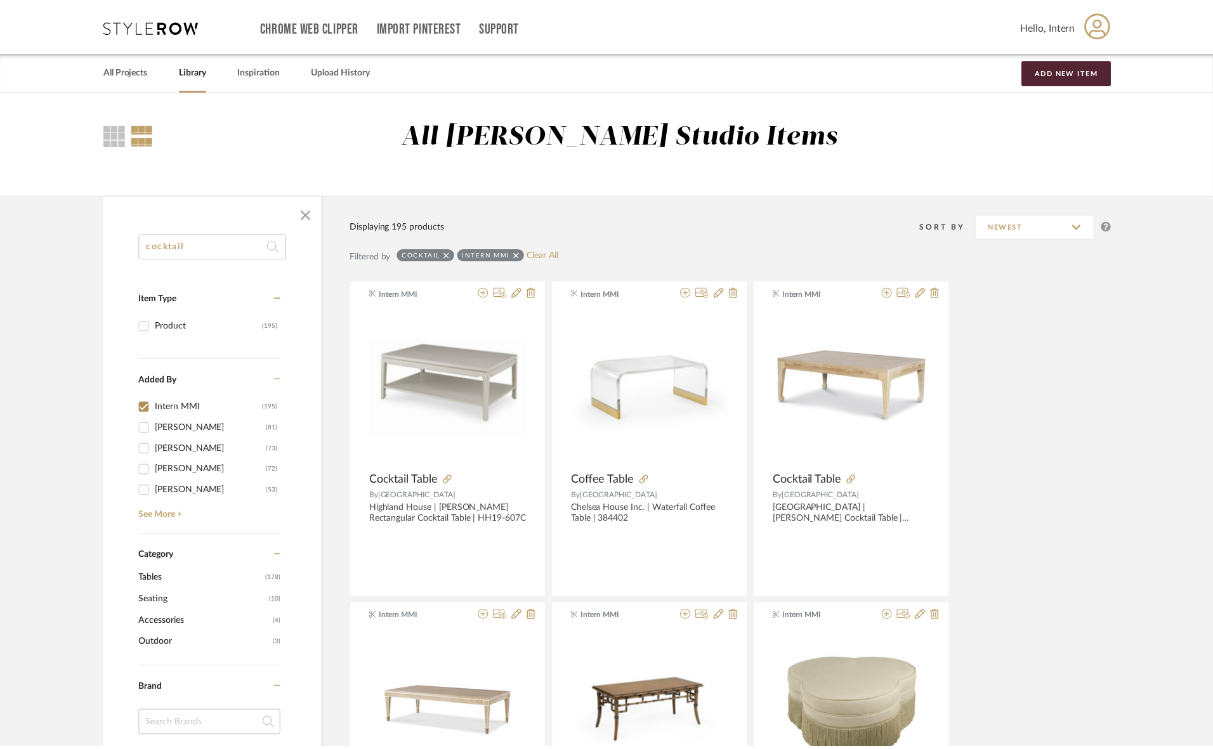
scroll to position [793, 0]
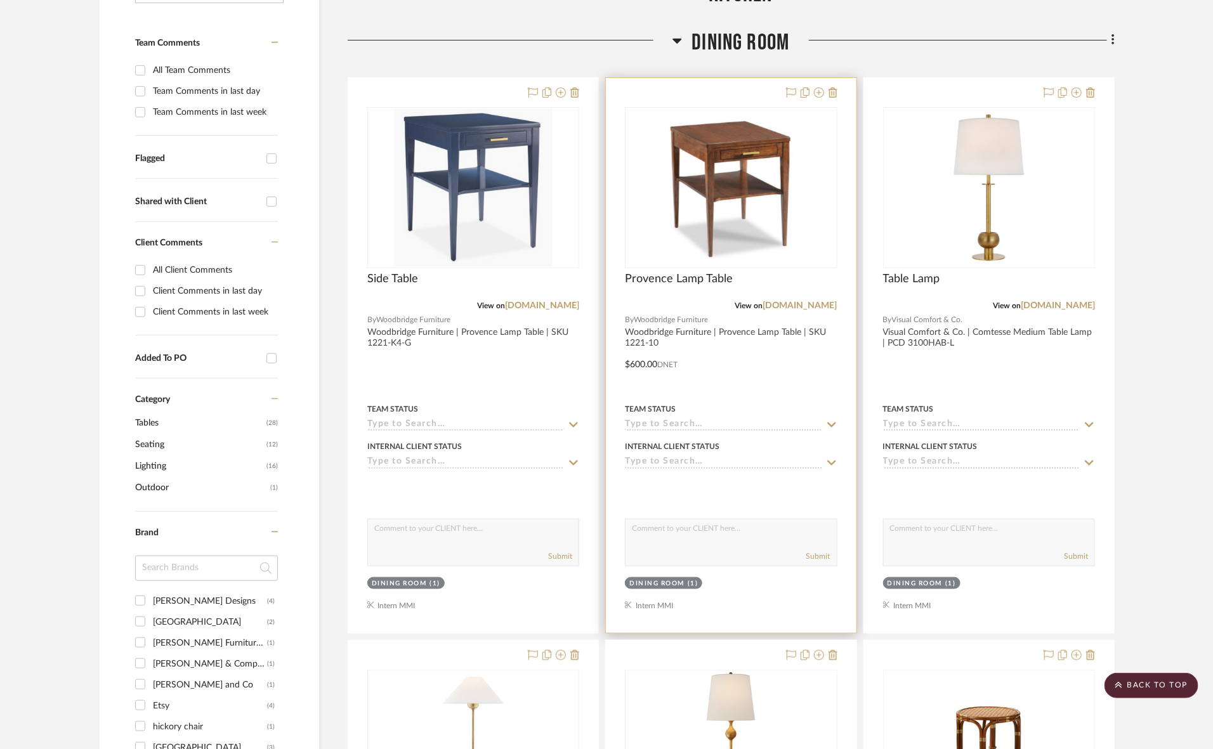
scroll to position [238, 0]
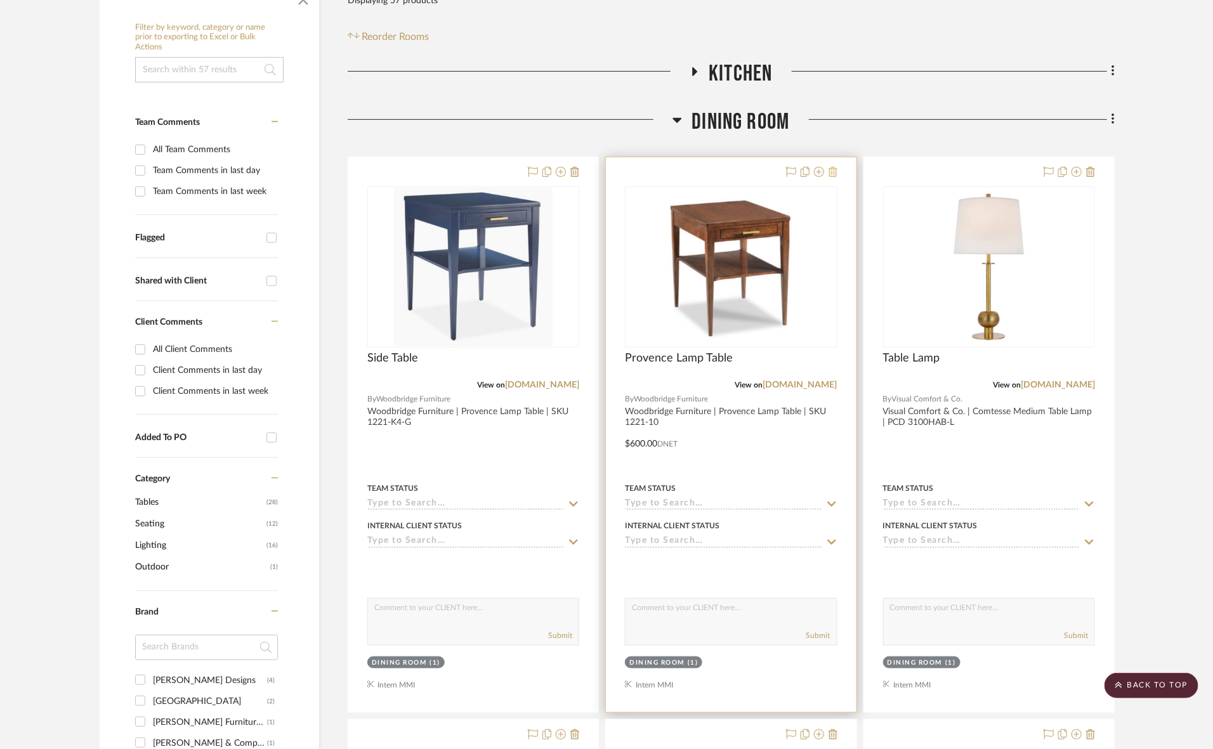
click at [834, 169] on icon at bounding box center [832, 172] width 9 height 10
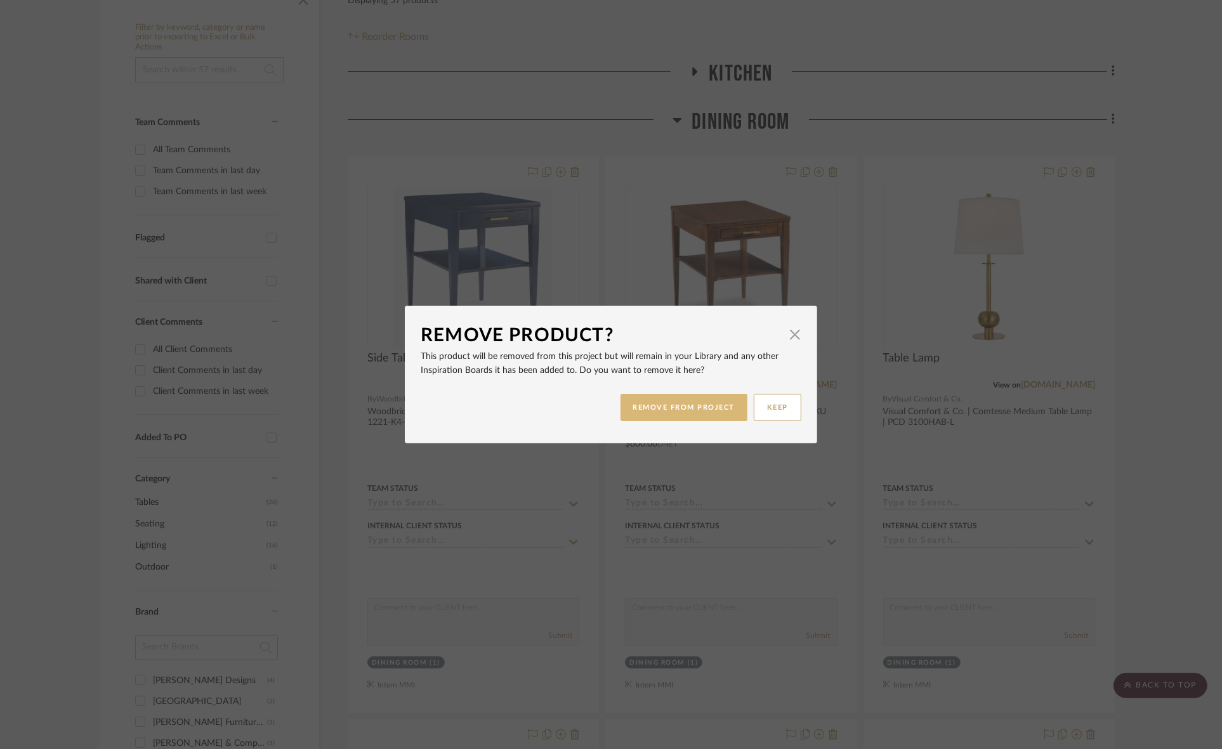
click at [667, 409] on button "REMOVE FROM PROJECT" at bounding box center [683, 407] width 127 height 27
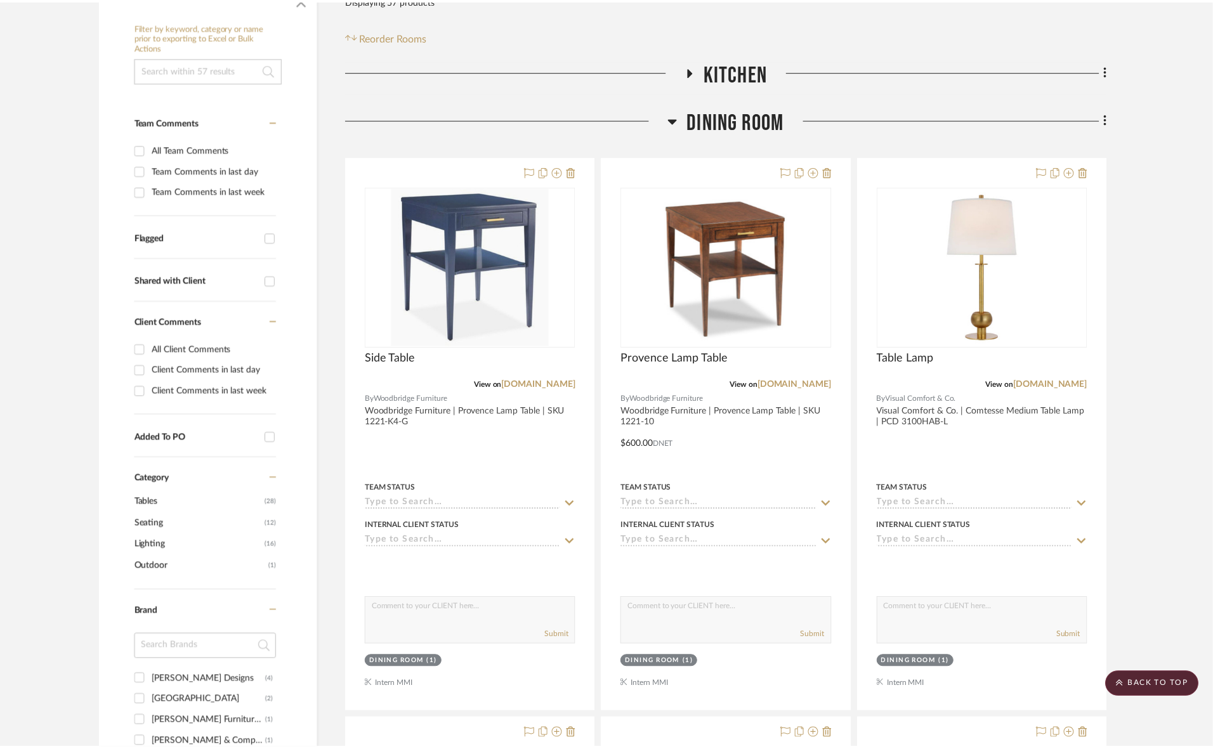
scroll to position [238, 0]
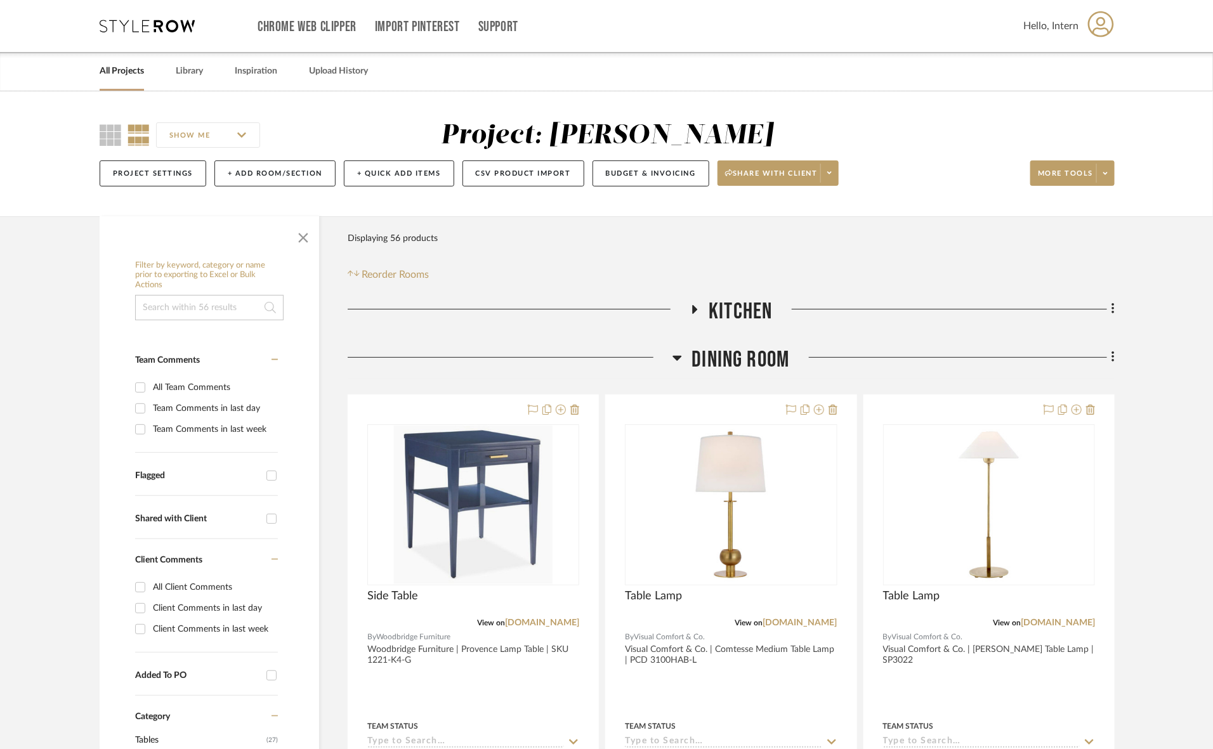
click at [702, 363] on span "Dining Room" at bounding box center [740, 359] width 98 height 27
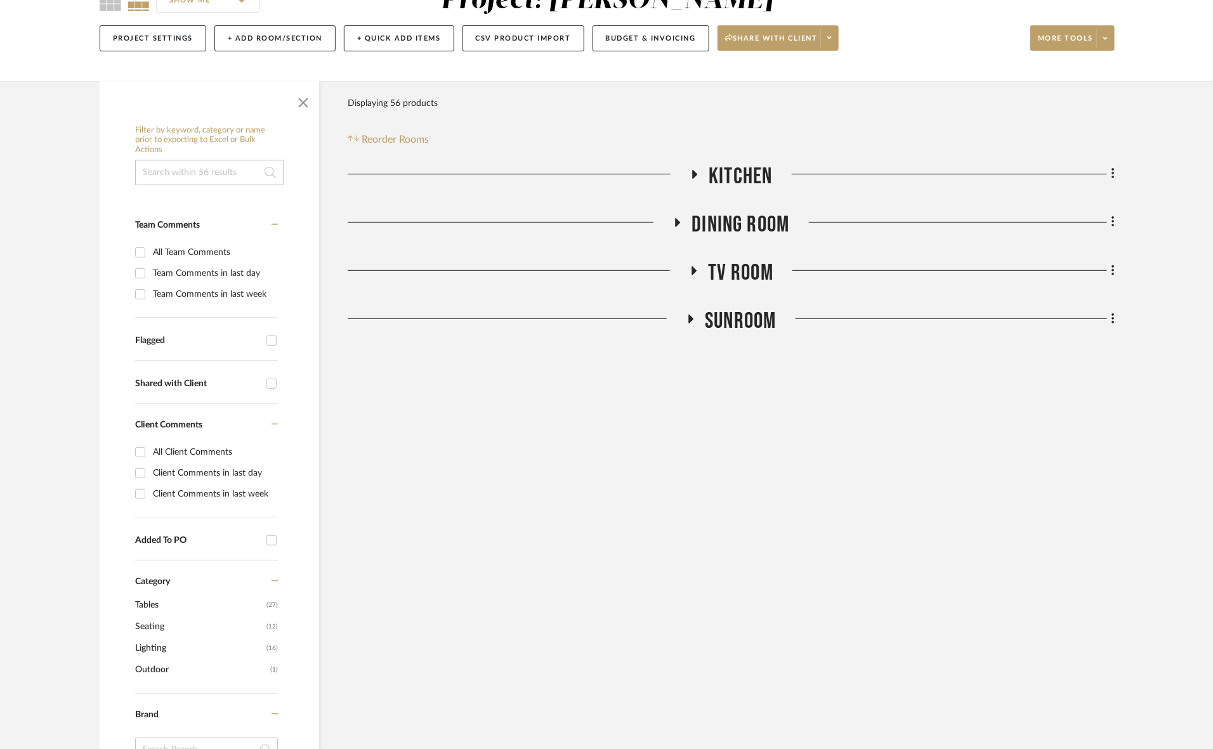
scroll to position [238, 0]
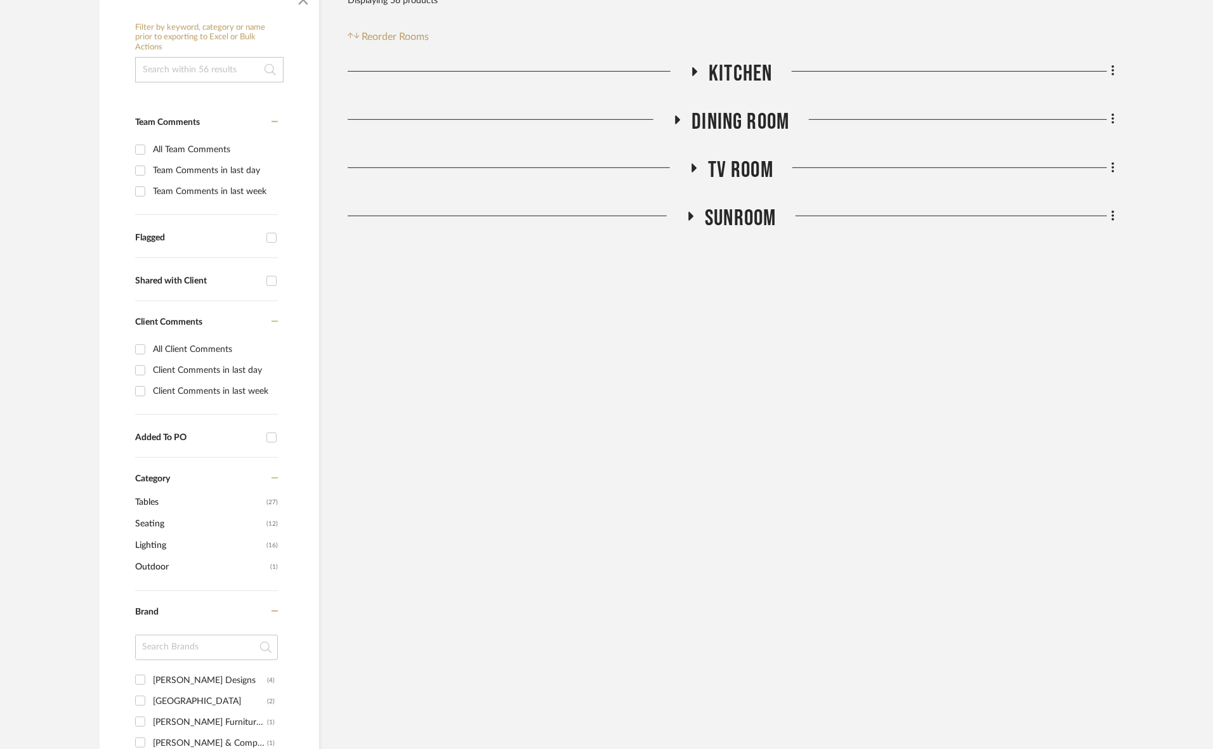
click at [700, 211] on h3 "SUNROOM" at bounding box center [731, 218] width 90 height 27
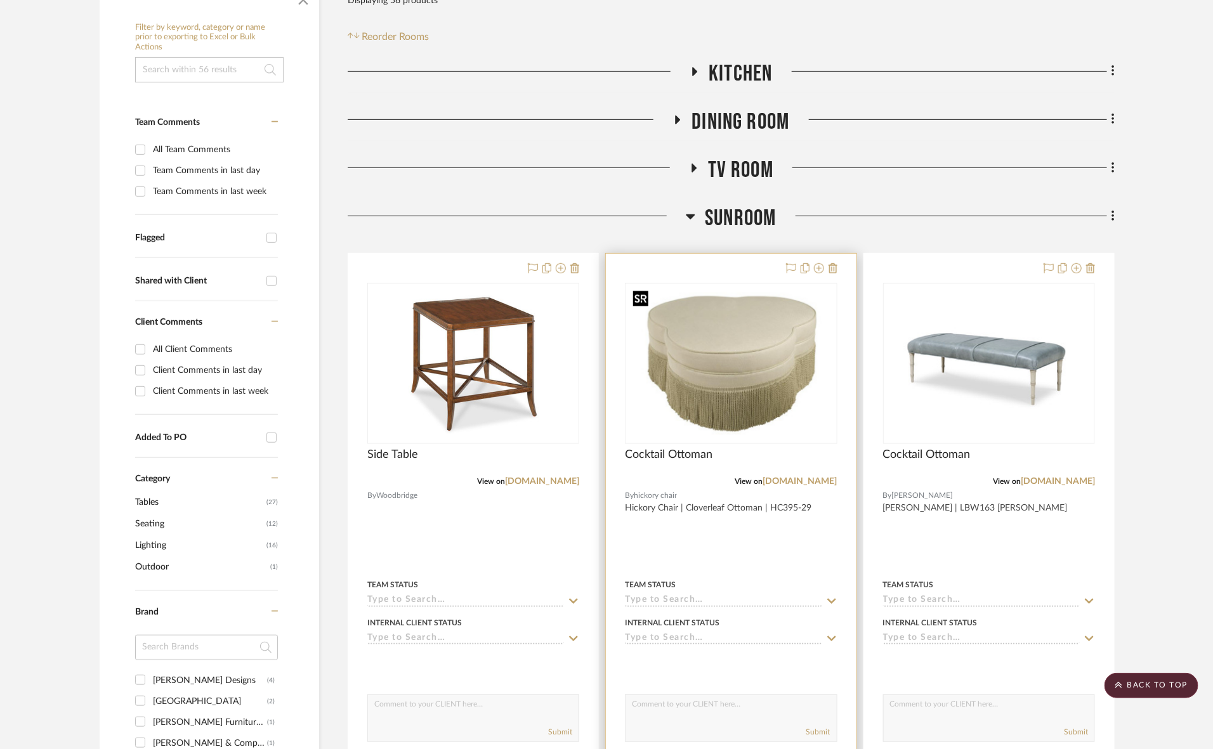
click at [747, 346] on img "0" at bounding box center [731, 363] width 206 height 159
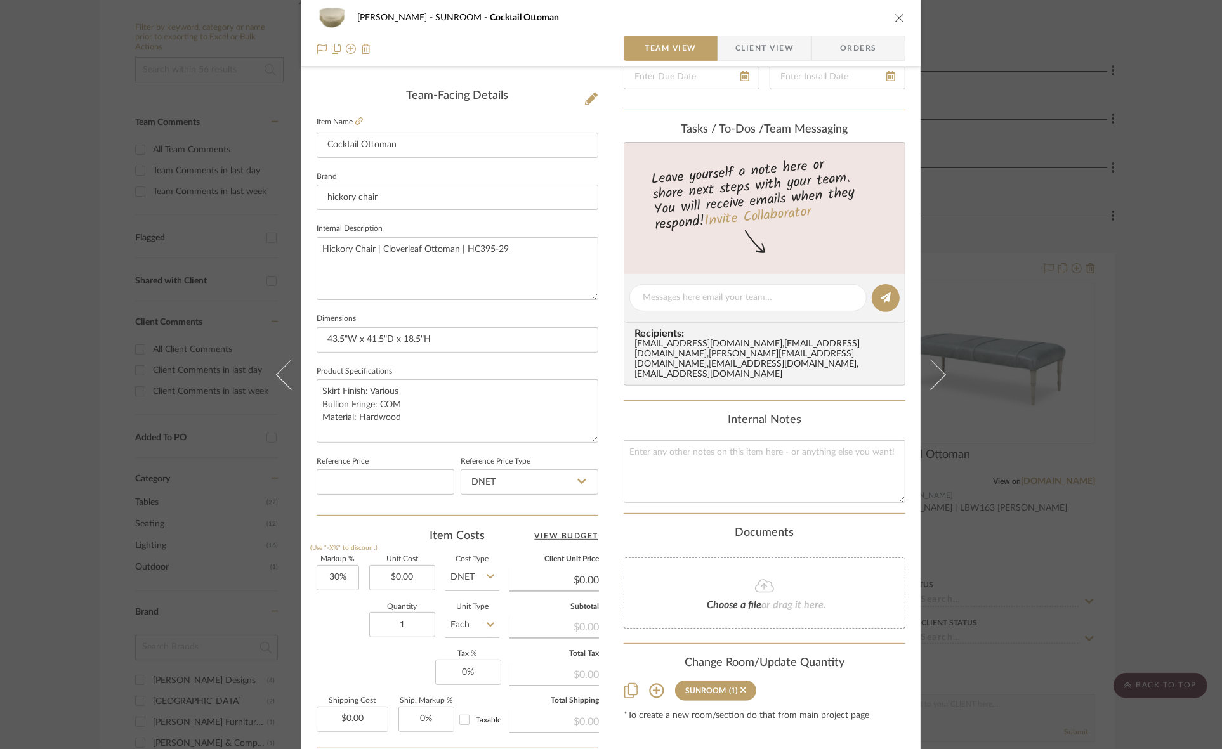
scroll to position [317, 0]
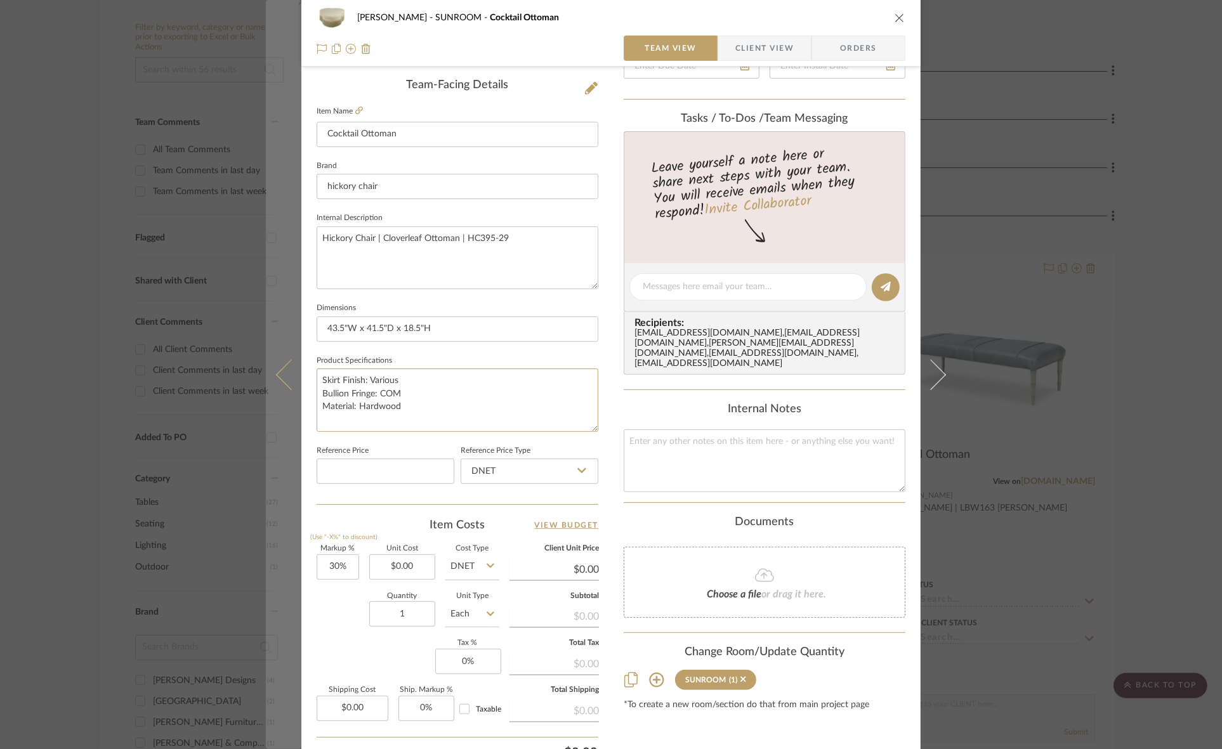
drag, startPoint x: 442, startPoint y: 411, endPoint x: 292, endPoint y: 384, distance: 152.8
click at [292, 384] on mat-dialog-content "[PERSON_NAME] SUNROOM Cocktail Ottoman Team View Client View Orders Team-Facing…" at bounding box center [611, 278] width 690 height 1172
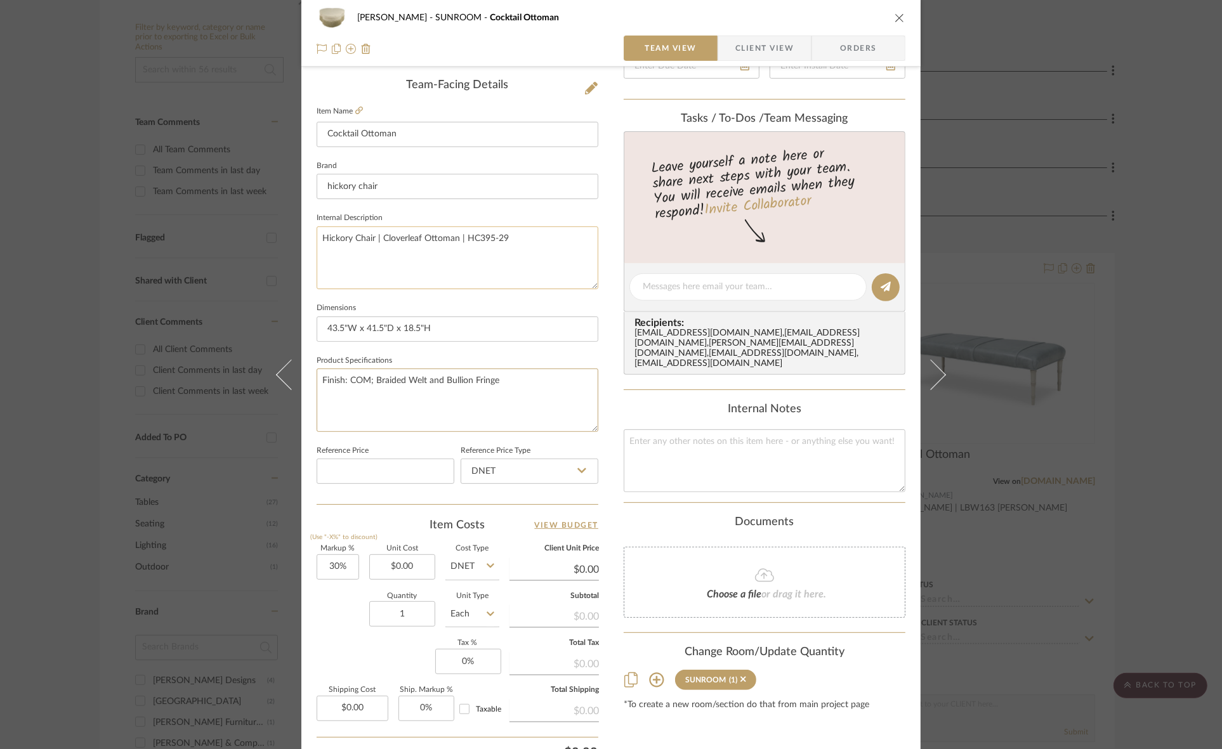
type textarea "Finish: COM; Braided Welt and Bullion Fringe"
click at [524, 230] on textarea "Hickory Chair | Cloverleaf Ottoman | HC395-29" at bounding box center [458, 257] width 282 height 63
drag, startPoint x: 509, startPoint y: 236, endPoint x: 570, endPoint y: 242, distance: 60.5
click at [570, 242] on textarea "Hickory Chair | Cloverleaf Ottoman | HC395-29 | Caster Legs" at bounding box center [458, 257] width 282 height 63
type textarea "Hickory Chair | Cloverleaf Ottoman | HC395-29 | Caster Legs"
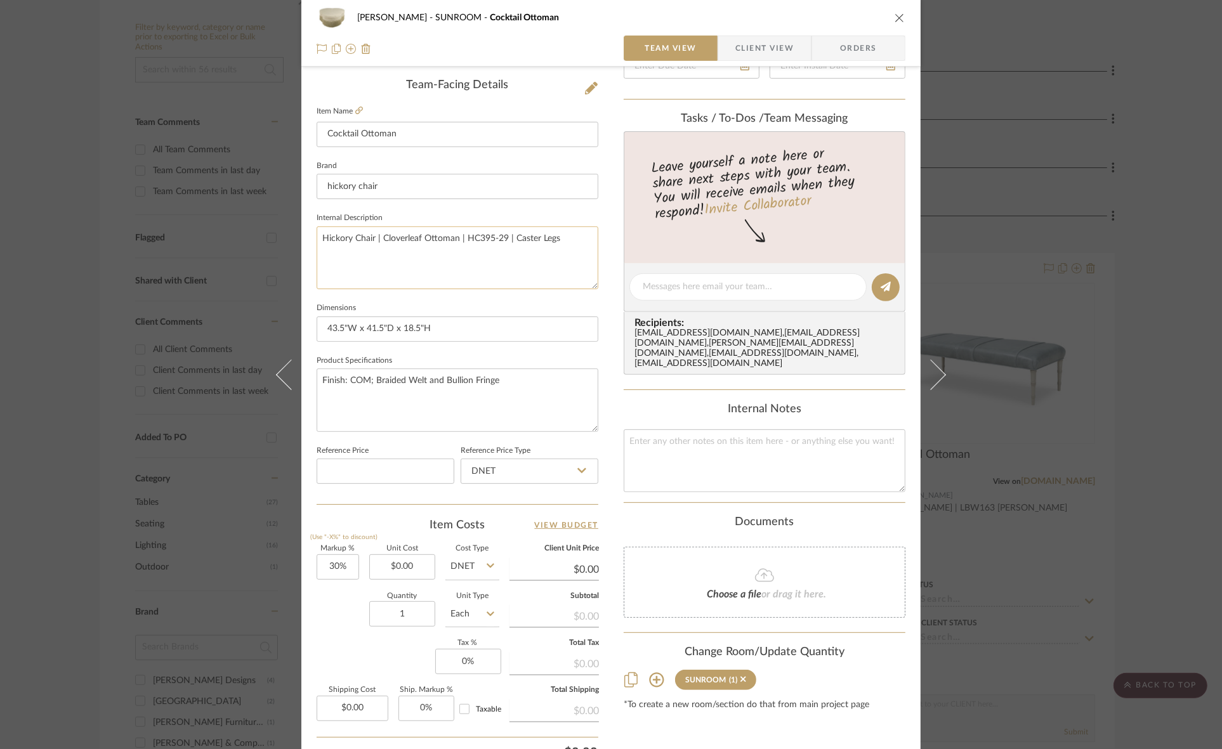
click at [540, 236] on textarea "Hickory Chair | Cloverleaf Ottoman | HC395-29 | Caster Legs" at bounding box center [458, 257] width 282 height 63
drag, startPoint x: 509, startPoint y: 235, endPoint x: 519, endPoint y: 241, distance: 11.1
click at [511, 235] on textarea "Hickory Chair | Cloverleaf Ottoman | HC395-29 | Caster Legs" at bounding box center [458, 257] width 282 height 63
type textarea "Hickory Chair | Cloverleaf Ottoman | HC395-29 | includes Caster Legs"
click at [537, 382] on textarea "Finish: COM; Braided Welt and Bullion Fringe" at bounding box center [458, 400] width 282 height 63
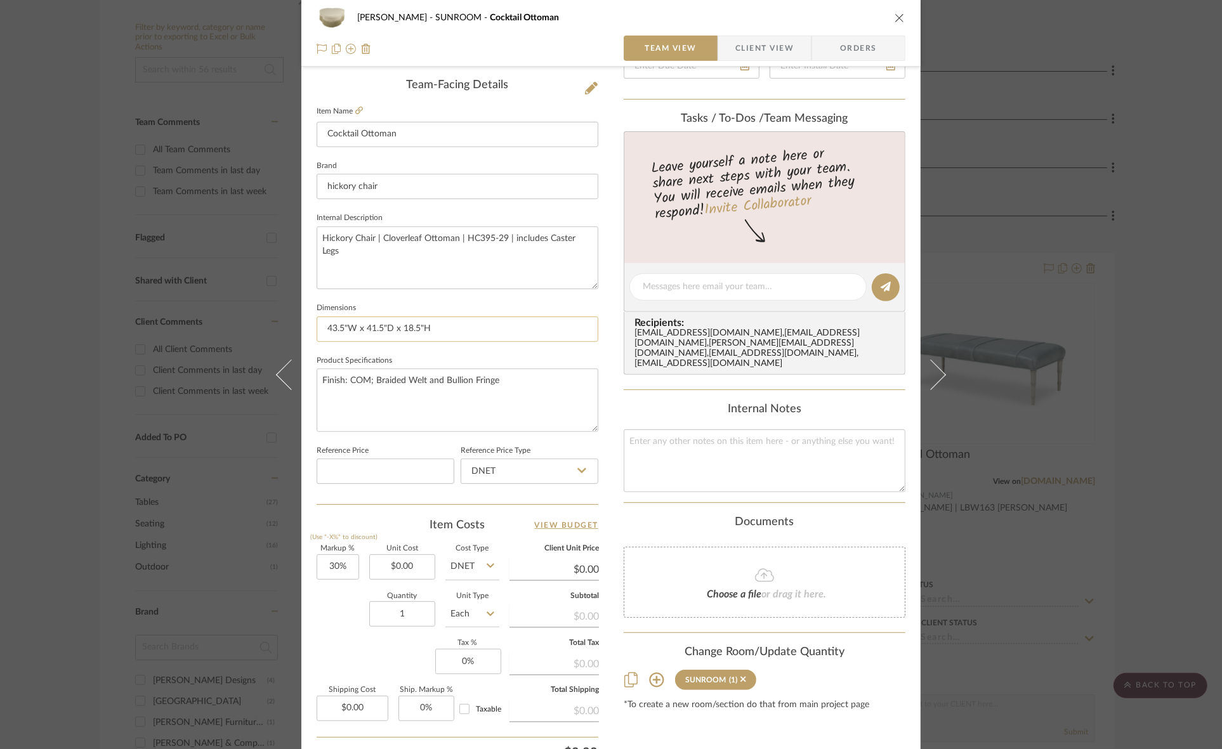
click at [495, 327] on input "43.5"W x 41.5"D x 18.5"H" at bounding box center [458, 329] width 282 height 25
click at [0, 457] on div "[PERSON_NAME] SUNROOM Cocktail Ottoman Team View Client View Orders Team-Facing…" at bounding box center [611, 374] width 1222 height 749
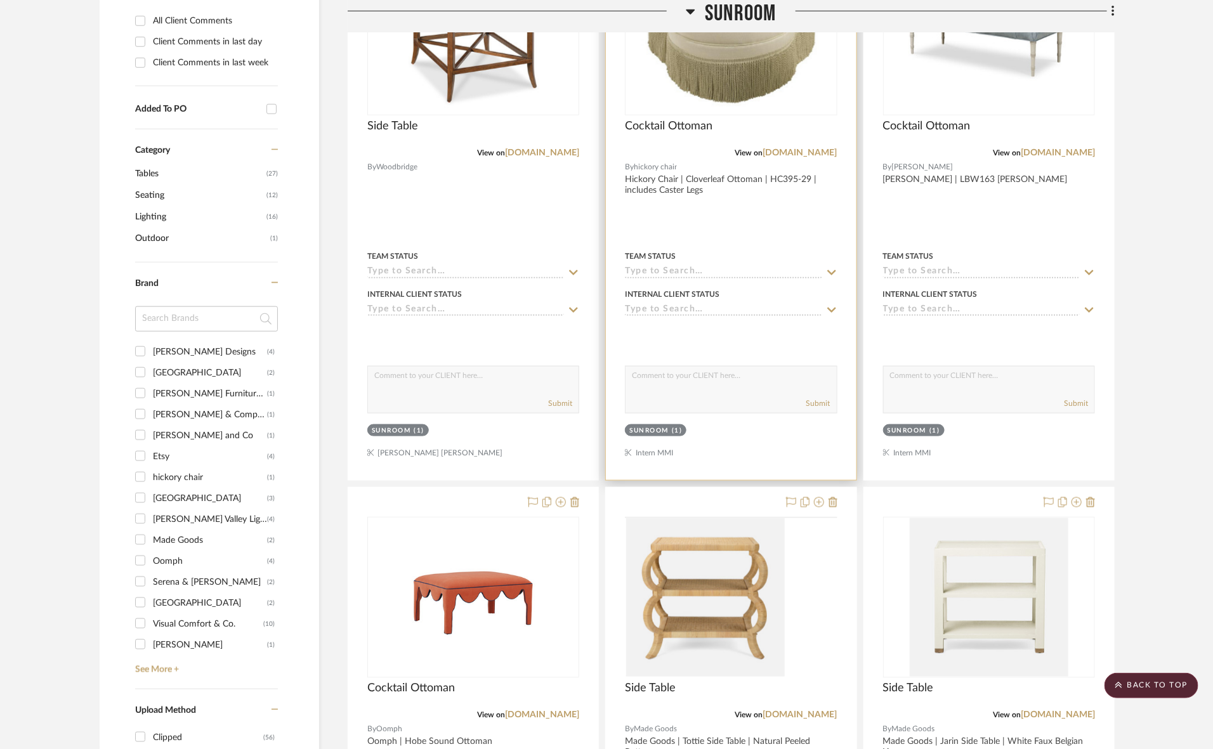
scroll to position [476, 0]
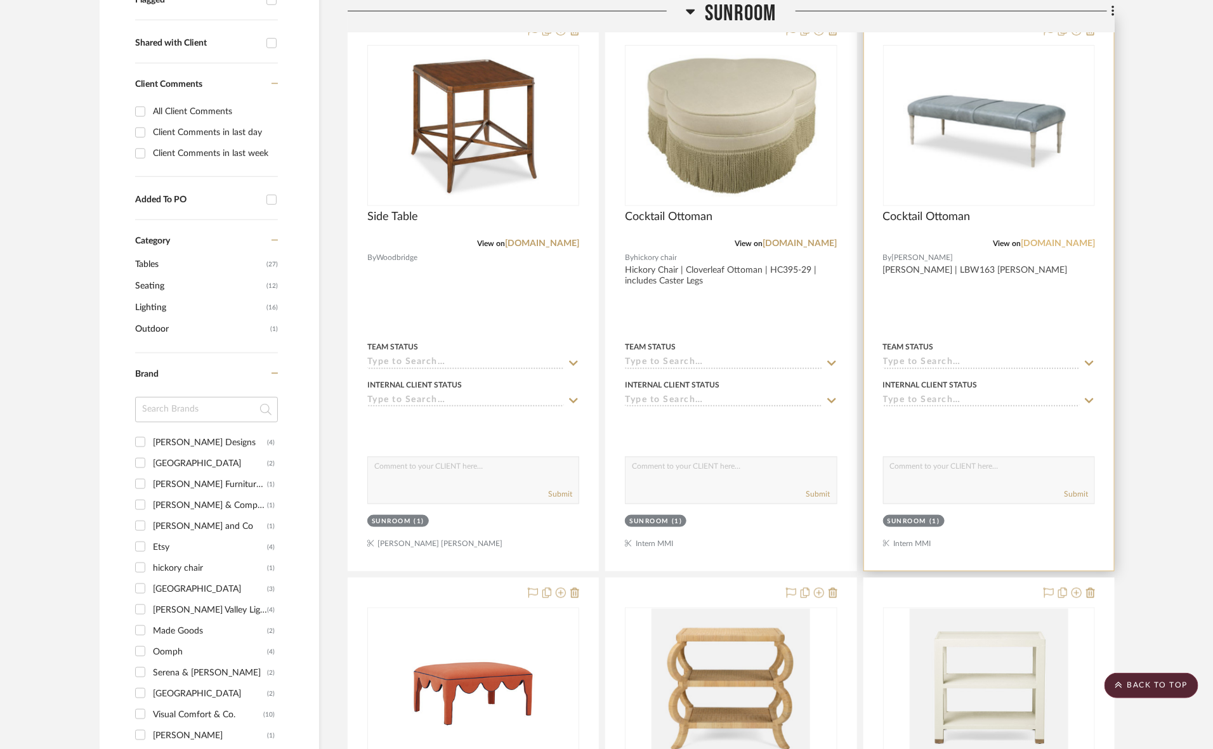
click at [1048, 241] on link "[DOMAIN_NAME]" at bounding box center [1058, 243] width 74 height 9
click at [946, 166] on img "0" at bounding box center [988, 125] width 209 height 139
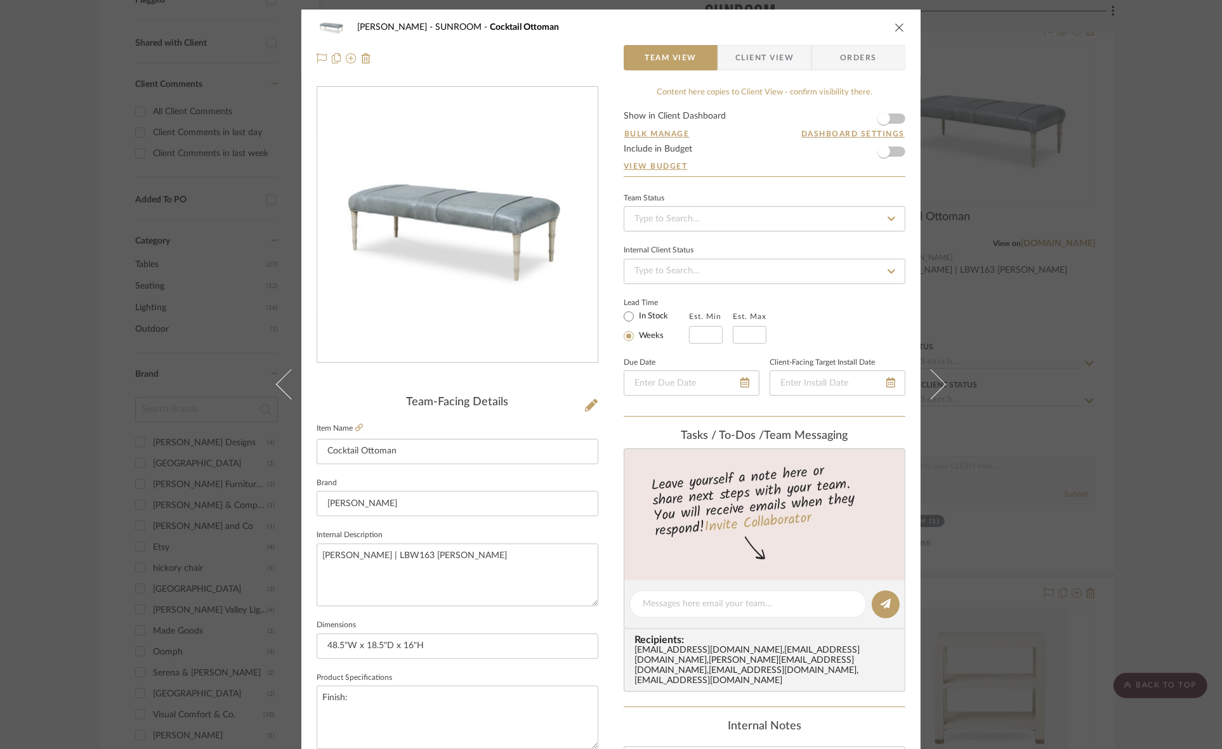
click at [896, 30] on icon "close" at bounding box center [899, 27] width 10 height 10
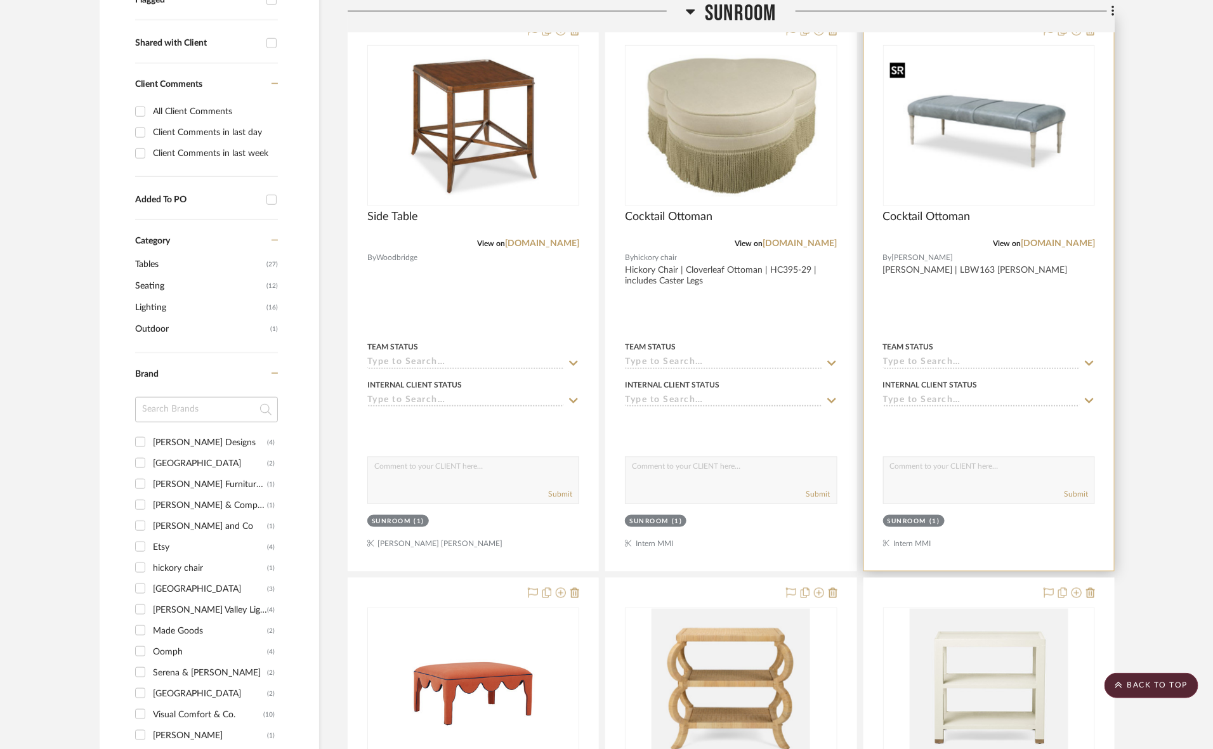
scroll to position [396, 0]
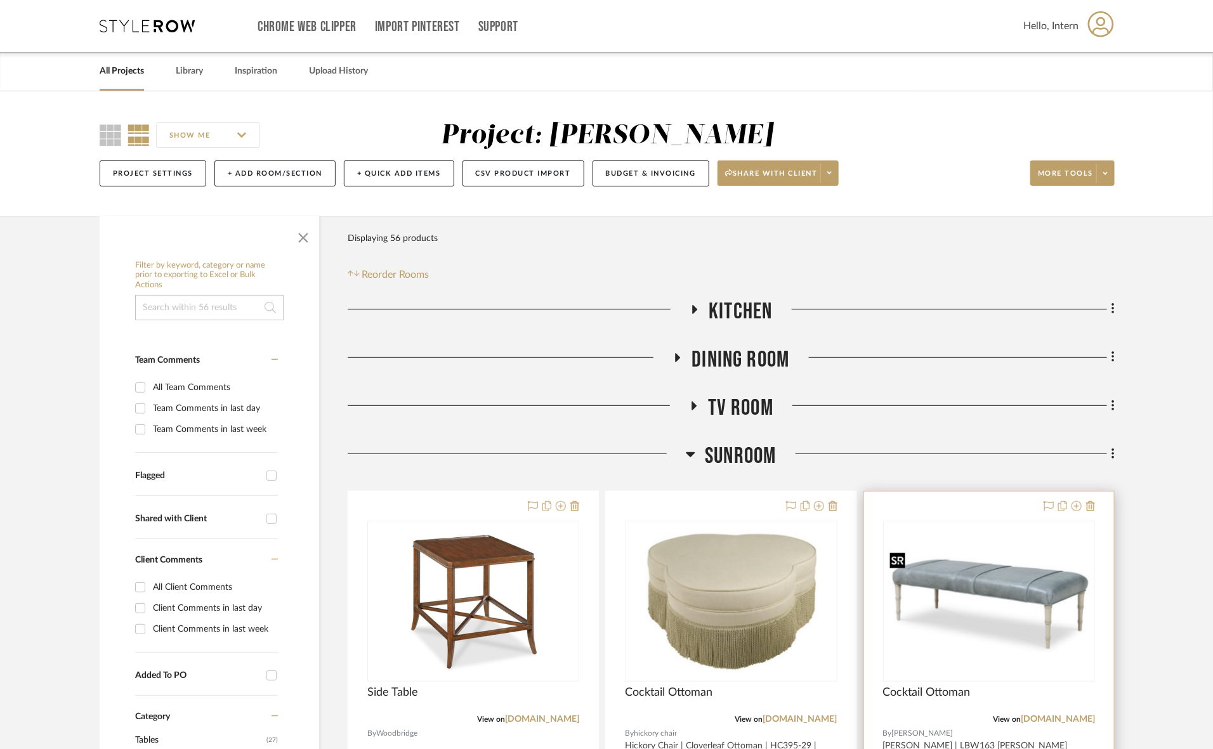
click at [0, 0] on img at bounding box center [0, 0] width 0 height 0
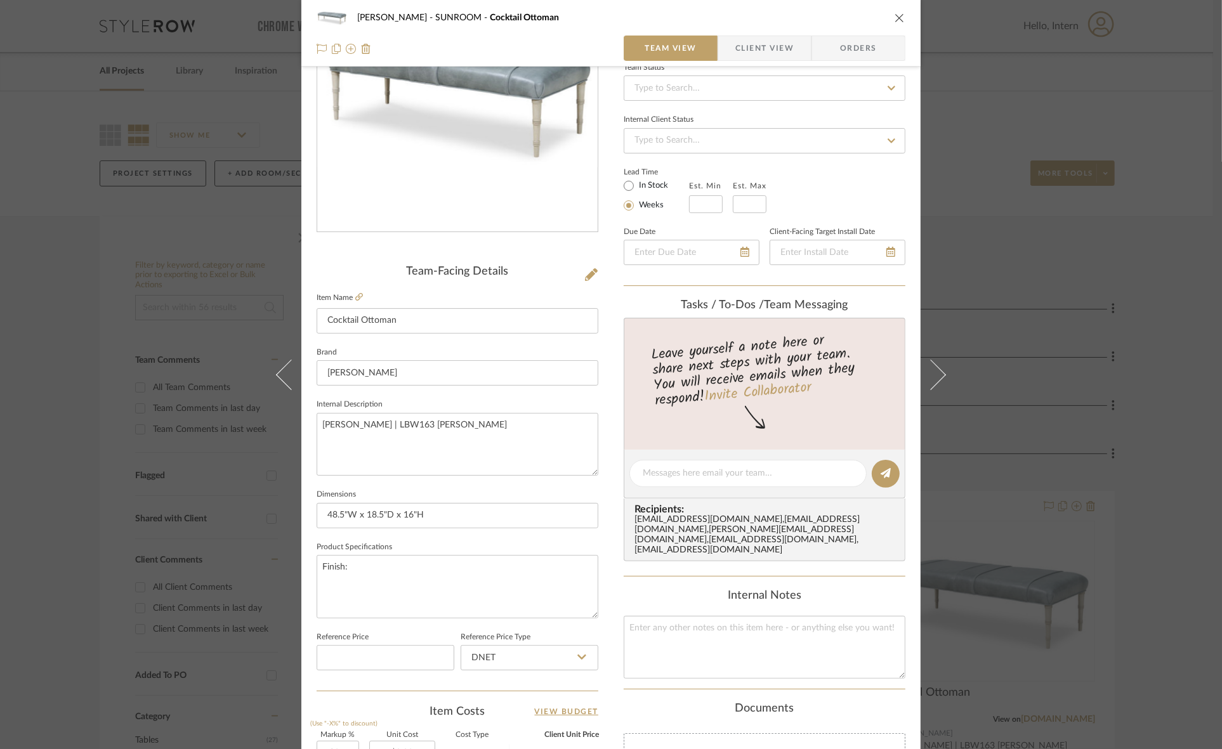
scroll to position [159, 0]
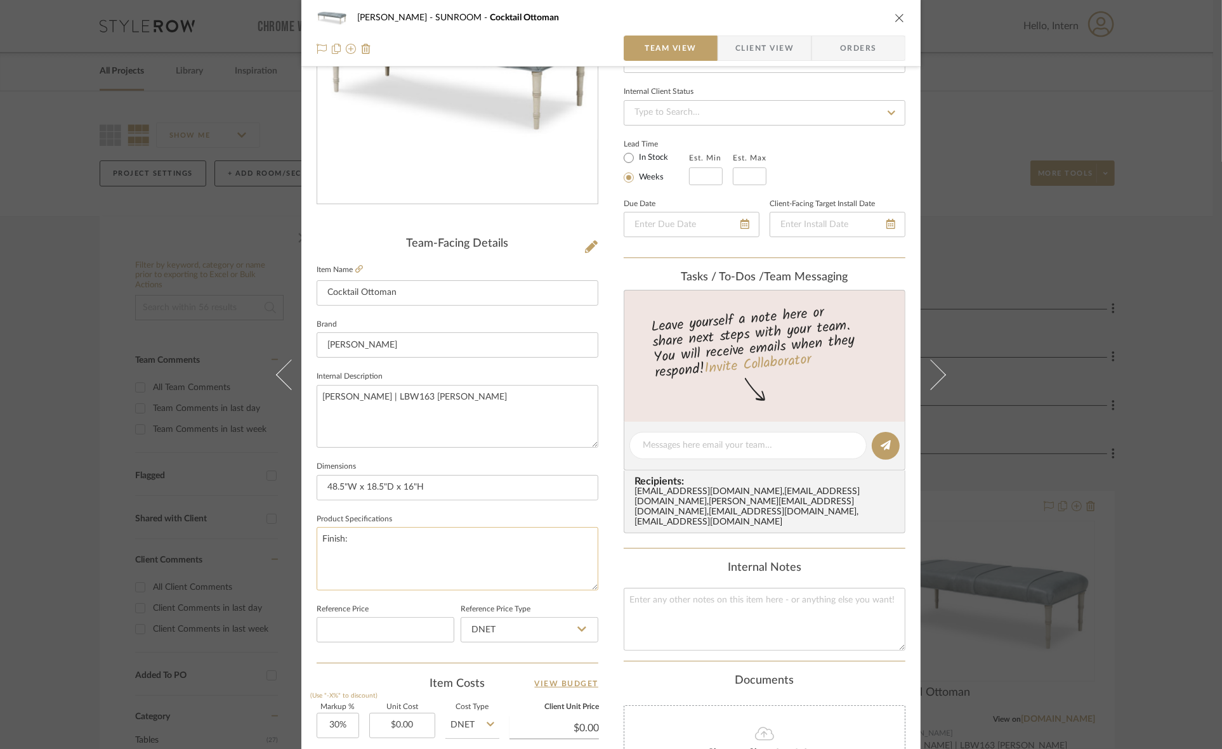
click at [388, 539] on textarea "Finish:" at bounding box center [458, 558] width 282 height 63
type textarea "Finish: COM"
click at [458, 486] on input "48.5"W x 18.5"D x 16"H" at bounding box center [458, 487] width 282 height 25
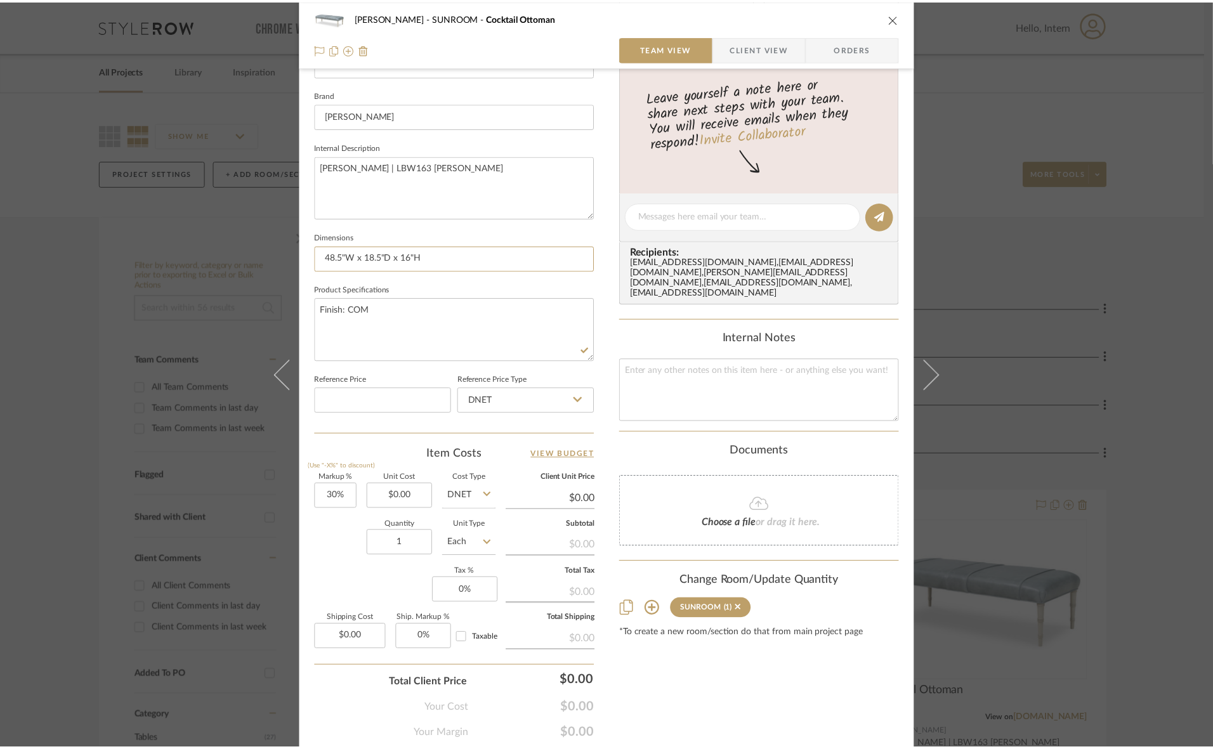
scroll to position [396, 0]
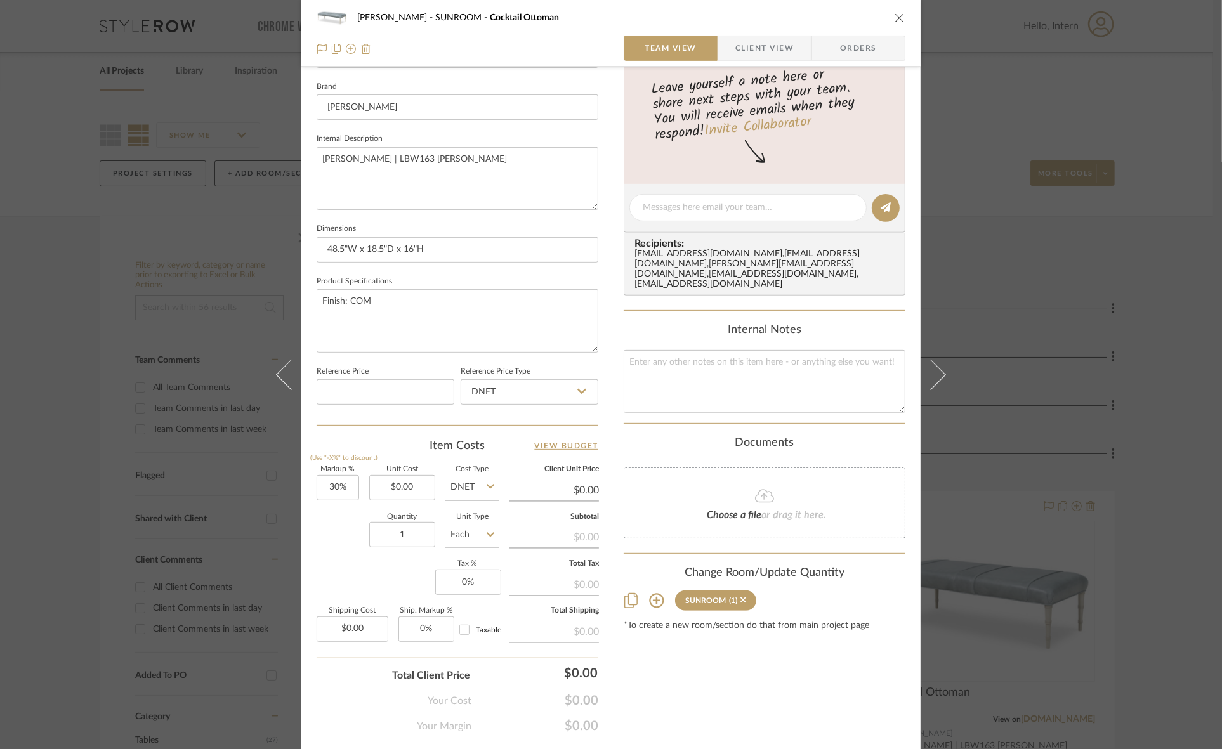
click at [51, 444] on div "[PERSON_NAME] SUNROOM Cocktail Ottoman Team View Client View Orders Team-Facing…" at bounding box center [611, 374] width 1222 height 749
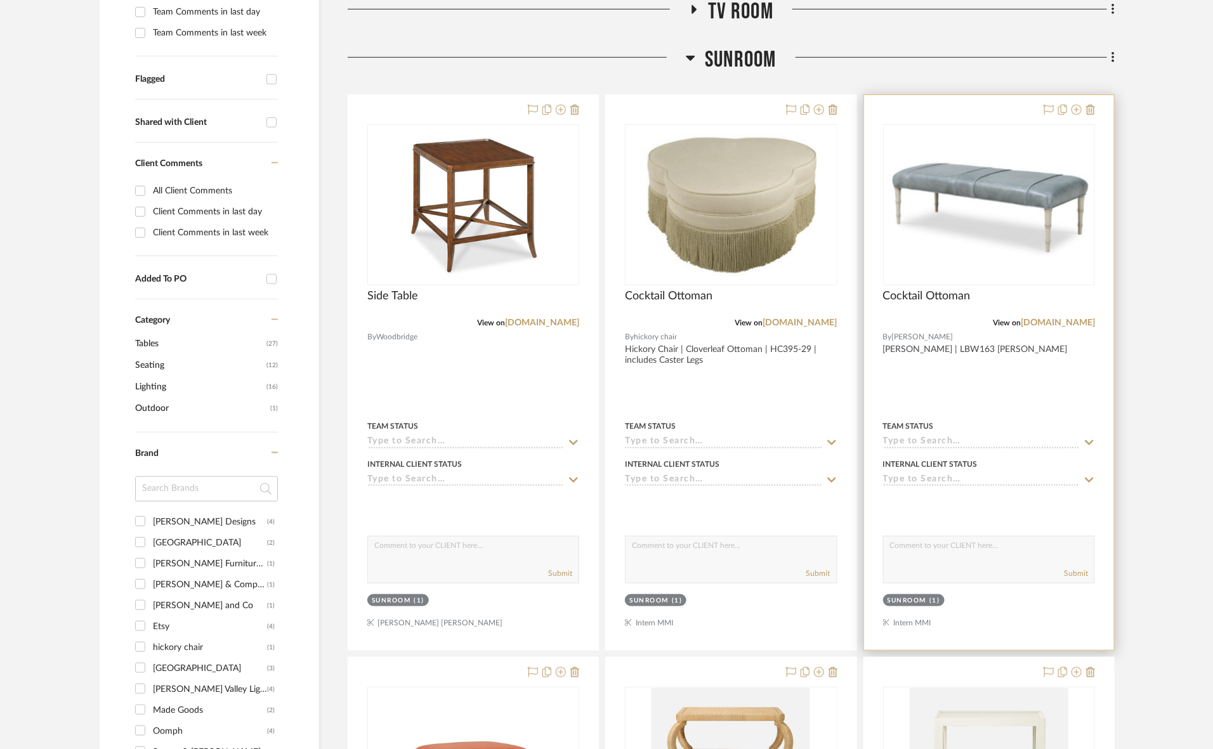
scroll to position [714, 0]
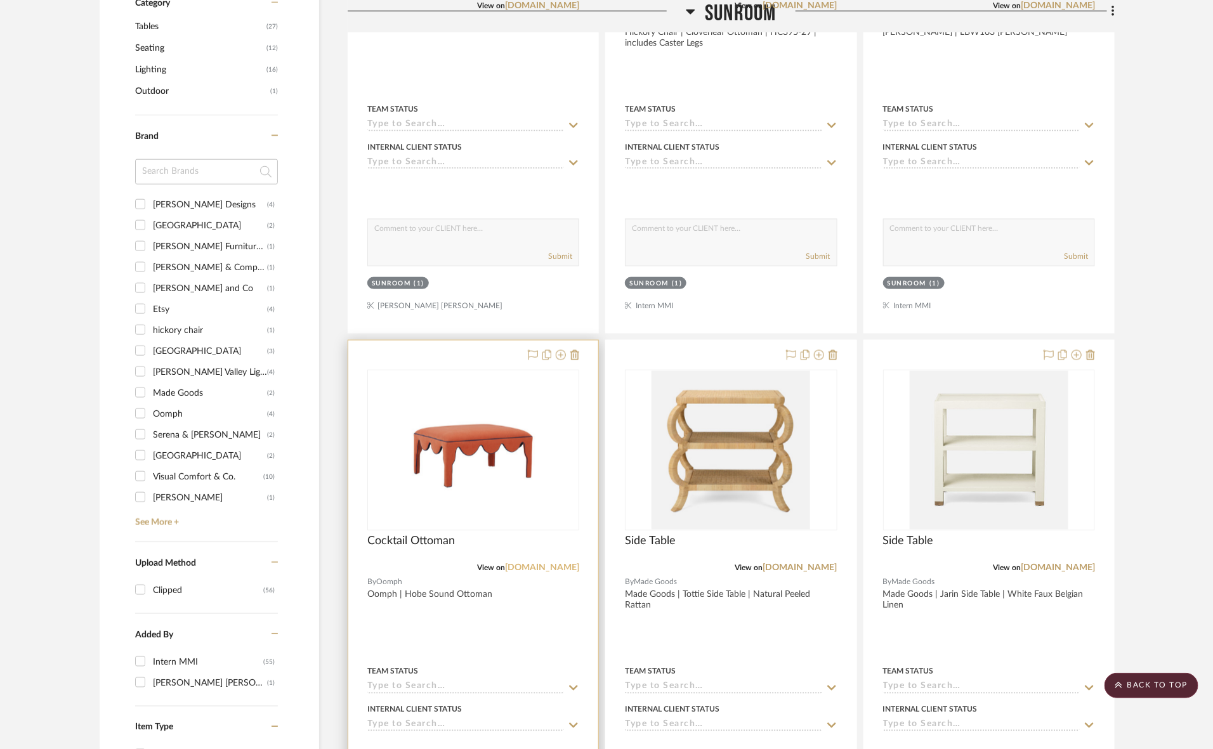
click at [556, 568] on link "[DOMAIN_NAME]" at bounding box center [542, 568] width 74 height 9
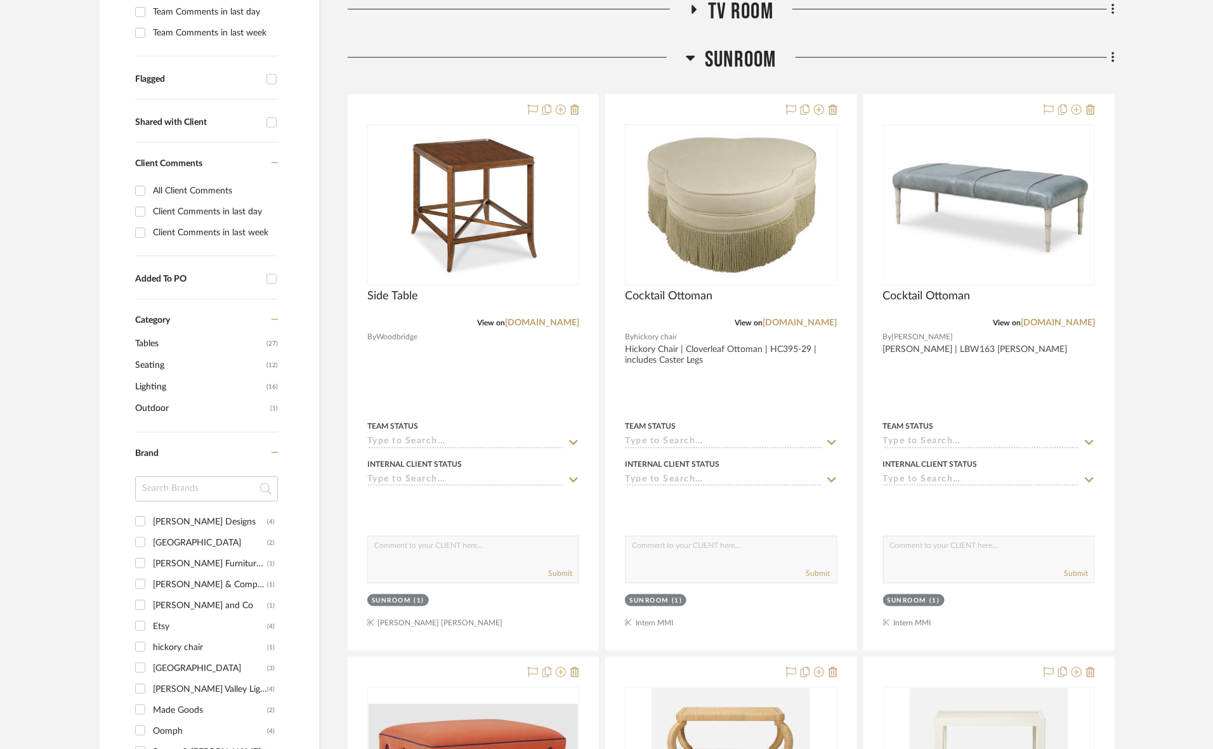
scroll to position [714, 0]
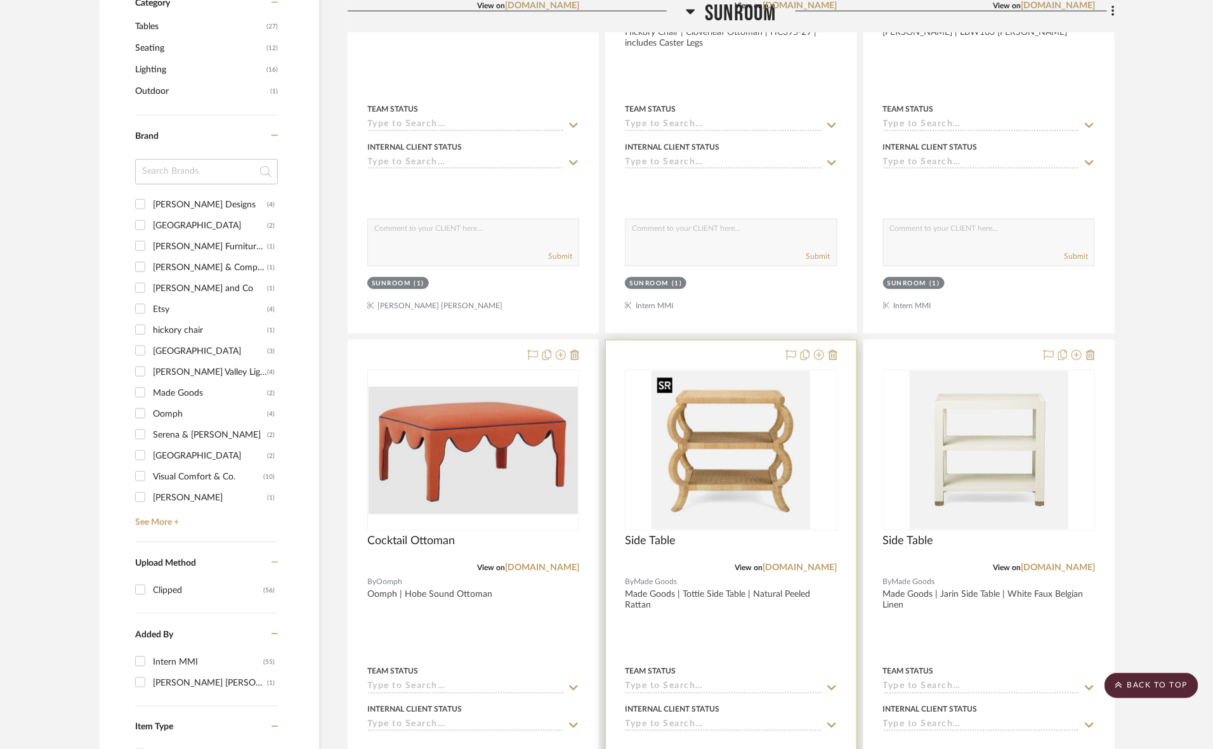
click at [769, 444] on img "0" at bounding box center [730, 450] width 159 height 159
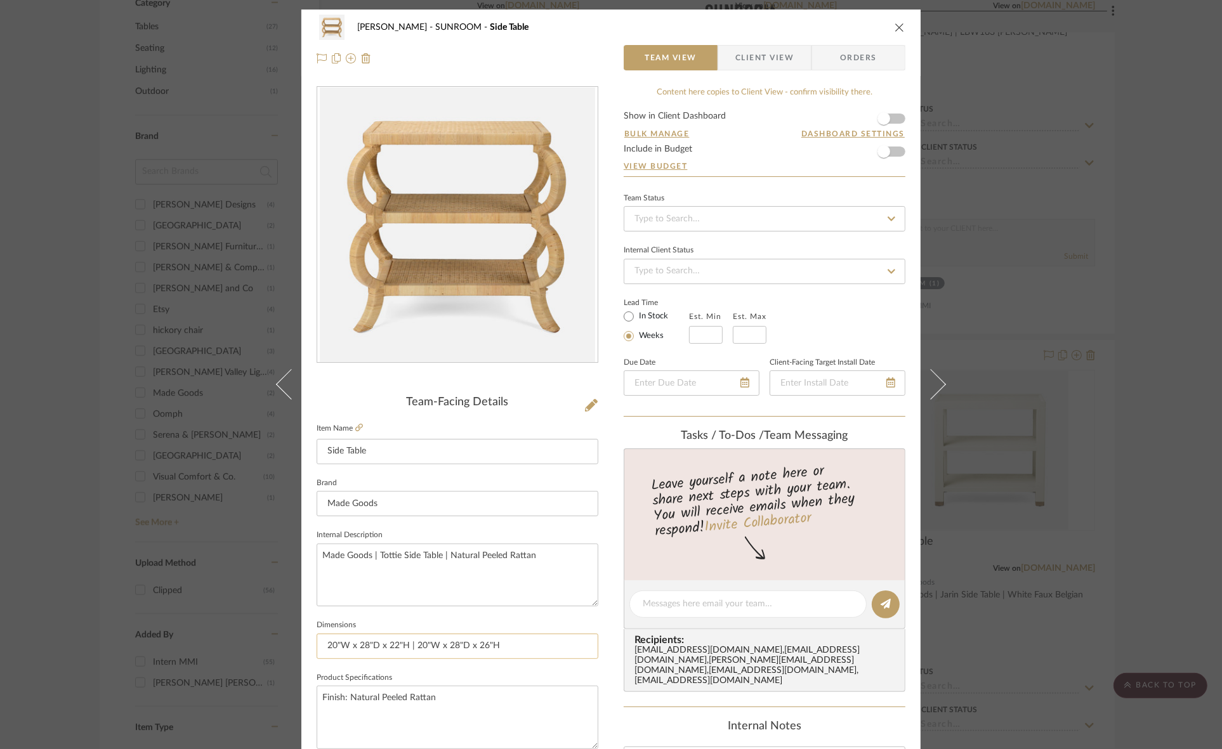
drag, startPoint x: 330, startPoint y: 641, endPoint x: 314, endPoint y: 641, distance: 15.9
click at [317, 641] on input "20"W x 28"D x 22"H | 20"W x 28"D x 26"H" at bounding box center [458, 646] width 282 height 25
click at [325, 643] on input "20"W x 28"D x 22"H | 20"W x 28"D x 26"H" at bounding box center [458, 646] width 282 height 25
click at [322, 644] on input "20"W x 28"D x 22"H | 20"W x 28"D x 26"H" at bounding box center [458, 646] width 282 height 25
click at [436, 643] on input "Small: 20"W x 28"D x 22"H | 20"W x 28"D x 26"H" at bounding box center [458, 646] width 282 height 25
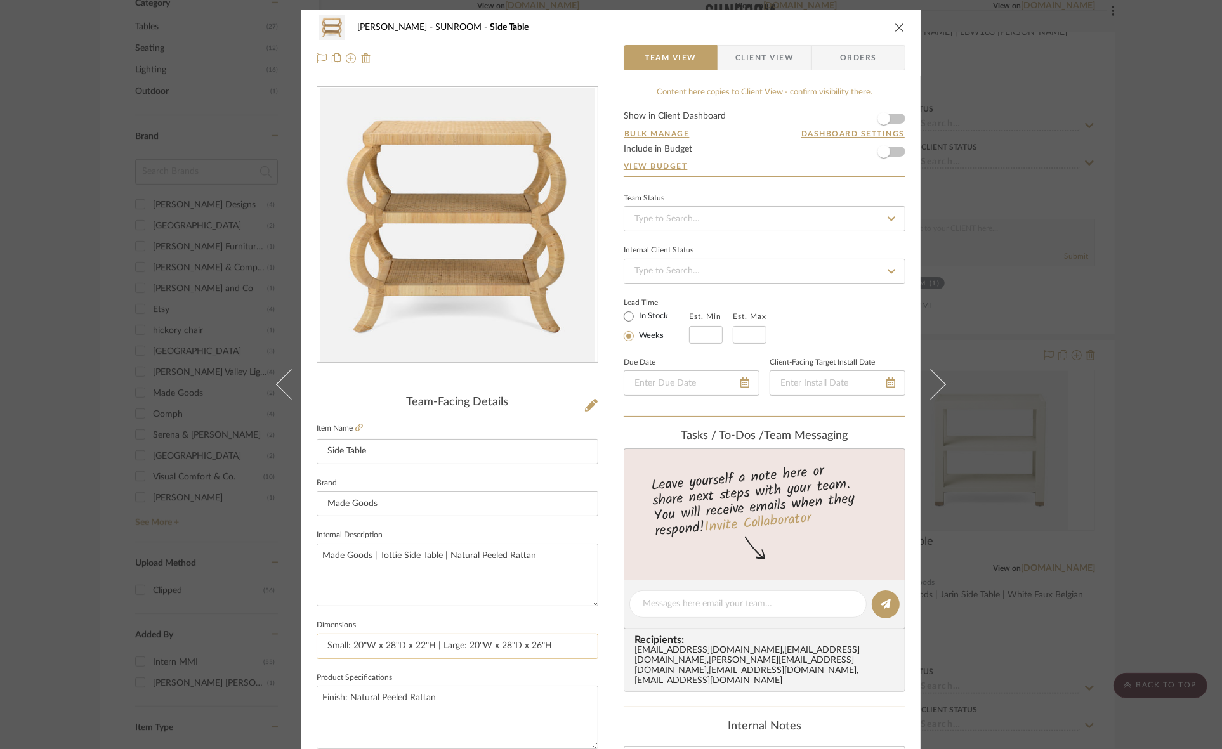
click at [357, 644] on input "Small: 20"W x 28"D x 22"H | Large: 20"W x 28"D x 26"H" at bounding box center [458, 646] width 282 height 25
click at [389, 647] on input "Small: 28"W x 28"D x 22"H | Large: 20"W x 28"D x 26"H" at bounding box center [458, 646] width 282 height 25
click at [473, 646] on input "Small: 28"W x 20"D x 22"H | Large: 20"W x 28"D x 26"H" at bounding box center [458, 646] width 282 height 25
click at [502, 644] on input "Small: 28"W x 20"D x 22"H | Large: 28"W x 28"D x 26"H" at bounding box center [458, 646] width 282 height 25
click at [429, 636] on input "Small: 28"W x 20"D x 22"H | Large: 28"W x 20"D x 26"H" at bounding box center [458, 646] width 282 height 25
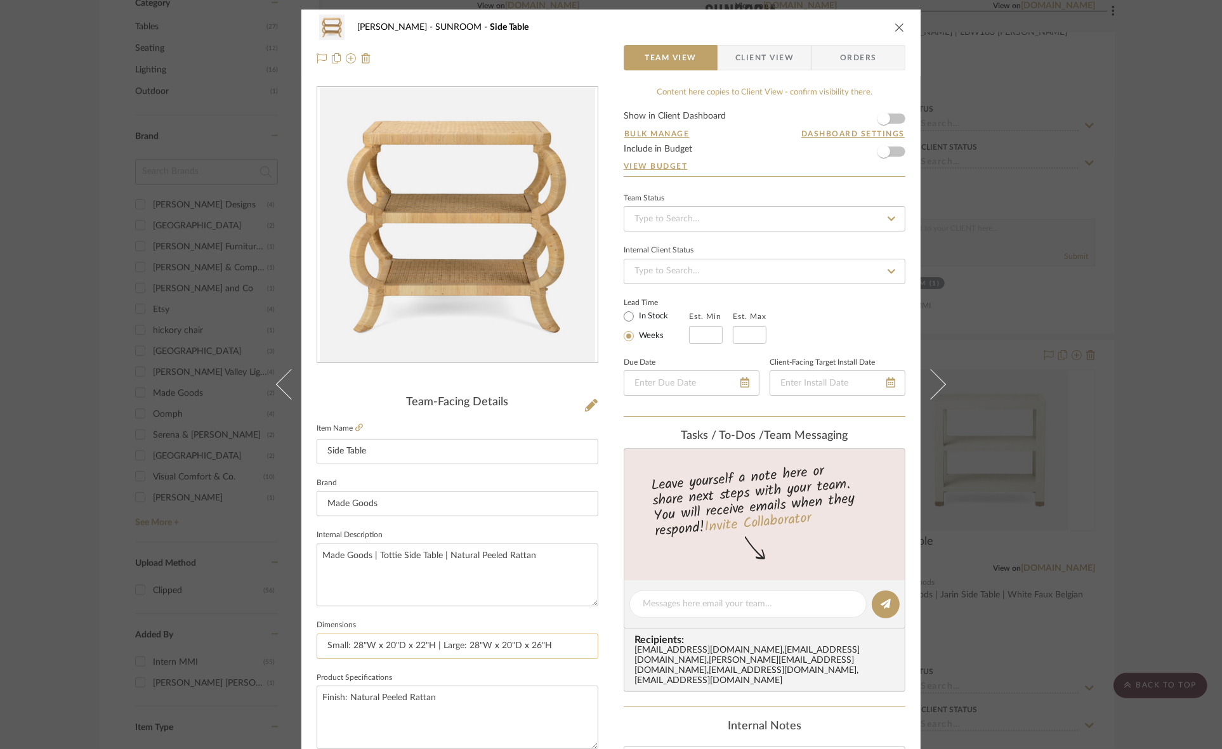
click at [563, 643] on input "Small: 28"W x 20"D x 22"H | Large: 28"W x 20"D x 26"H" at bounding box center [458, 646] width 282 height 25
type input "Small: 28"W x 20"D x 22"H | Large: 28"W x 20"D x 26"H"
click at [504, 707] on textarea "Finish: Natural Peeled Rattan" at bounding box center [458, 717] width 282 height 63
click at [0, 463] on div "Murray SUNROOM Side Table Team View Client View Orders Team-Facing Details Item…" at bounding box center [611, 374] width 1222 height 749
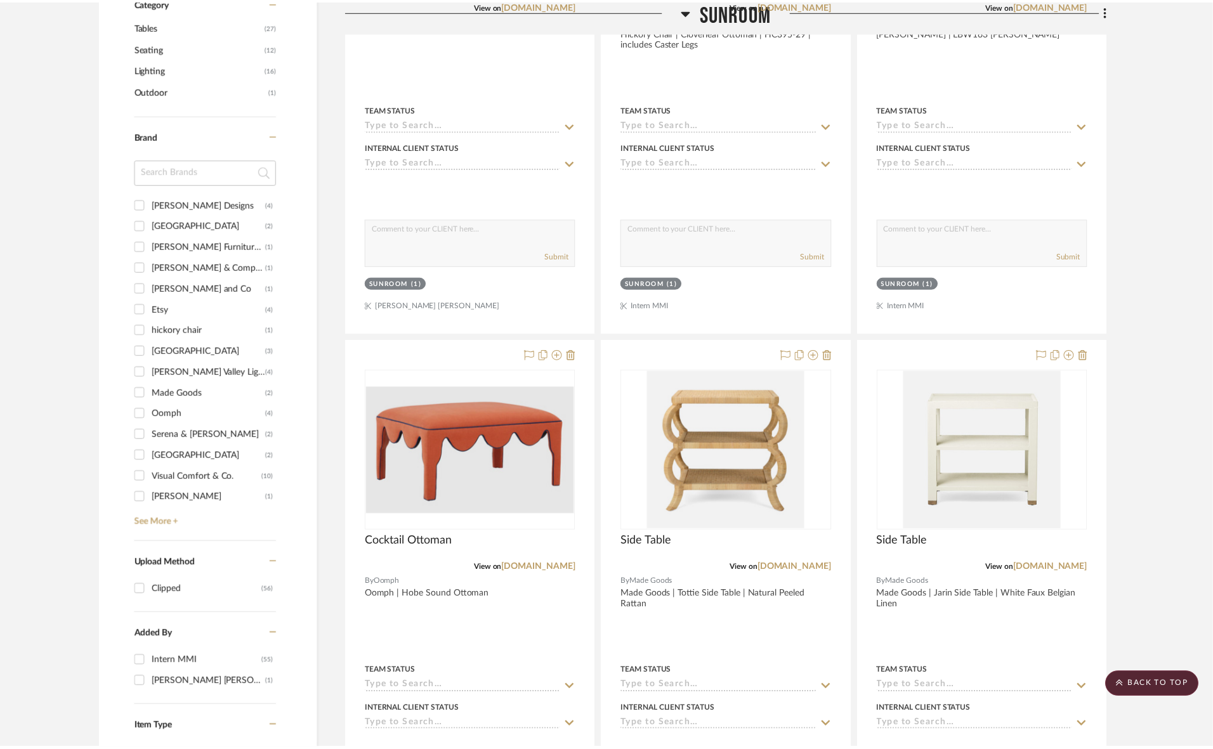
scroll to position [714, 0]
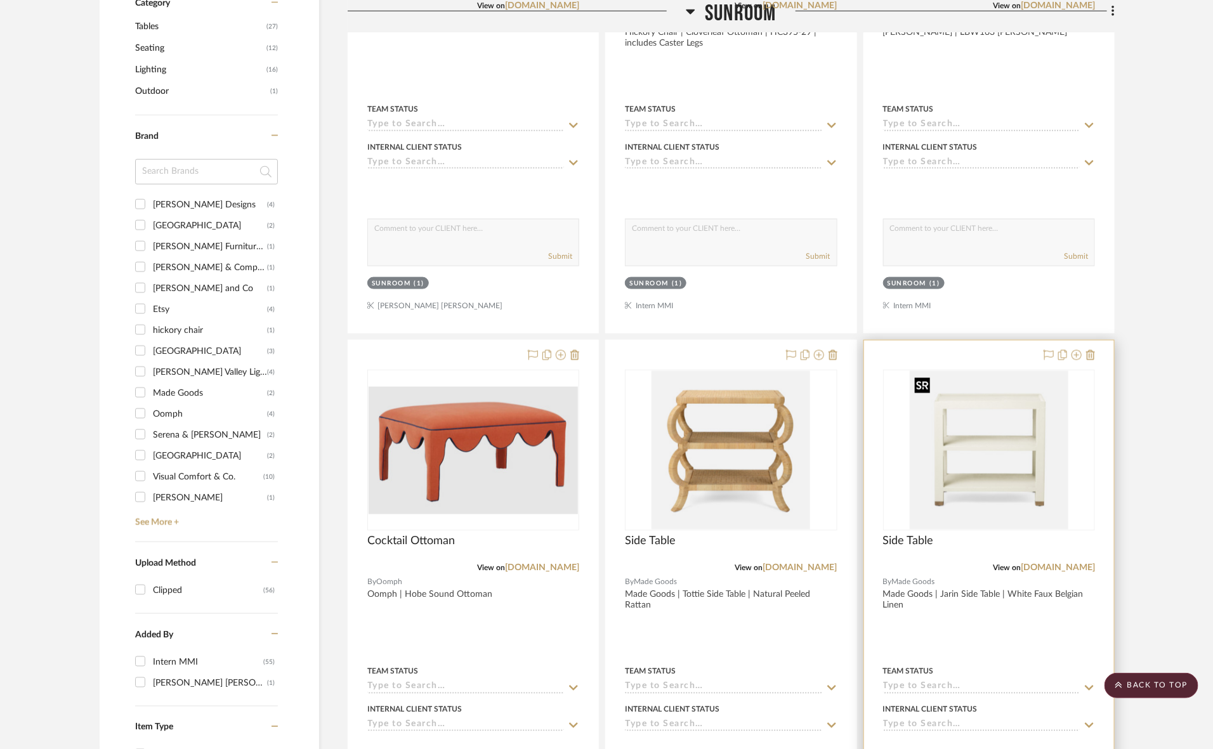
click at [0, 0] on img at bounding box center [0, 0] width 0 height 0
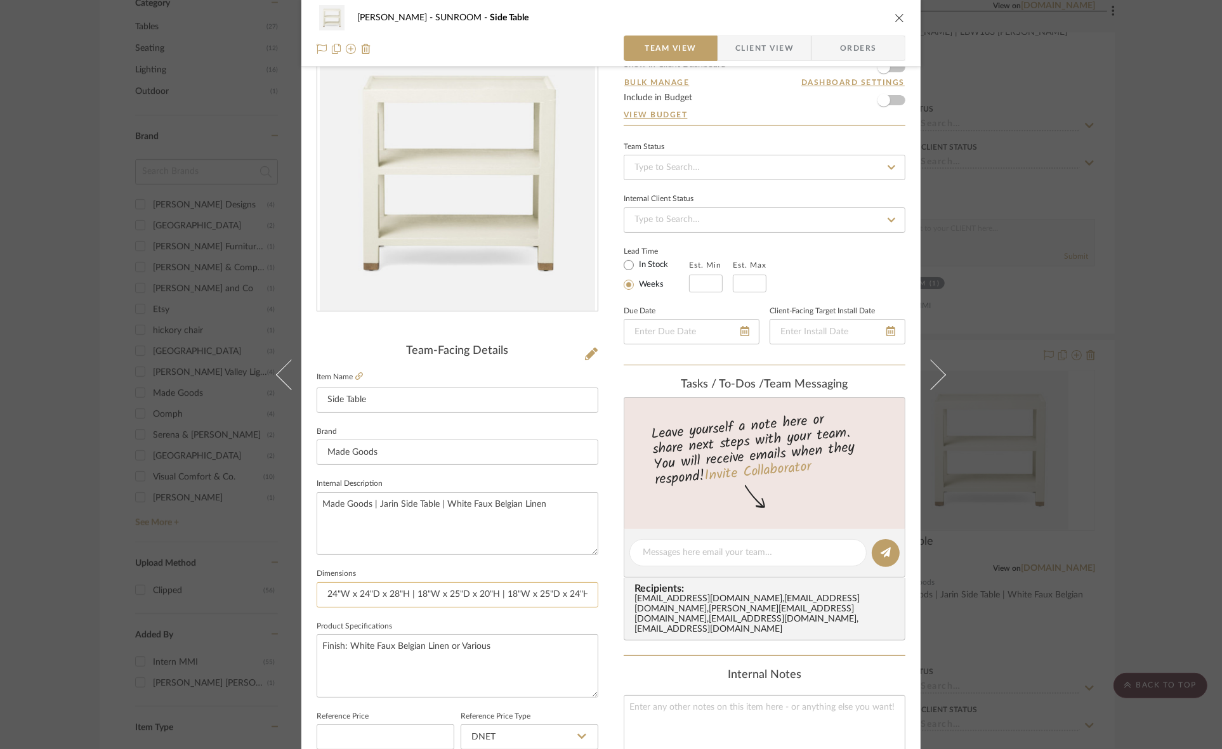
scroll to position [79, 0]
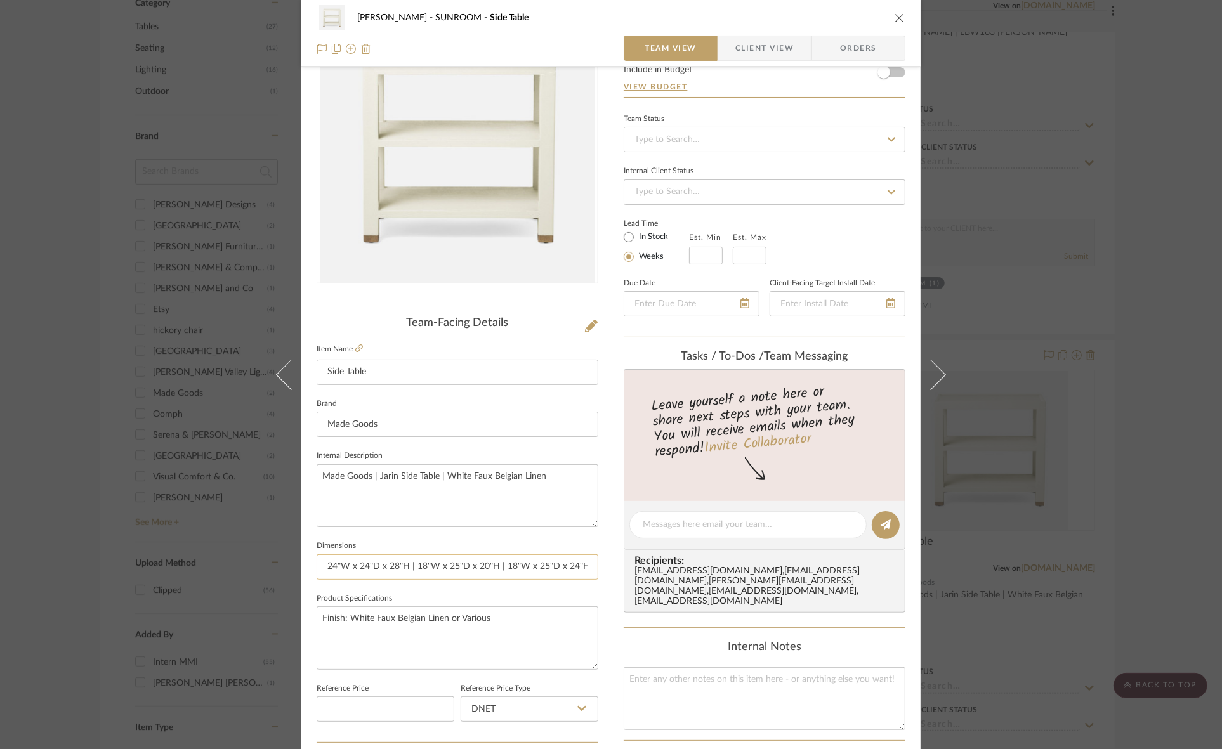
drag, startPoint x: 411, startPoint y: 565, endPoint x: 419, endPoint y: 566, distance: 8.3
click at [419, 566] on input "24"W x 24"D x 28"H | 18"W x 25"D x 20"H | 18"W x 25"D x 24"H | 18"W x 25"D x 28…" at bounding box center [458, 566] width 282 height 25
drag, startPoint x: 443, startPoint y: 566, endPoint x: 451, endPoint y: 566, distance: 8.2
click at [451, 566] on input "24"W x 24"D x 28"H | 25"W x 25"D x 20"H | 18"W x 25"D x 24"H | 18"W x 25"D x 28…" at bounding box center [458, 566] width 282 height 25
drag, startPoint x: 499, startPoint y: 563, endPoint x: 509, endPoint y: 563, distance: 10.1
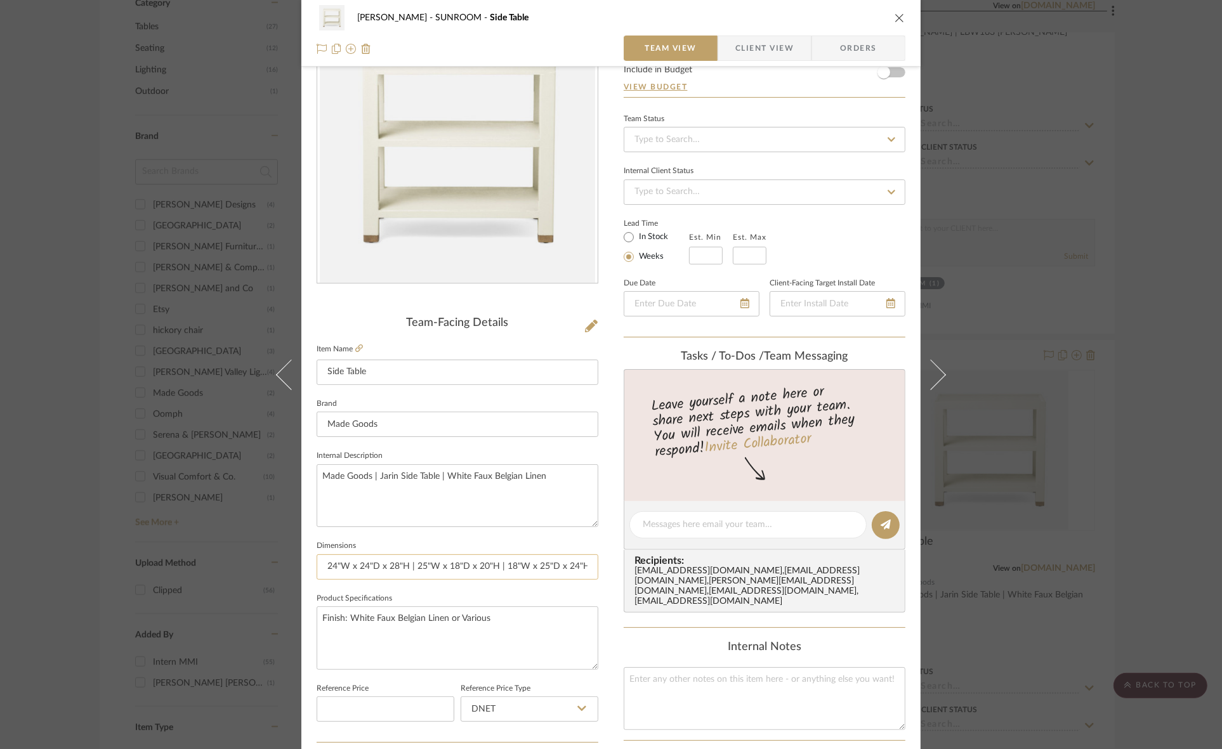
click at [509, 563] on input "24"W x 24"D x 28"H | 25"W x 18"D x 20"H | 18"W x 25"D x 24"H | 18"W x 25"D x 28…" at bounding box center [458, 566] width 282 height 25
drag, startPoint x: 530, startPoint y: 565, endPoint x: 540, endPoint y: 568, distance: 10.0
click at [540, 568] on input "24"W x 24"D x 28"H | 25"W x 18"D x 20"H | 25"W x 25"D x 24"H | 18"W x 25"D x 28…" at bounding box center [458, 566] width 282 height 25
drag, startPoint x: 537, startPoint y: 568, endPoint x: 599, endPoint y: 568, distance: 62.8
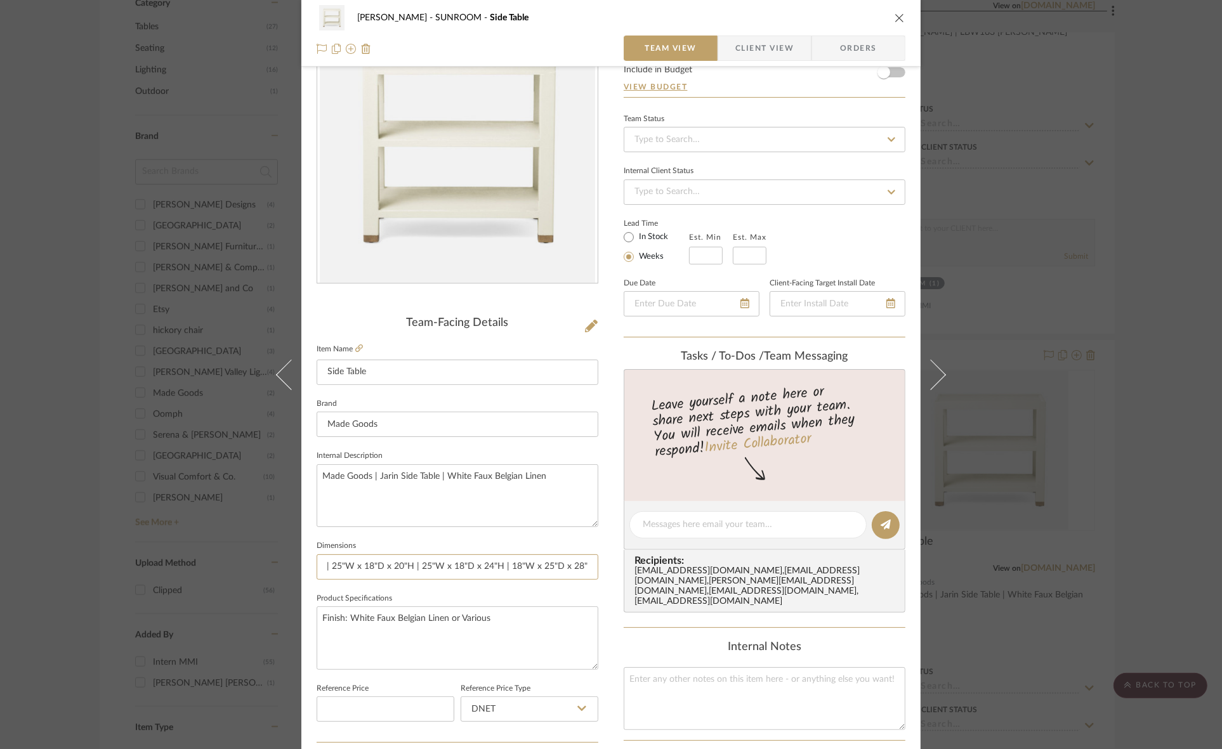
click at [599, 568] on div "Murray SUNROOM Side Table Team View Client View Orders Team-Facing Details Item…" at bounding box center [610, 516] width 619 height 1172
click at [516, 568] on input "24"W x 24"D x 28"H | 25"W x 18"D x 20"H | 25"W x 18"D x 24"H | 18"W x 25"D x 28…" at bounding box center [458, 566] width 282 height 25
drag, startPoint x: 502, startPoint y: 563, endPoint x: 509, endPoint y: 563, distance: 7.0
click at [509, 563] on input "24"W x 24"D x 28"H | 25"W x 18"D x 20"H | 25"W x 18"D x 24"H | 18"W x 25"D x 28…" at bounding box center [458, 566] width 282 height 25
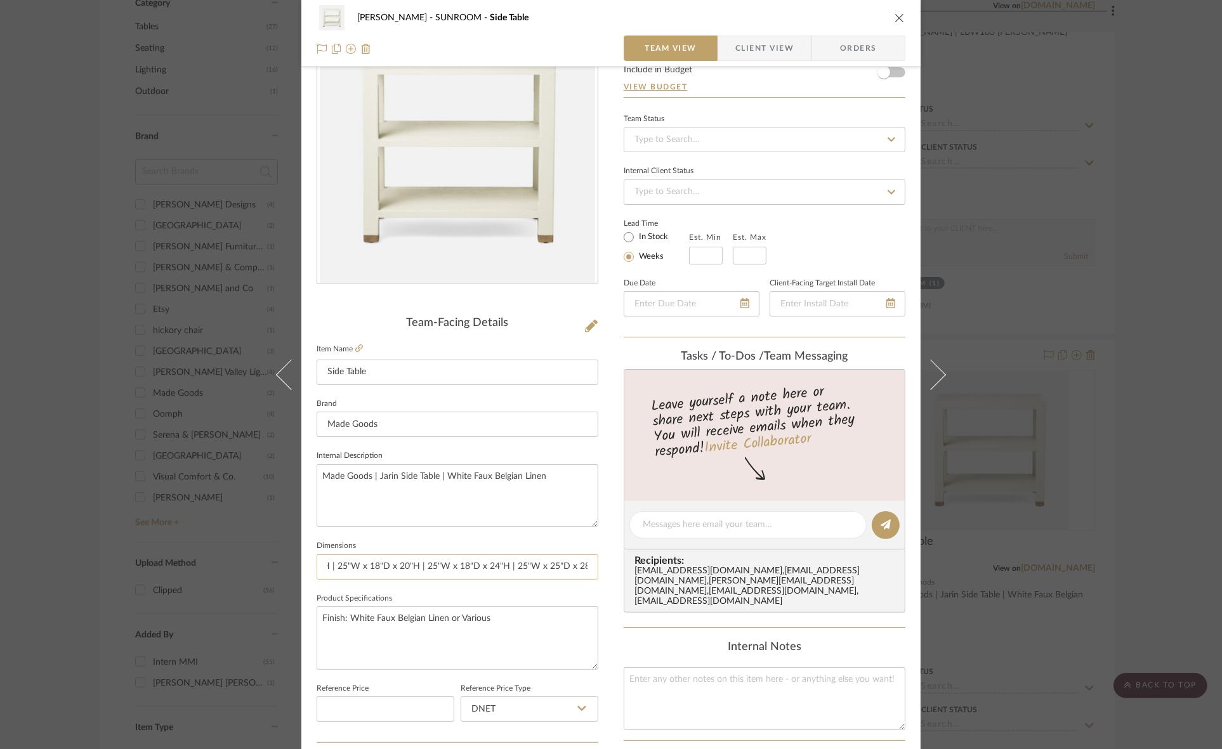
click at [546, 566] on input "24"W x 24"D x 28"H | 25"W x 18"D x 20"H | 25"W x 18"D x 24"H | 25"W x 25"D x 28…" at bounding box center [458, 566] width 282 height 25
type input "24"W x 24"D x 28"H | 25"W x 18"D x 20"H | 25"W x 18"D x 24"H | 25"W x 18"D x 28…"
click at [490, 625] on textarea "Finish: White Faux Belgian Linen or Various" at bounding box center [458, 637] width 282 height 63
drag, startPoint x: 502, startPoint y: 565, endPoint x: 619, endPoint y: 559, distance: 117.5
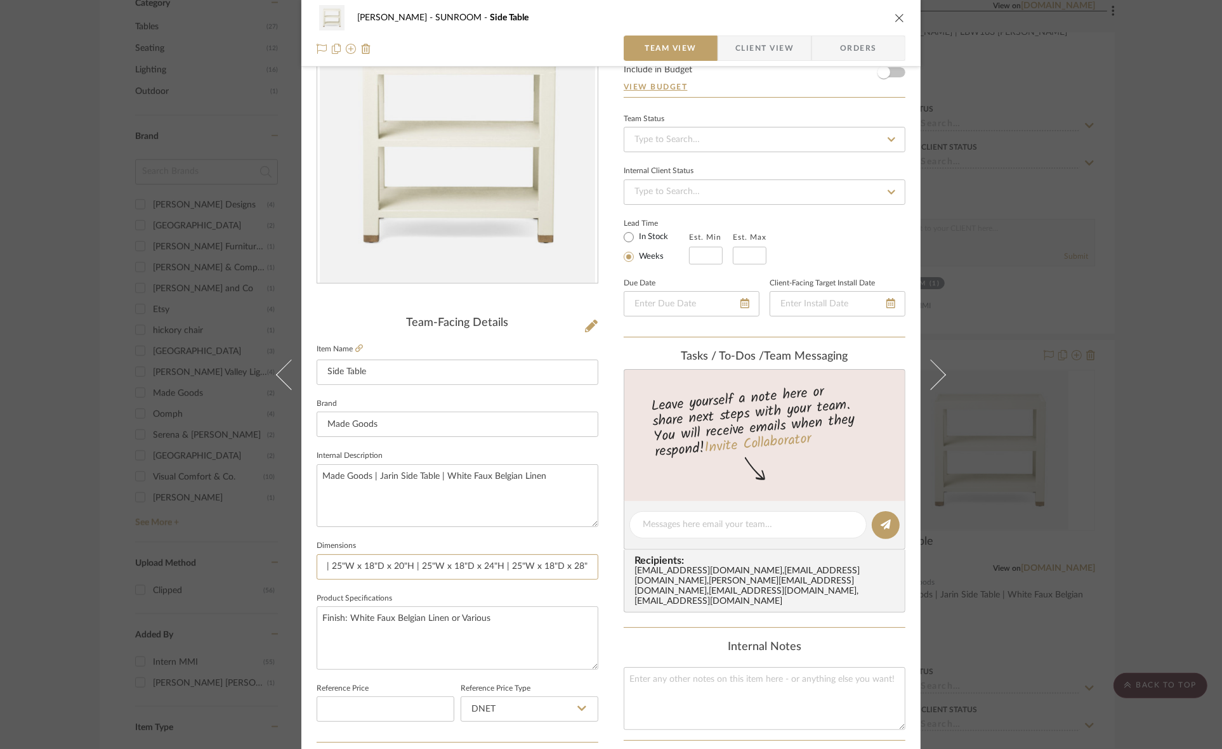
click at [619, 559] on div "Murray SUNROOM Side Table Team View Client View Orders Team-Facing Details Item…" at bounding box center [610, 516] width 619 height 1172
click at [515, 638] on textarea "Finish: White Faux Belgian Linen or Various" at bounding box center [458, 637] width 282 height 63
click at [480, 488] on textarea "Made Goods | Jarin Side Table | White Faux Belgian Linen" at bounding box center [458, 495] width 282 height 63
click at [0, 469] on div "Murray SUNROOM Side Table Team View Client View Orders Team-Facing Details Item…" at bounding box center [611, 374] width 1222 height 749
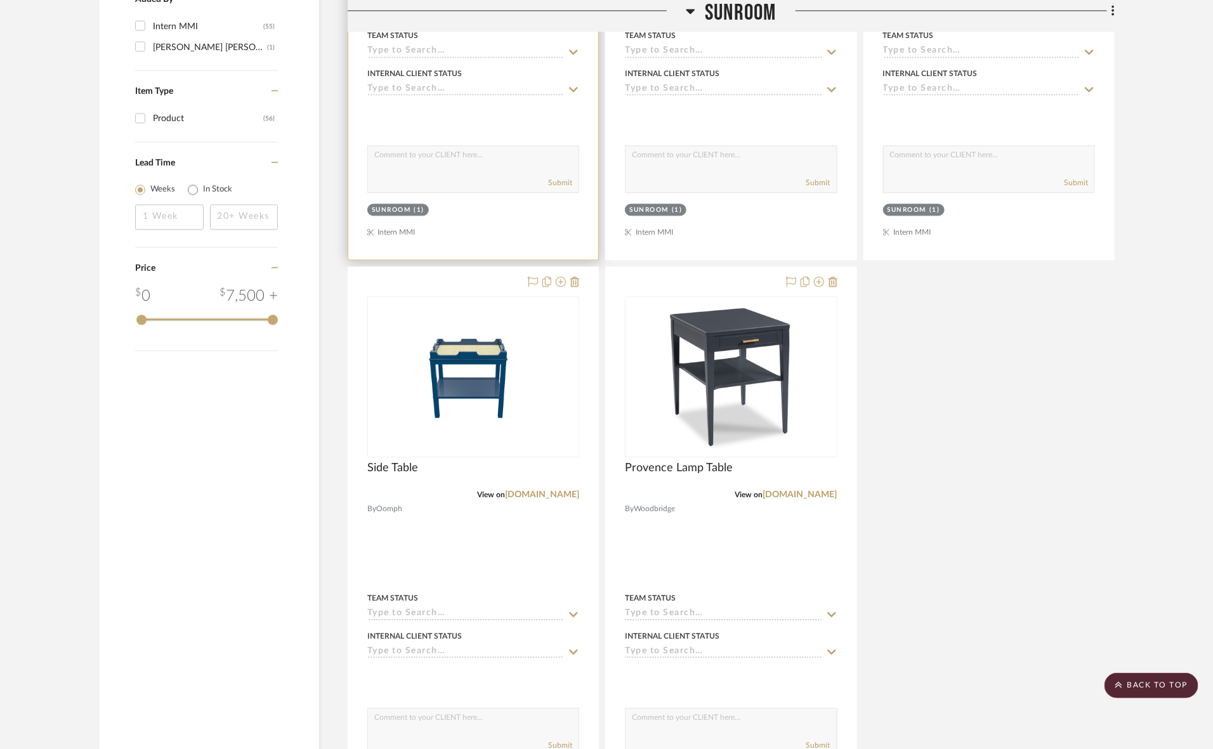
scroll to position [1507, 0]
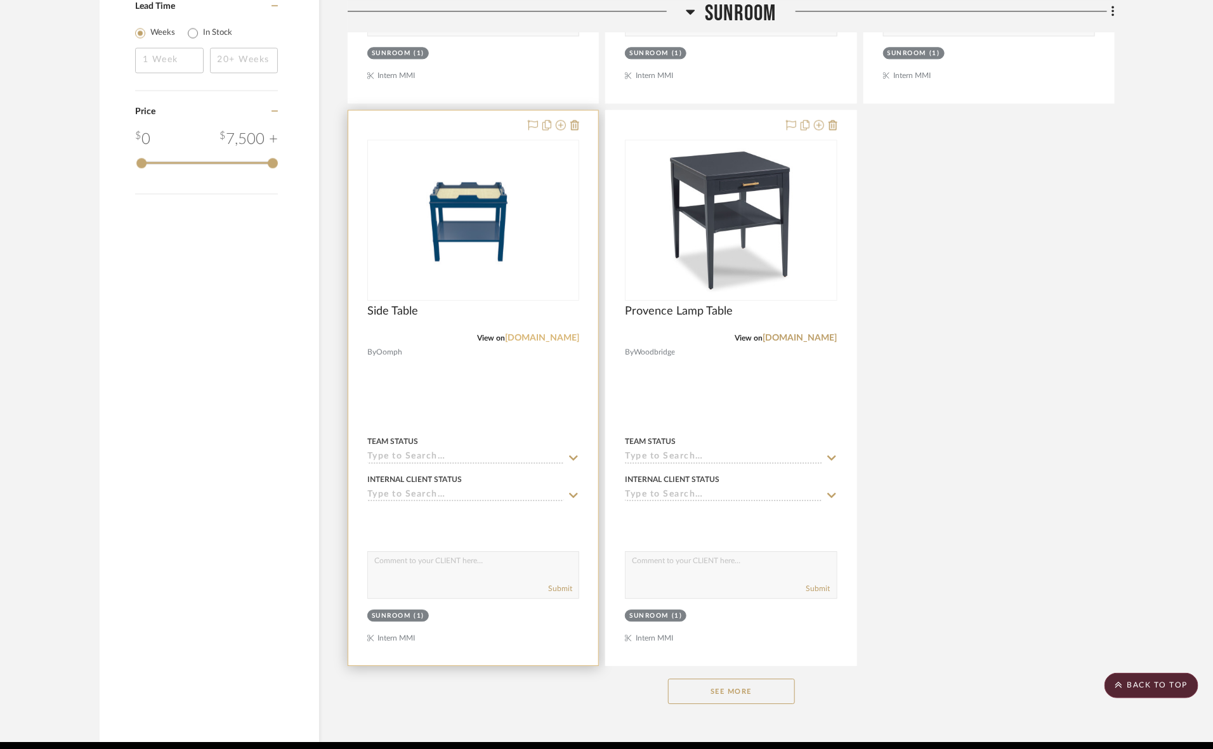
click at [532, 343] on link "[DOMAIN_NAME]" at bounding box center [542, 338] width 74 height 9
click at [473, 266] on img "0" at bounding box center [473, 220] width 159 height 159
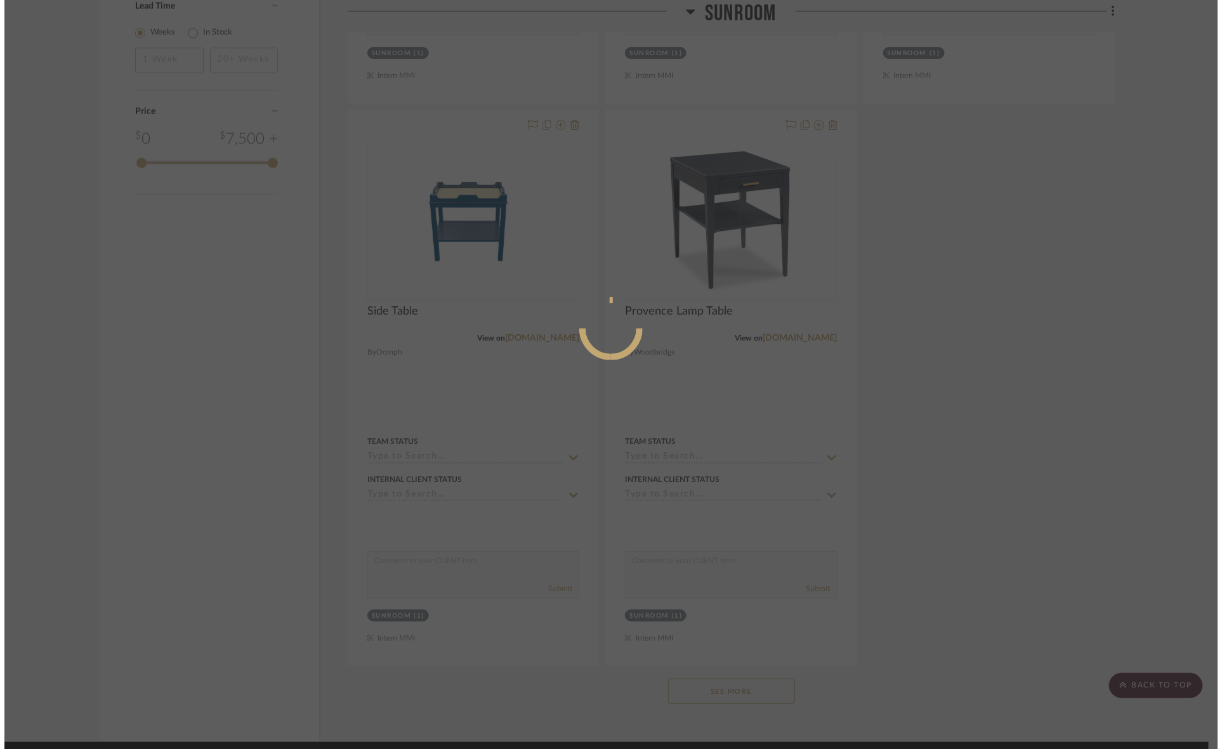
scroll to position [0, 0]
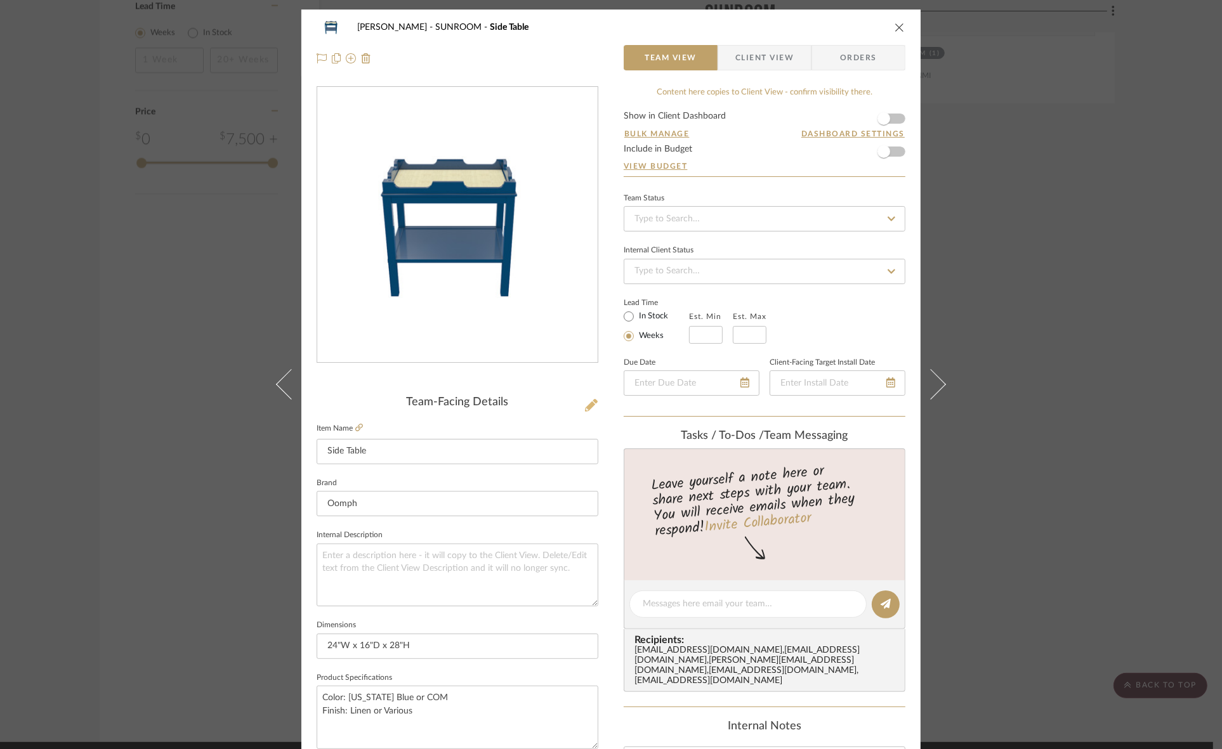
click at [588, 409] on icon at bounding box center [591, 405] width 13 height 13
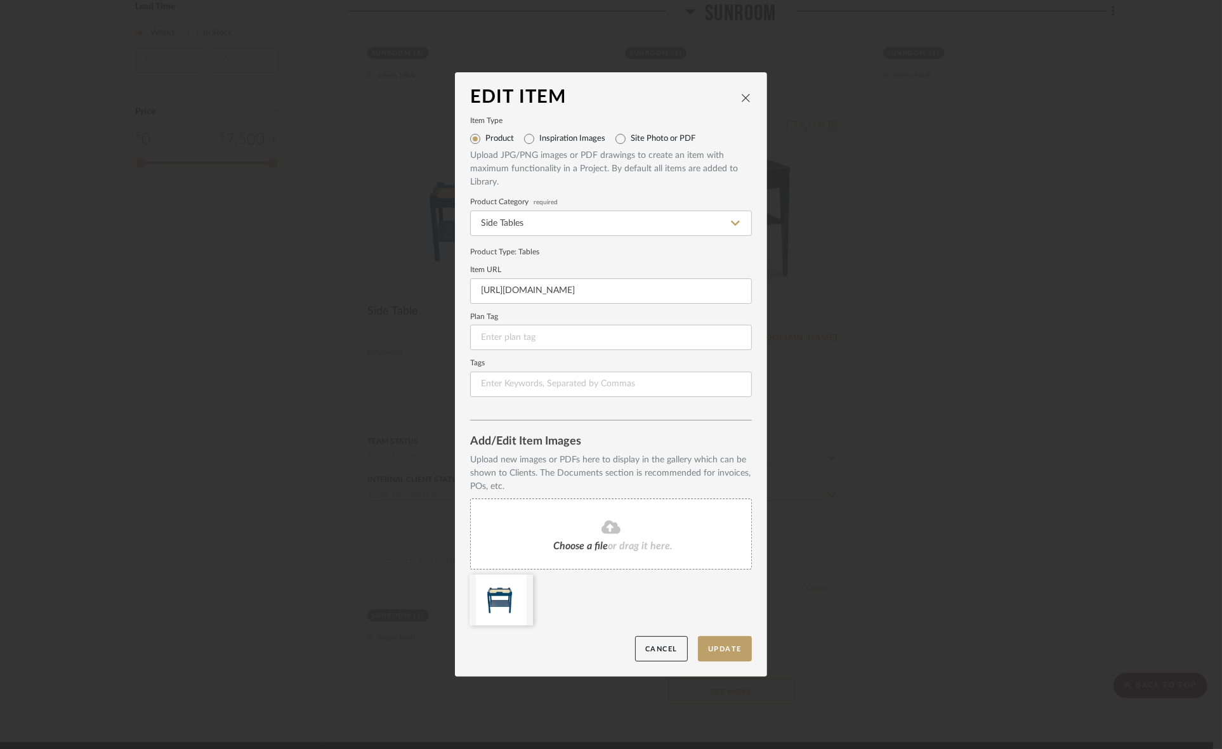
click at [743, 89] on div "Edit Item" at bounding box center [611, 98] width 282 height 20
click at [741, 97] on icon "close" at bounding box center [746, 98] width 10 height 10
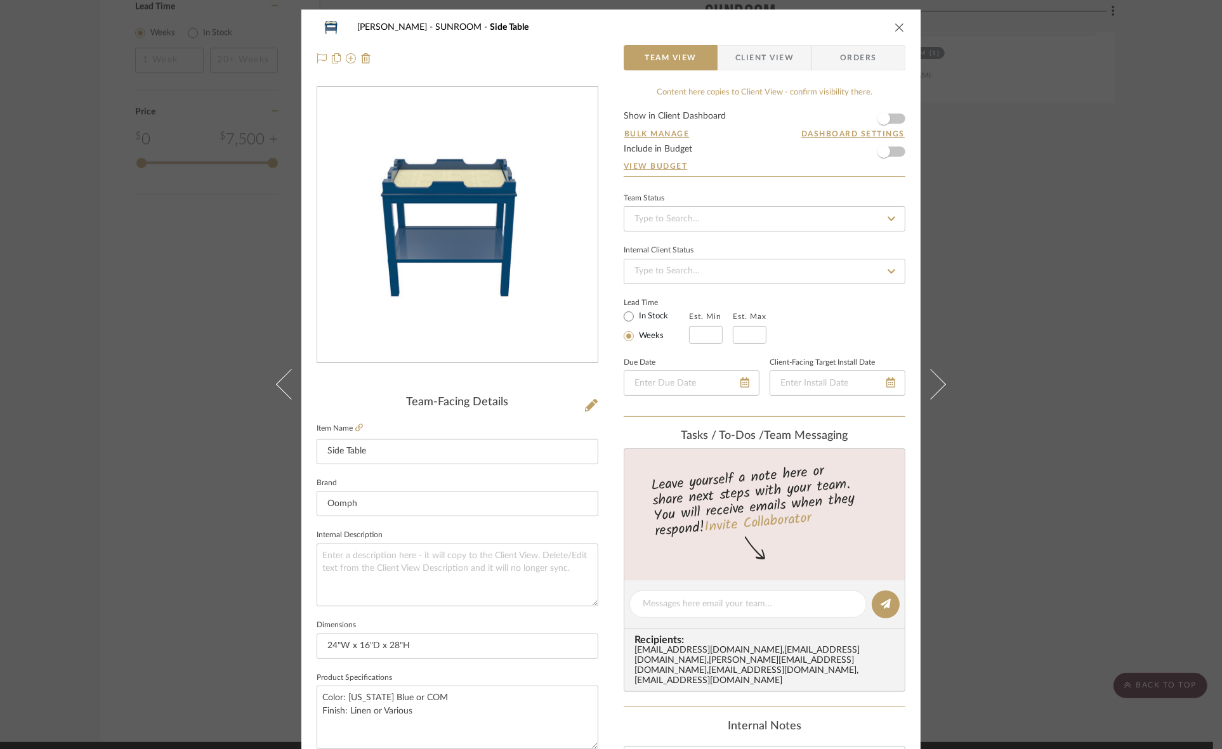
click at [1054, 236] on div "Murray SUNROOM Side Table Team View Client View Orders Team-Facing Details Item…" at bounding box center [611, 374] width 1222 height 749
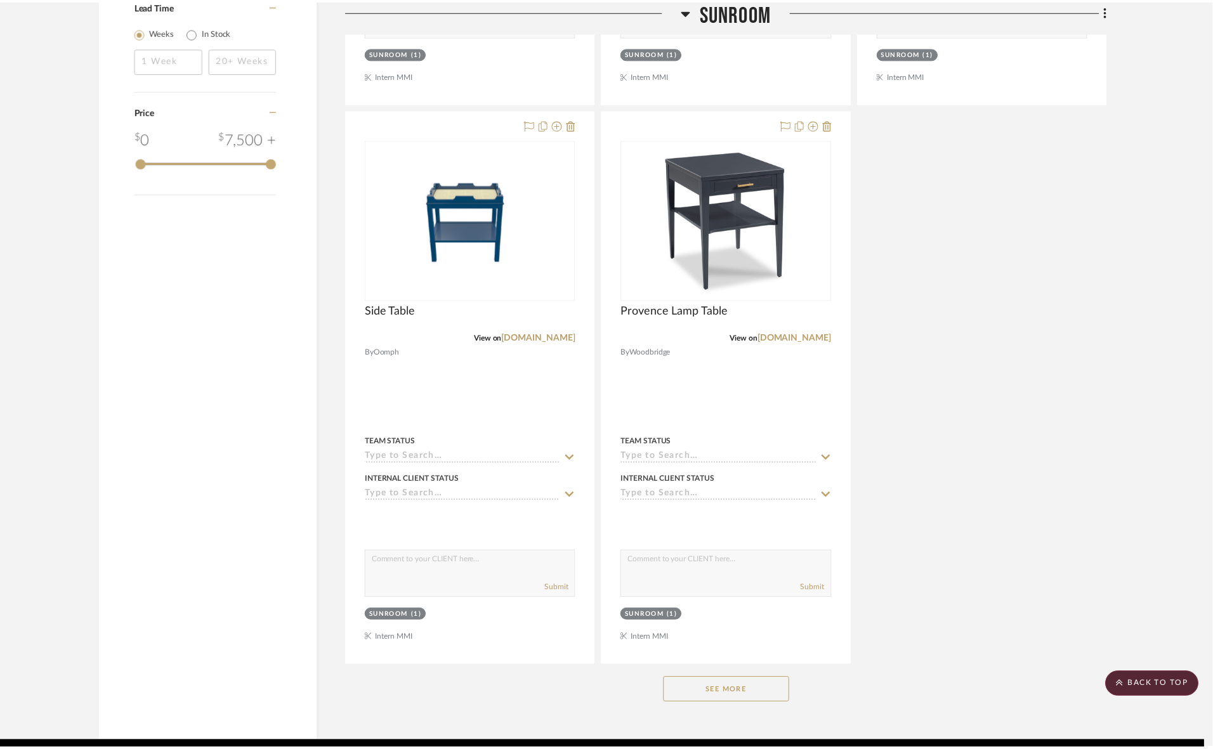
scroll to position [1507, 0]
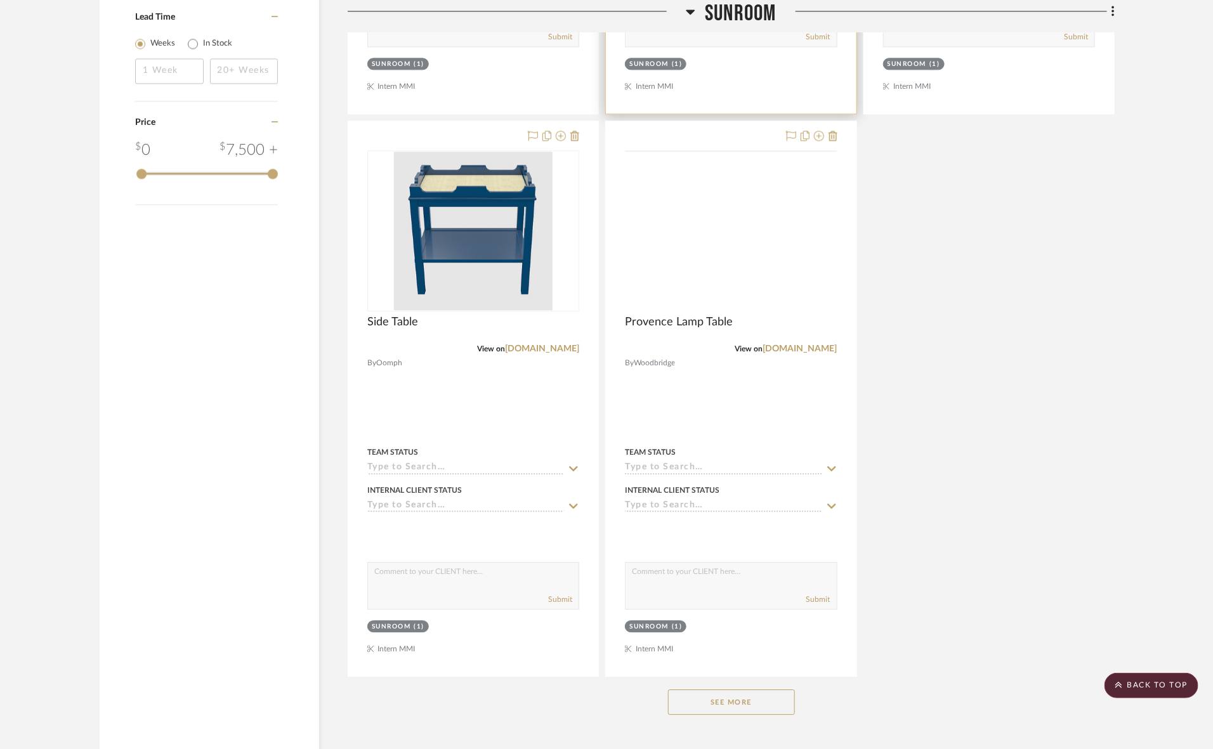
scroll to position [1507, 0]
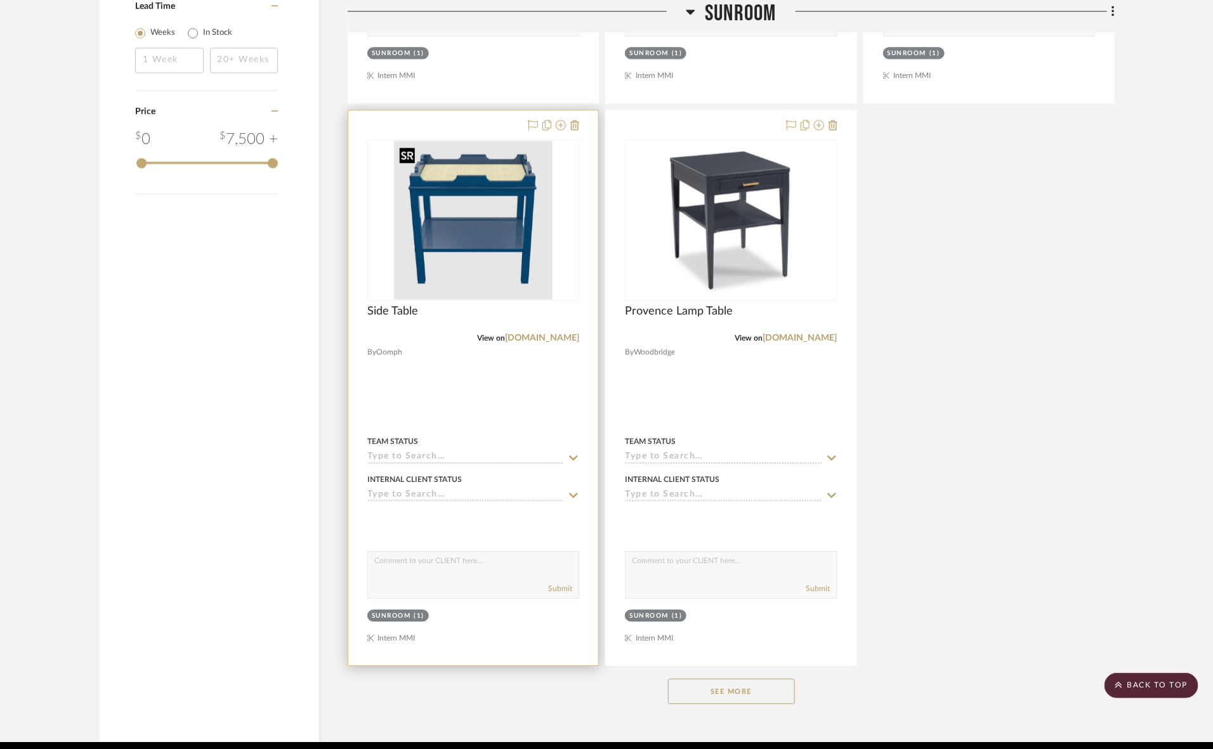
click at [0, 0] on img at bounding box center [0, 0] width 0 height 0
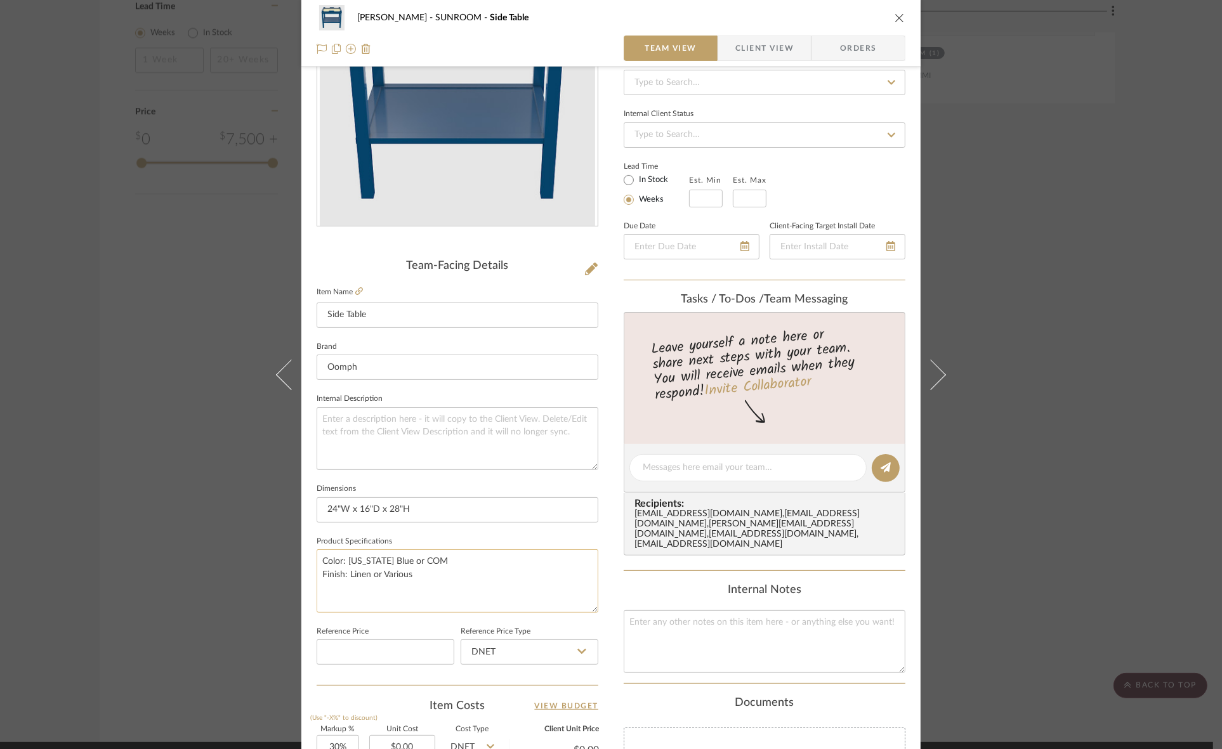
scroll to position [159, 0]
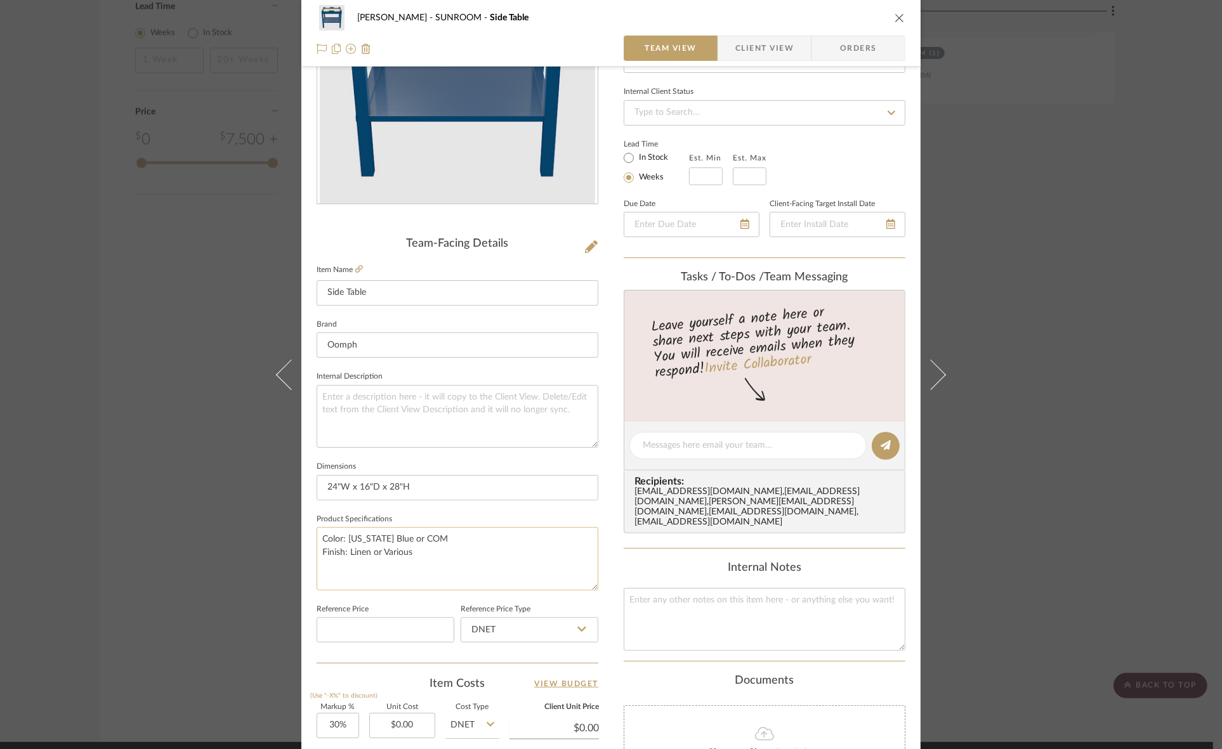
click at [348, 549] on textarea "Color: [US_STATE] Blue or COM Finish: Linen or Various" at bounding box center [458, 558] width 282 height 63
drag, startPoint x: 344, startPoint y: 550, endPoint x: 354, endPoint y: 552, distance: 10.5
click at [354, 552] on textarea "Color: [US_STATE] Blue or COM Finish: Linen or Various" at bounding box center [458, 558] width 282 height 63
click at [351, 552] on textarea "Color: [US_STATE] Blue or COM Finish: Linen or Various" at bounding box center [458, 558] width 282 height 63
drag, startPoint x: 346, startPoint y: 549, endPoint x: 410, endPoint y: 552, distance: 63.5
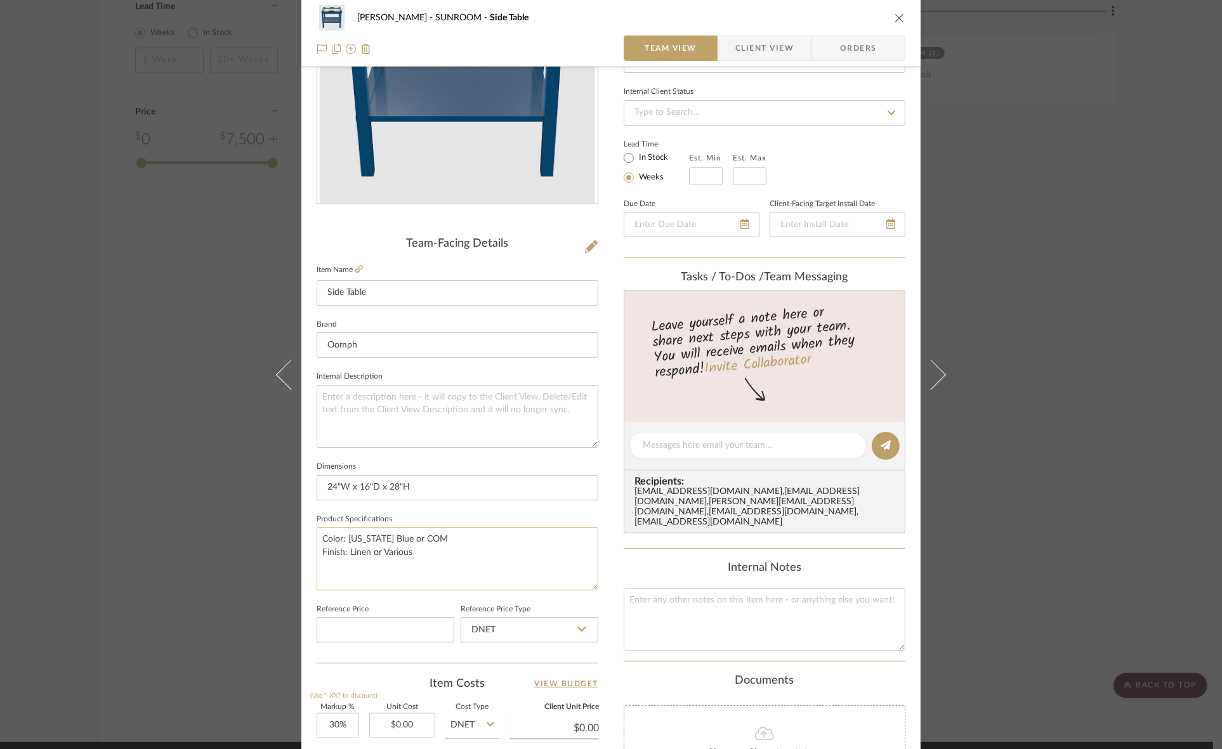
click at [410, 552] on textarea "Color: [US_STATE] Blue or COM Finish: Linen or Various" at bounding box center [458, 558] width 282 height 63
click at [487, 536] on textarea "Color: [US_STATE] Blue or COM Finish: Lacquer w/ Linen Surface" at bounding box center [458, 558] width 282 height 63
type textarea "Color: [US_STATE] Blue or COM Finish: Lacquer w/ Linen Surface"
click at [428, 486] on input "24"W x 16"D x 28"H" at bounding box center [458, 487] width 282 height 25
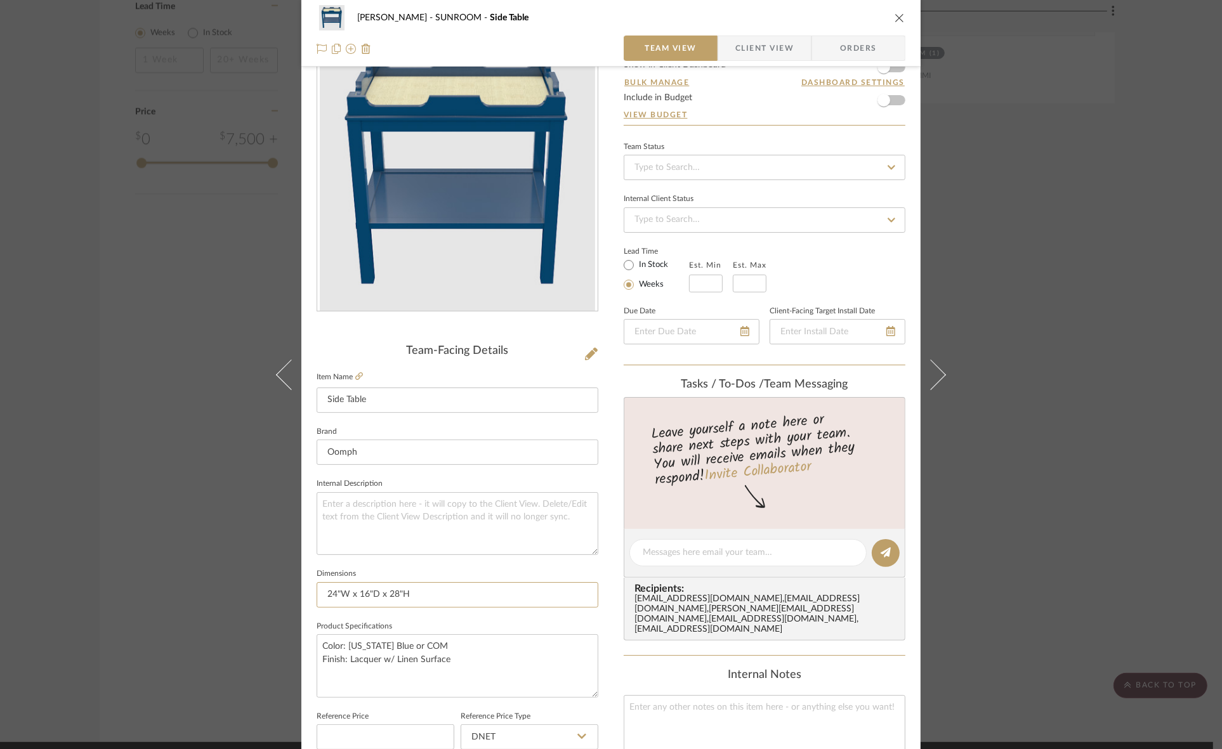
scroll to position [79, 0]
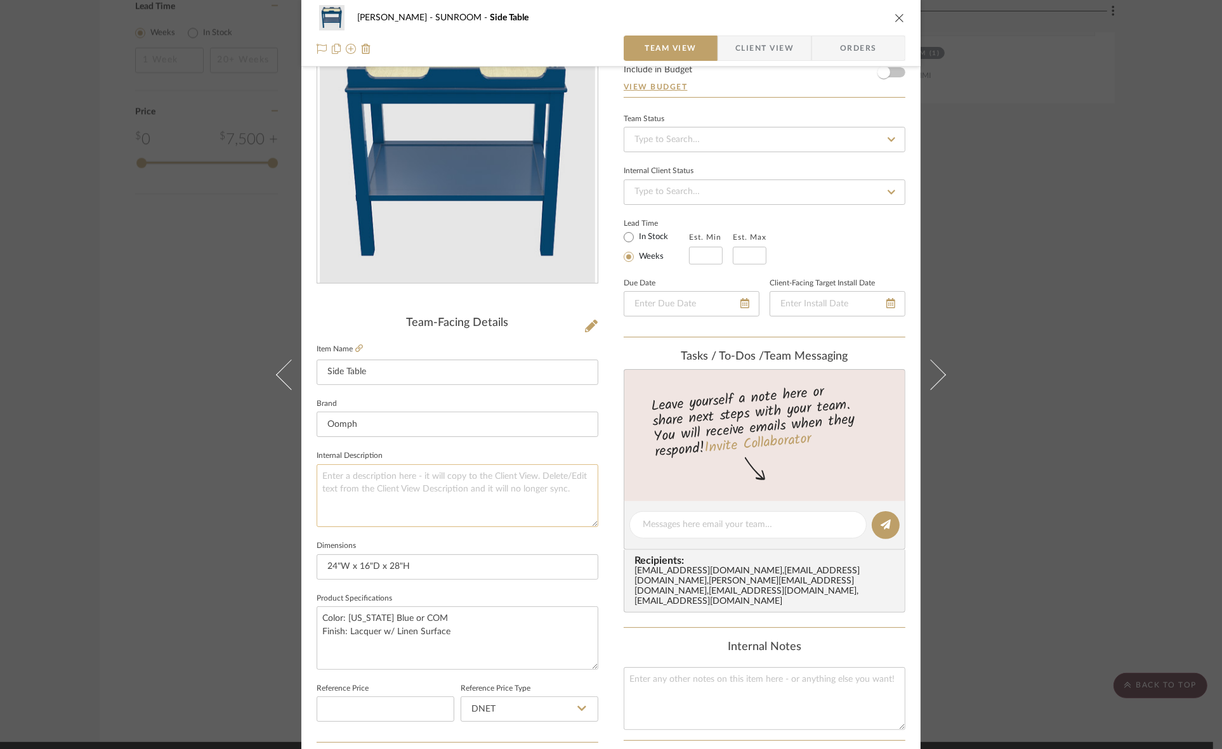
click at [344, 483] on textarea at bounding box center [458, 495] width 282 height 63
click at [152, 494] on div "[PERSON_NAME] SUNROOM Side Table Team View Client View Orders Team-Facing Detai…" at bounding box center [611, 374] width 1222 height 749
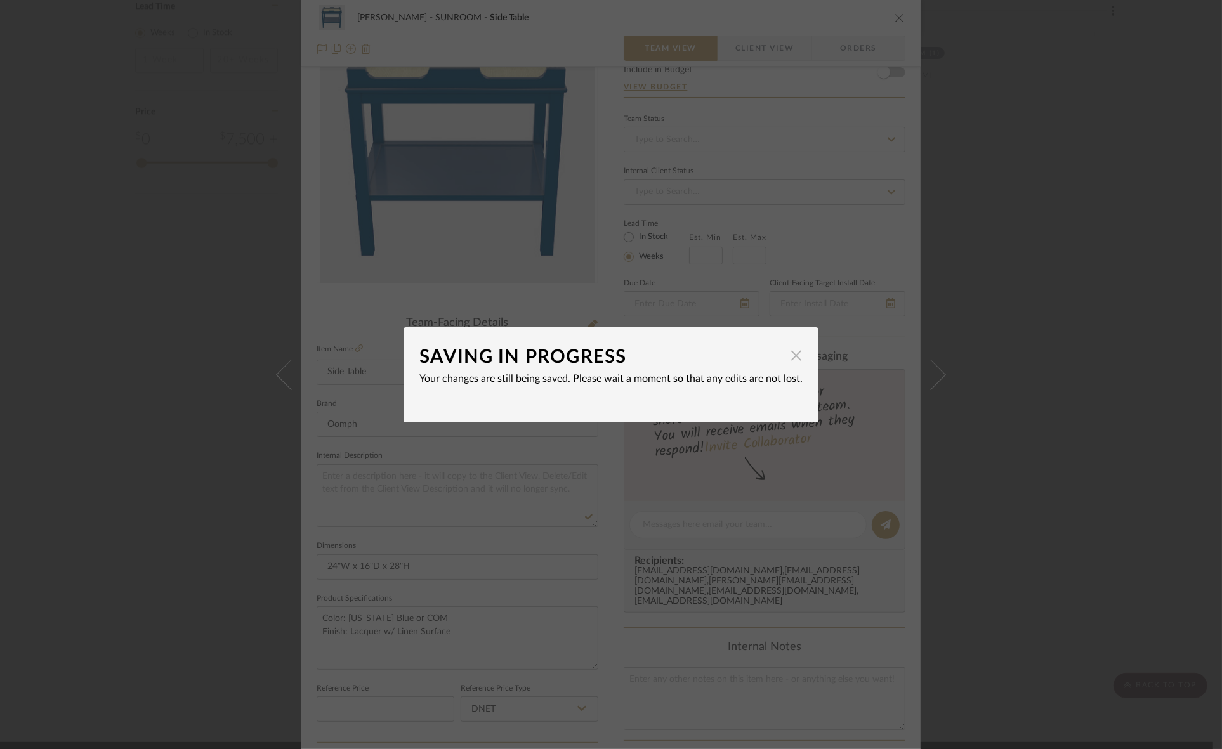
click at [793, 356] on span "button" at bounding box center [795, 355] width 25 height 25
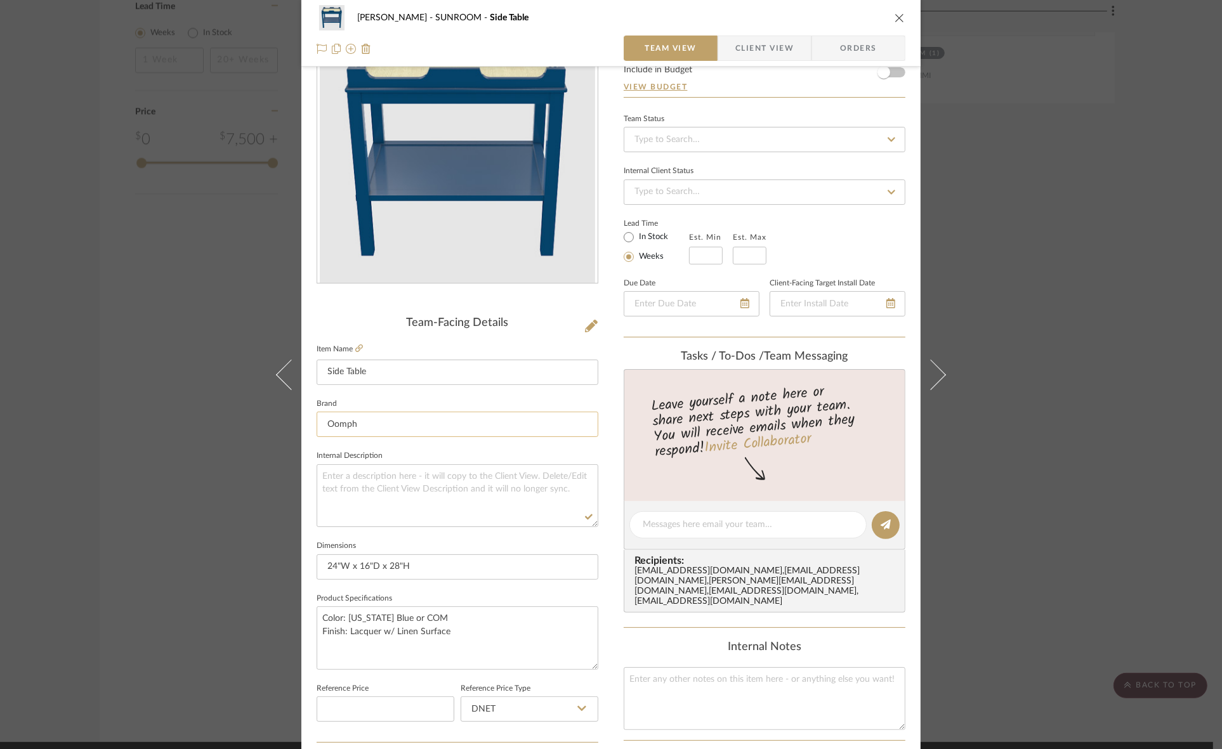
click at [387, 423] on input "Oomph" at bounding box center [458, 424] width 282 height 25
click at [428, 571] on input "24"W x 16"D x 28"H" at bounding box center [458, 566] width 282 height 25
click at [423, 623] on textarea "Color: [US_STATE] Blue or COM Finish: Lacquer w/ Linen Surface" at bounding box center [458, 637] width 282 height 63
click at [127, 514] on div "[PERSON_NAME] SUNROOM Side Table Team View Client View Orders Team-Facing Detai…" at bounding box center [611, 374] width 1222 height 749
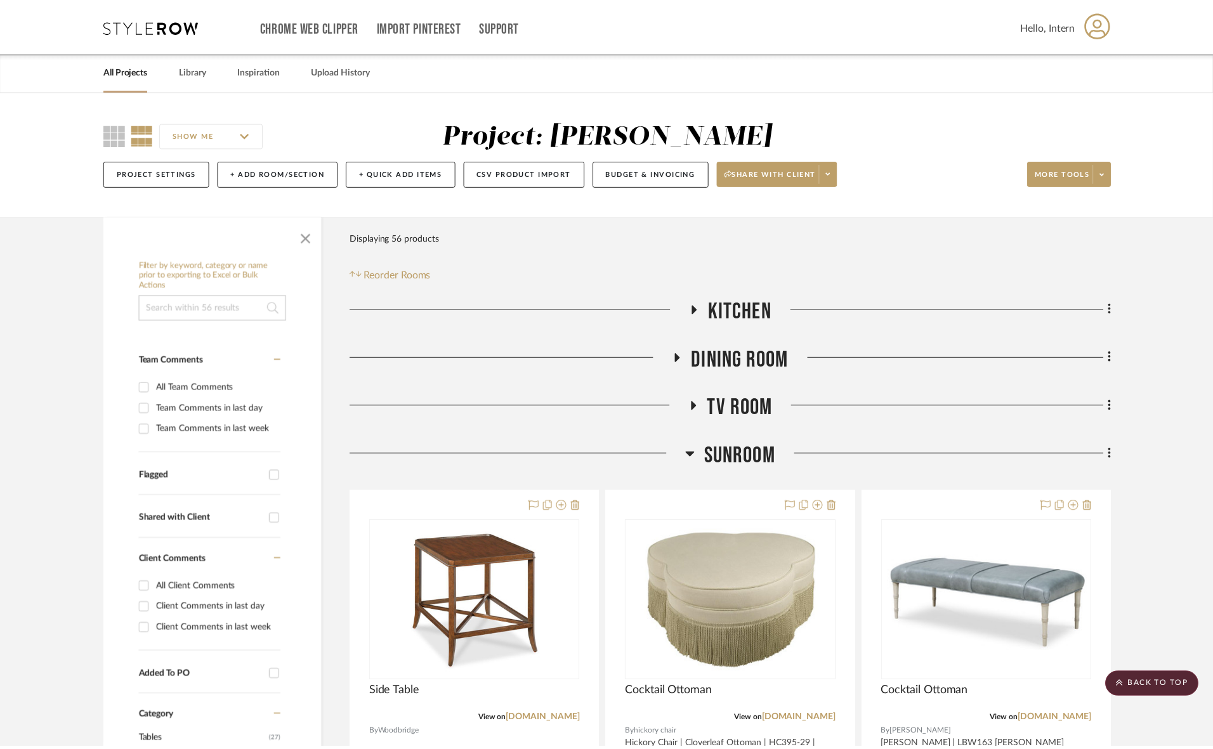
scroll to position [1507, 0]
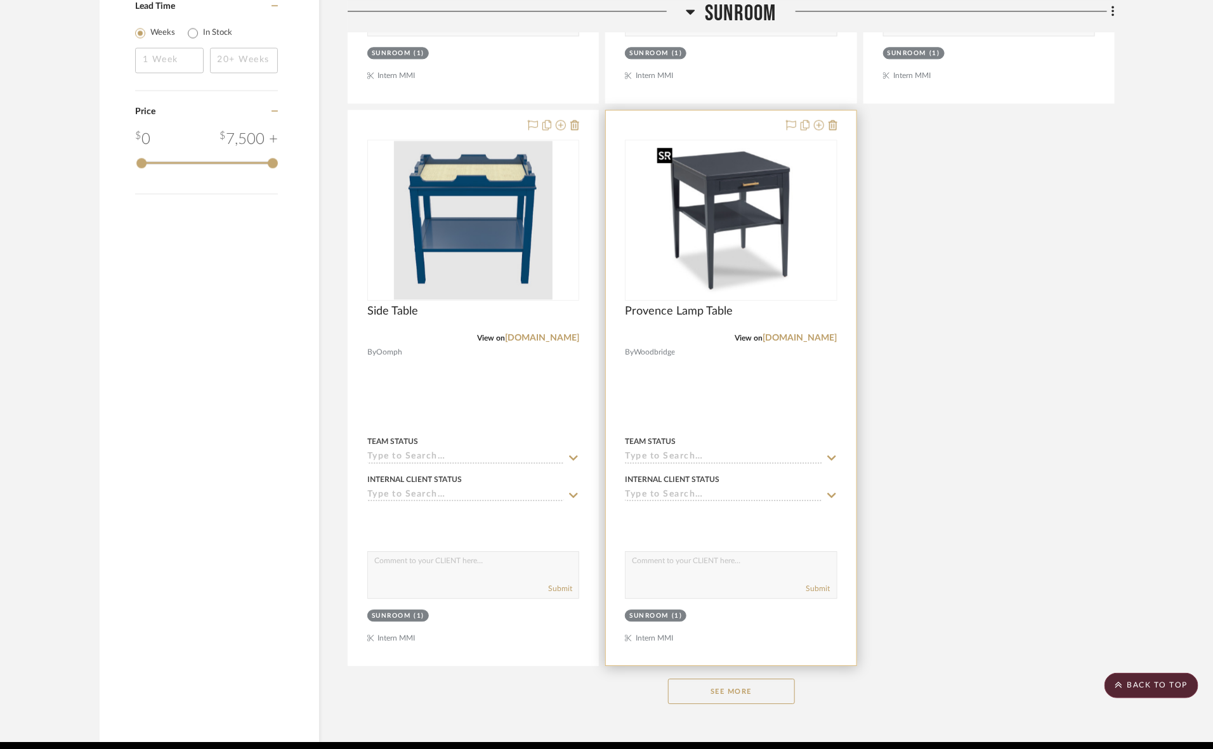
click at [792, 281] on img "0" at bounding box center [730, 220] width 159 height 159
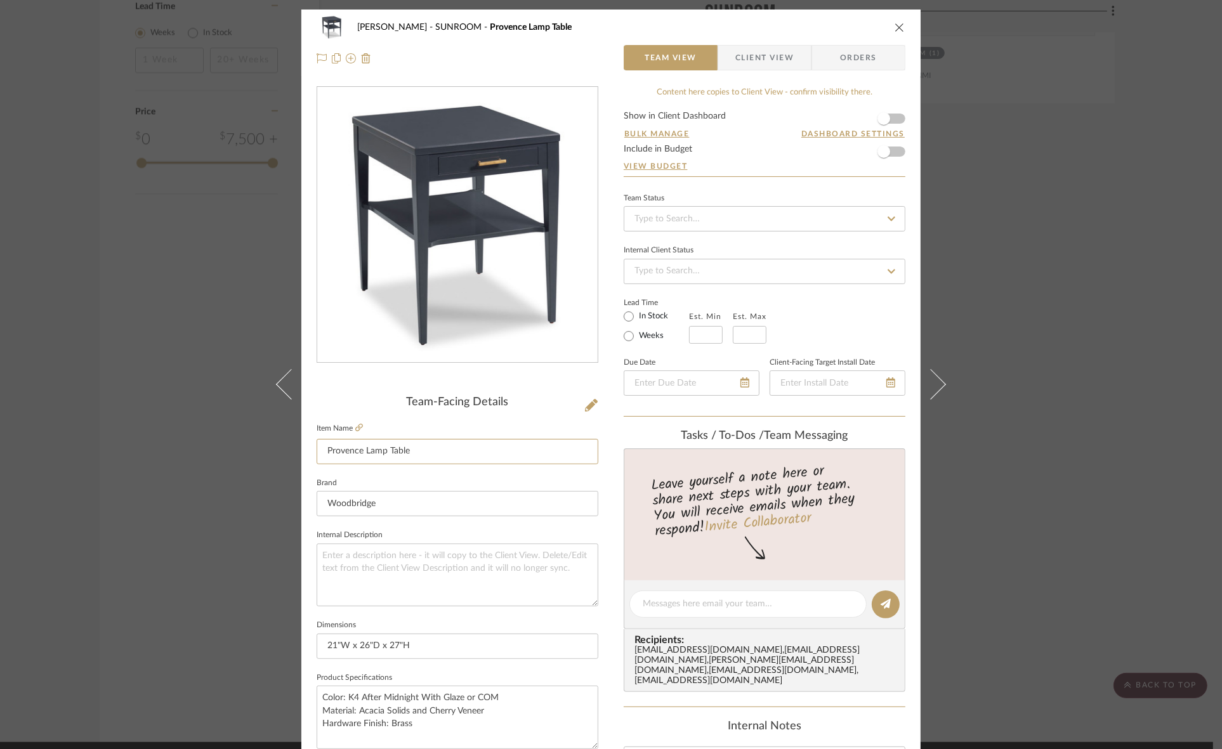
drag, startPoint x: 381, startPoint y: 449, endPoint x: 219, endPoint y: 450, distance: 161.1
click at [219, 450] on div "[PERSON_NAME] SUNROOM Provence Lamp Table Team View Client View Orders Team-Fac…" at bounding box center [611, 374] width 1222 height 749
type input "Side Table"
click at [426, 499] on input "Woodbridge" at bounding box center [458, 503] width 282 height 25
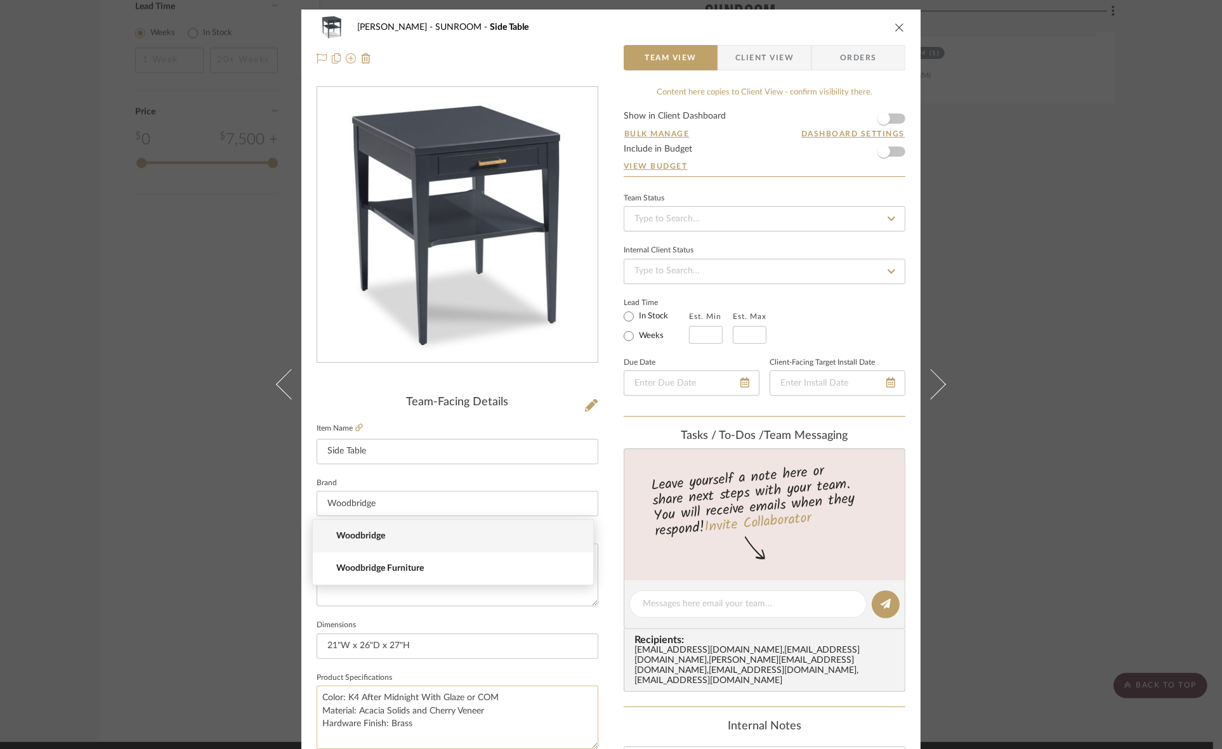
click at [452, 698] on textarea "Color: K4 After Midnight With Glaze or COM Material: Acacia Solids and Cherry V…" at bounding box center [458, 717] width 282 height 63
drag, startPoint x: 463, startPoint y: 696, endPoint x: 525, endPoint y: 696, distance: 61.5
click at [525, 696] on textarea "Color: K4 After Midnight With Glaze or COM Material: Acacia Solids and Cherry V…" at bounding box center [458, 717] width 282 height 63
type textarea "Color: K4 After Midnight With Glaze Material: Acacia Solids and Cherry Veneer H…"
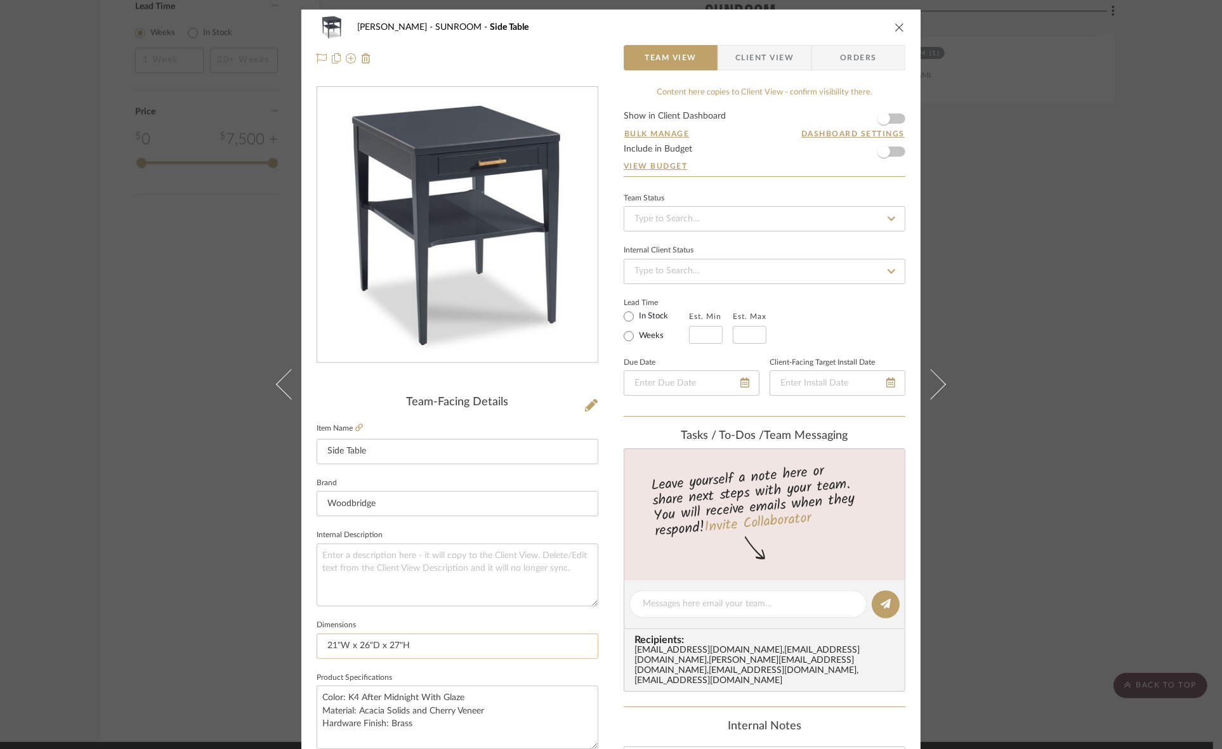
click at [484, 639] on input "21"W x 26"D x 27"H" at bounding box center [458, 646] width 282 height 25
click at [122, 580] on div "[PERSON_NAME] SUNROOM Side Table Team View Client View Orders Team-Facing Detai…" at bounding box center [611, 374] width 1222 height 749
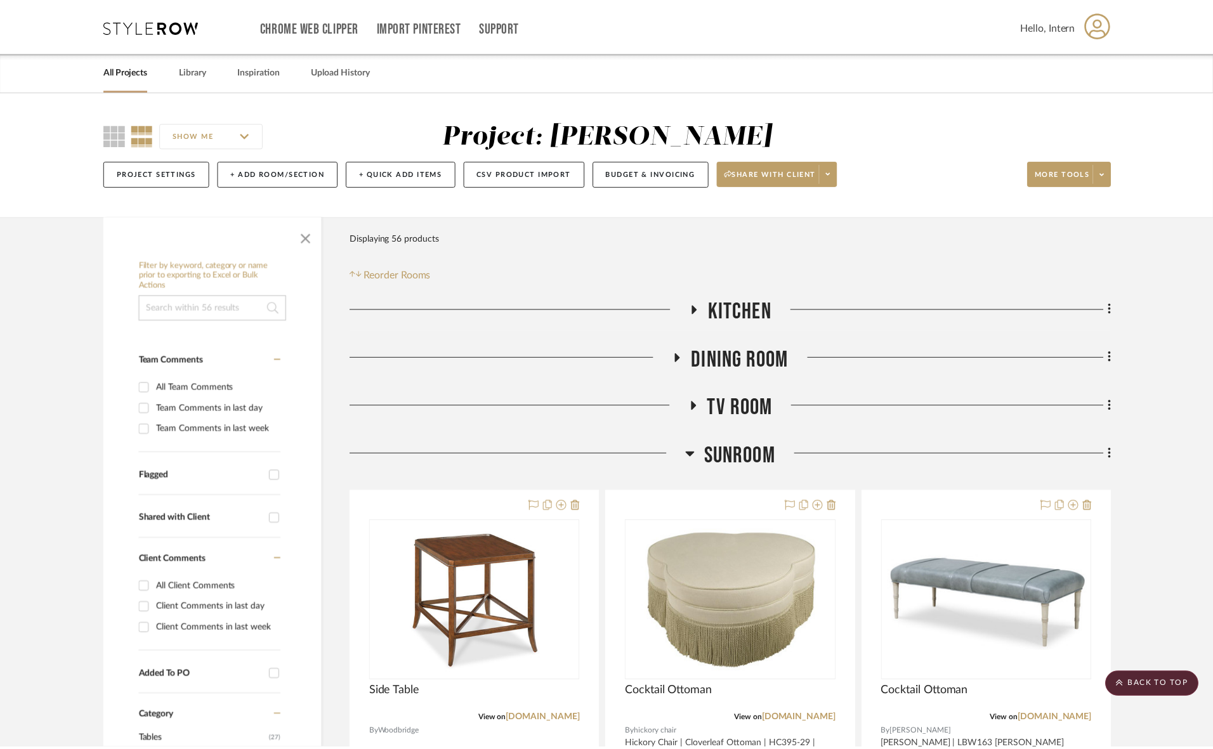
scroll to position [1507, 0]
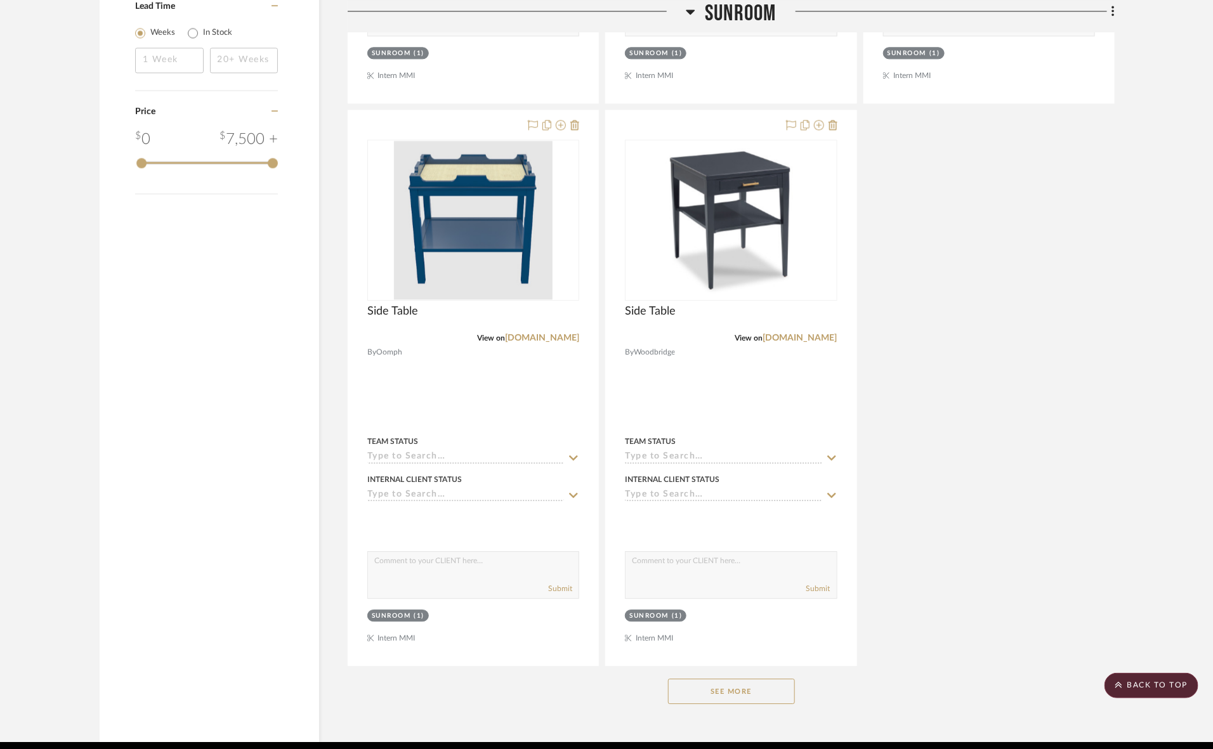
click at [752, 686] on button "See More" at bounding box center [731, 691] width 127 height 25
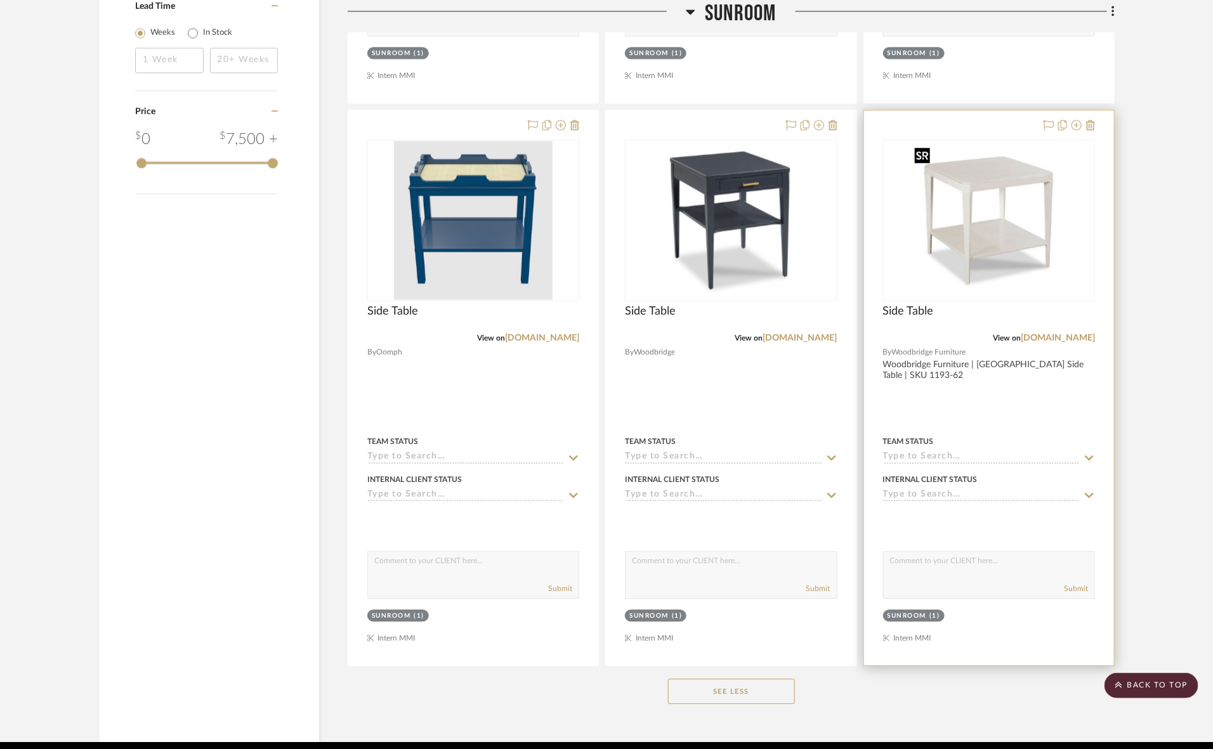
click at [1051, 230] on img "0" at bounding box center [989, 220] width 159 height 159
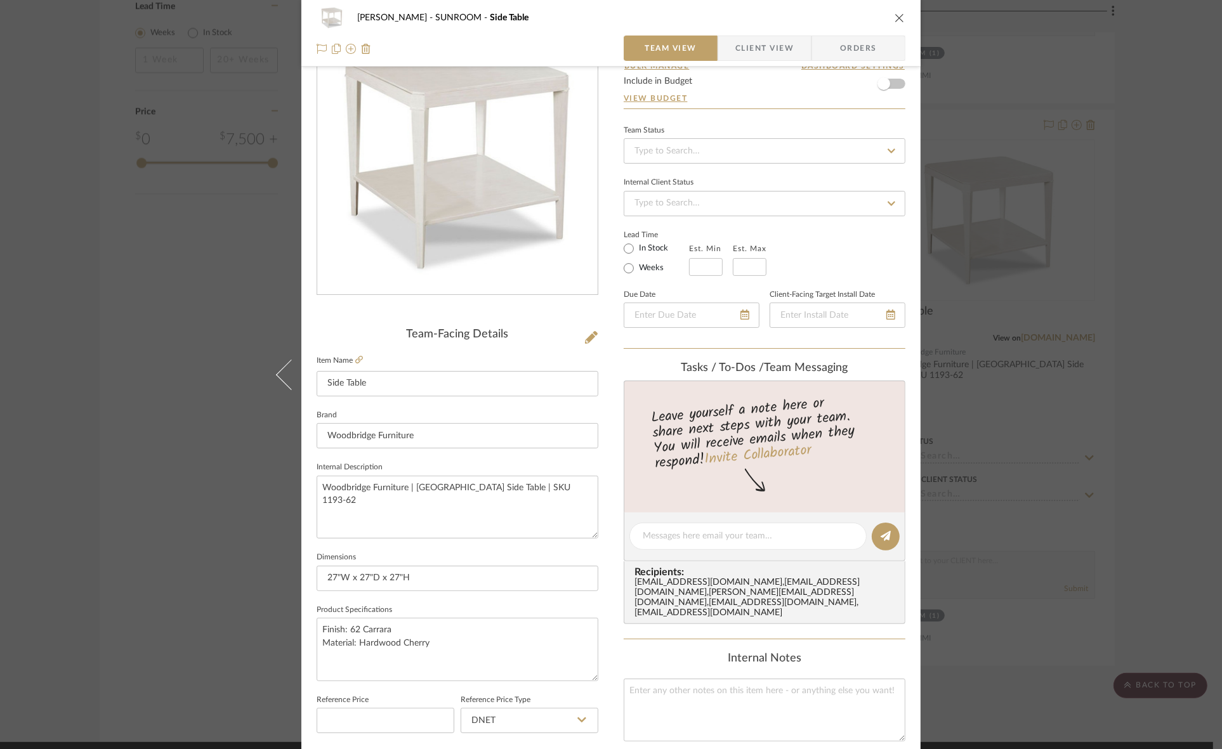
scroll to position [238, 0]
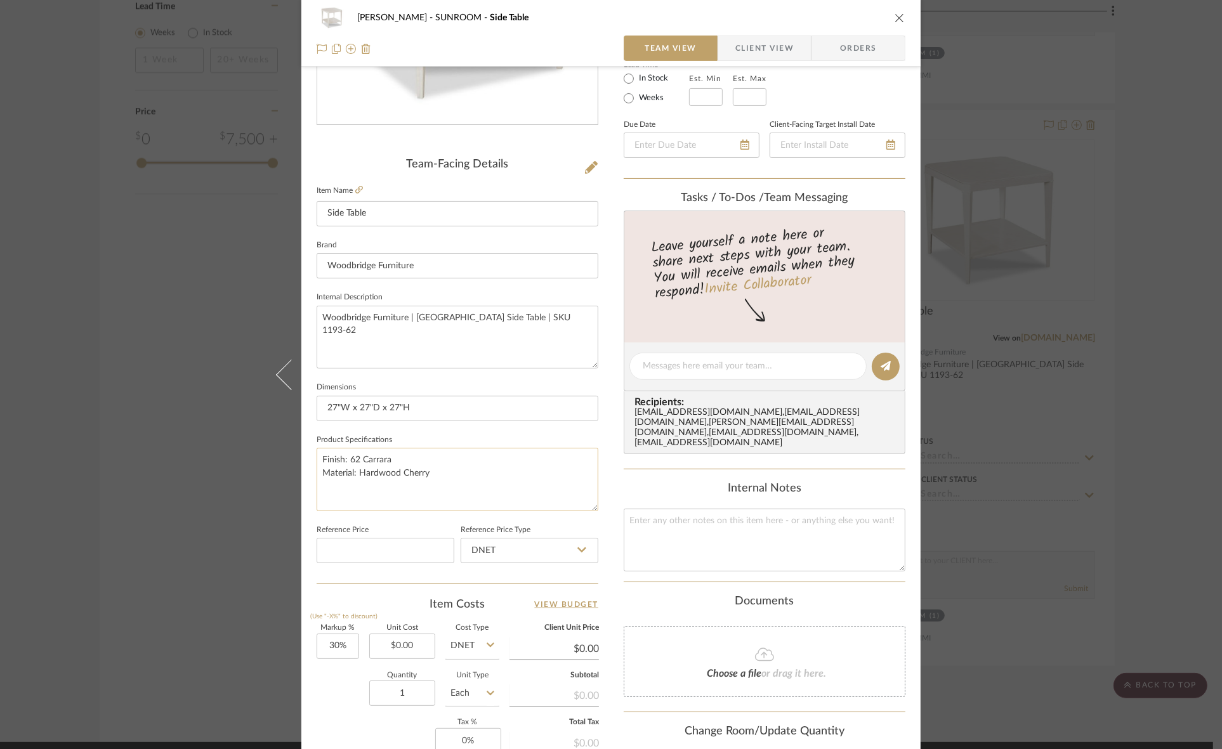
drag, startPoint x: 356, startPoint y: 473, endPoint x: 457, endPoint y: 474, distance: 100.2
click at [457, 474] on textarea "Finish: 62 Carrara Material: Hardwood Cherry" at bounding box center [458, 479] width 282 height 63
drag, startPoint x: 457, startPoint y: 474, endPoint x: 429, endPoint y: 471, distance: 27.4
click at [455, 474] on textarea "Finish: 62 Carrara Material: Hardwood Cherry" at bounding box center [458, 479] width 282 height 63
click at [398, 473] on textarea "Finish: 62 Carrara Material: Hardwood Cherry" at bounding box center [458, 479] width 282 height 63
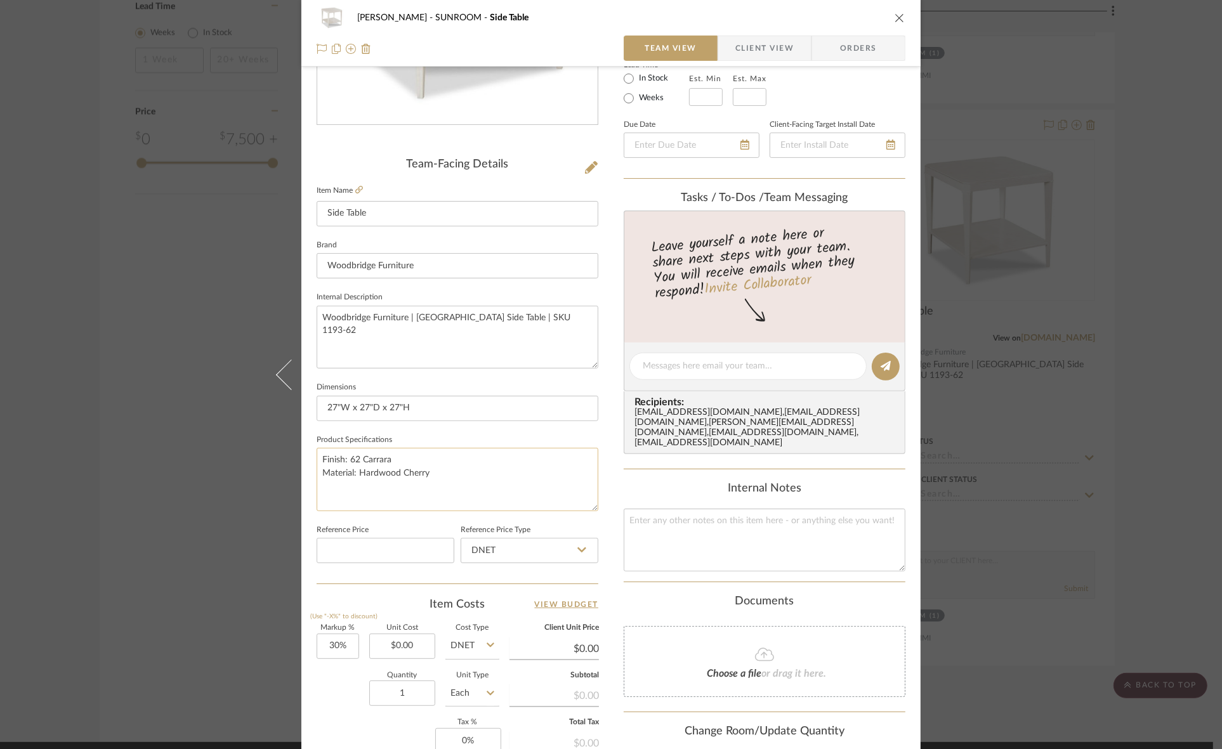
drag, startPoint x: 398, startPoint y: 471, endPoint x: 438, endPoint y: 476, distance: 39.6
click at [438, 476] on textarea "Finish: 62 Carrara Material: Hardwood Cherry" at bounding box center [458, 479] width 282 height 63
type textarea "Finish: 62 Carrara Material: Hardwood Solids and Cherry Veneer"
click at [450, 403] on input "27"W x 27"D x 27"H" at bounding box center [458, 408] width 282 height 25
click at [72, 556] on div "Murray SUNROOM Side Table Team View Client View Orders Team-Facing Details Item…" at bounding box center [611, 374] width 1222 height 749
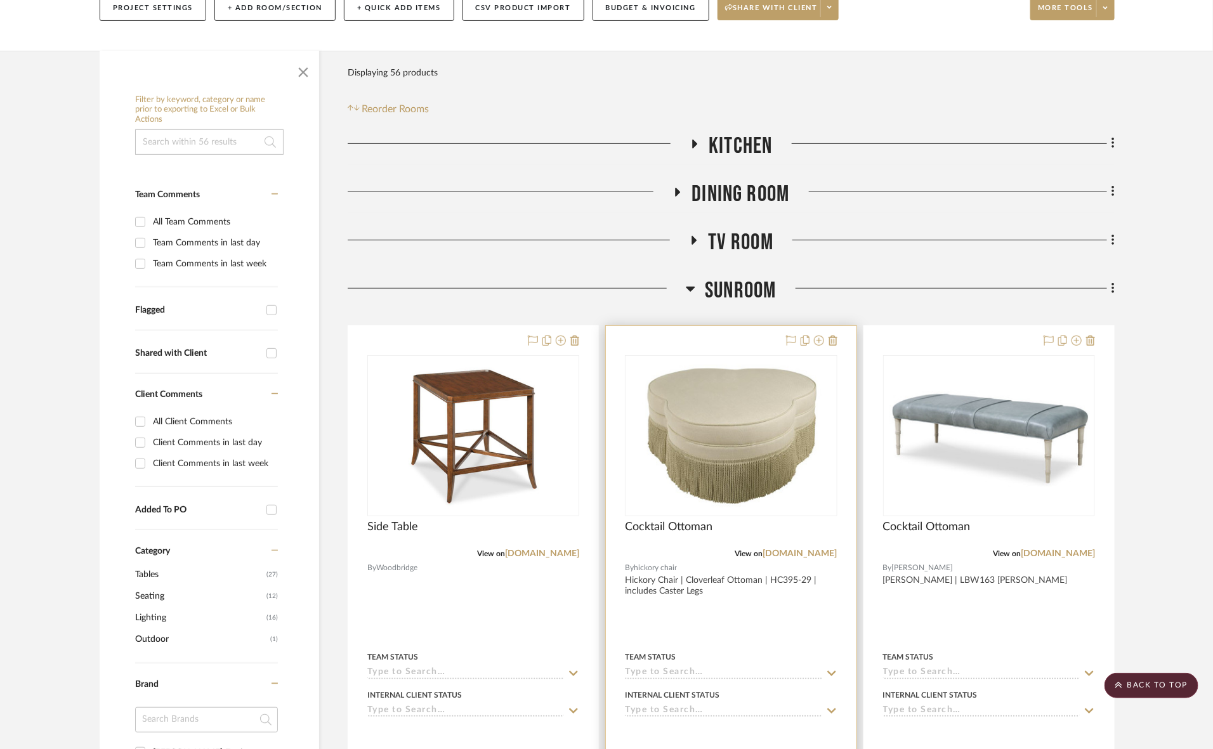
scroll to position [159, 0]
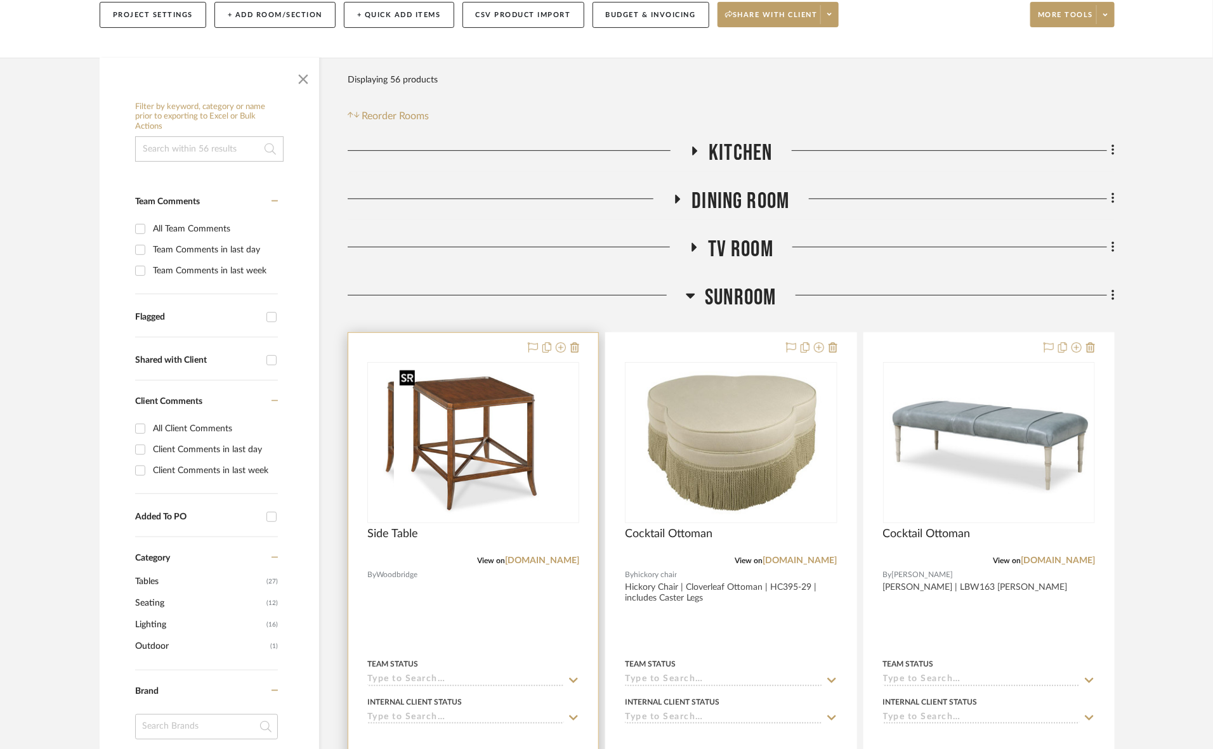
click at [504, 441] on img at bounding box center [473, 442] width 159 height 159
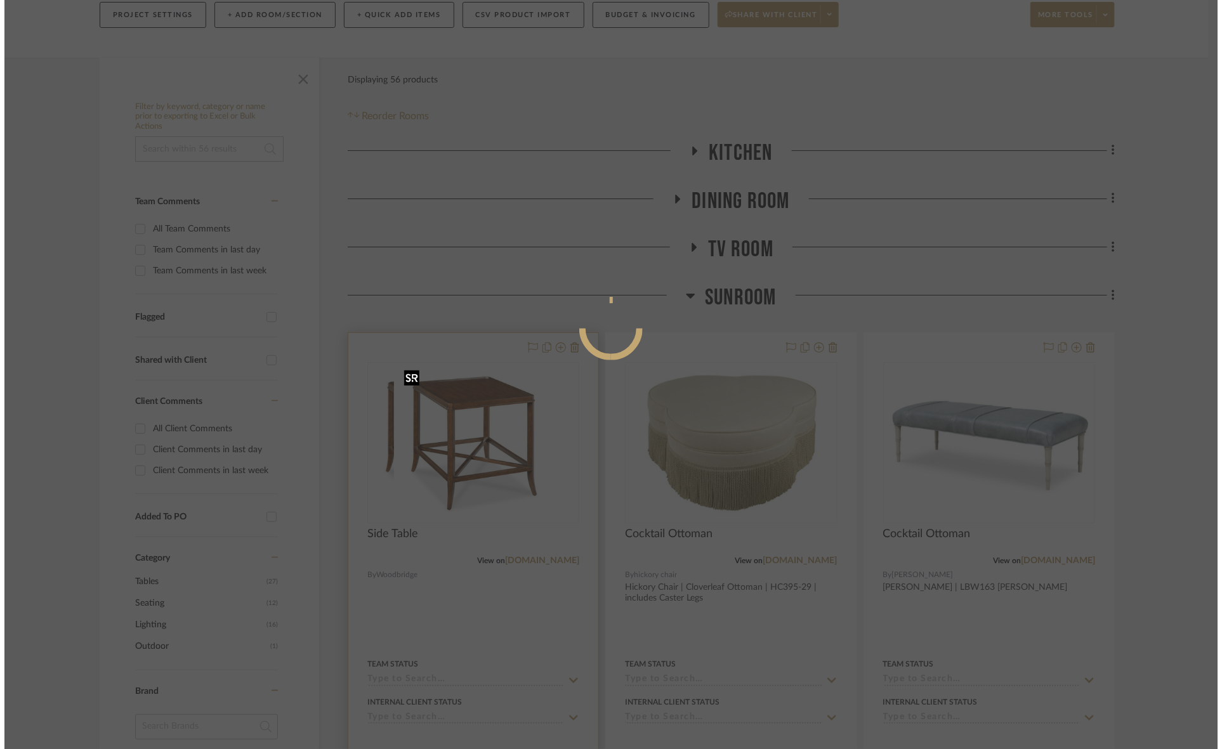
scroll to position [0, 0]
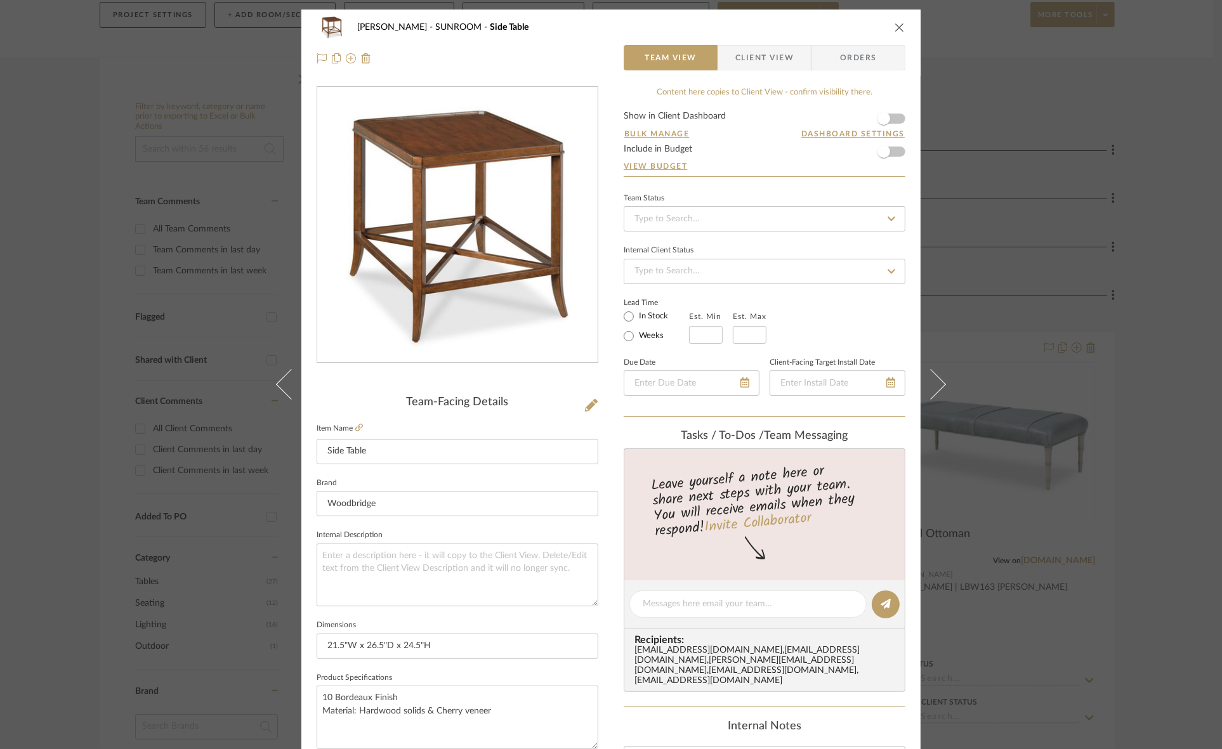
click at [1156, 407] on div "Murray SUNROOM Side Table Team View Client View Orders Team-Facing Details Item…" at bounding box center [611, 374] width 1222 height 749
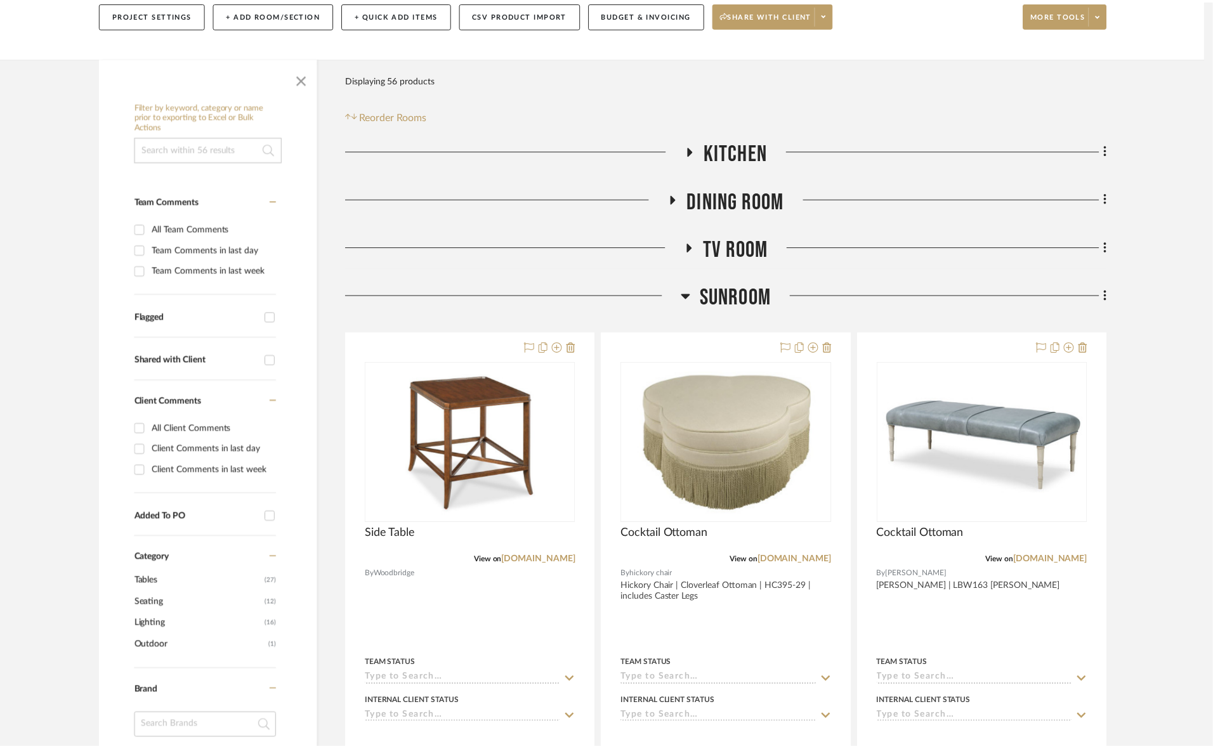
scroll to position [159, 0]
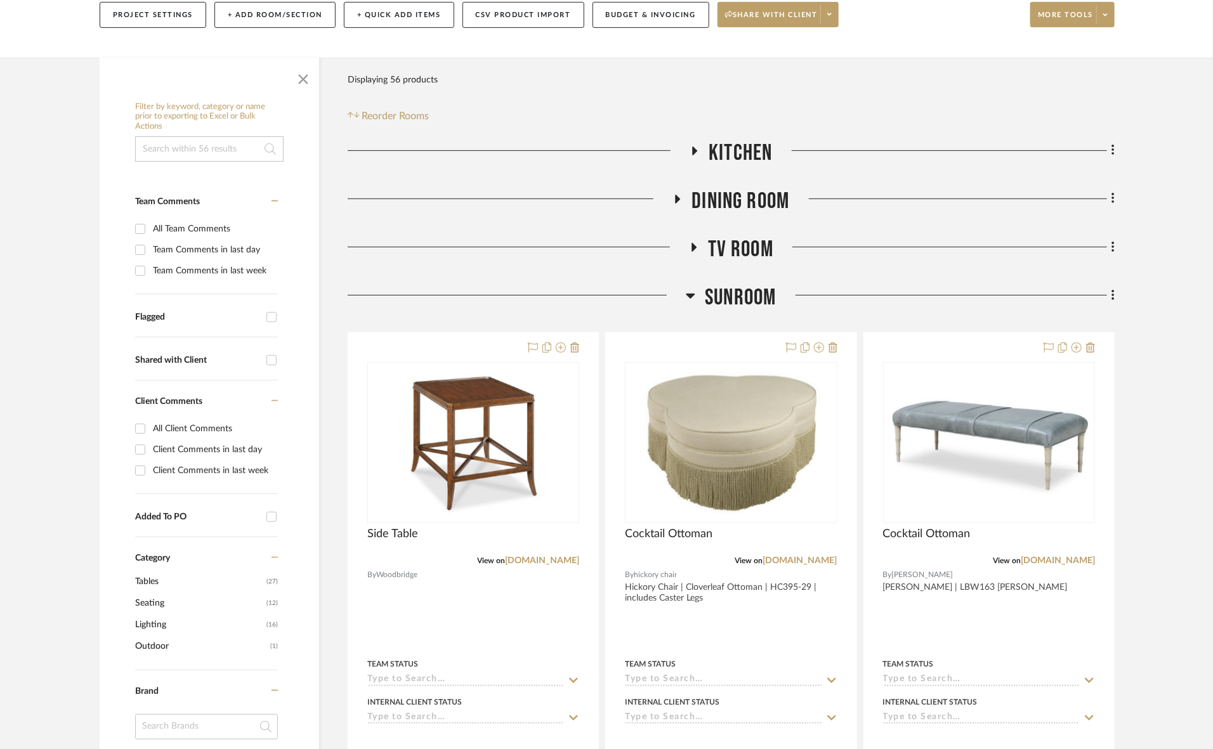
click at [724, 305] on span "SUNROOM" at bounding box center [740, 297] width 71 height 27
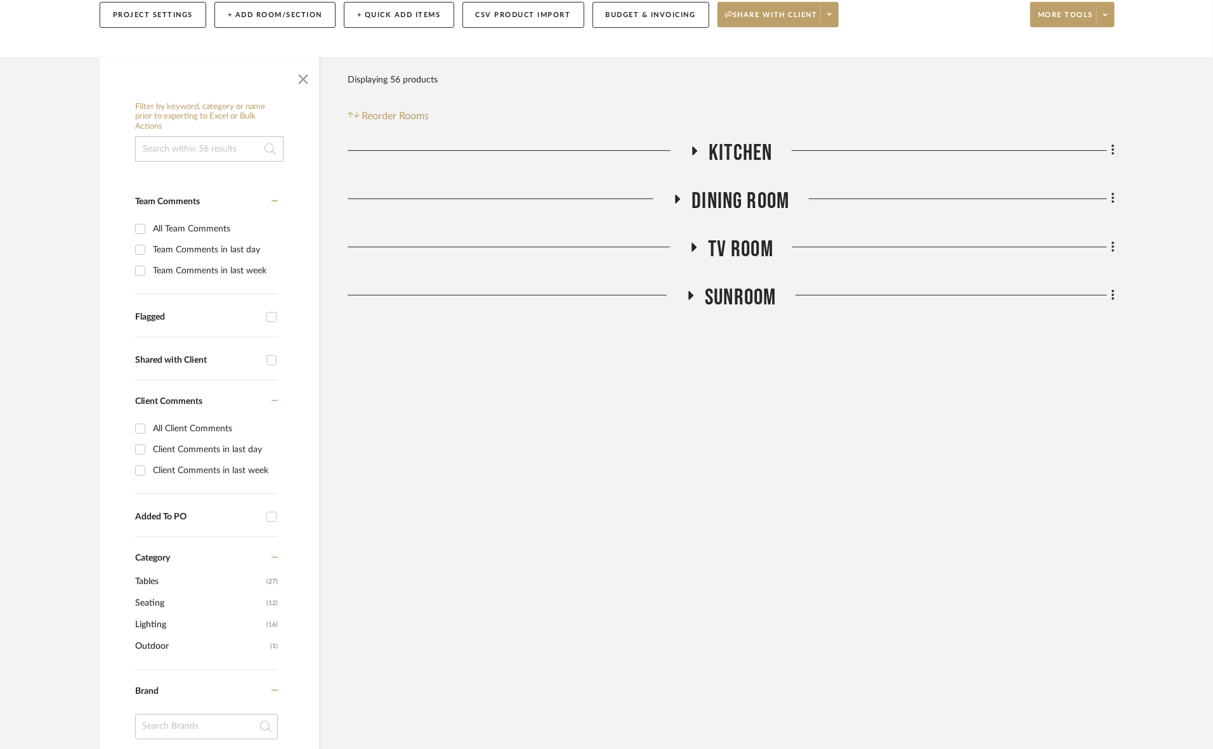
click at [752, 240] on span "TV ROOM" at bounding box center [740, 249] width 65 height 27
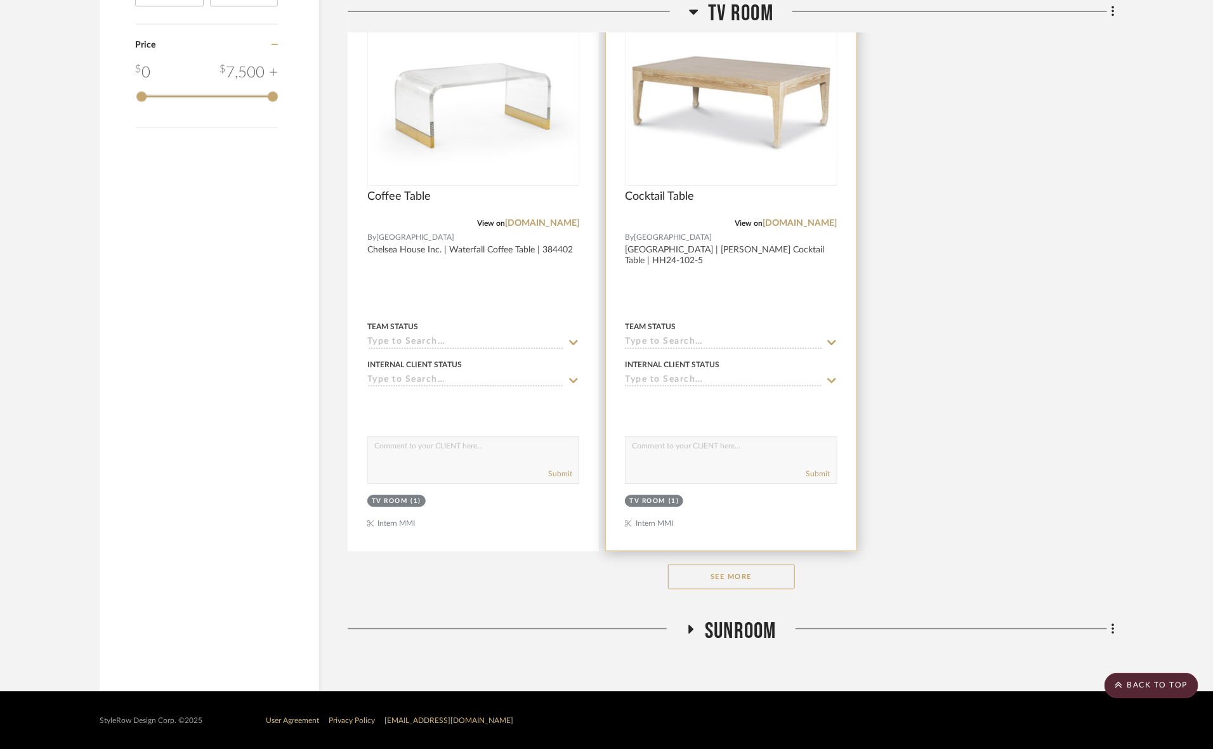
scroll to position [1574, 0]
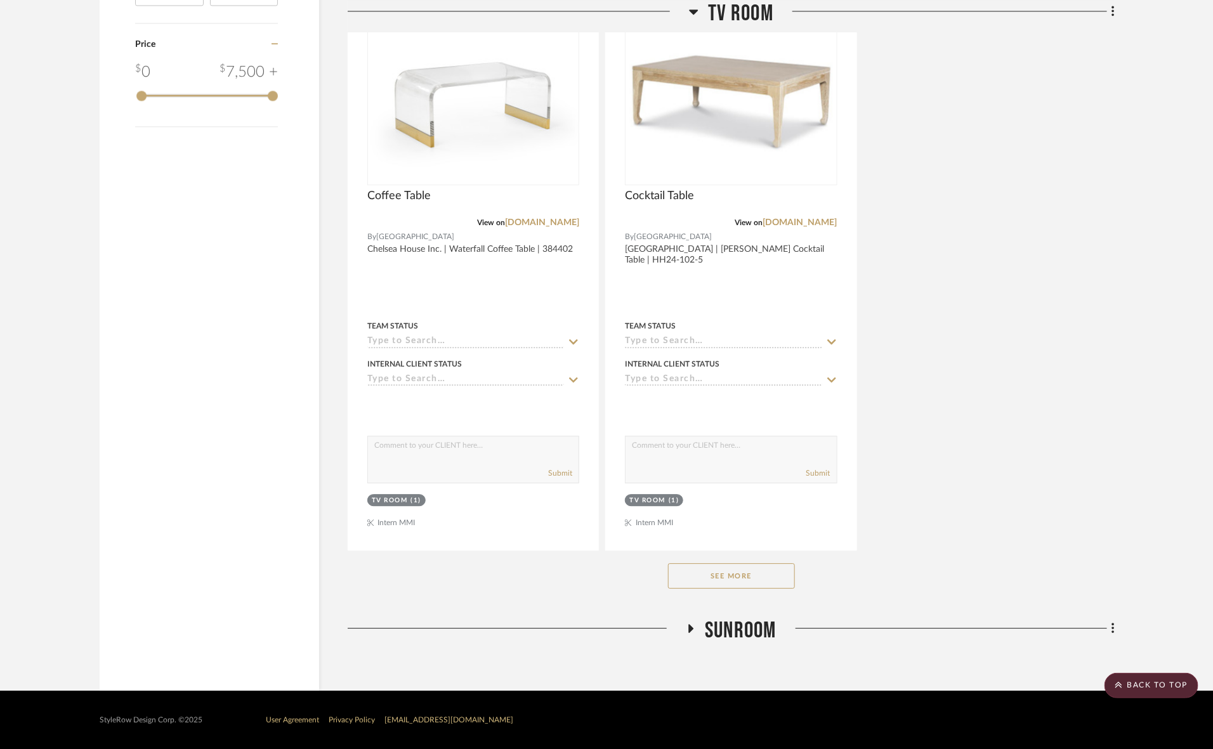
click at [749, 571] on button "See More" at bounding box center [731, 575] width 127 height 25
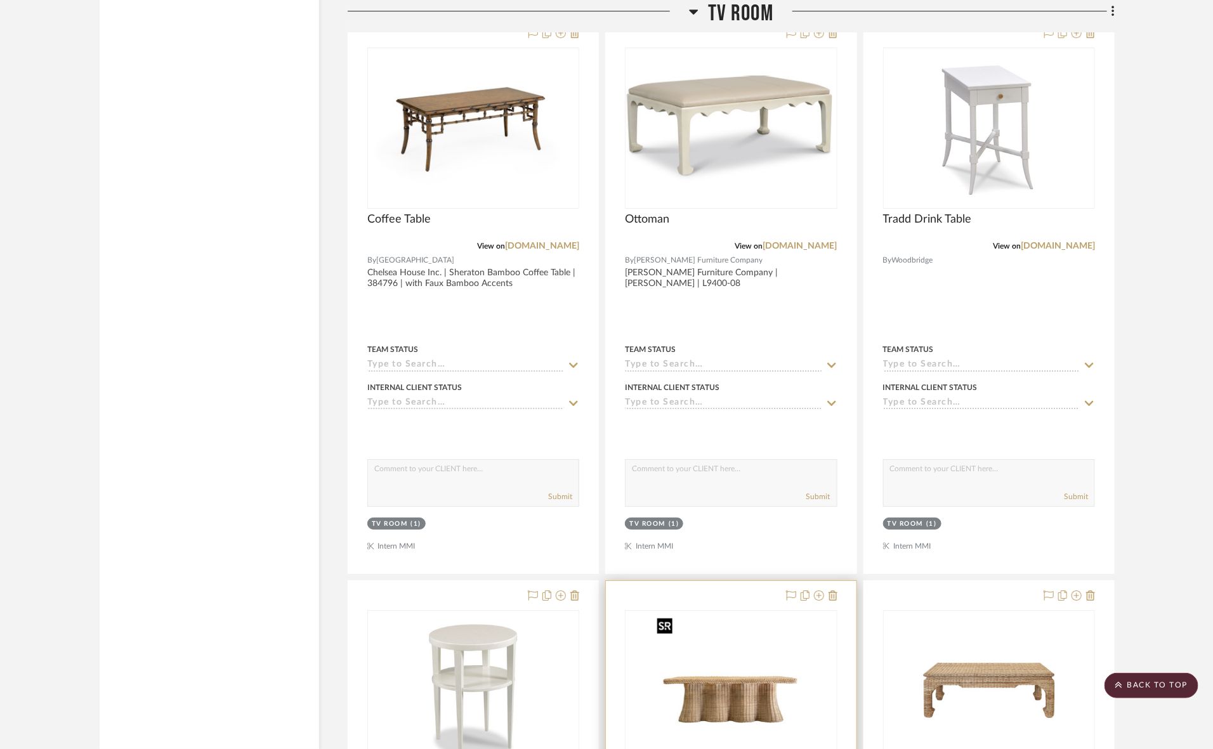
scroll to position [2050, 0]
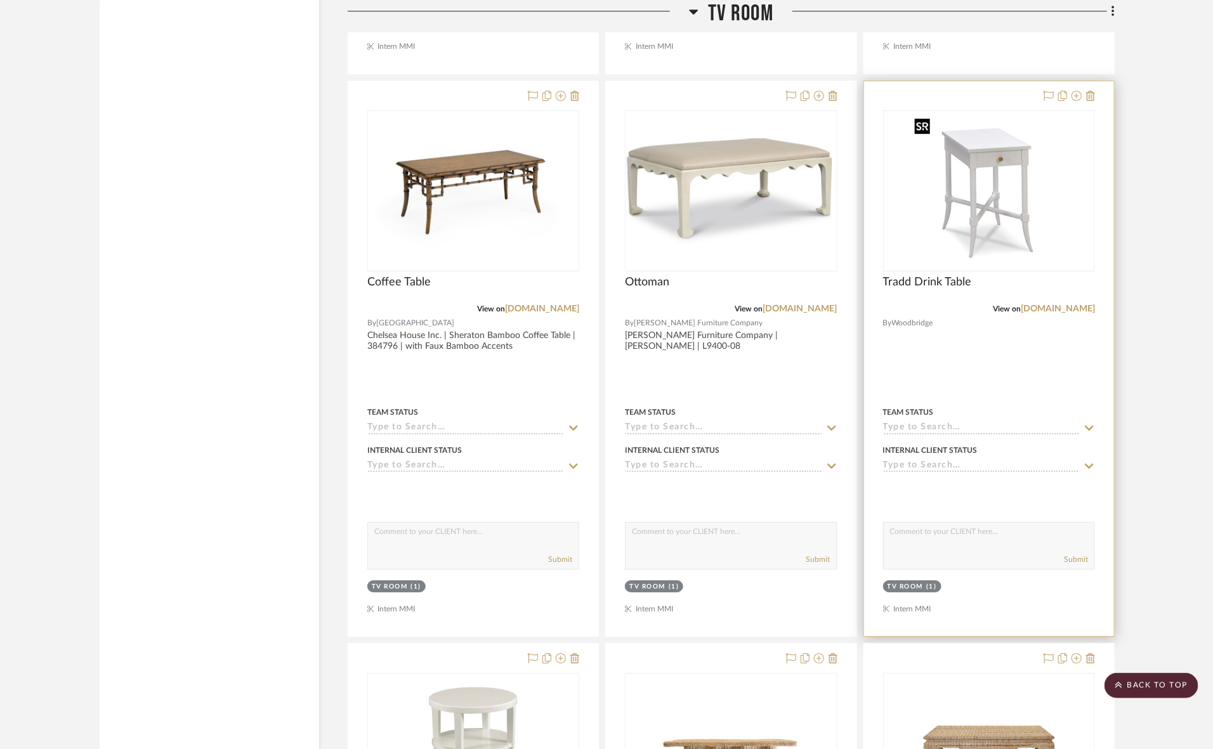
click at [1004, 195] on img "0" at bounding box center [963, 191] width 159 height 159
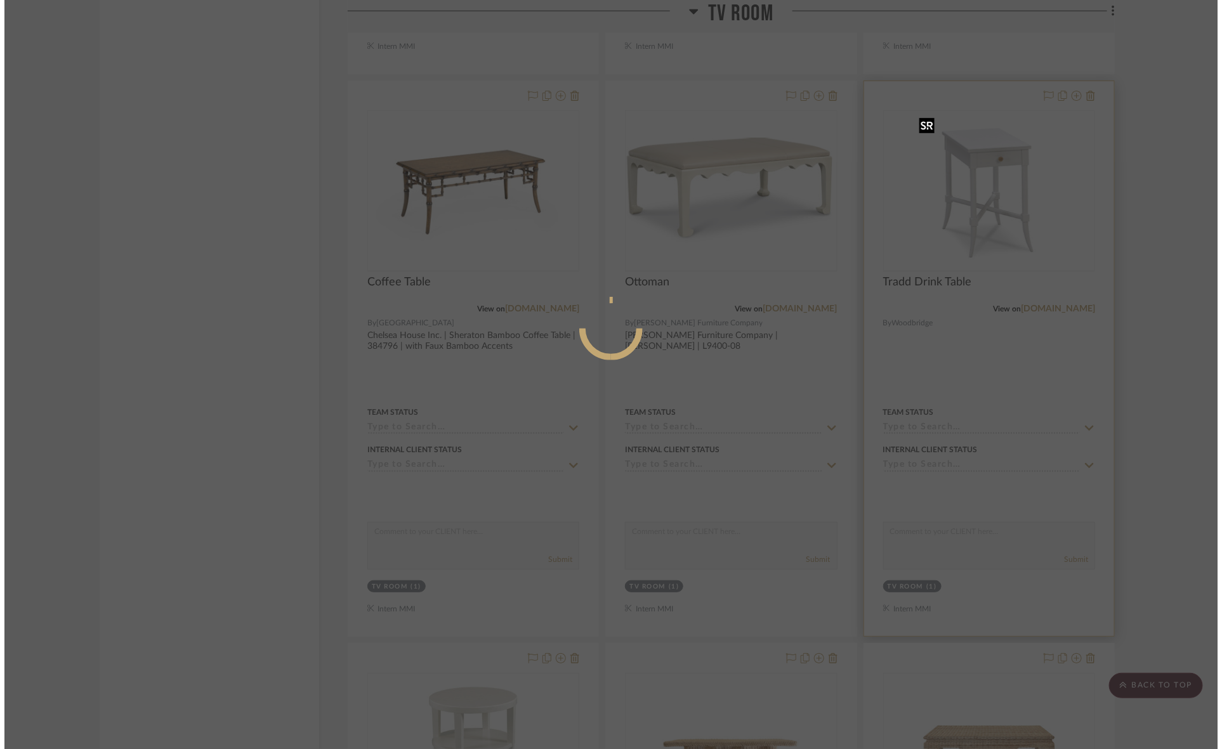
scroll to position [0, 0]
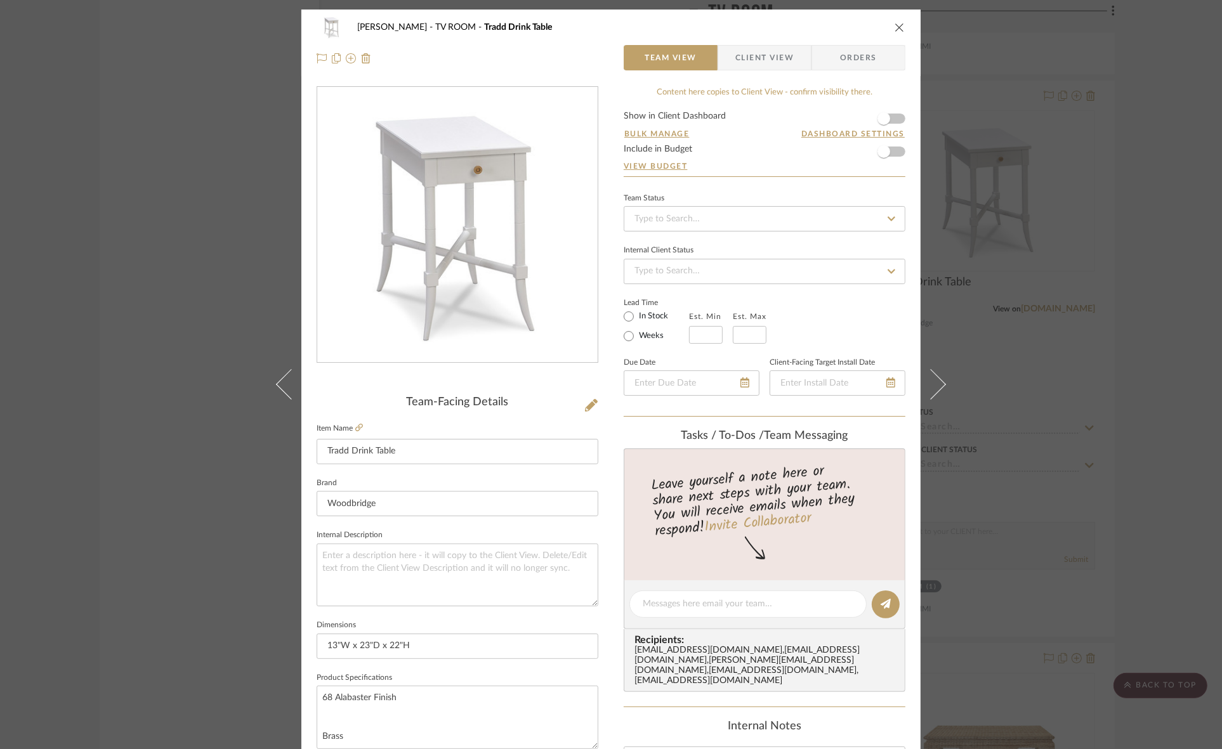
click at [36, 464] on div "Murray TV ROOM Tradd Drink Table Team View Client View Orders Team-Facing Detai…" at bounding box center [611, 374] width 1222 height 749
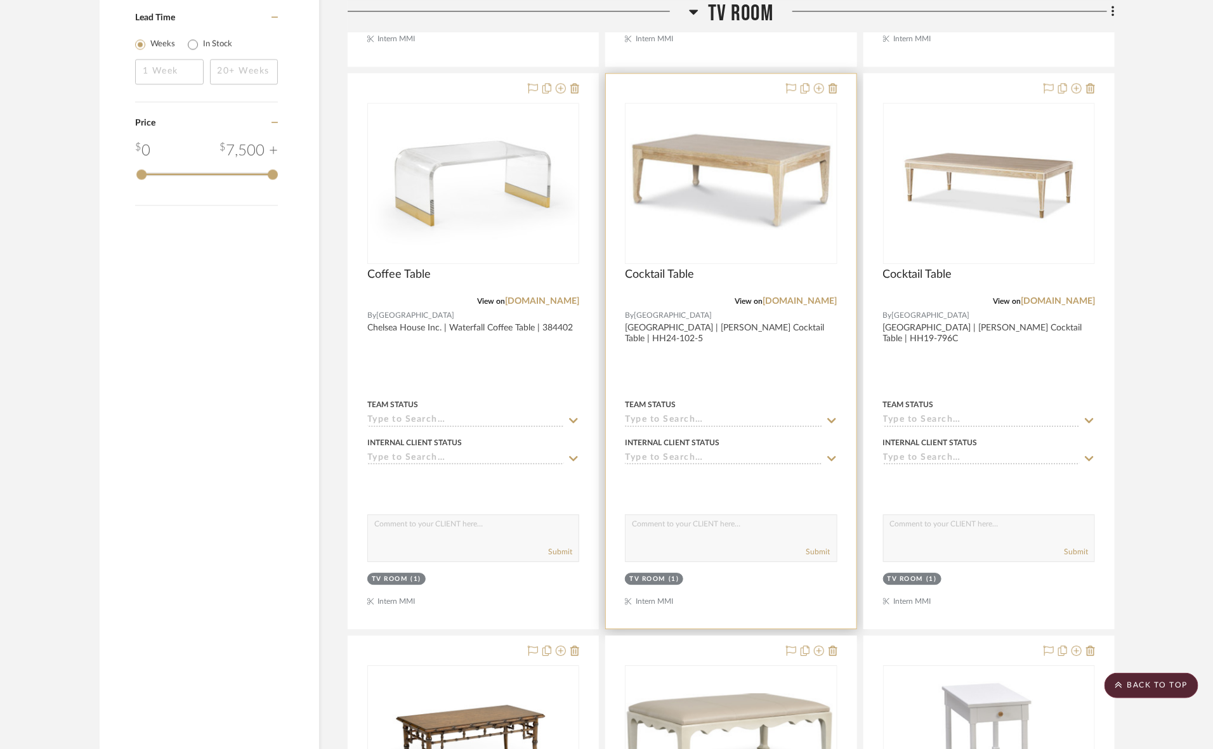
scroll to position [1892, 0]
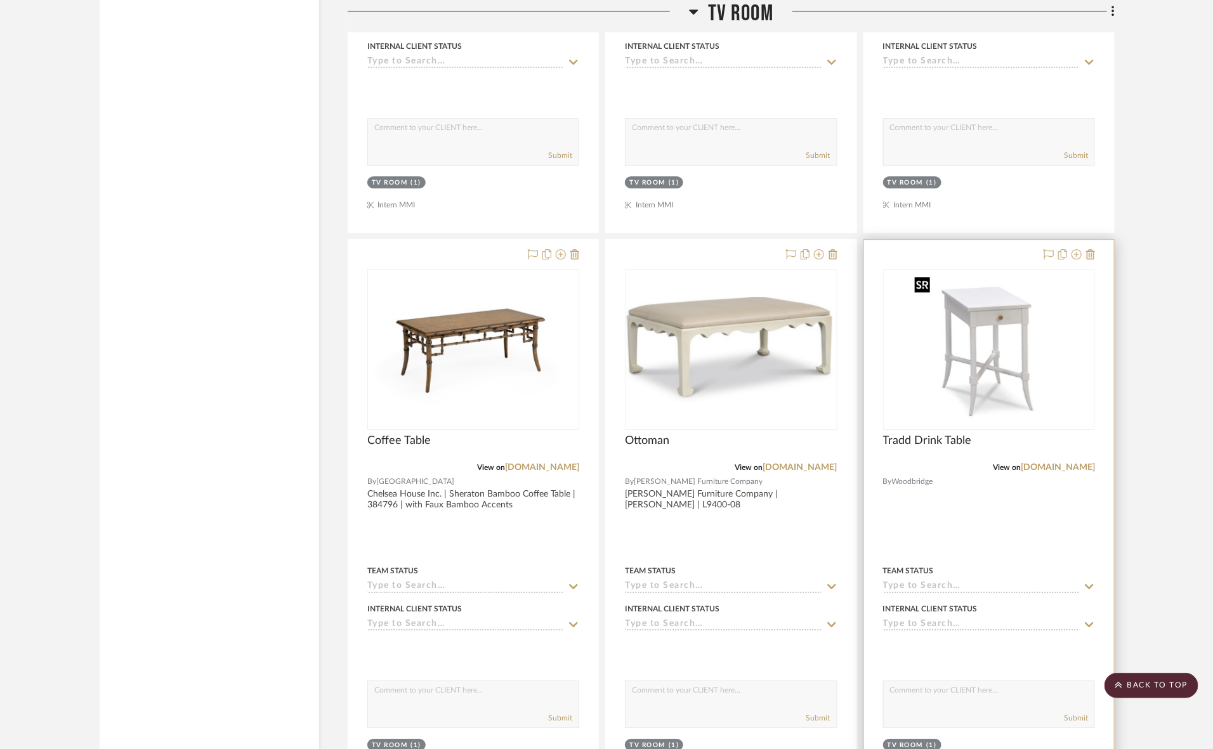
click at [955, 354] on img "0" at bounding box center [989, 349] width 159 height 159
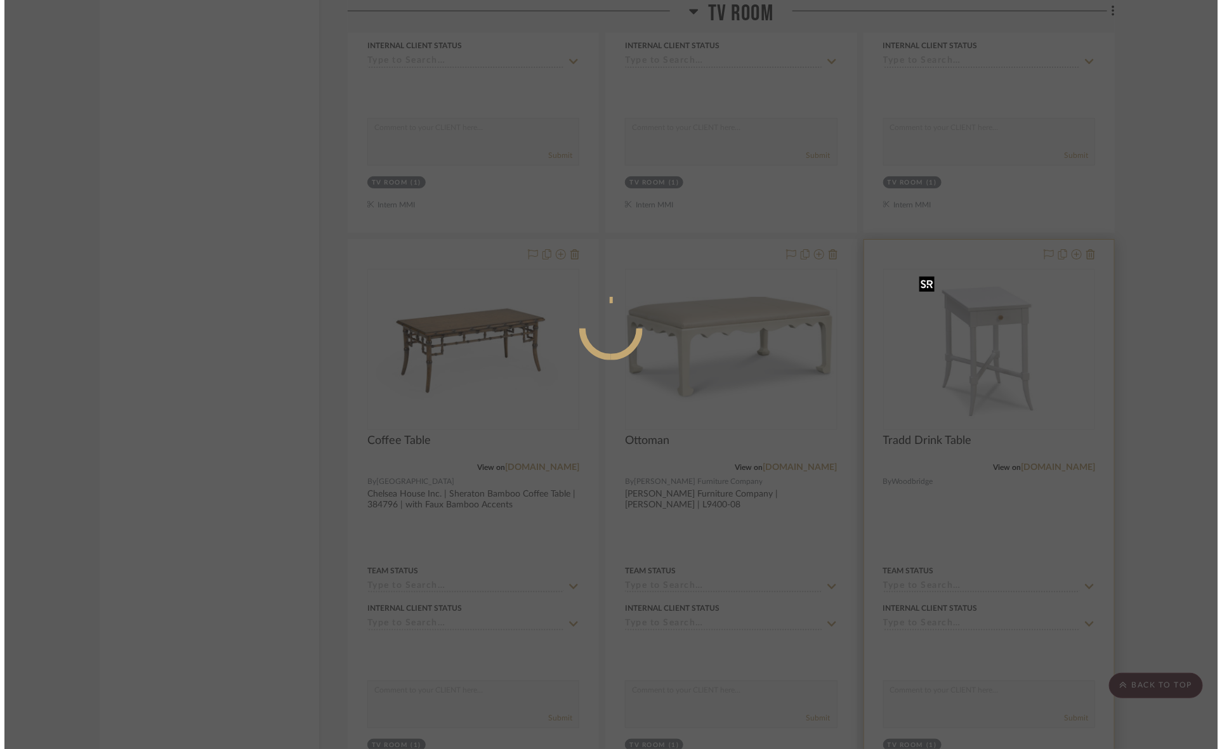
scroll to position [0, 0]
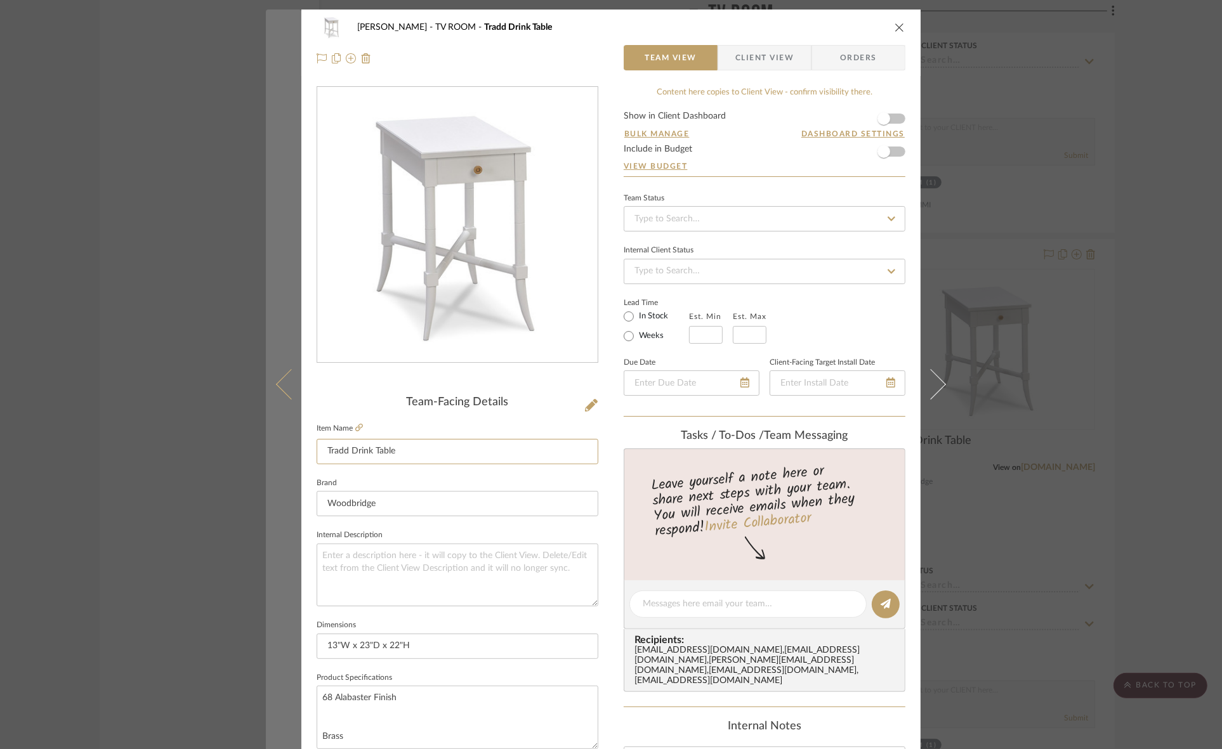
drag, startPoint x: 369, startPoint y: 450, endPoint x: 287, endPoint y: 448, distance: 81.9
click at [287, 448] on mat-dialog-content "Murray TV ROOM Tradd Drink Table Team View Client View Orders Team-Facing Detai…" at bounding box center [611, 596] width 690 height 1172
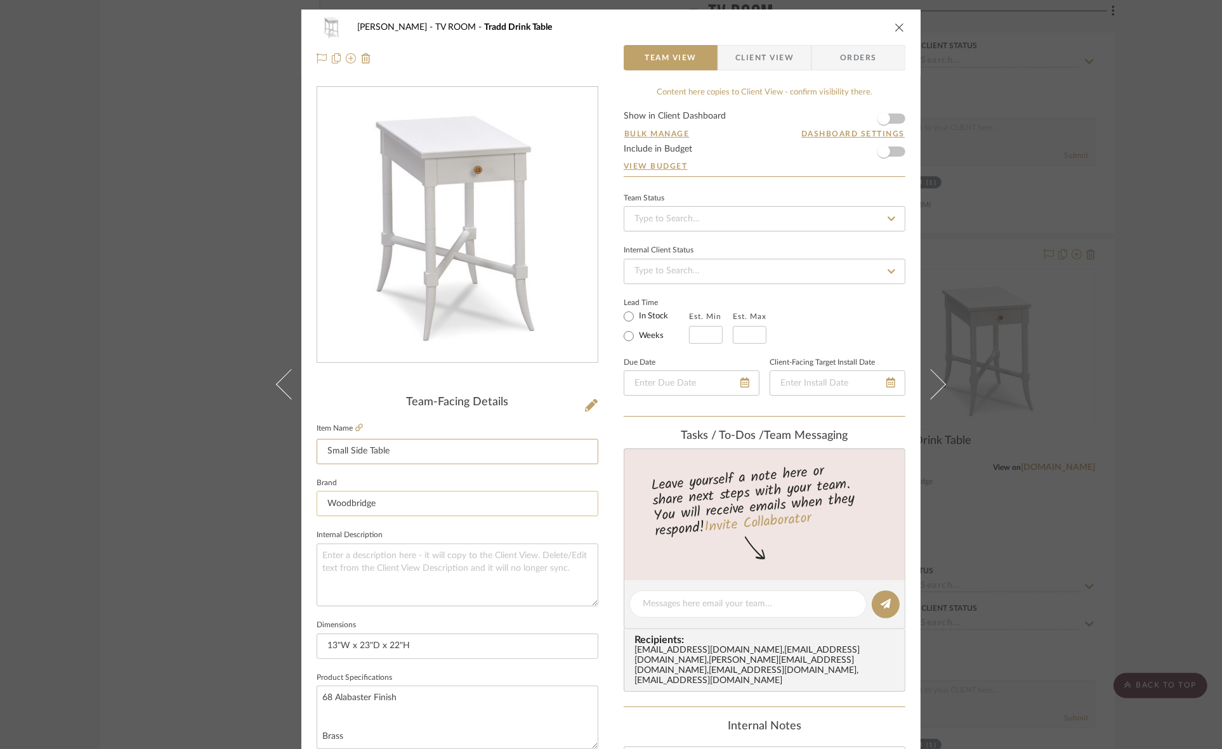
type input "Small Side Table"
click at [484, 504] on input "Woodbridge" at bounding box center [458, 503] width 282 height 25
click at [23, 314] on div "Murray TV ROOM Small Side Table Team View Client View Orders Team-Facing Detail…" at bounding box center [611, 374] width 1222 height 749
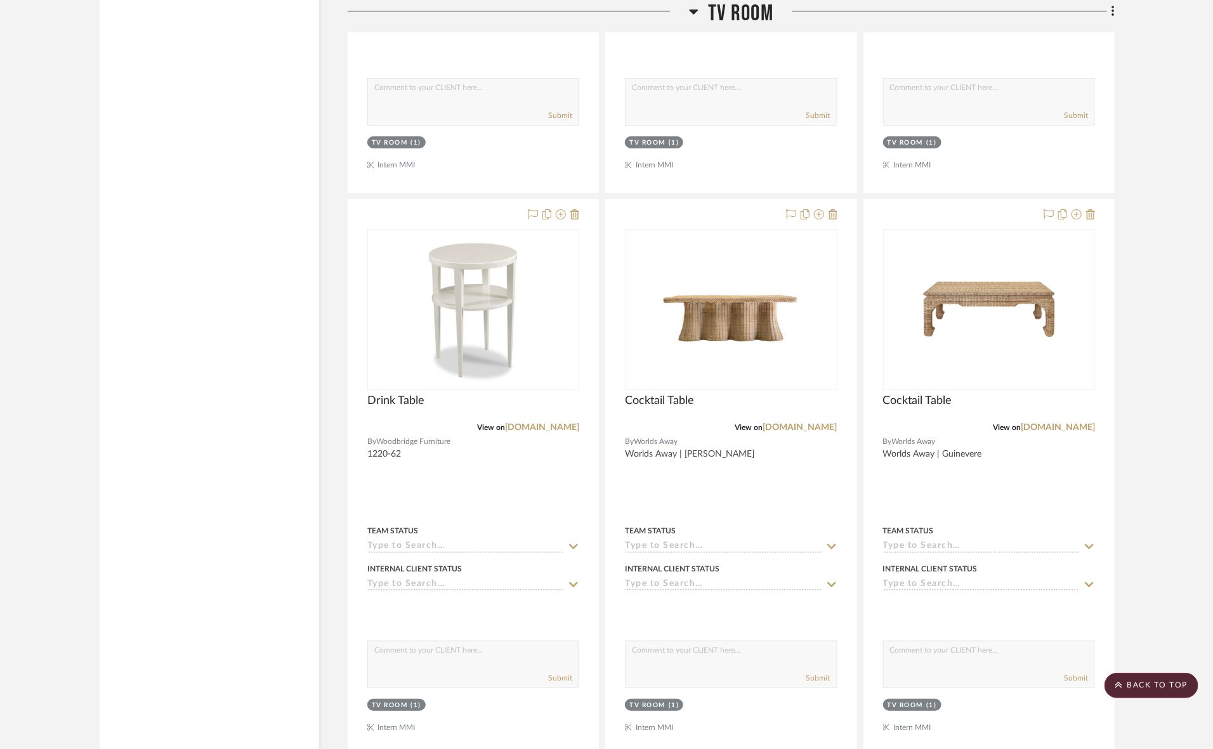
scroll to position [2288, 0]
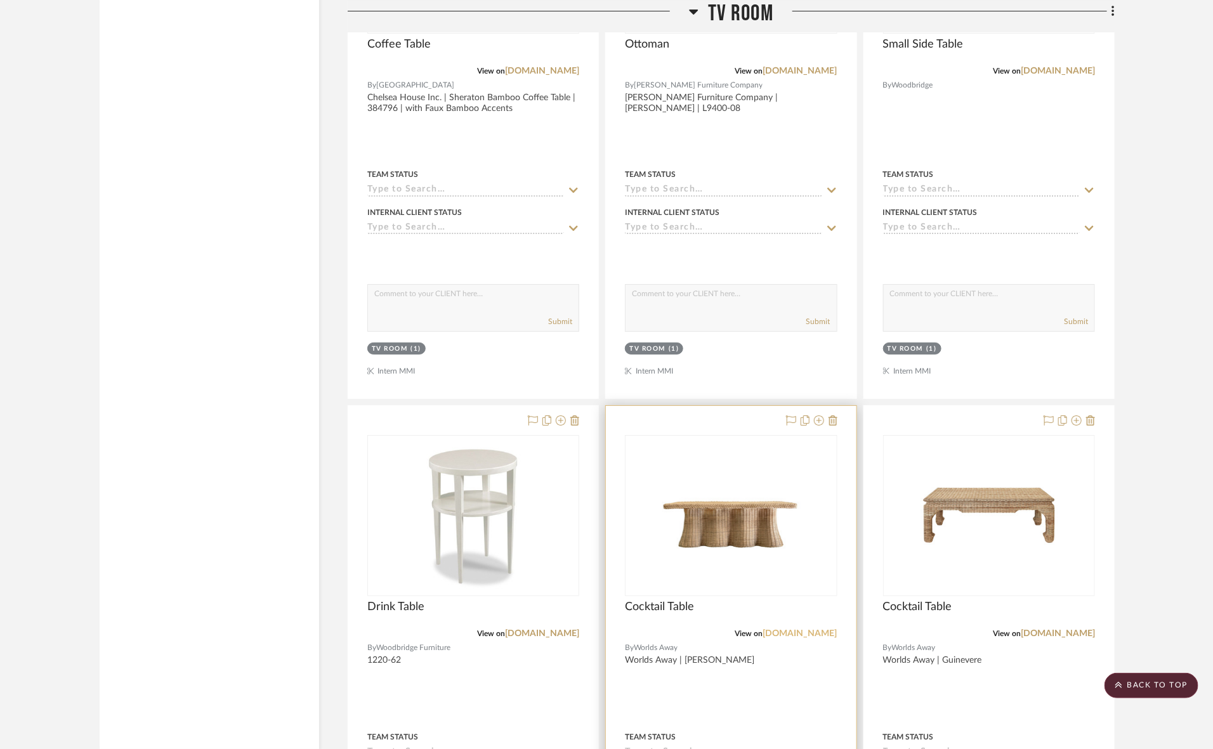
click at [777, 632] on link "[DOMAIN_NAME]" at bounding box center [800, 633] width 74 height 9
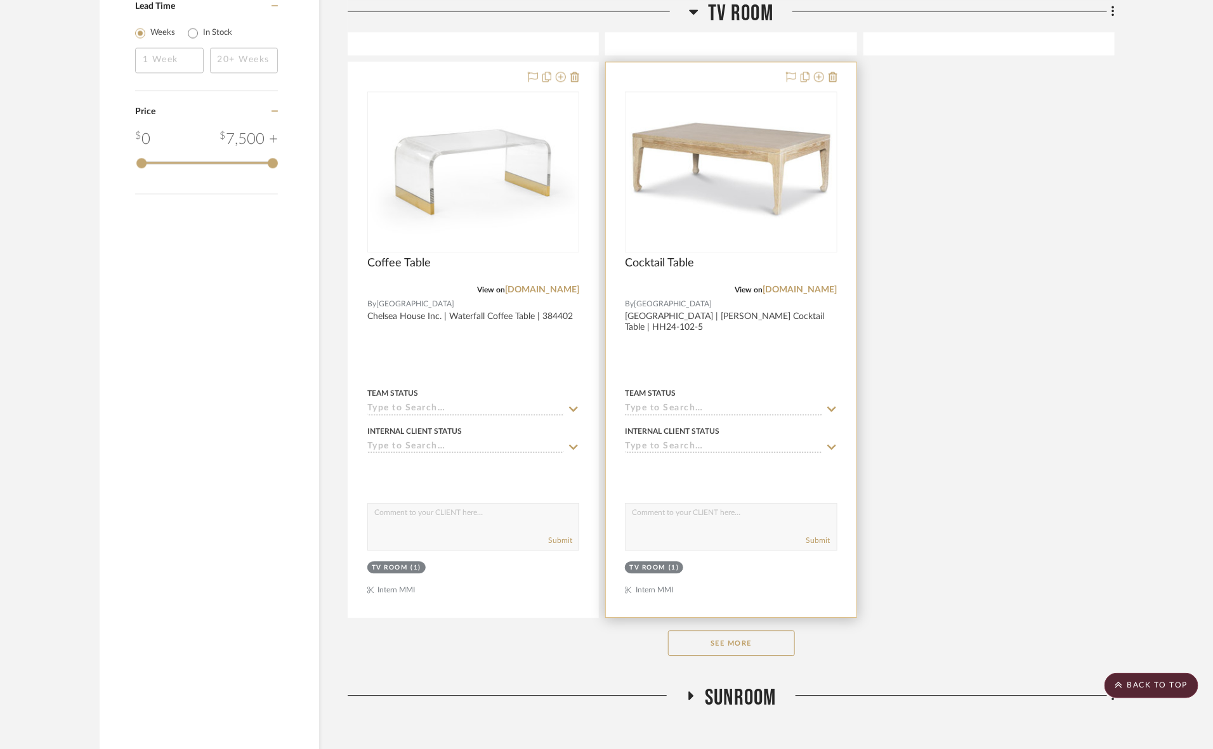
scroll to position [1574, 0]
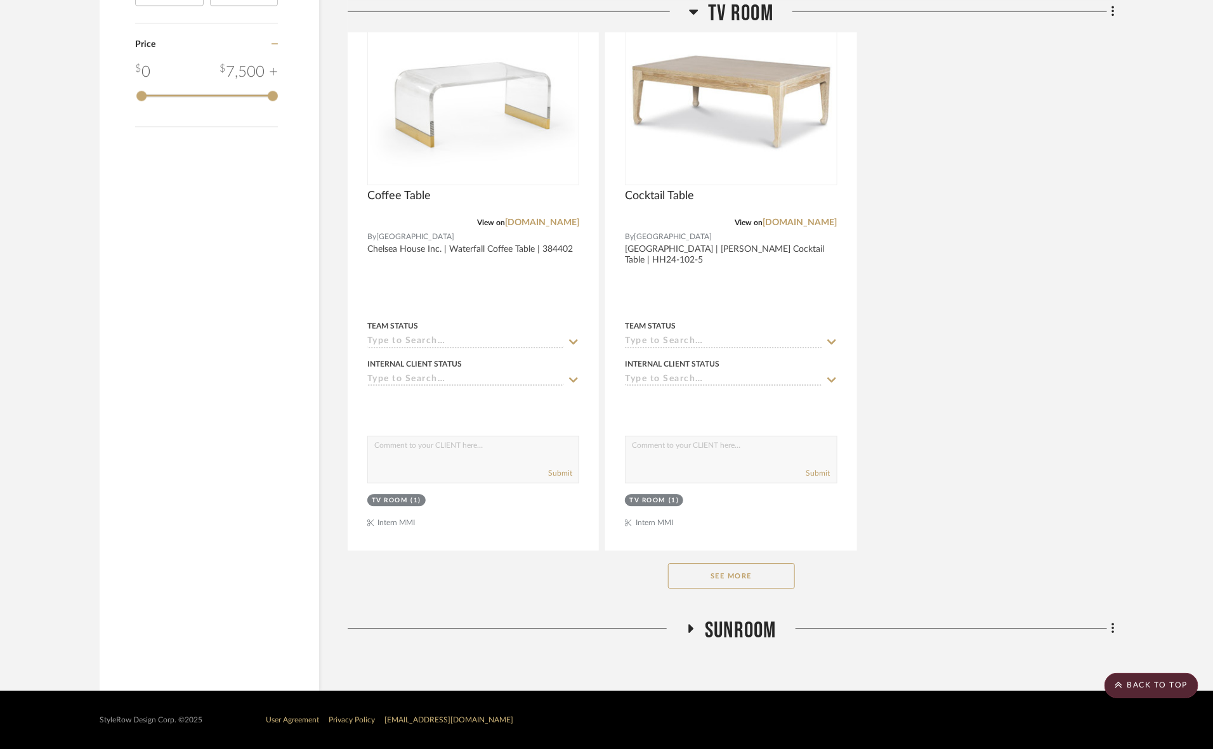
click at [754, 575] on button "See More" at bounding box center [731, 575] width 127 height 25
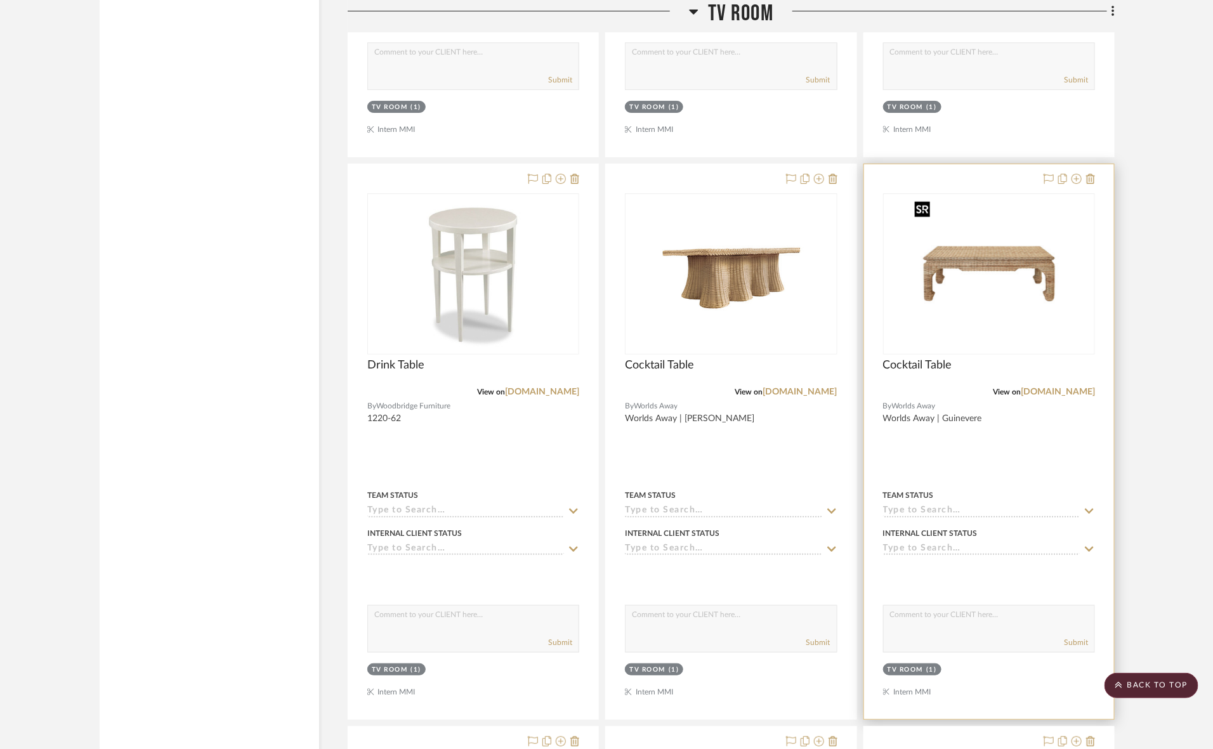
scroll to position [2684, 0]
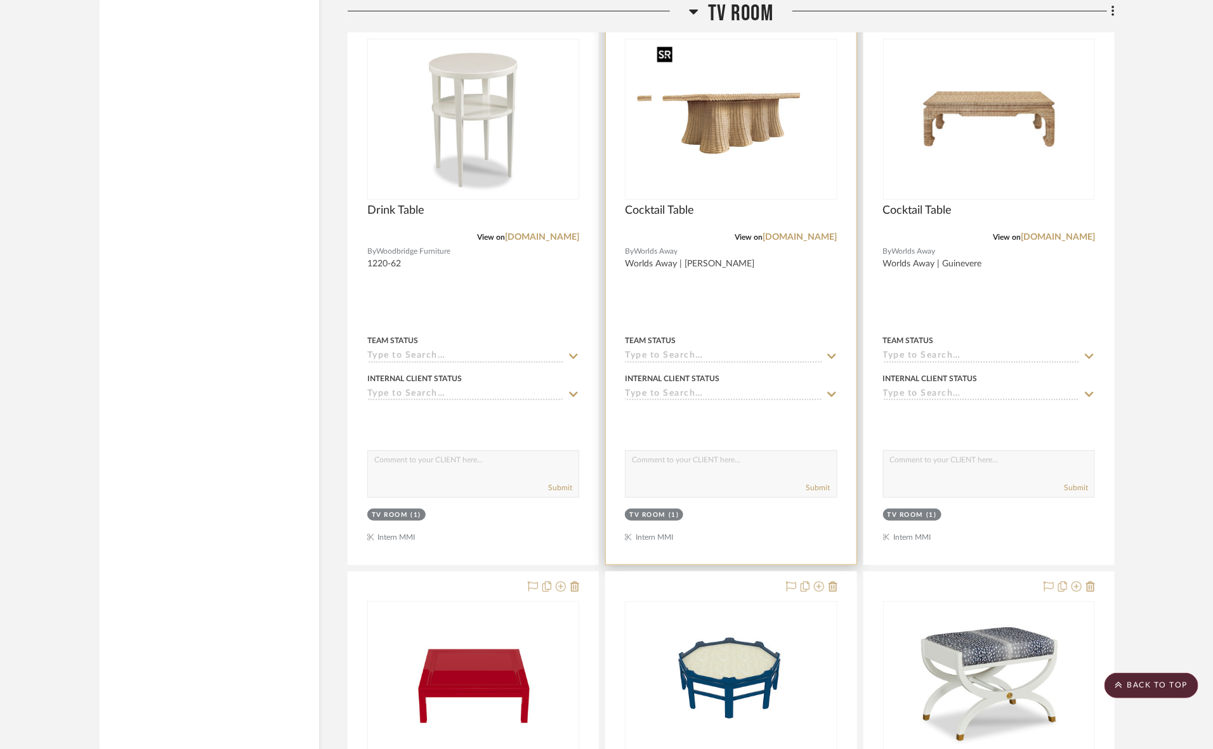
click at [759, 148] on img "0" at bounding box center [705, 119] width 159 height 159
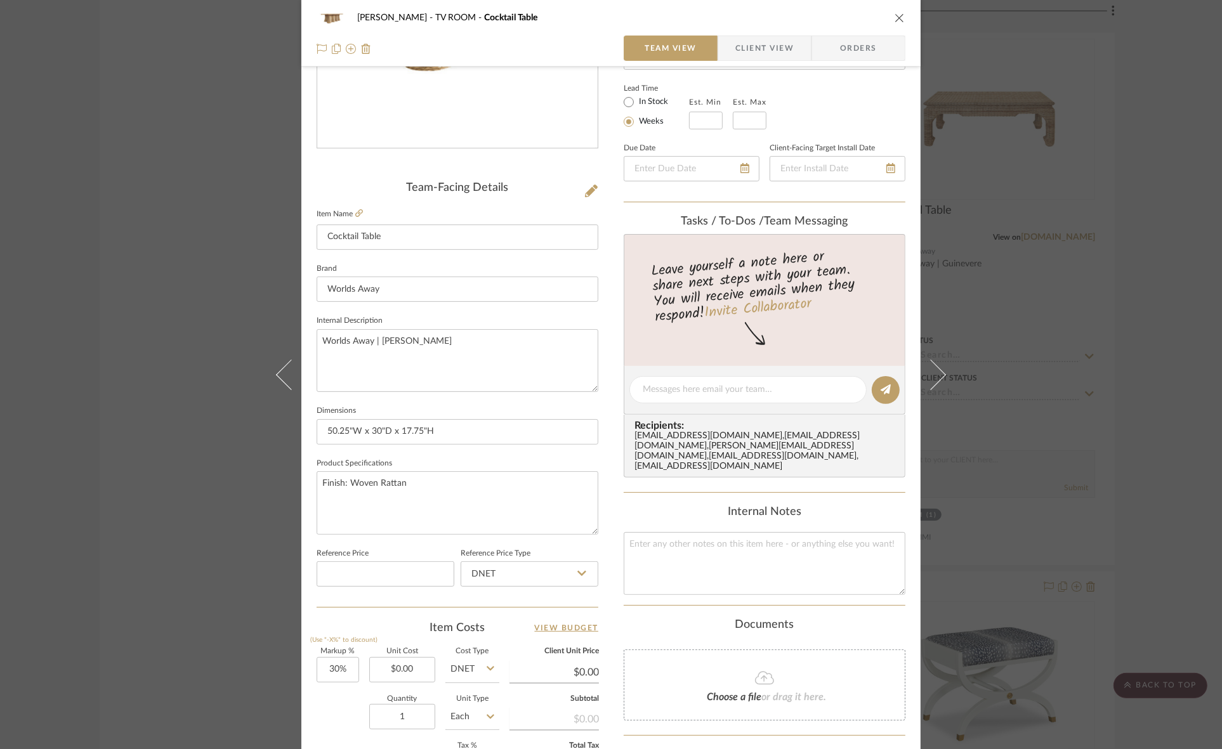
scroll to position [238, 0]
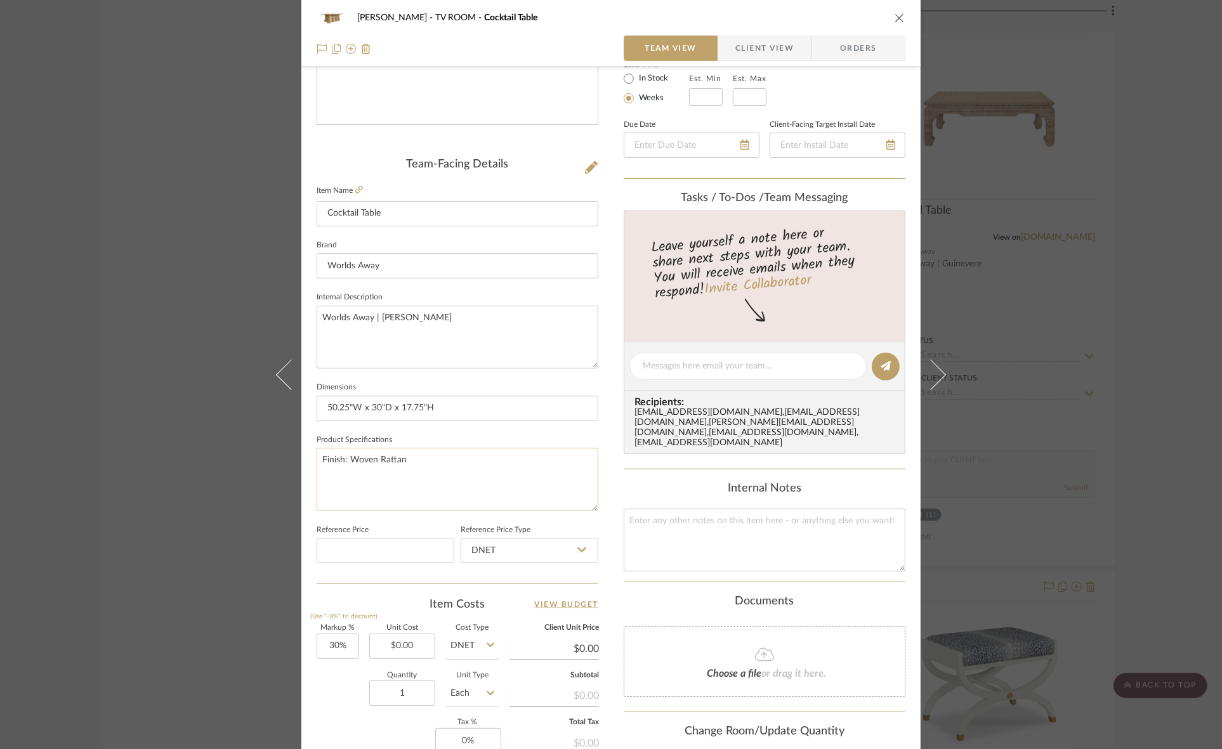
click at [446, 448] on textarea "Finish: Woven Rattan" at bounding box center [458, 479] width 282 height 63
click at [319, 473] on textarea "Finish: Woven Rattan Braided edge and scalloped skirt" at bounding box center [458, 479] width 282 height 63
type textarea "Finish: Woven Rattan with a braided edge and scalloped skirt"
click at [457, 400] on input "50.25"W x 30"D x 17.75"H" at bounding box center [458, 408] width 282 height 25
click at [131, 499] on div "[PERSON_NAME] TV ROOM Cocktail Table Team View Client View Orders Team-Facing D…" at bounding box center [611, 374] width 1222 height 749
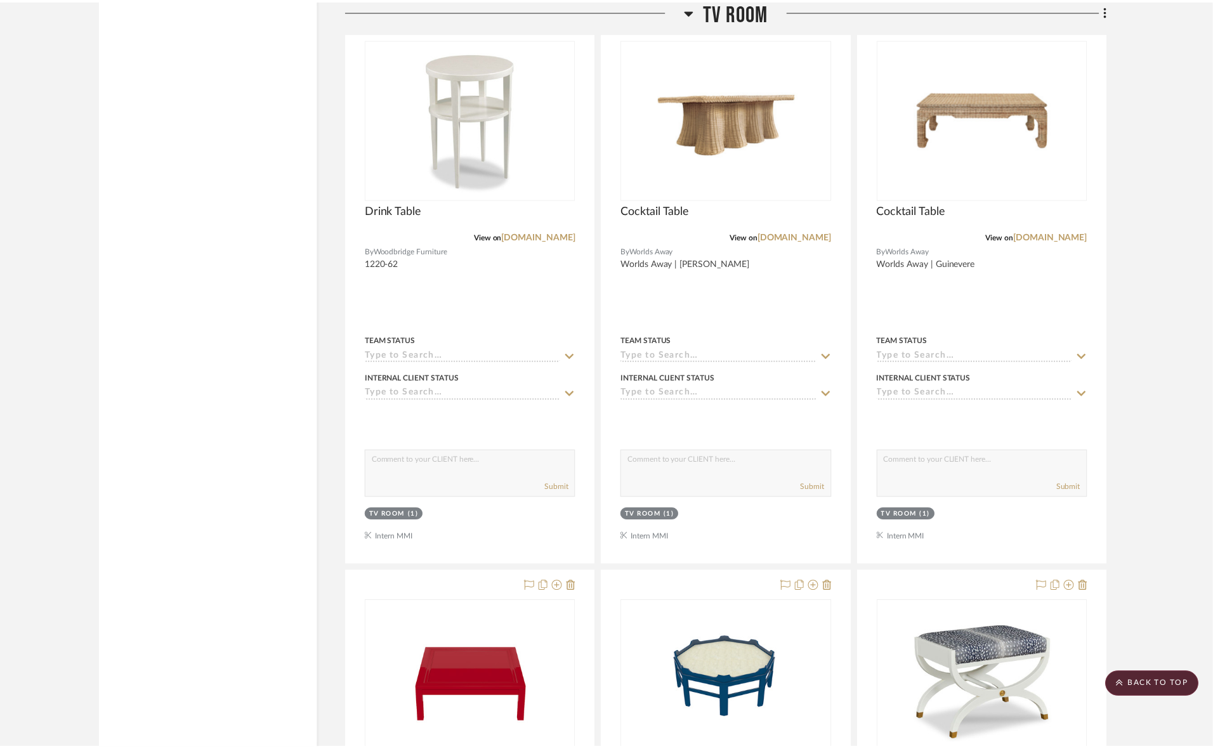
scroll to position [2684, 0]
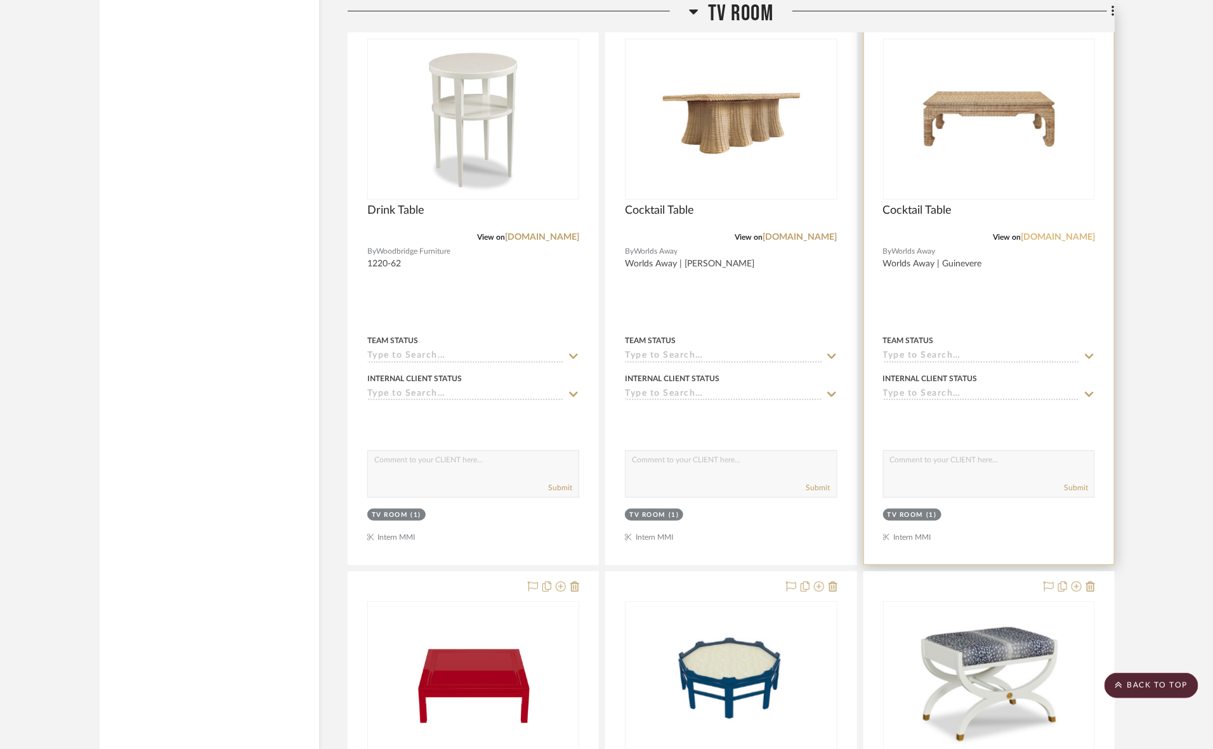
click at [1048, 237] on link "[DOMAIN_NAME]" at bounding box center [1058, 237] width 74 height 9
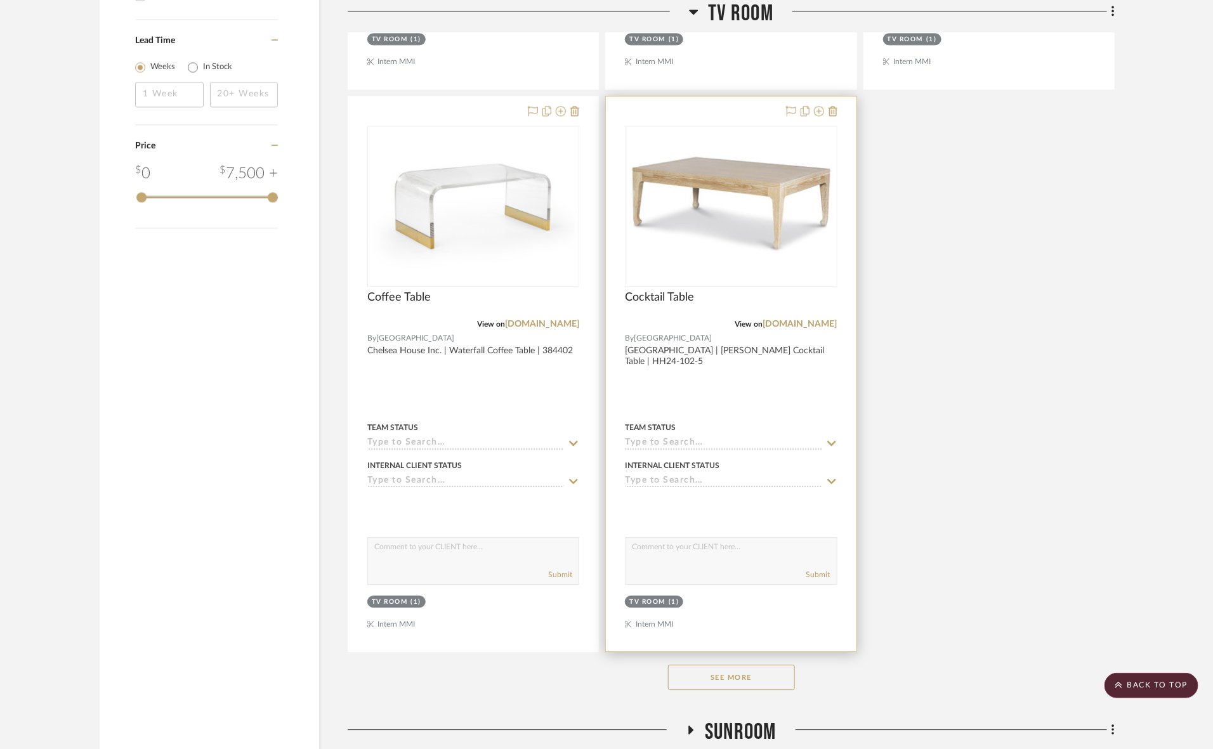
scroll to position [1574, 0]
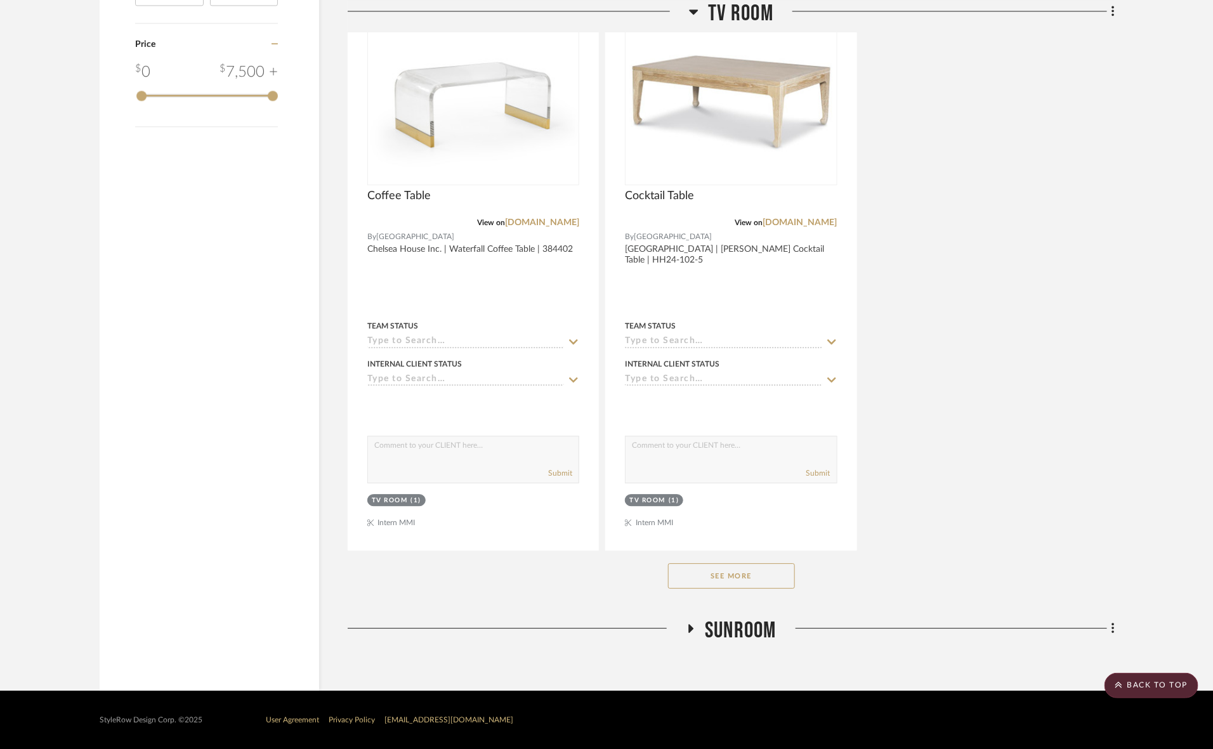
click at [749, 579] on button "See More" at bounding box center [731, 575] width 127 height 25
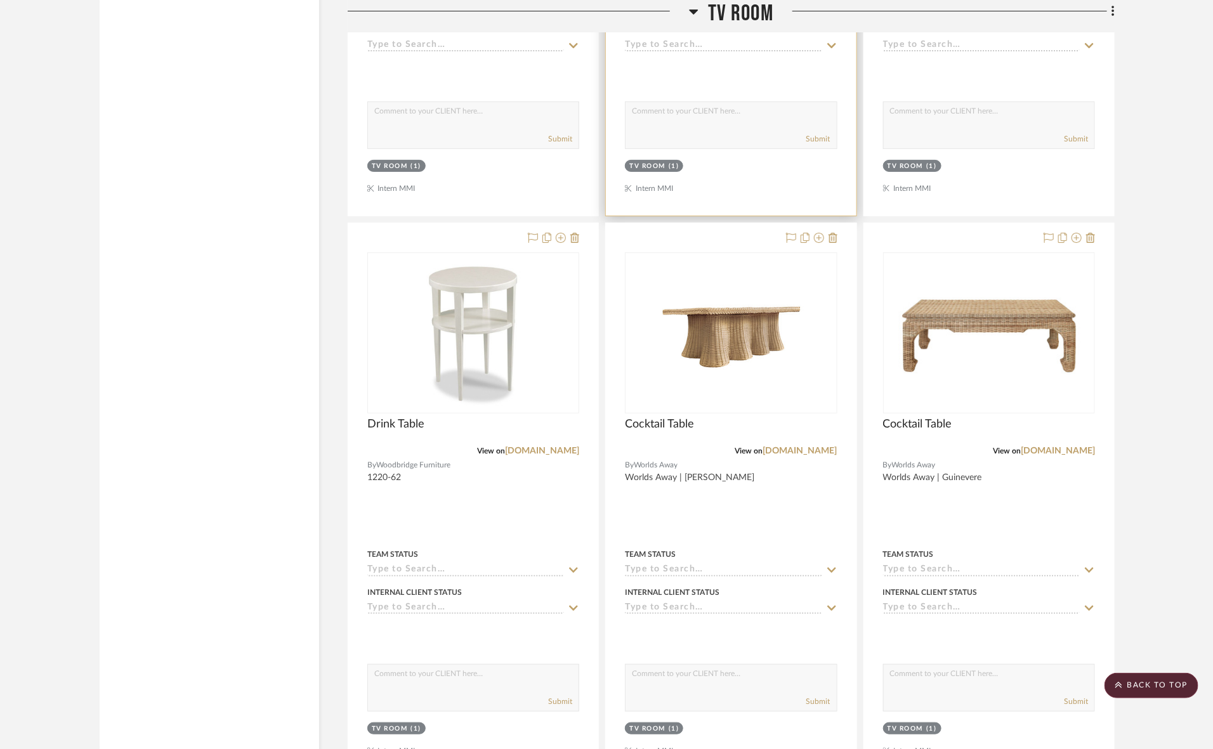
scroll to position [2447, 0]
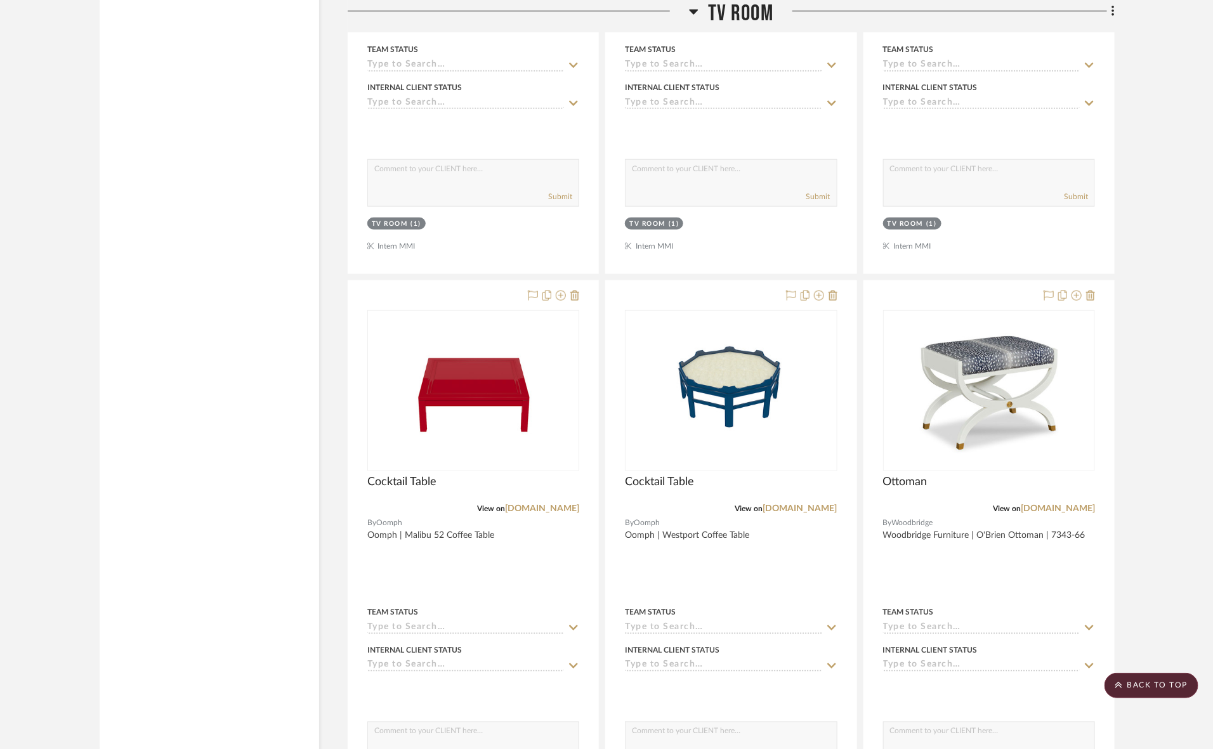
scroll to position [3002, 0]
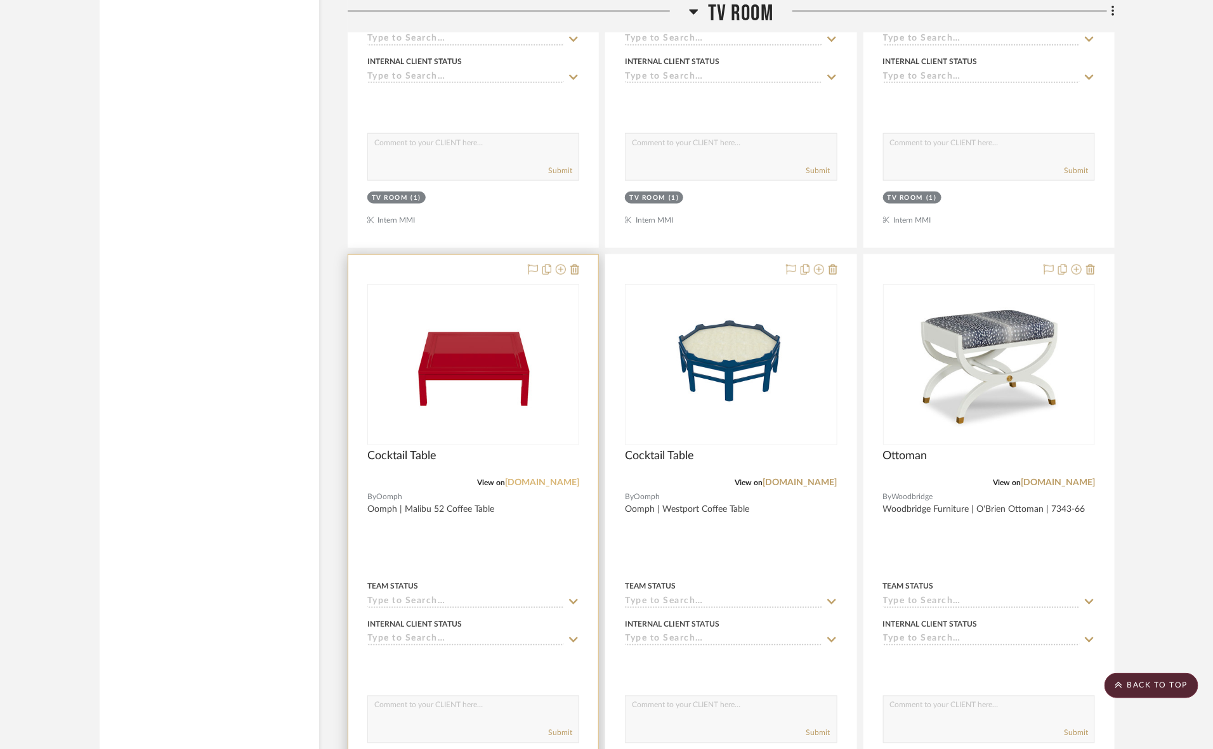
click at [543, 481] on link "[DOMAIN_NAME]" at bounding box center [542, 482] width 74 height 9
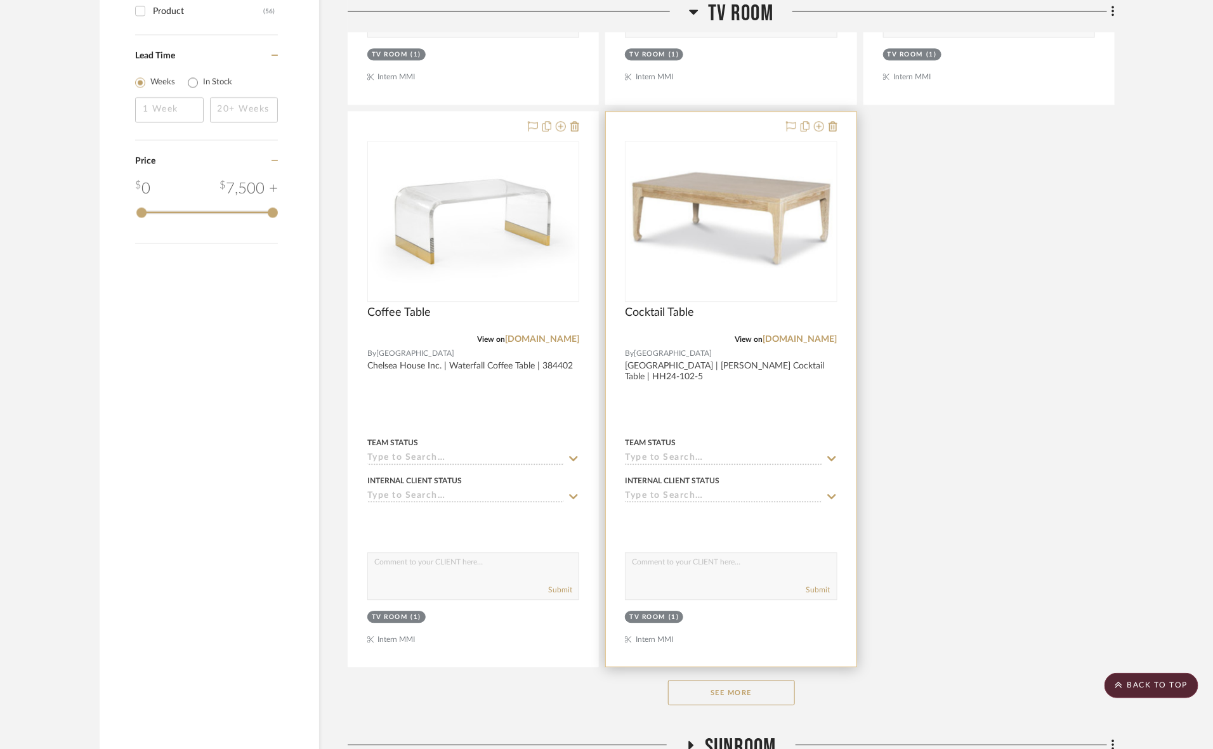
scroll to position [1574, 0]
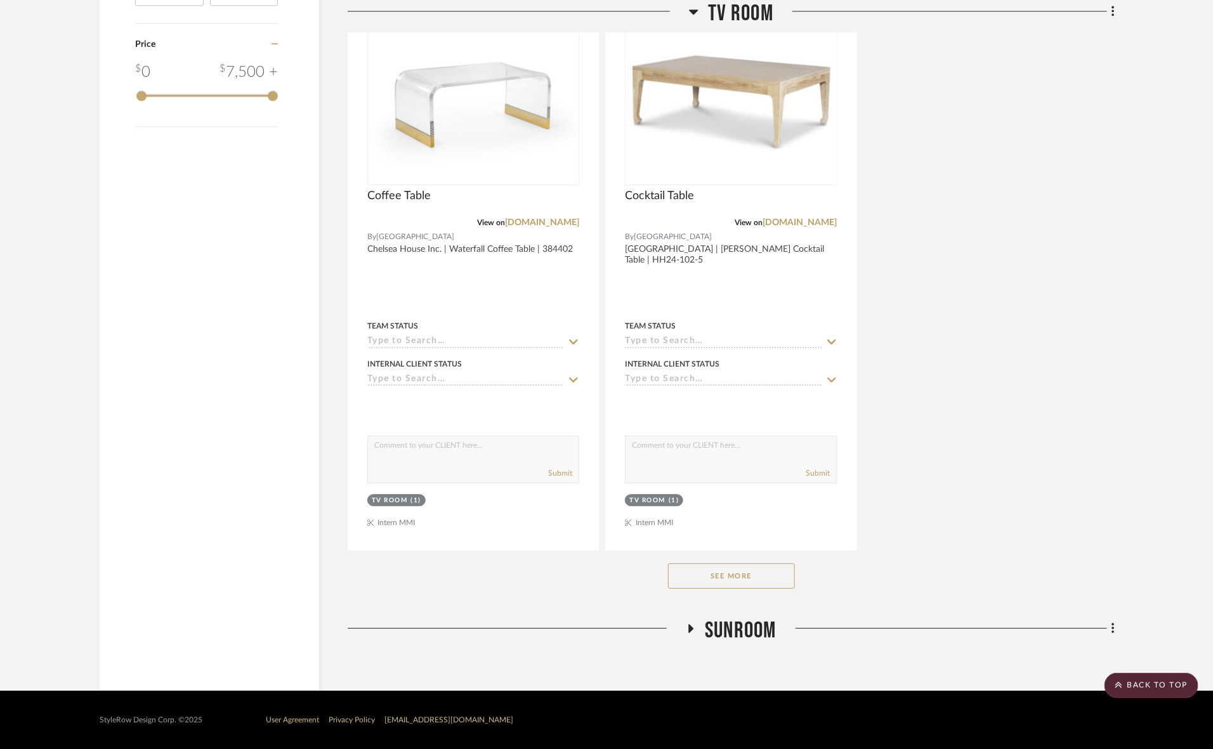
click at [739, 566] on button "See More" at bounding box center [731, 575] width 127 height 25
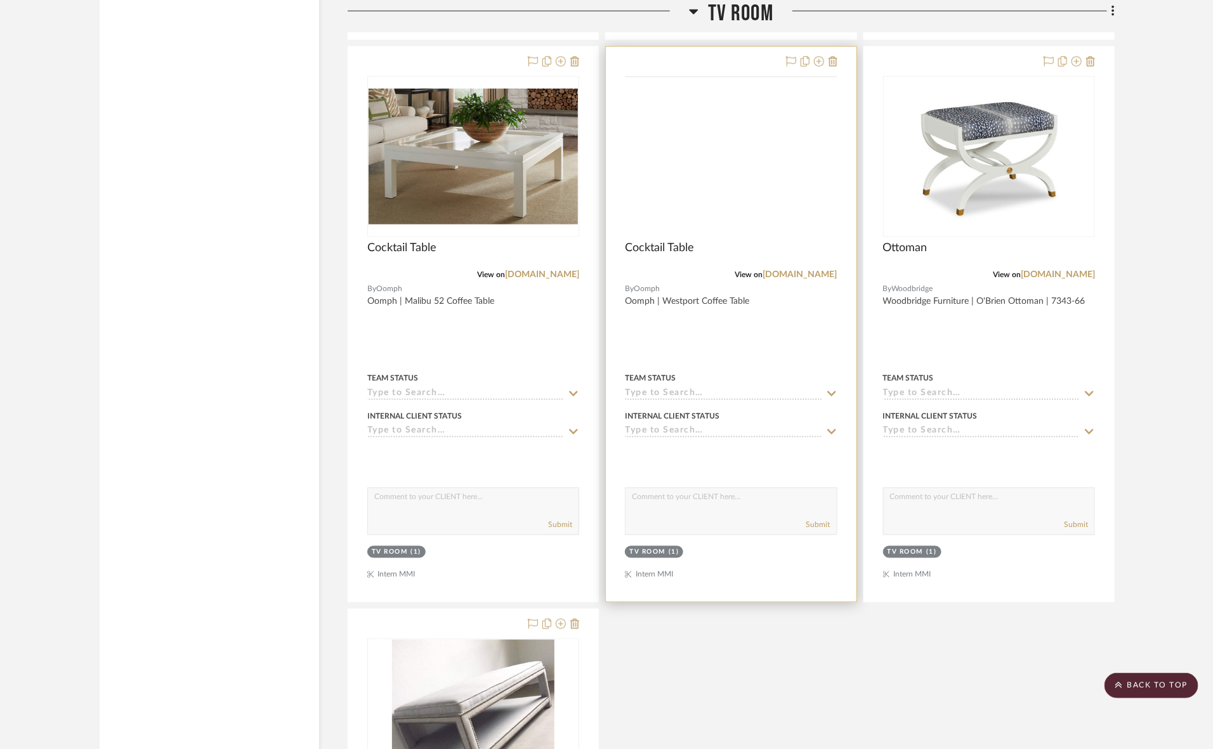
scroll to position [3081, 0]
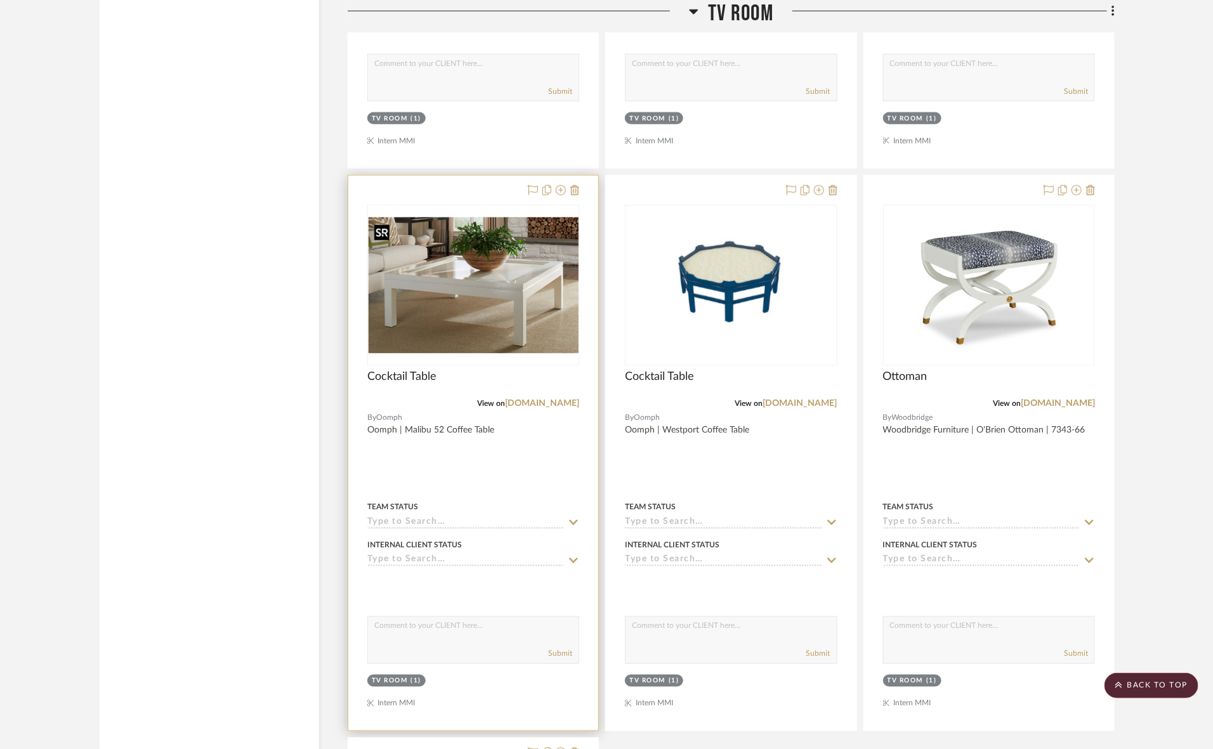
click at [516, 311] on div at bounding box center [473, 285] width 212 height 161
click at [467, 297] on img "0" at bounding box center [473, 285] width 209 height 135
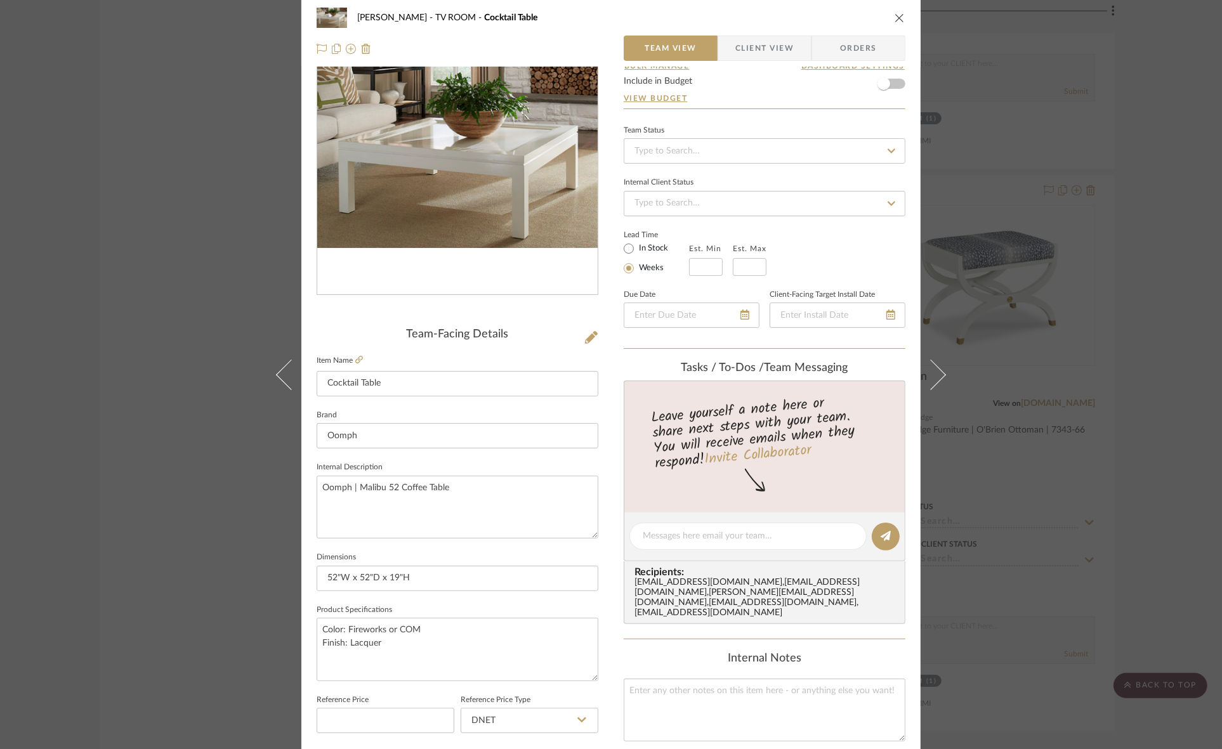
scroll to position [317, 0]
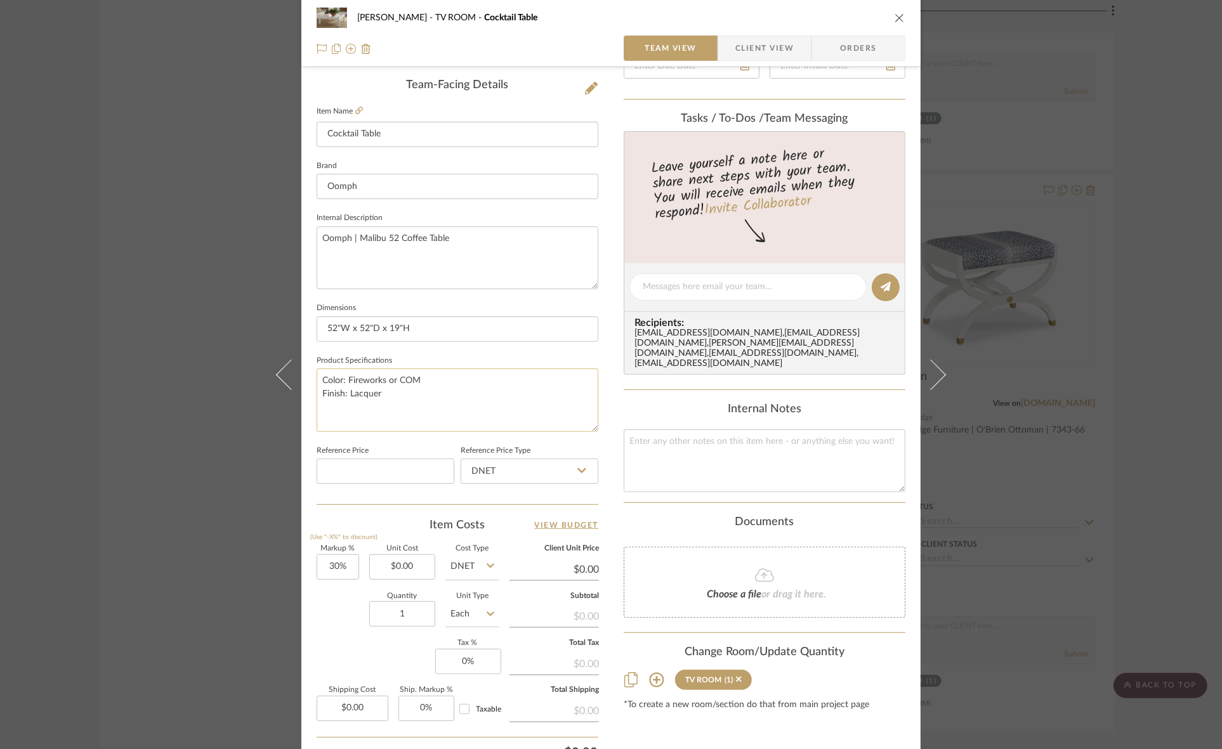
drag, startPoint x: 395, startPoint y: 381, endPoint x: 428, endPoint y: 381, distance: 33.0
click at [428, 381] on textarea "Color: Fireworks or COM Finish: Lacquer" at bounding box center [458, 400] width 282 height 63
type textarea "Color: Fireworks or Custom Color Finish: Lacquer"
click at [439, 325] on input "52"W x 52"D x 19"H" at bounding box center [458, 329] width 282 height 25
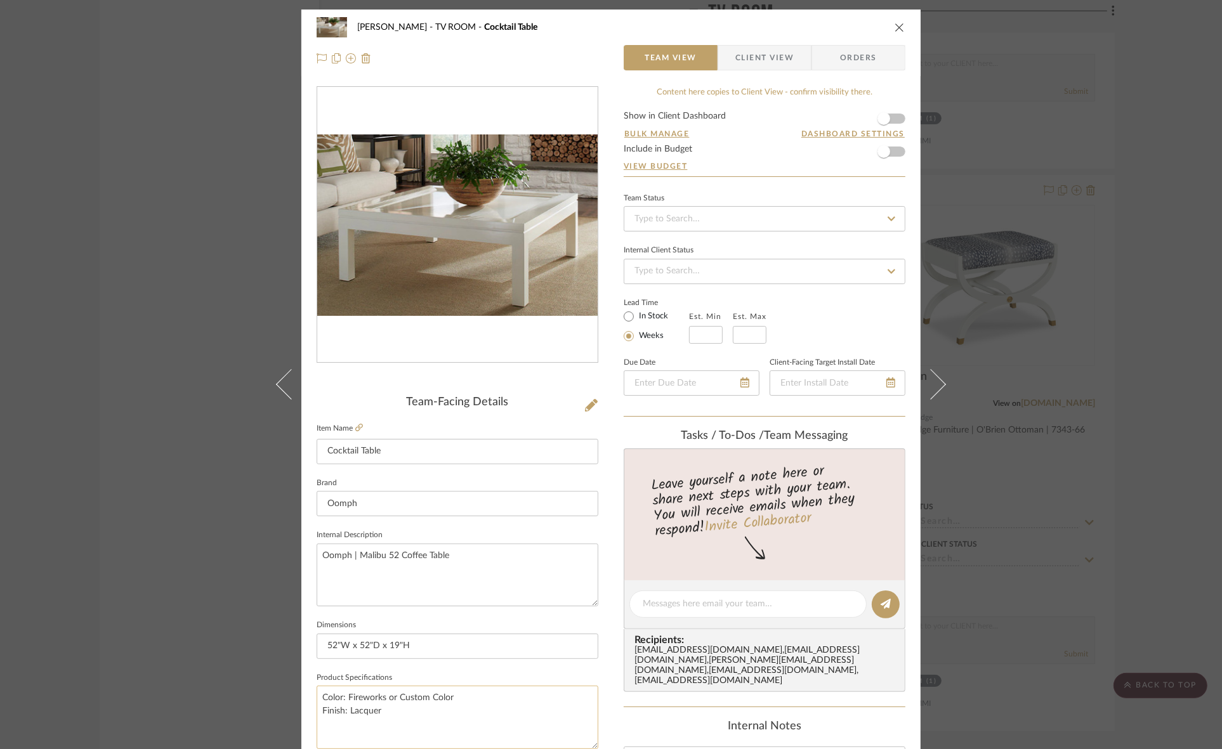
click at [468, 695] on textarea "Color: Fireworks or Custom Color Finish: Lacquer" at bounding box center [458, 717] width 282 height 63
click at [147, 547] on div "[PERSON_NAME] TV ROOM Cocktail Table Team View Client View Orders Team-Facing D…" at bounding box center [611, 374] width 1222 height 749
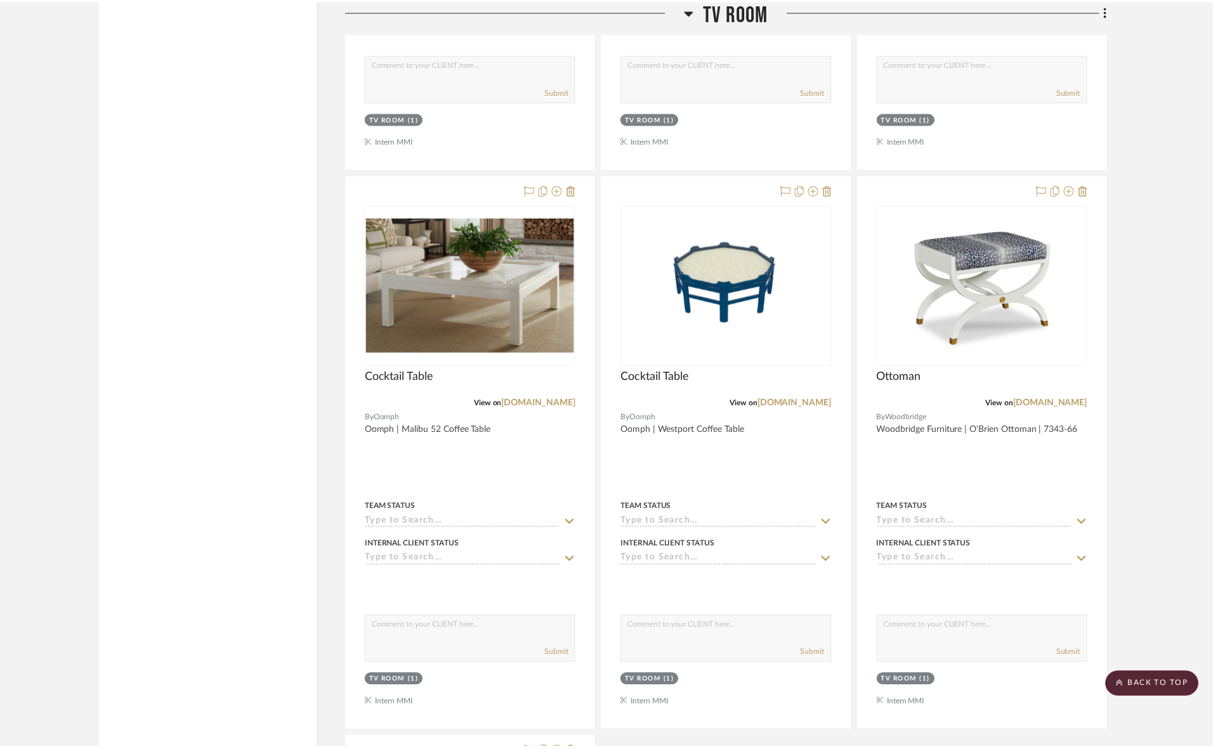
scroll to position [3081, 0]
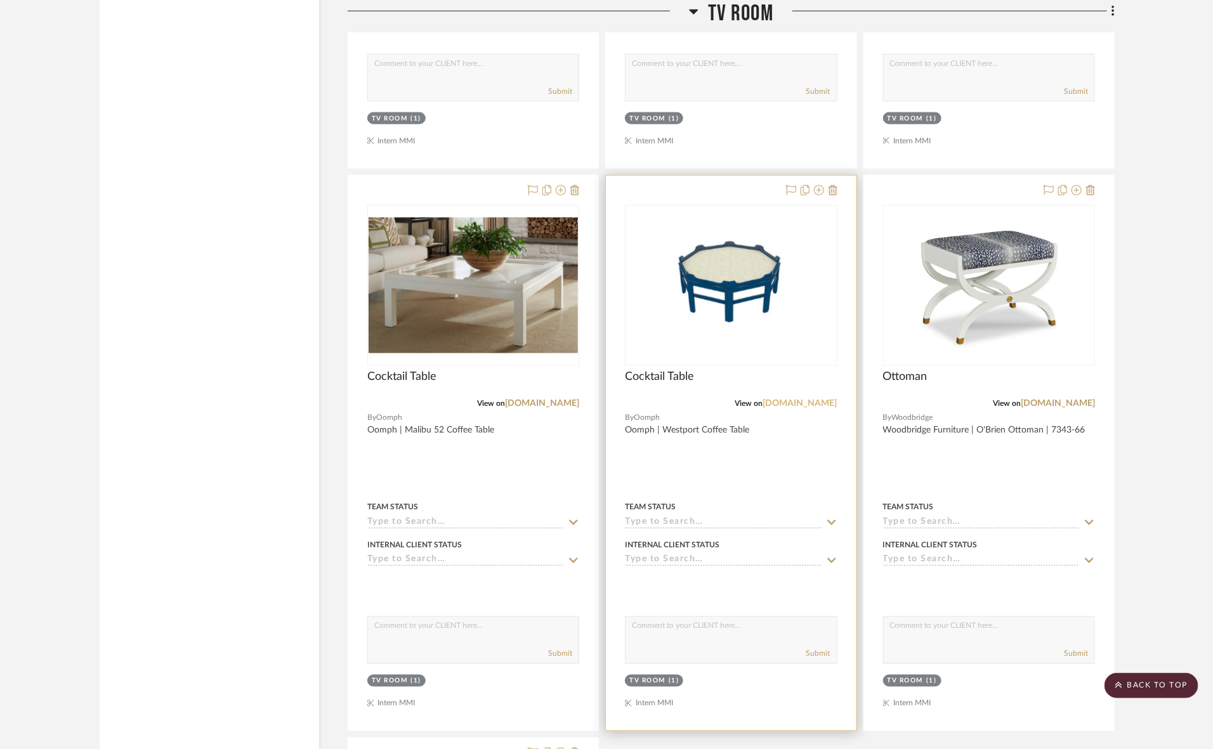
click at [809, 399] on link "[DOMAIN_NAME]" at bounding box center [800, 403] width 74 height 9
click at [778, 285] on img "0" at bounding box center [730, 285] width 159 height 159
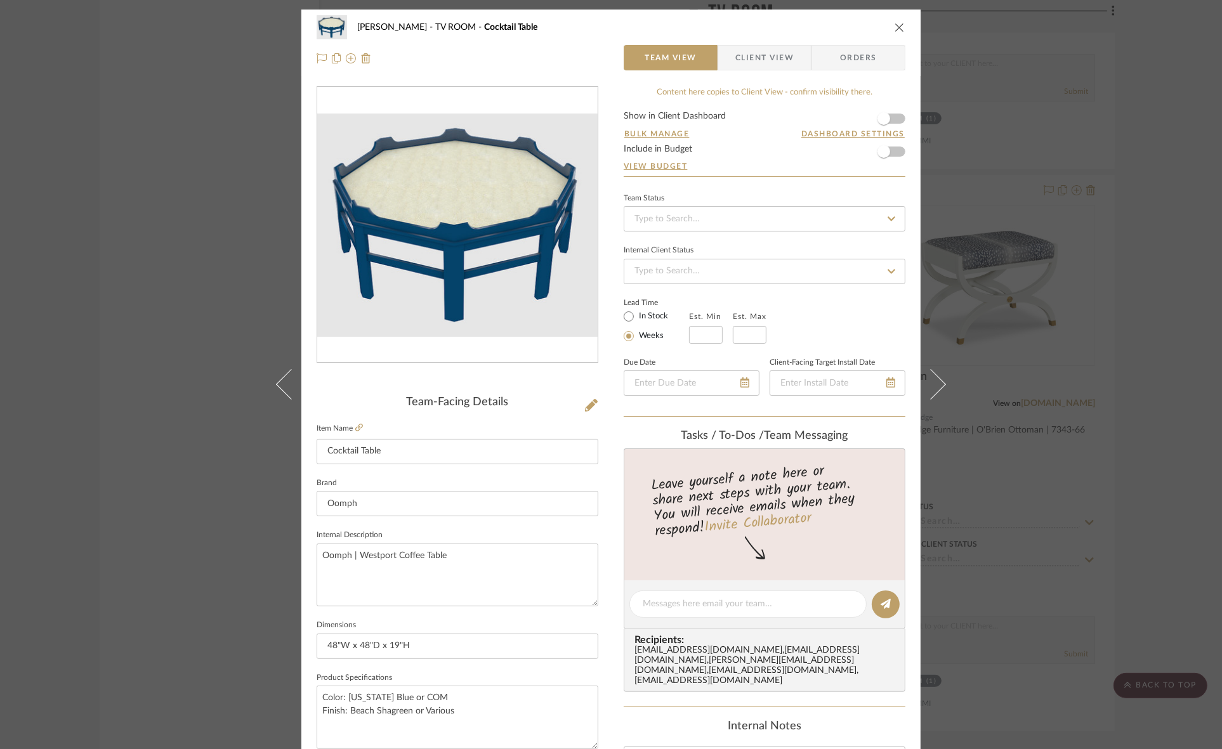
scroll to position [79, 0]
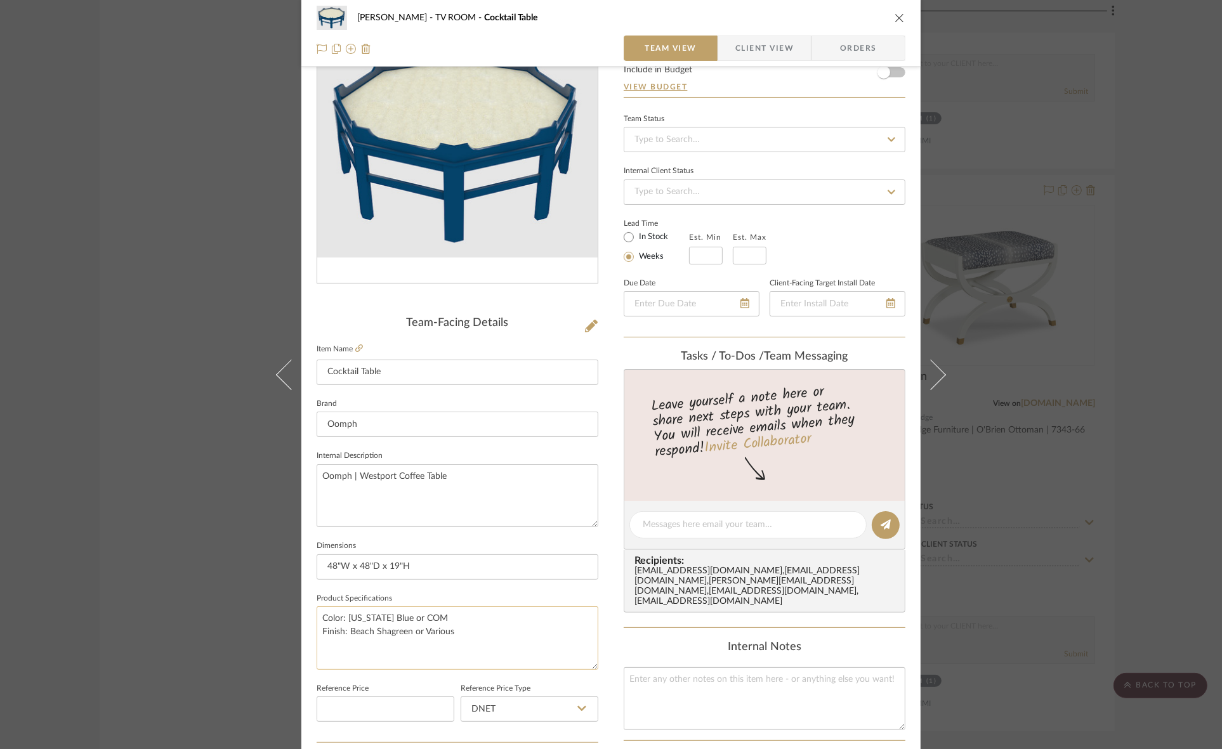
drag, startPoint x: 419, startPoint y: 614, endPoint x: 443, endPoint y: 619, distance: 24.6
click at [443, 619] on textarea "Color: [US_STATE] Blue or COM Finish: Beach Shagreen or Various" at bounding box center [458, 637] width 282 height 63
click at [465, 632] on textarea "Color: [US_STATE] Blue or Custom Color Finish: Beach Shagreen or Various" at bounding box center [458, 637] width 282 height 63
drag, startPoint x: 344, startPoint y: 630, endPoint x: 490, endPoint y: 628, distance: 145.3
click at [490, 628] on textarea "Color: [US_STATE] Blue or Custom Color Finish: Beach Shagreen or Various" at bounding box center [458, 637] width 282 height 63
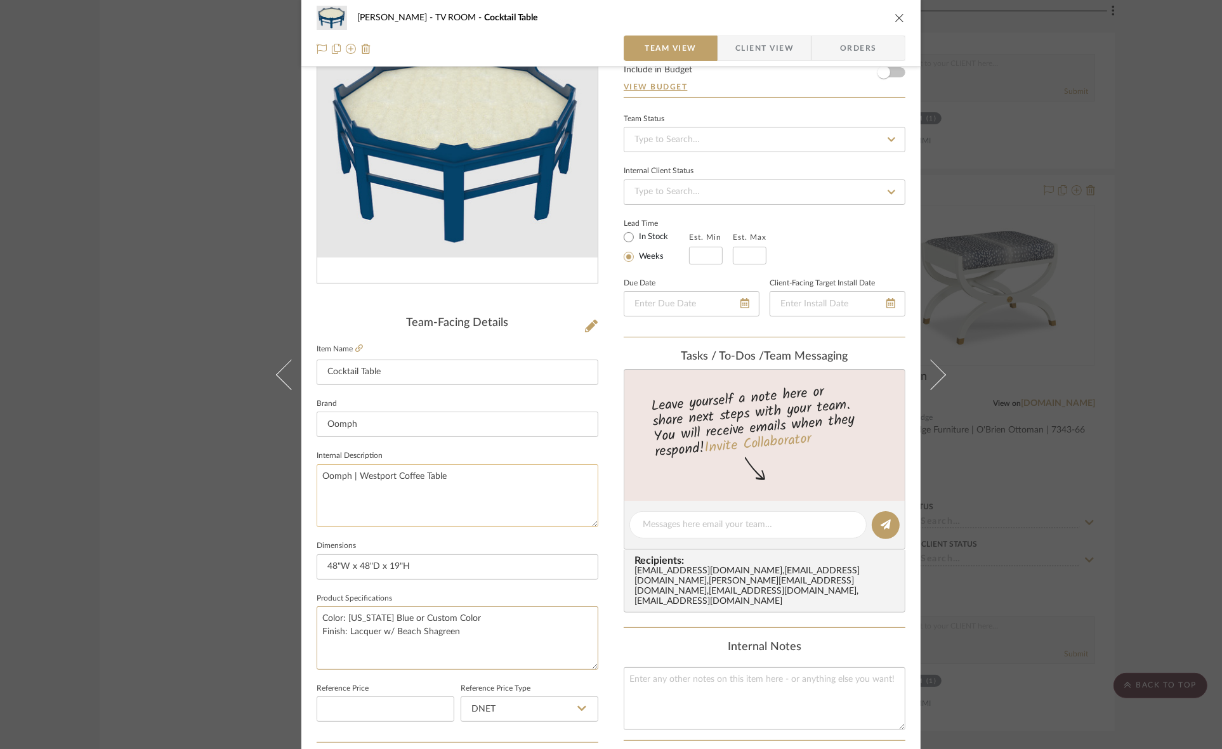
type textarea "Color: [US_STATE] Blue or Custom Color Finish: Lacquer w/ Beach Shagreen"
click at [457, 501] on textarea "Oomph | Westport Coffee Table" at bounding box center [458, 495] width 282 height 63
drag, startPoint x: 394, startPoint y: 628, endPoint x: 452, endPoint y: 629, distance: 57.7
click at [452, 629] on textarea "Color: [US_STATE] Blue or Custom Color Finish: Lacquer w/ Beach Shagreen" at bounding box center [458, 637] width 282 height 63
drag, startPoint x: 446, startPoint y: 629, endPoint x: 350, endPoint y: 625, distance: 95.9
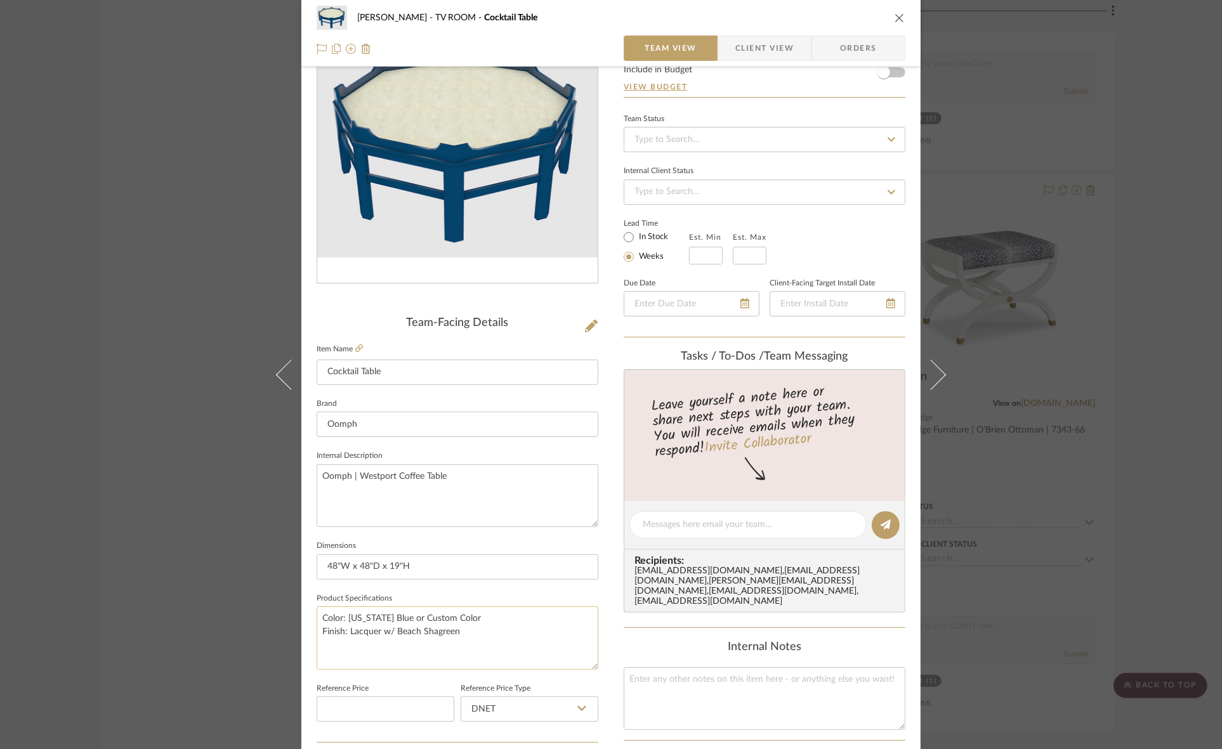
click at [350, 625] on textarea "Color: [US_STATE] Blue or Custom Color Finish: Lacquer w/ Beach Shagreen" at bounding box center [458, 637] width 282 height 63
click at [442, 565] on input "48"W x 48"D x 19"H" at bounding box center [458, 566] width 282 height 25
click at [72, 506] on div "[PERSON_NAME] TV ROOM Cocktail Table Team View Client View Orders Team-Facing D…" at bounding box center [611, 374] width 1222 height 749
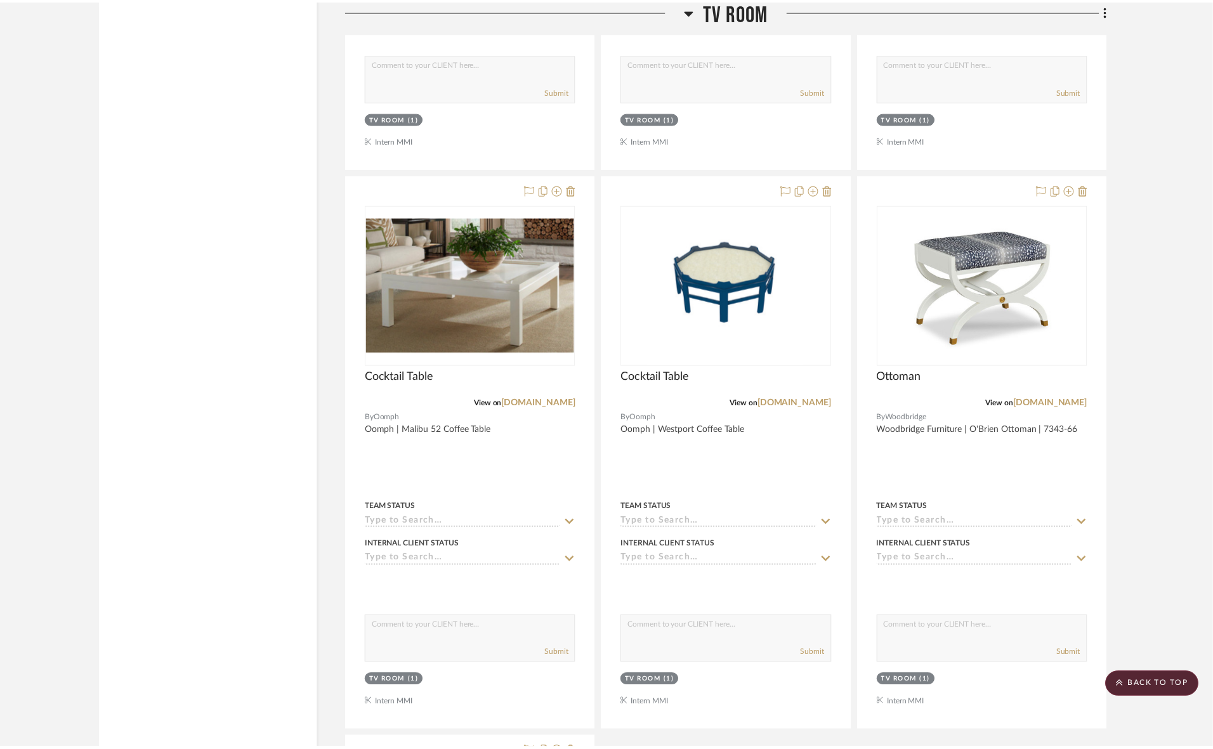
scroll to position [3081, 0]
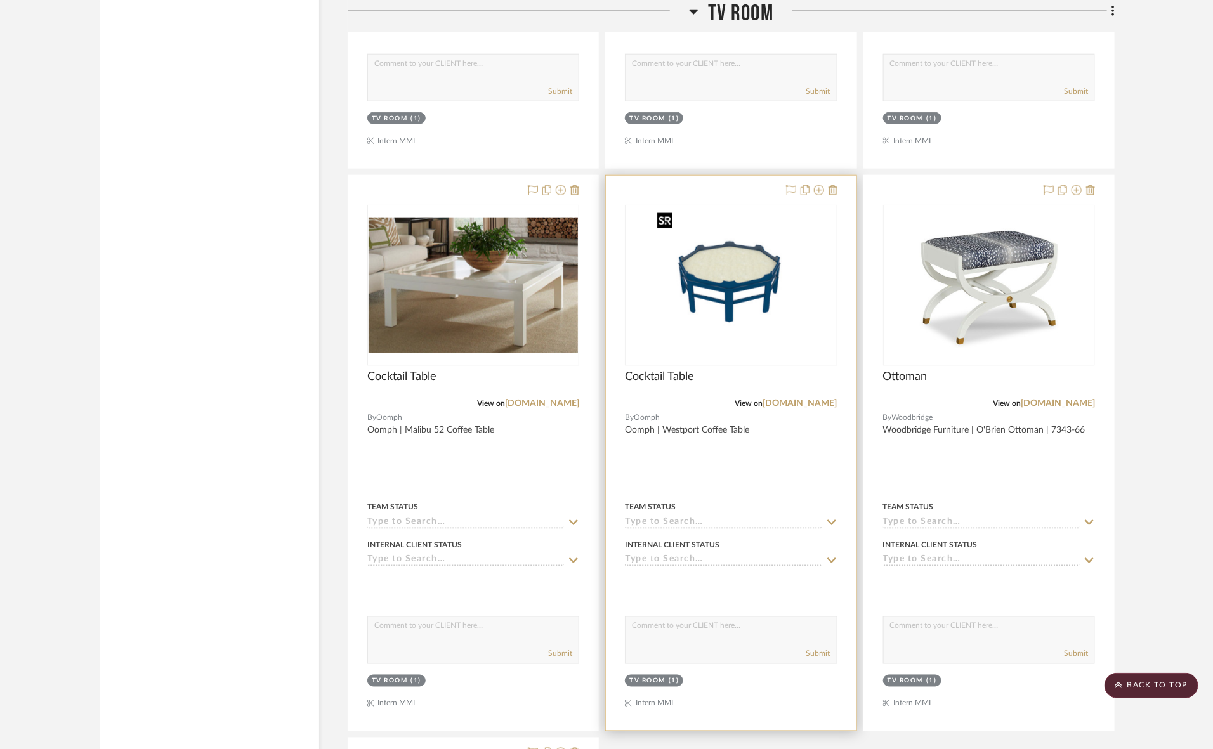
click at [757, 325] on img "0" at bounding box center [730, 285] width 159 height 159
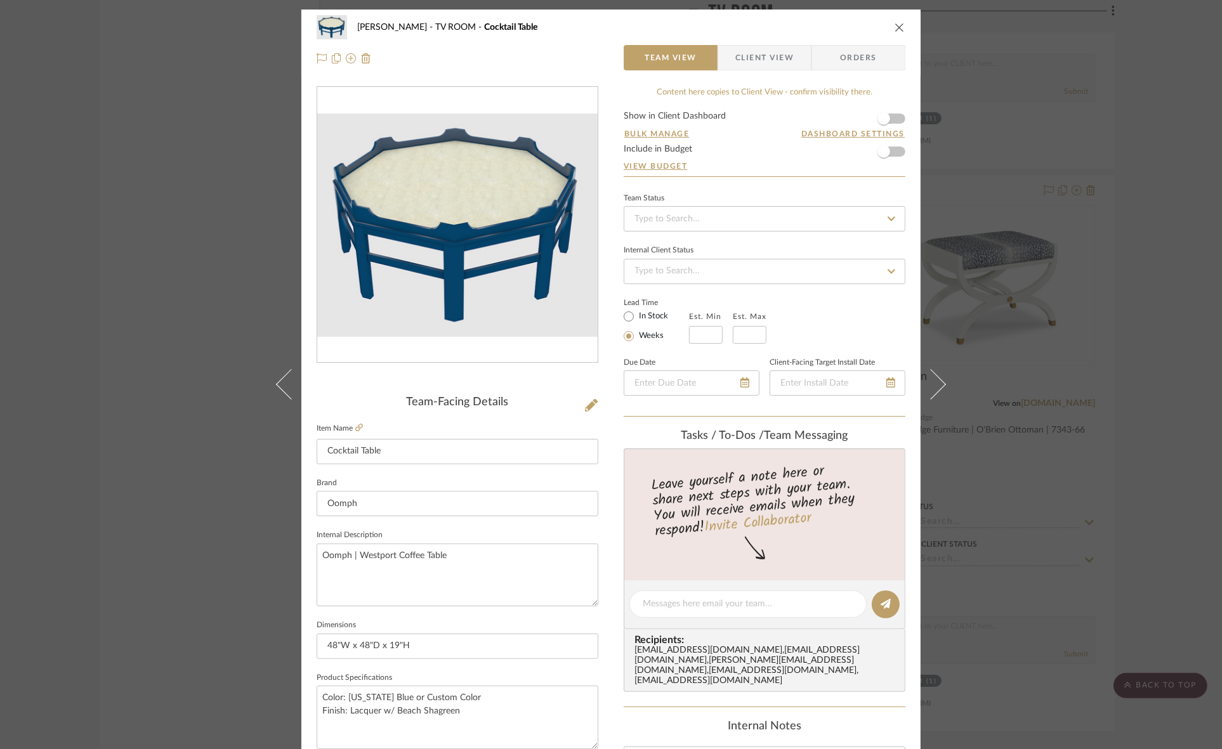
click at [0, 488] on div "[PERSON_NAME] TV ROOM Cocktail Table Team View Client View Orders Team-Facing D…" at bounding box center [611, 374] width 1222 height 749
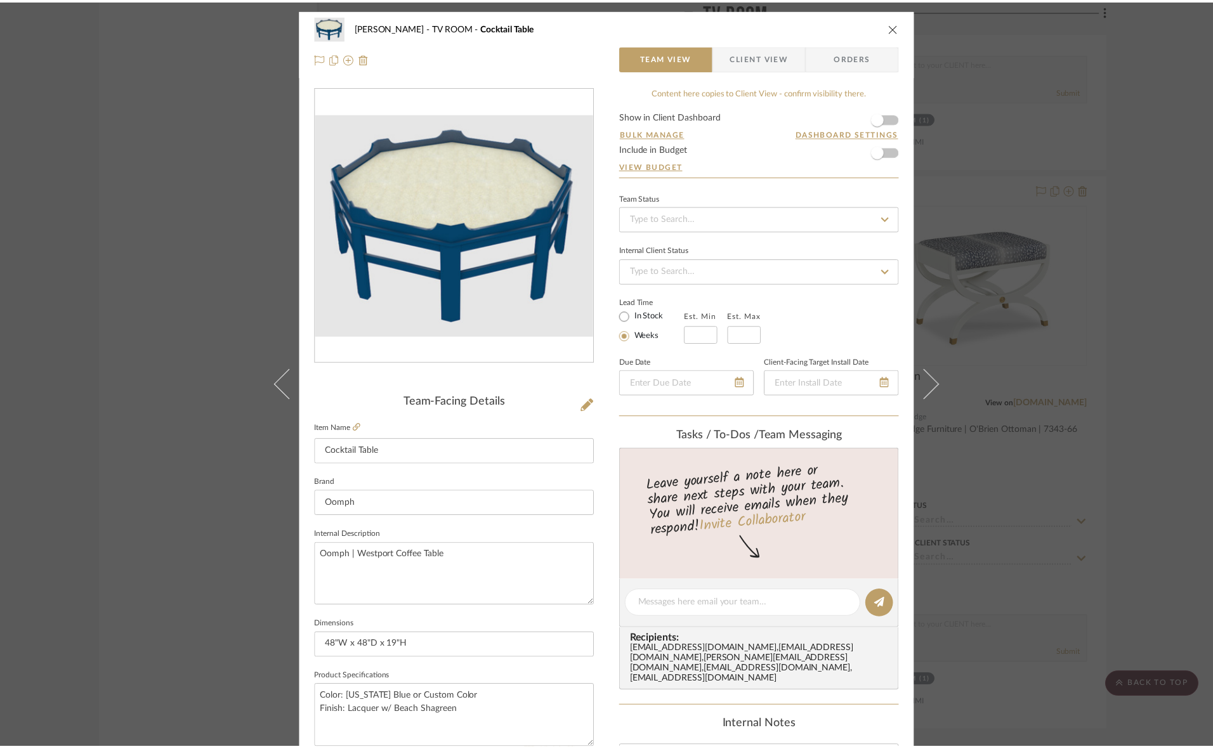
scroll to position [3081, 0]
